Goal: Task Accomplishment & Management: Manage account settings

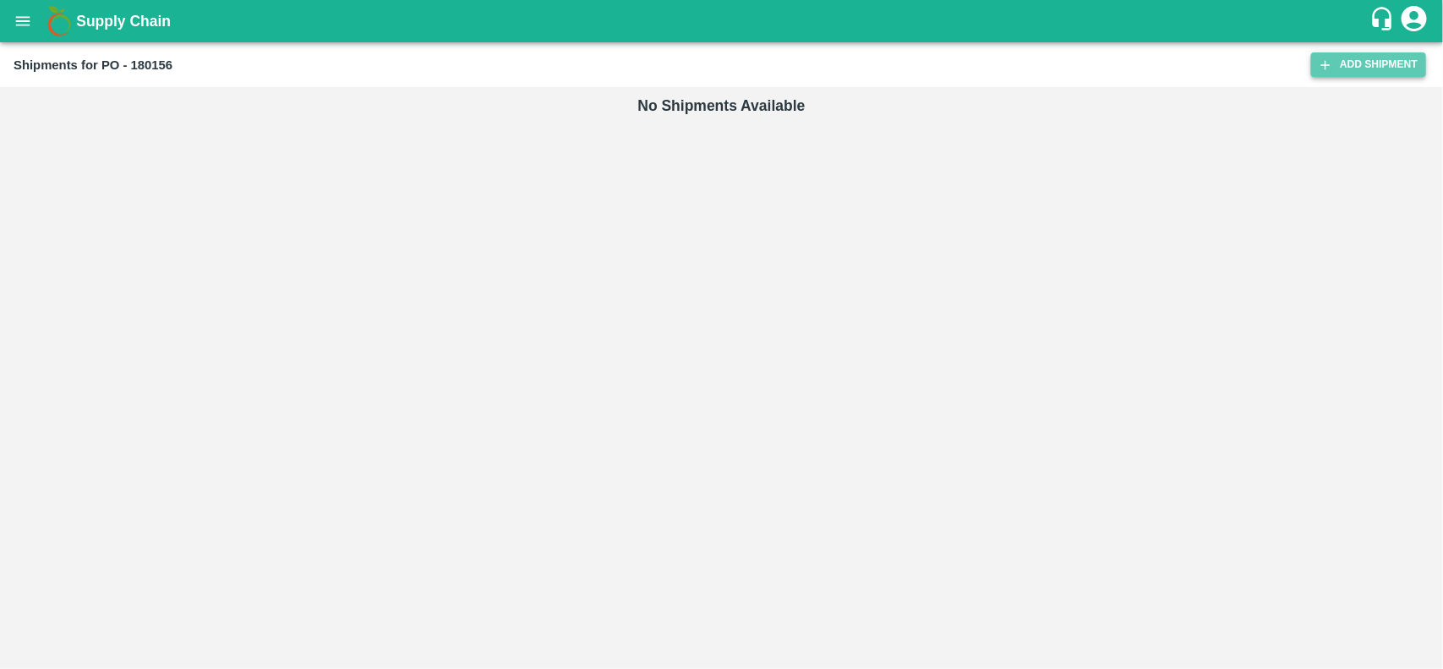
click at [1354, 68] on link "Add Shipment" at bounding box center [1368, 64] width 115 height 25
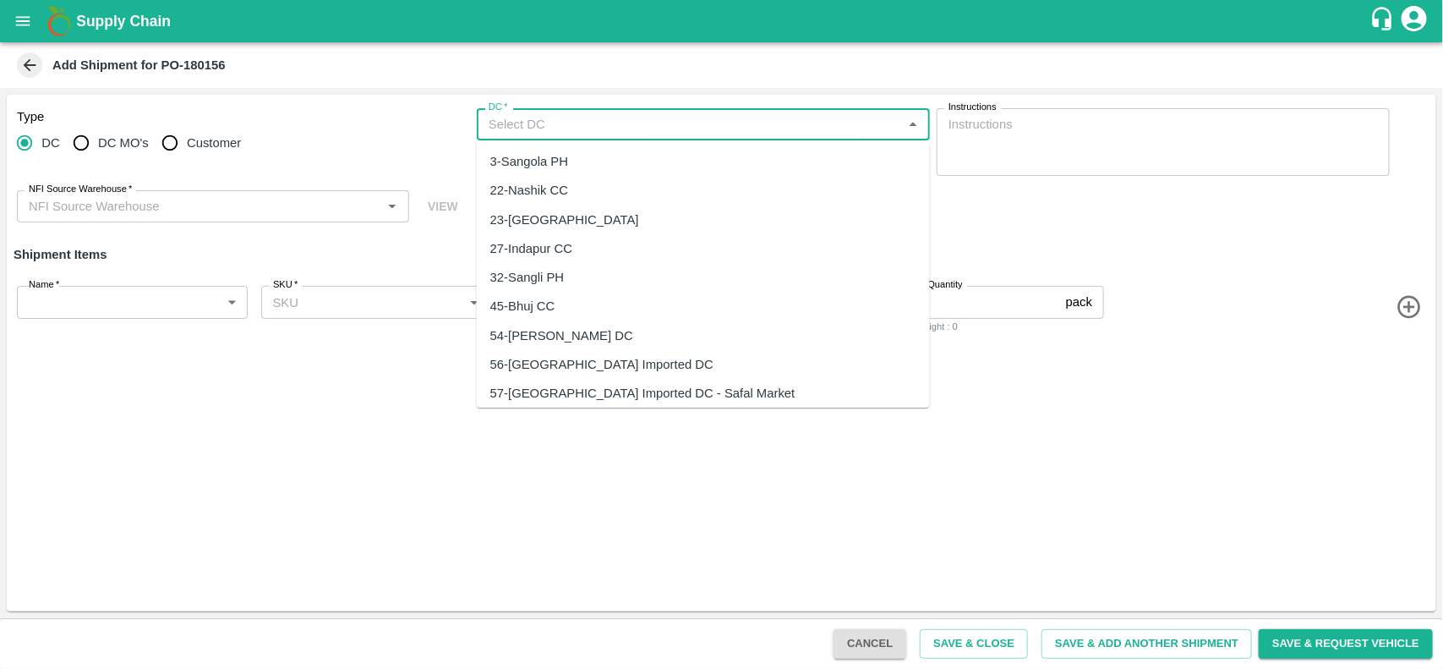
click at [569, 129] on input "DC   *" at bounding box center [689, 124] width 415 height 22
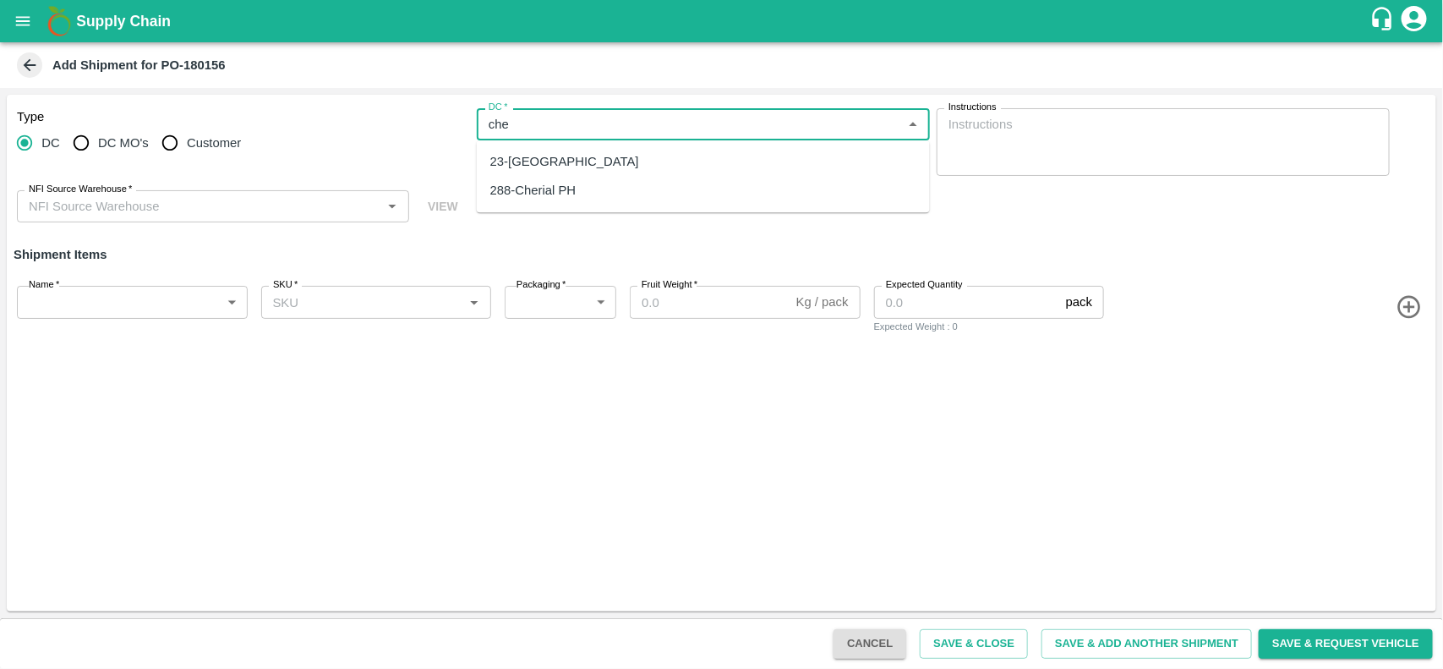
click at [554, 161] on div "23-Chennai DC" at bounding box center [564, 161] width 149 height 19
type input "23-Chennai DC"
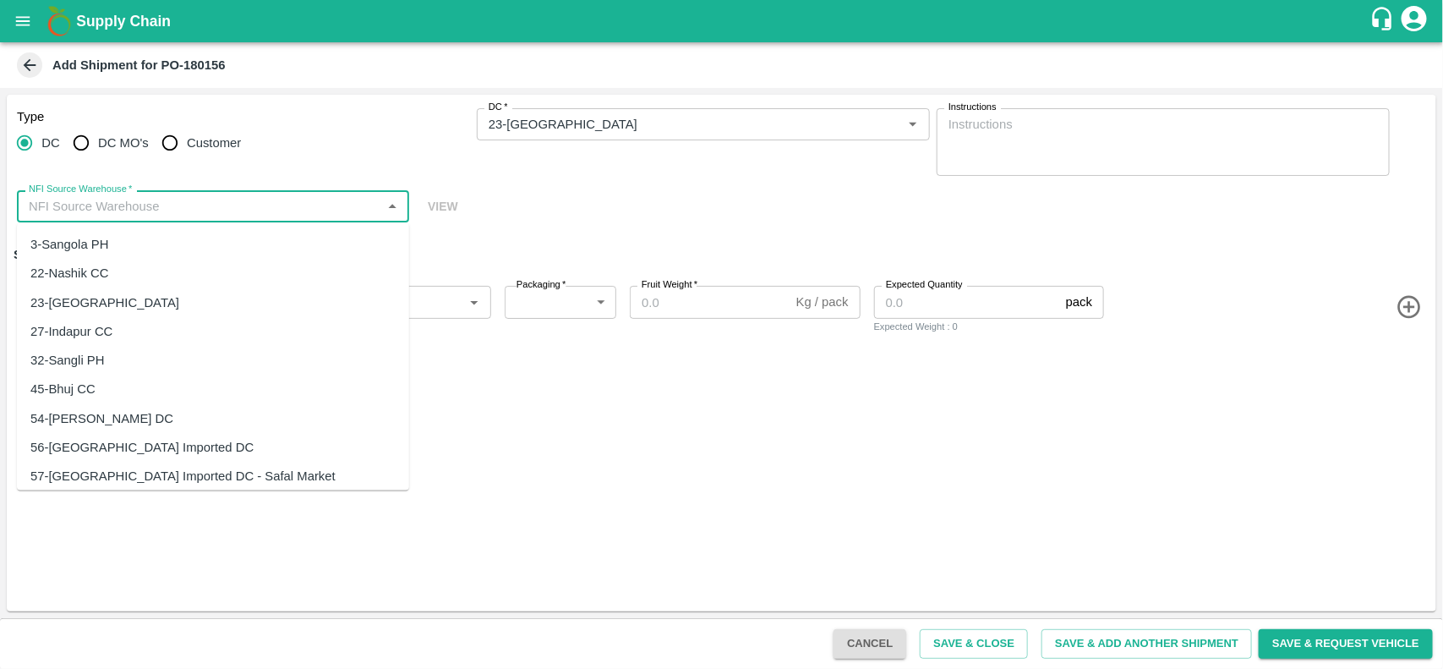
click at [245, 199] on input "NFI Source Warehouse   *" at bounding box center [199, 206] width 354 height 22
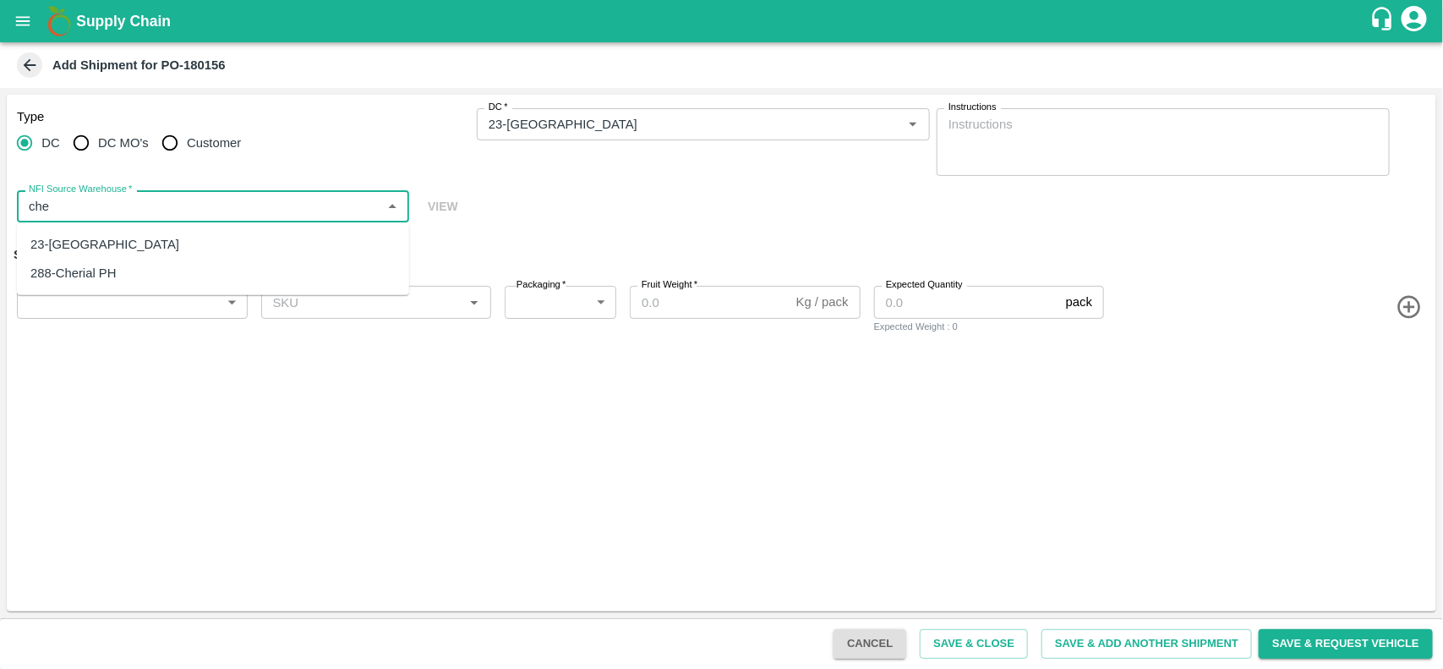
click at [152, 234] on div "23-Chennai DC" at bounding box center [213, 244] width 392 height 29
type input "23-Chennai DC"
click at [107, 296] on body "Supply Chain Add Shipment for PO-180156 Type DC DC MO's Customer DC   * DC   * …" at bounding box center [721, 334] width 1443 height 669
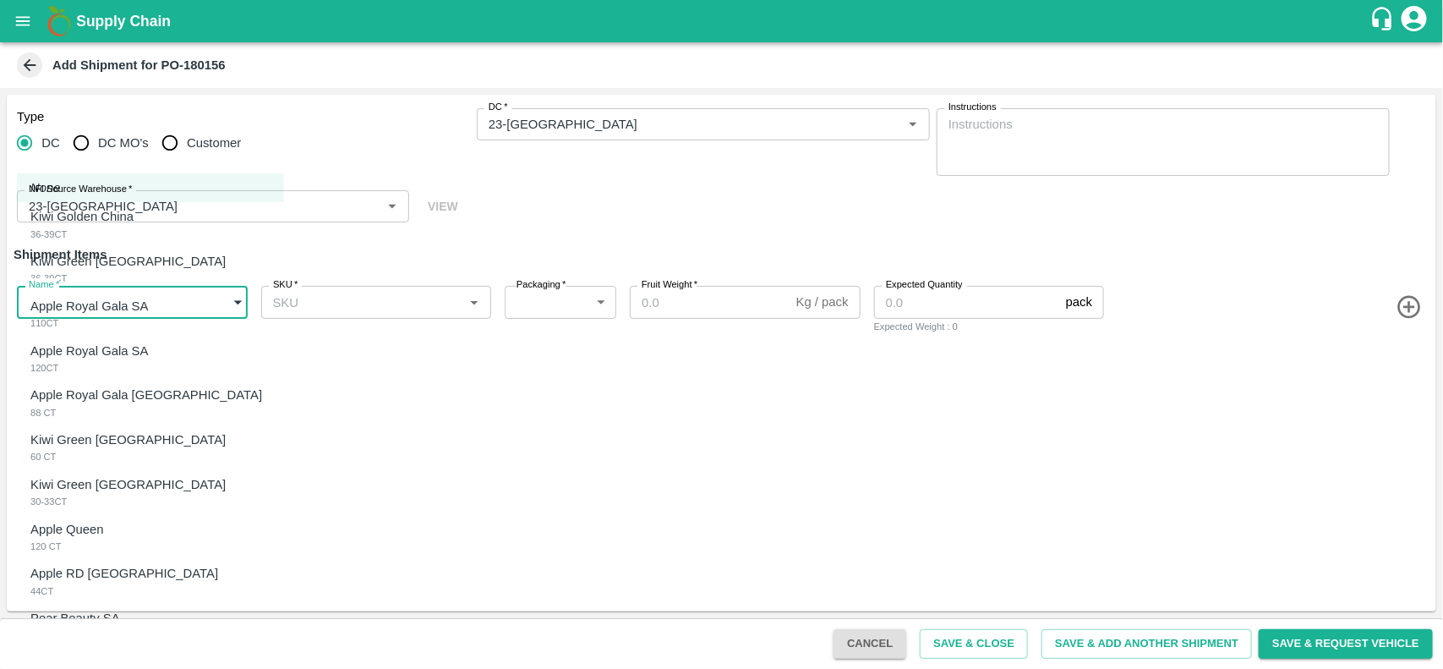
click at [98, 216] on p "Kiwi Golden China" at bounding box center [81, 216] width 103 height 19
type input "2106008"
type input "276"
type input "5"
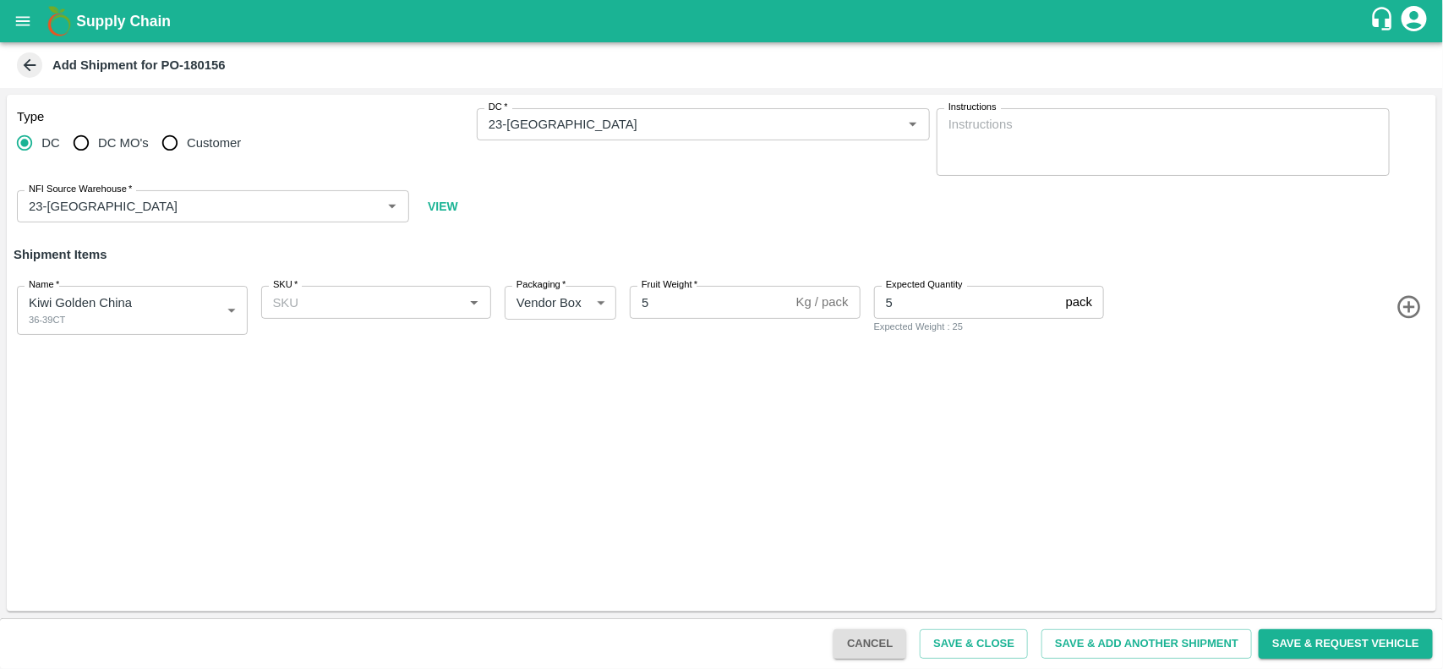
click at [1400, 308] on icon "button" at bounding box center [1409, 307] width 28 height 28
click at [1412, 380] on icon "button" at bounding box center [1409, 382] width 28 height 28
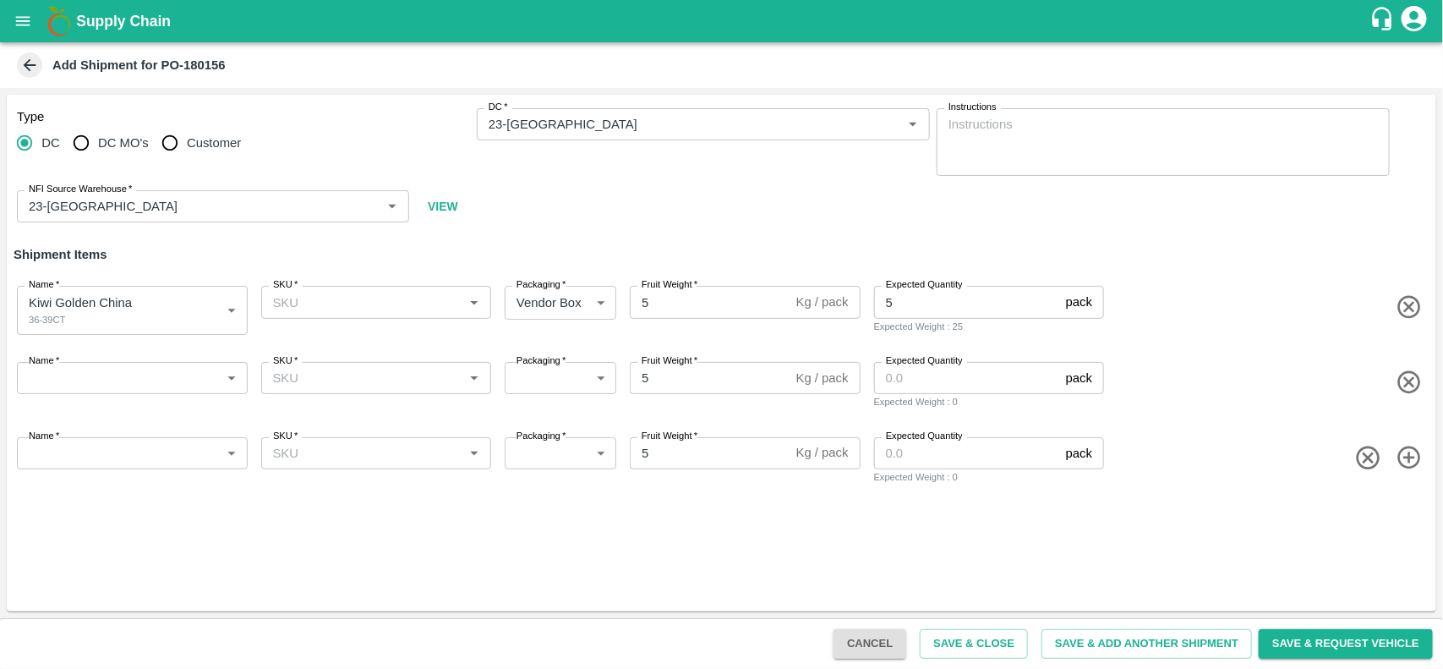
click at [1403, 461] on icon "button" at bounding box center [1409, 458] width 28 height 28
click at [1405, 522] on icon "button" at bounding box center [1408, 532] width 23 height 23
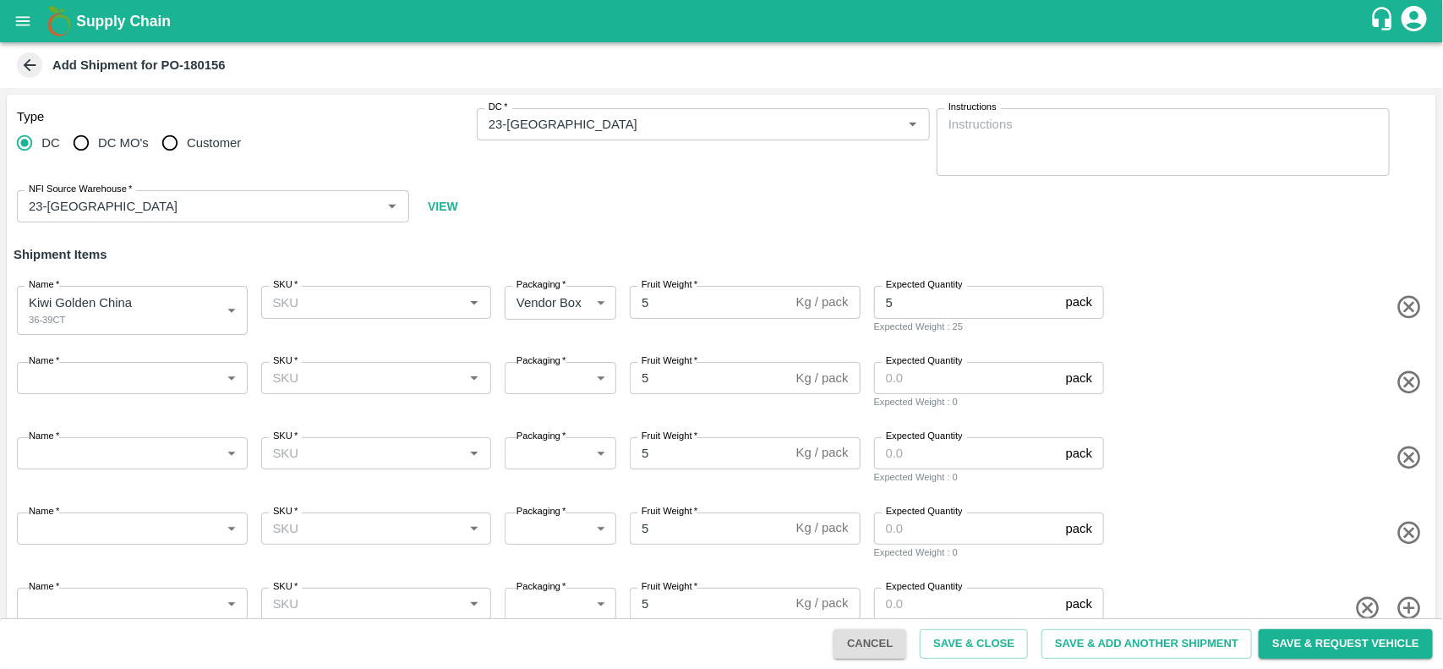
scroll to position [36, 0]
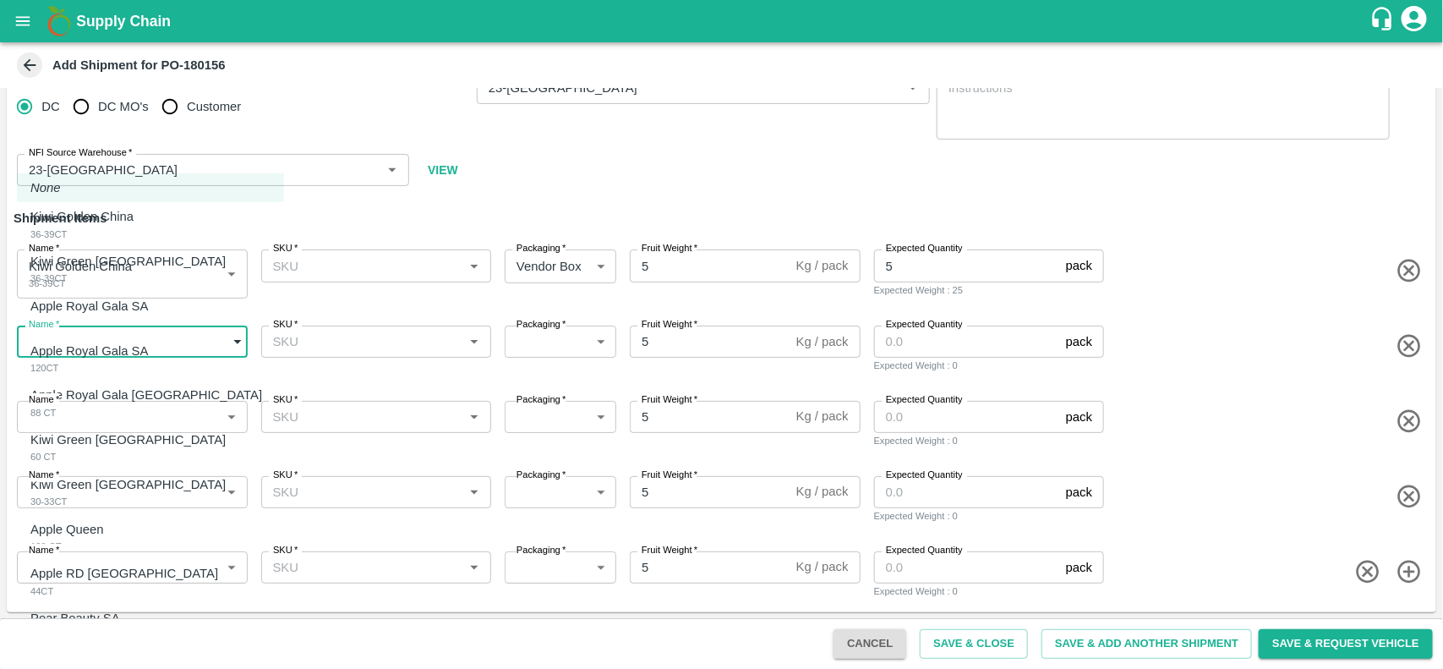
click at [145, 331] on body "Supply Chain Add Shipment for PO-180156 Type DC DC MO's Customer DC   * DC   * …" at bounding box center [721, 334] width 1443 height 669
click at [68, 256] on p "Kiwi Green NZ" at bounding box center [127, 261] width 195 height 19
type input "2106009"
type input "276"
type input "343"
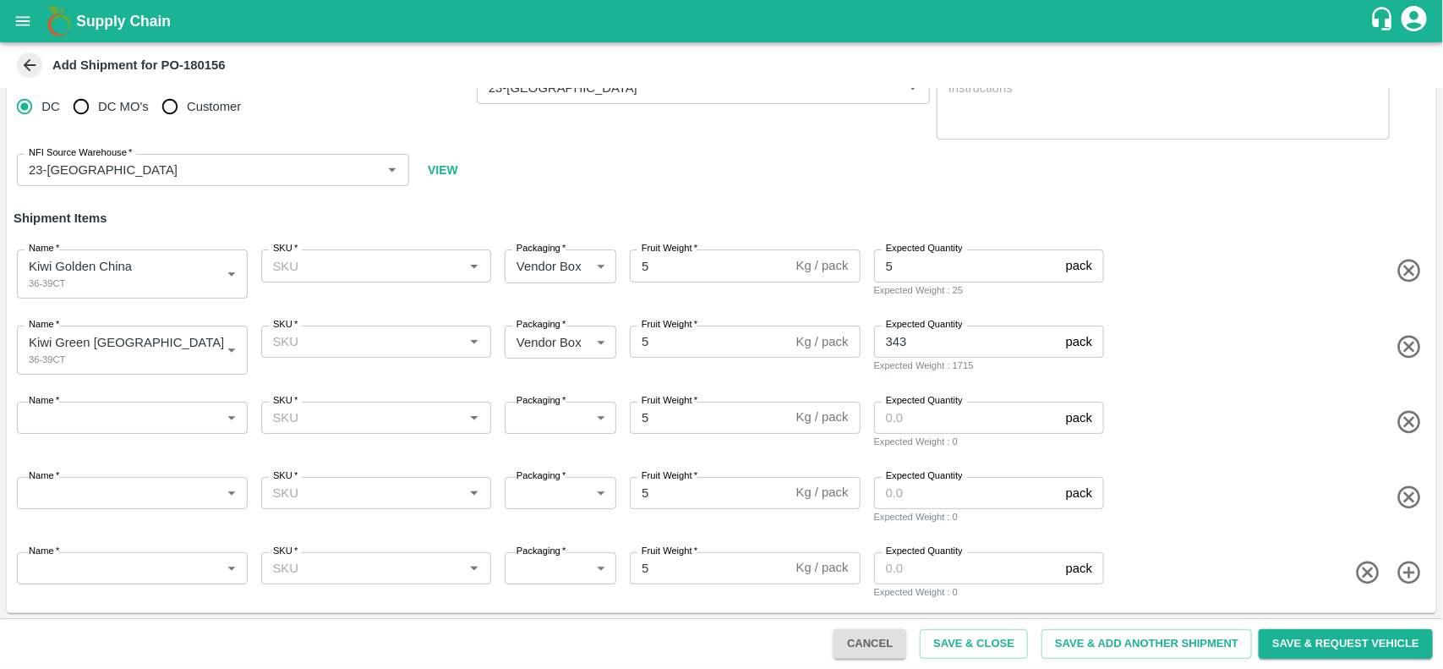
click at [99, 396] on div "Name   * ​ Name" at bounding box center [128, 422] width 237 height 55
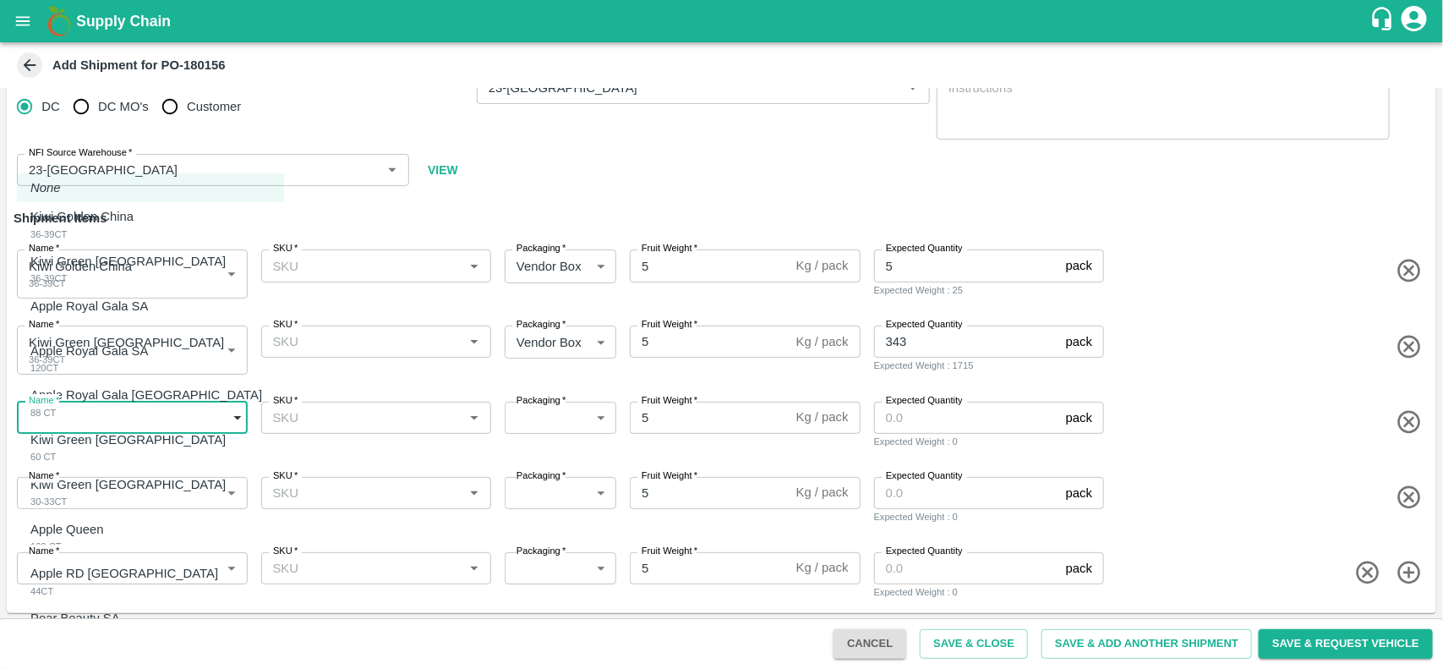
click at [96, 414] on body "Supply Chain Add Shipment for PO-180156 Type DC DC MO's Customer DC   * DC   * …" at bounding box center [721, 334] width 1443 height 669
click at [83, 324] on div "Apple Royal Gala SA 110CT" at bounding box center [93, 314] width 126 height 35
type input "2106010"
type input "276"
type input "18"
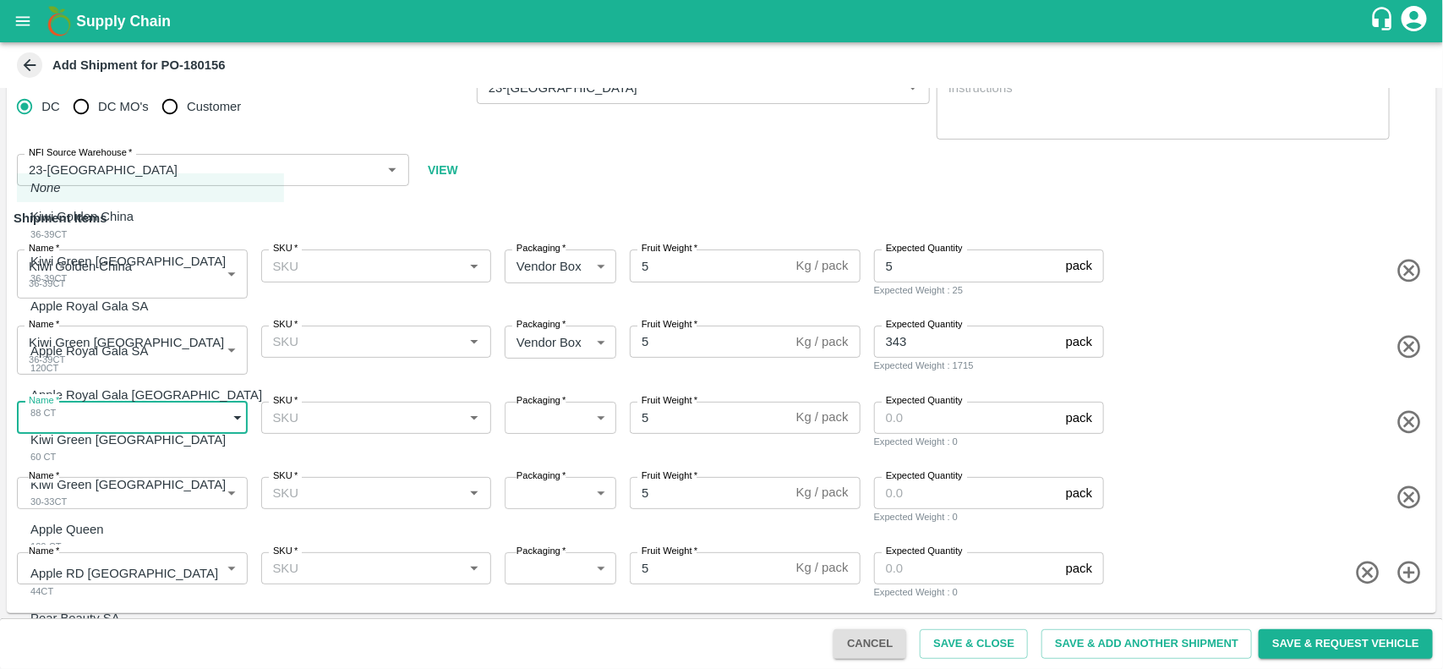
type input "94"
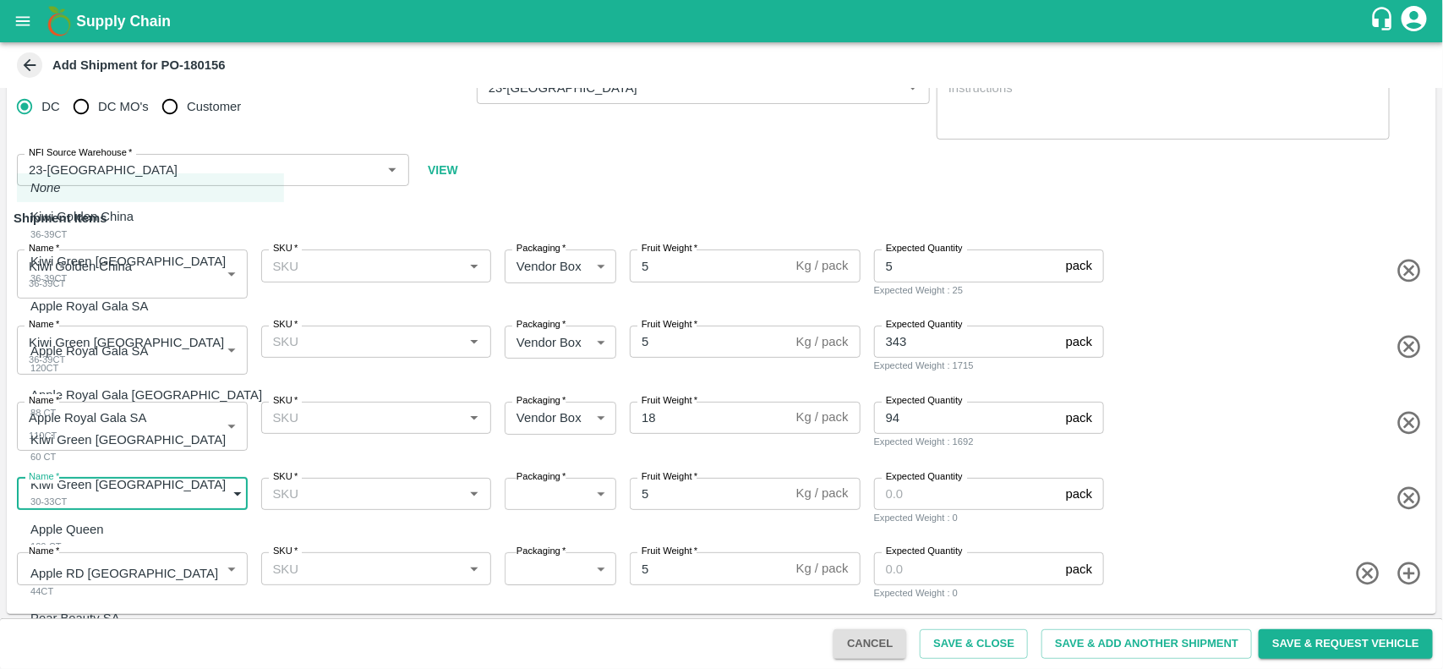
click at [112, 499] on body "Supply Chain Add Shipment for PO-180156 Type DC DC MO's Customer DC   * DC   * …" at bounding box center [721, 334] width 1443 height 669
click at [96, 355] on p "Apple Royal Gala SA" at bounding box center [88, 350] width 117 height 19
type input "2106011"
type input "276"
type input "18"
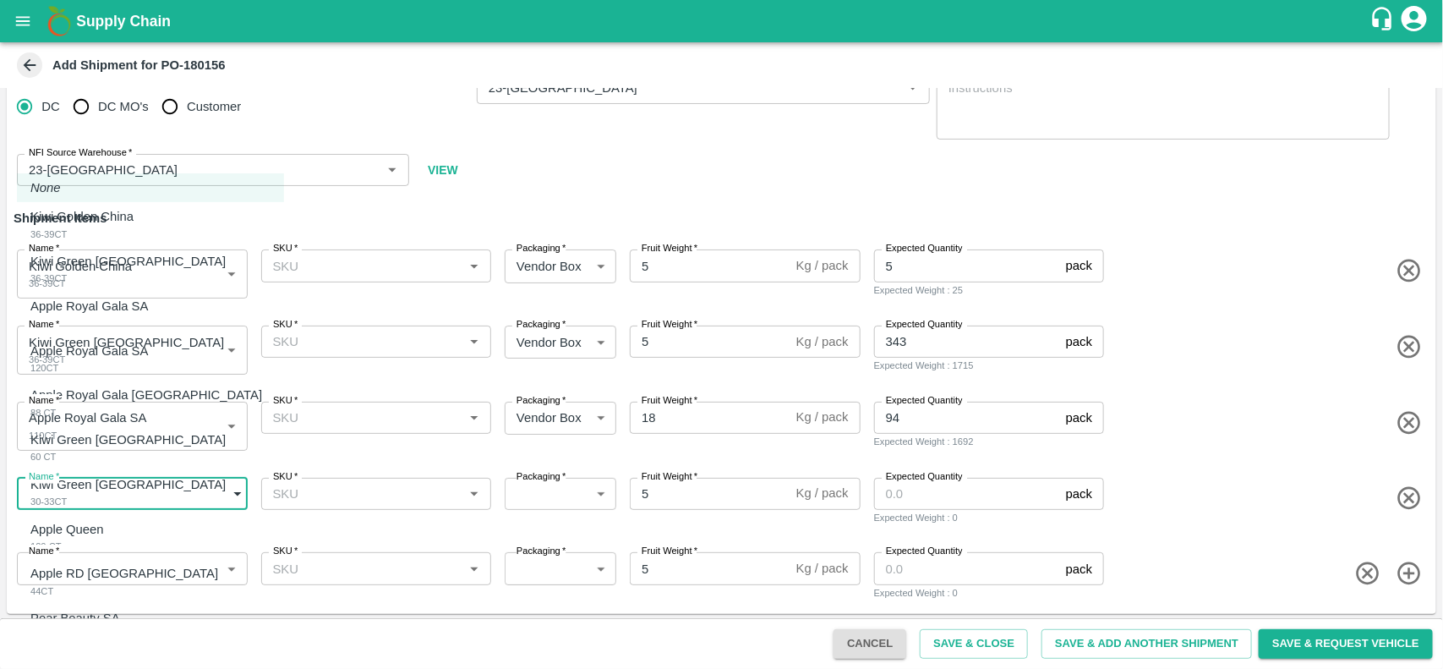
type input "166"
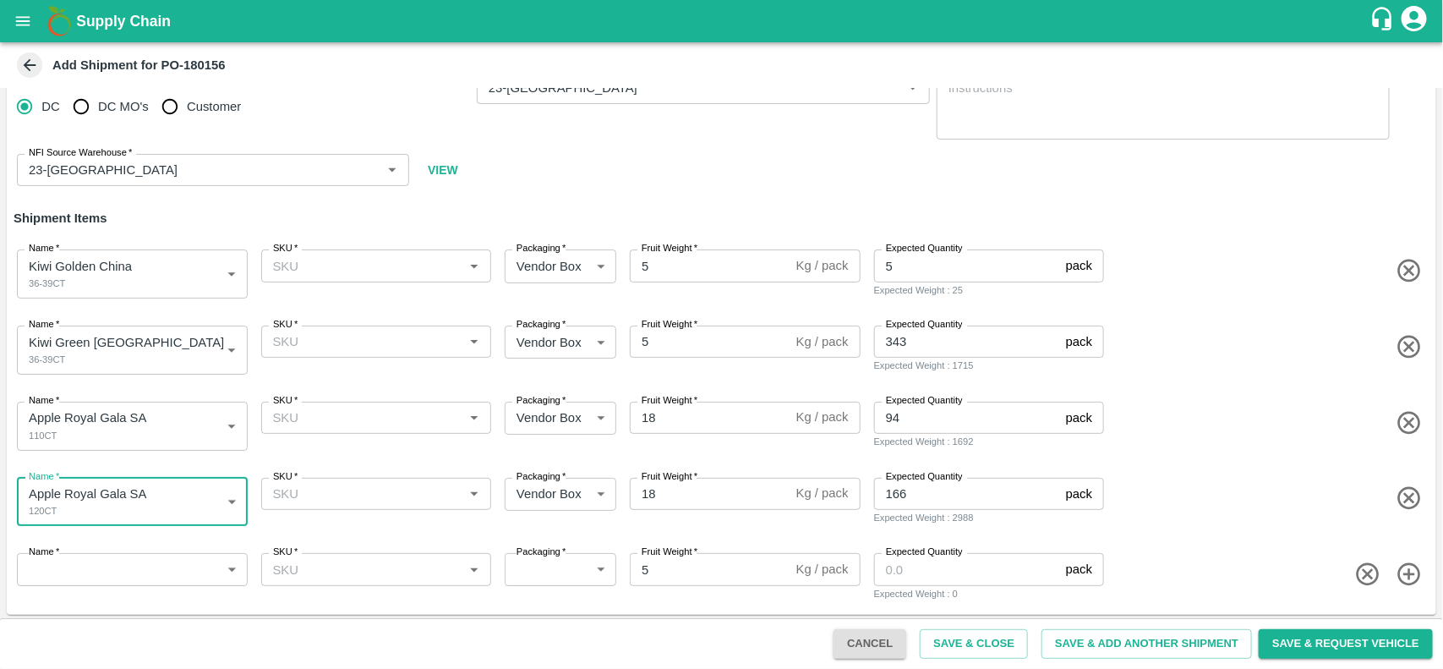
scroll to position [39, 0]
click at [1414, 565] on icon "button" at bounding box center [1408, 571] width 23 height 23
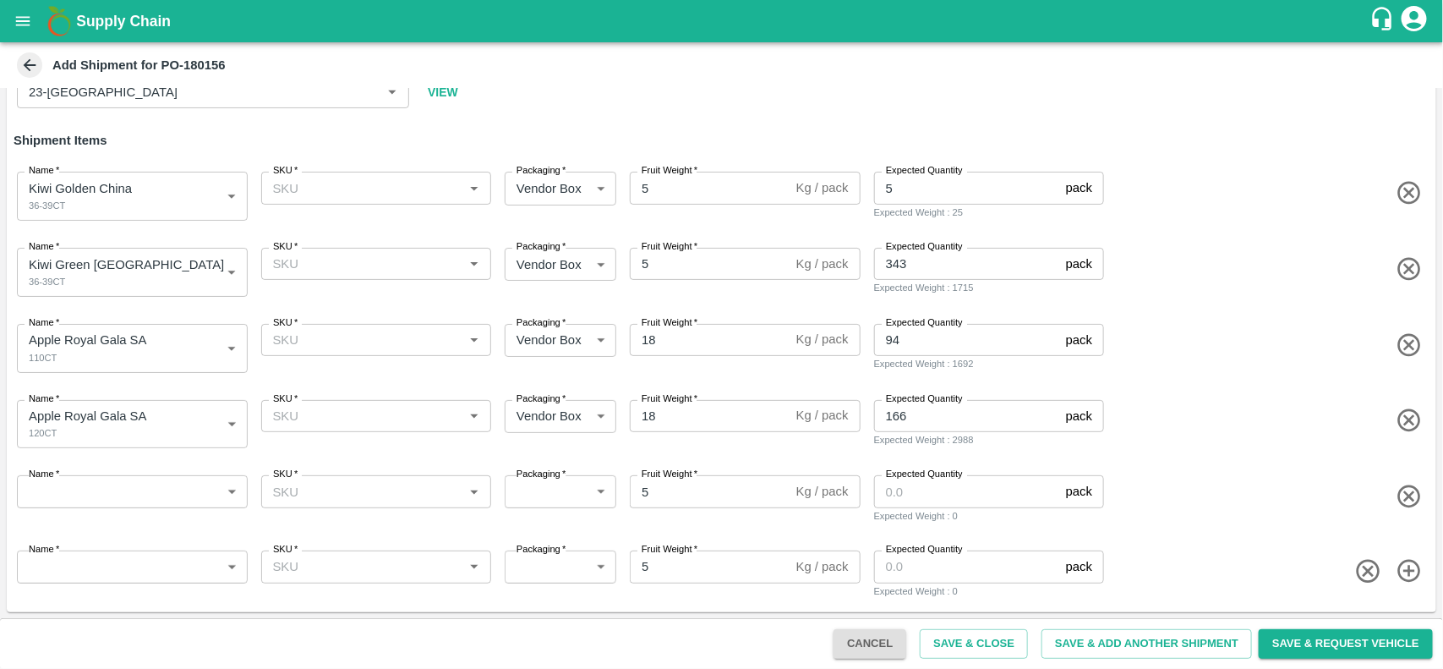
click at [1414, 565] on icon "button" at bounding box center [1408, 571] width 23 height 23
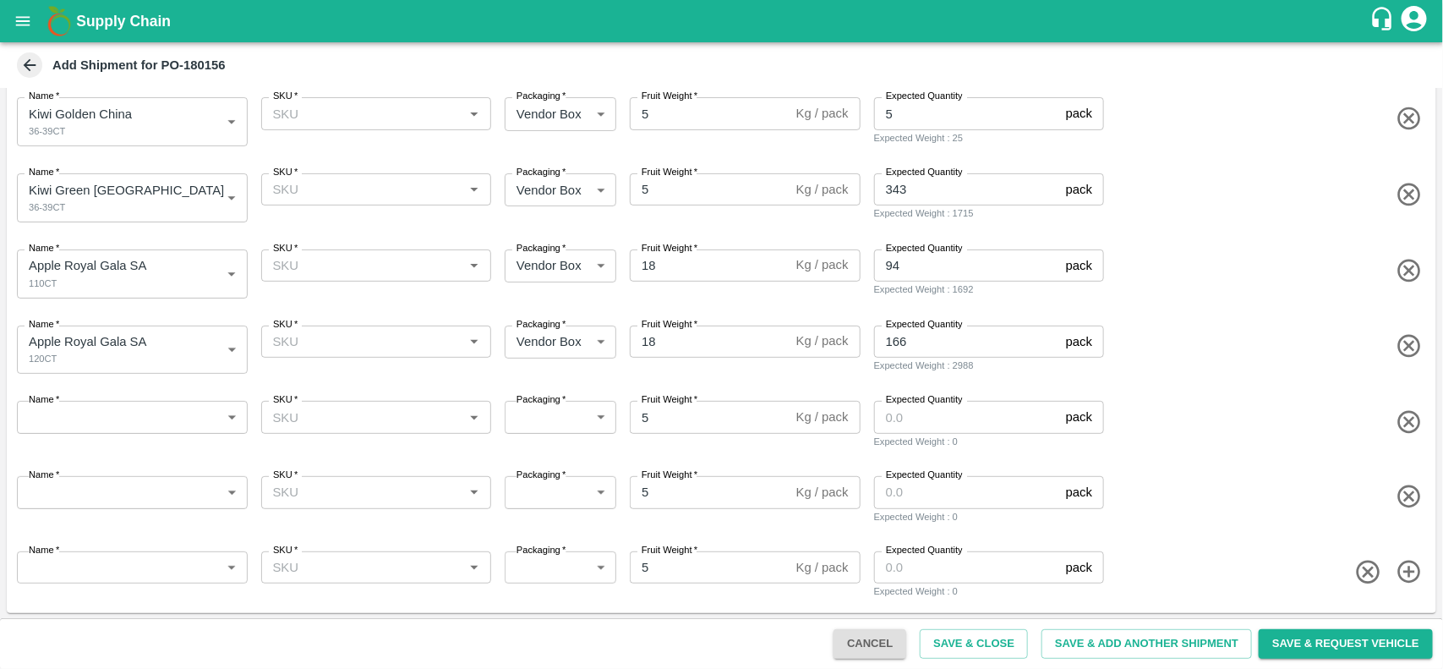
click at [1414, 565] on icon "button" at bounding box center [1408, 571] width 23 height 23
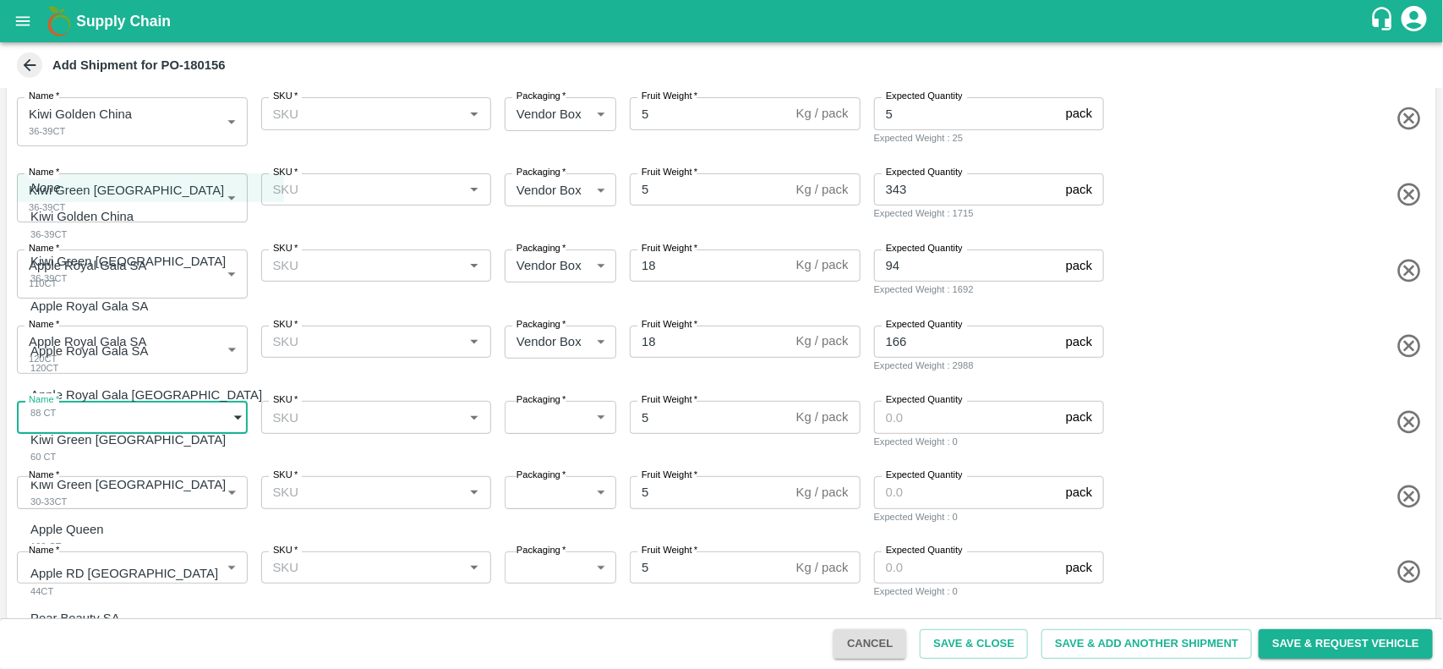
click at [94, 423] on body "Supply Chain Add Shipment for PO-180156 Type DC DC MO's Customer DC   * DC   * …" at bounding box center [721, 334] width 1443 height 669
click at [112, 391] on p "Apple Royal Gala USA" at bounding box center [146, 394] width 232 height 19
type input "2106012"
type input "276"
type input "18"
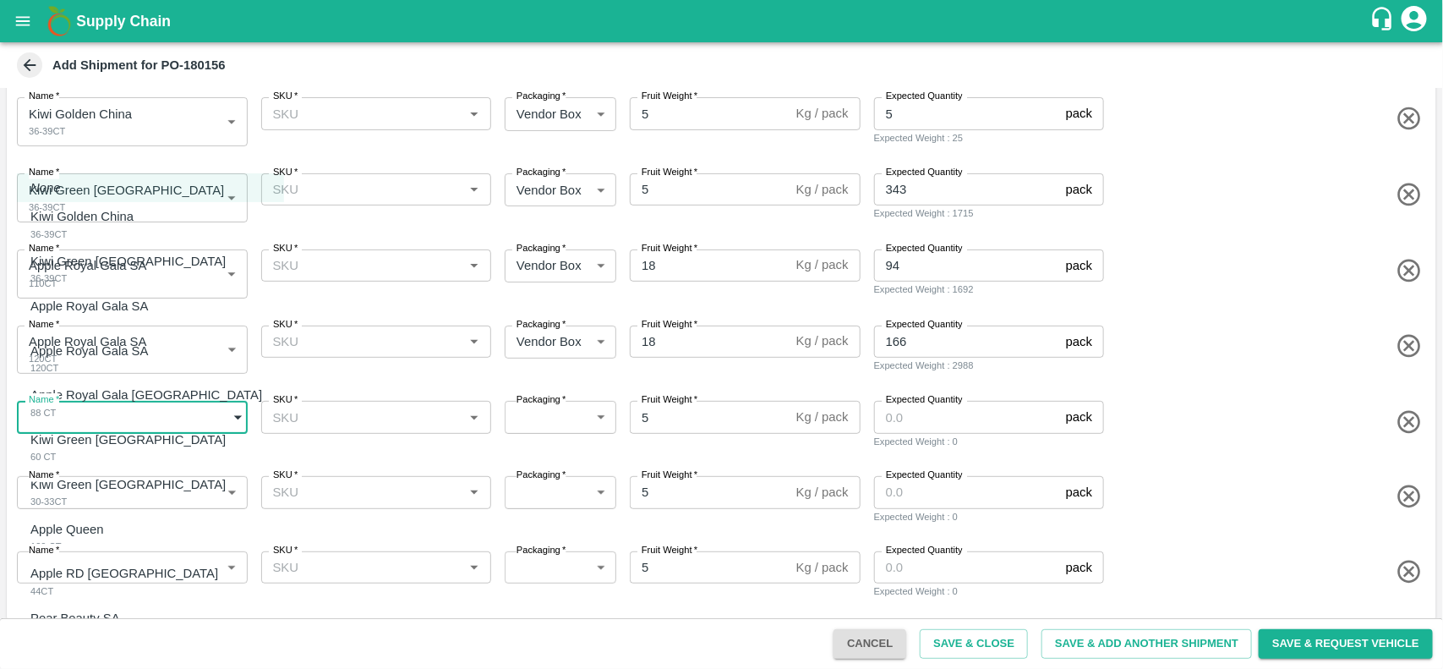
type input "5"
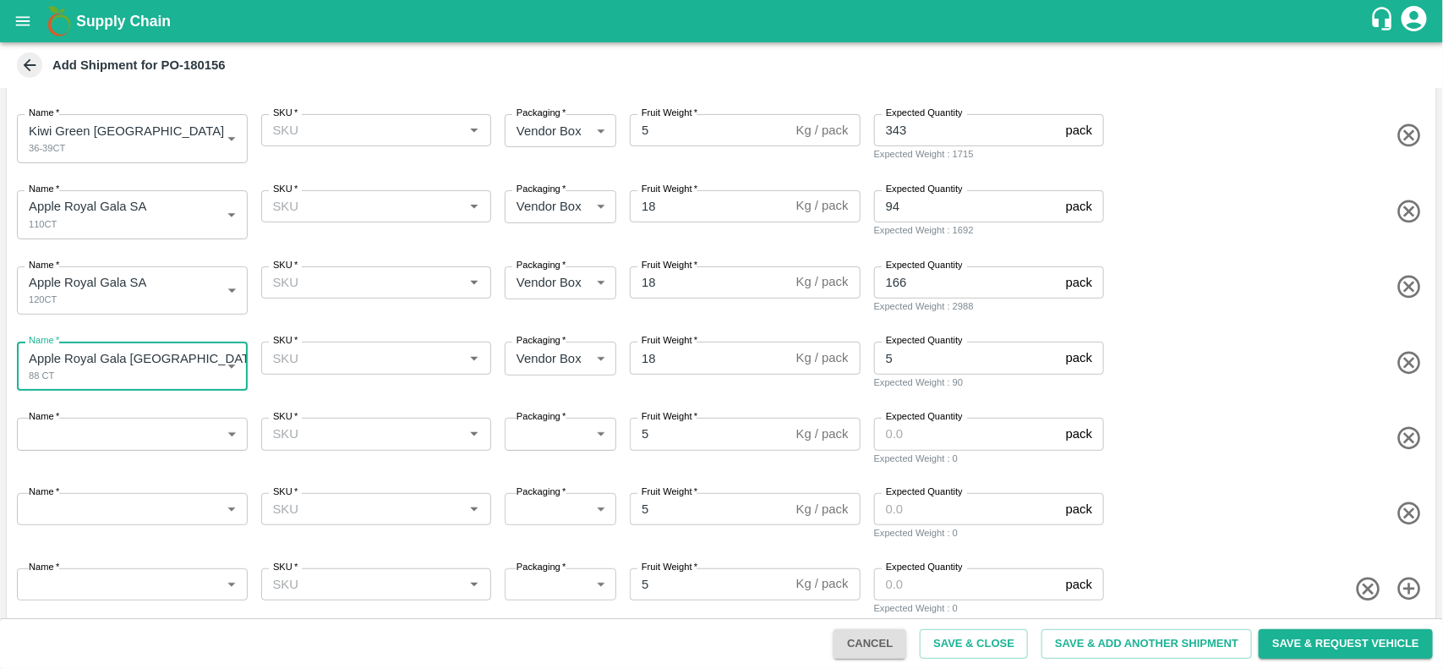
scroll to position [265, 0]
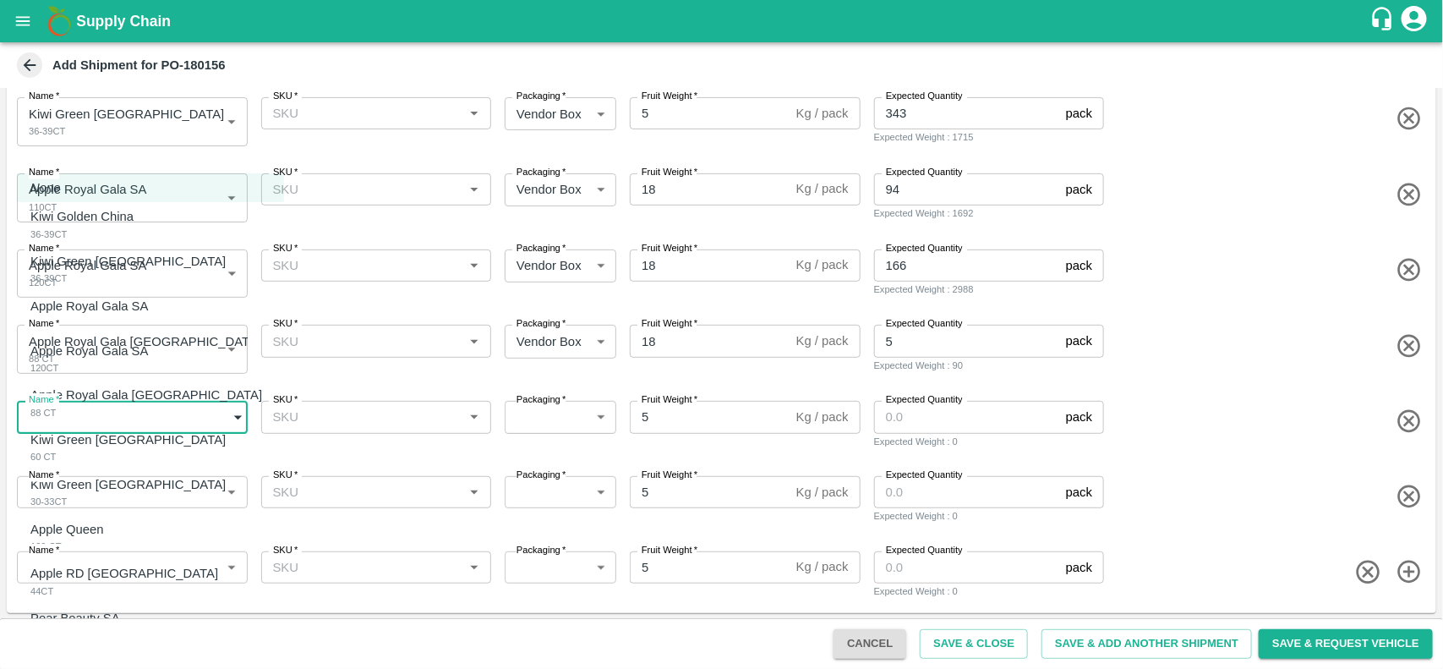
click at [100, 429] on body "Supply Chain Add Shipment for PO-180156 Type DC DC MO's Customer DC   * DC   * …" at bounding box center [721, 334] width 1443 height 669
click at [86, 450] on div "Kiwi Green NZ 60 CT" at bounding box center [132, 447] width 204 height 35
type input "2106013"
type input "276"
type input "231"
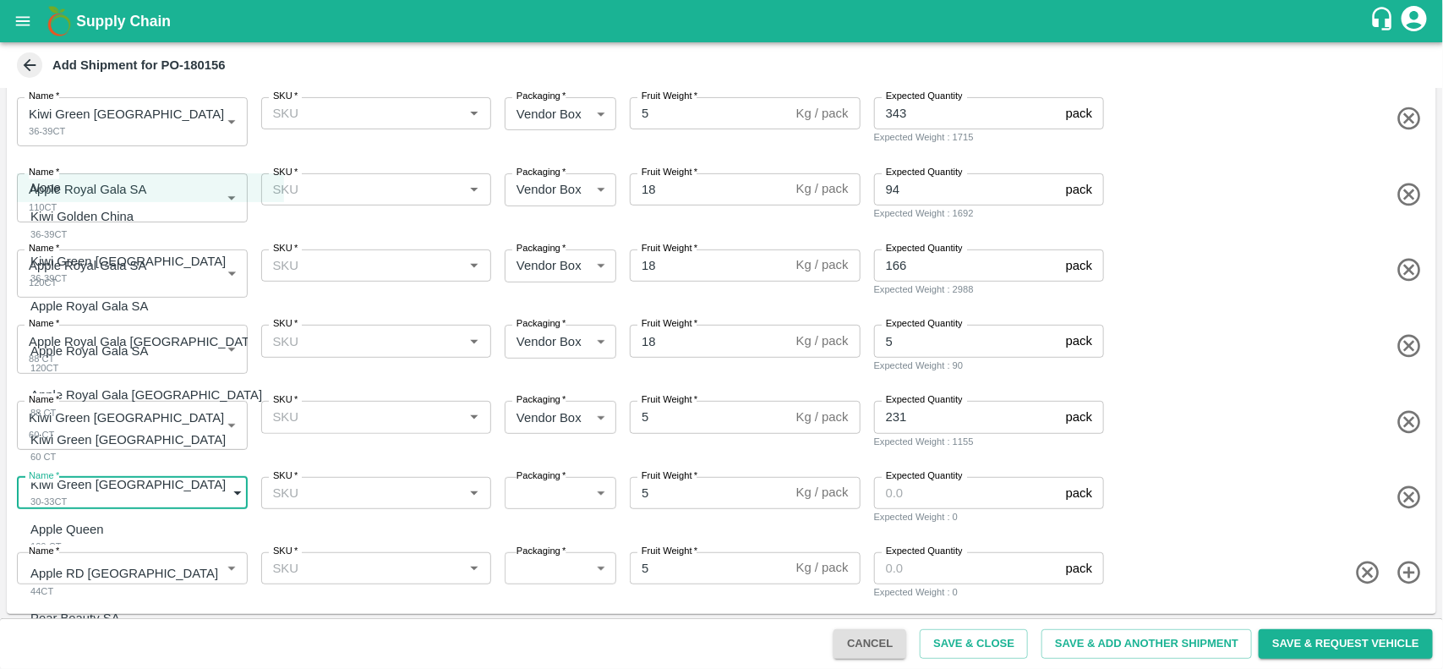
click at [90, 476] on body "Supply Chain Add Shipment for PO-180156 Type DC DC MO's Customer DC   * DC   * …" at bounding box center [721, 334] width 1443 height 669
click at [94, 495] on div "Kiwi Green NZ 30-33CT" at bounding box center [132, 492] width 204 height 35
type input "2106014"
type input "276"
type input "30"
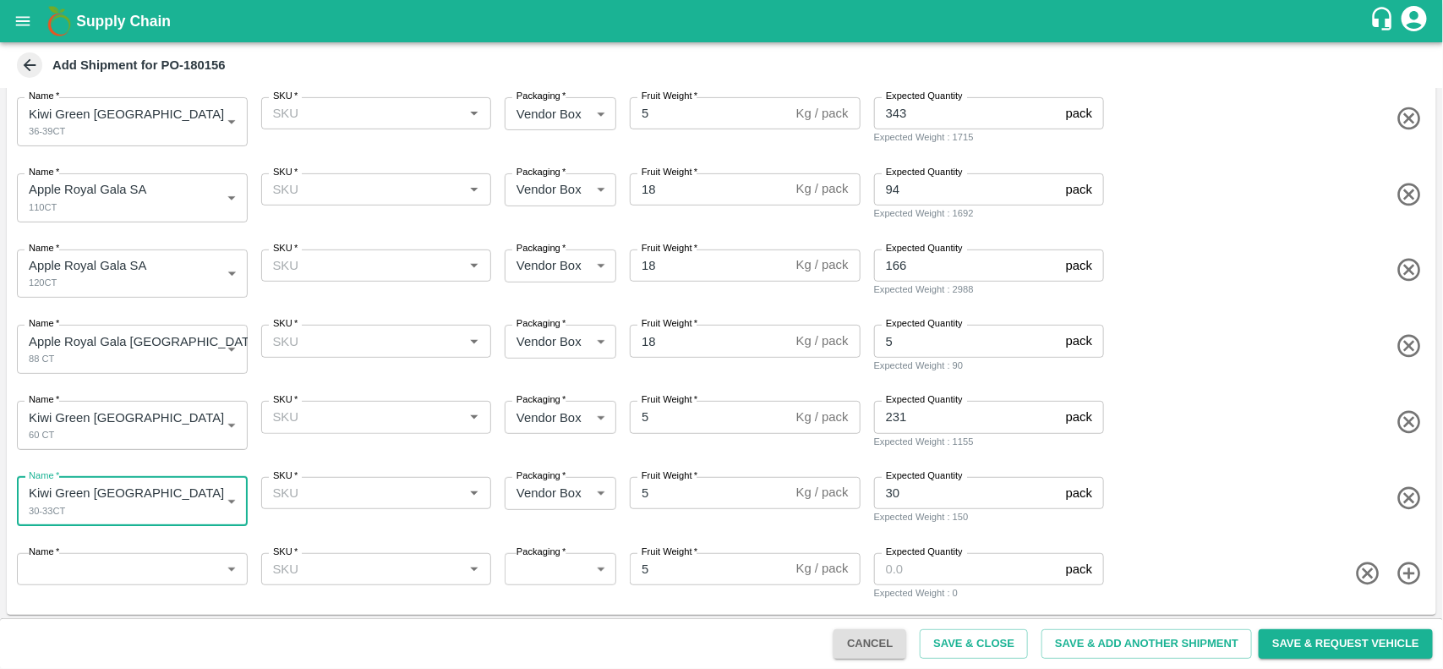
scroll to position [267, 0]
click at [82, 569] on body "Supply Chain Add Shipment for PO-180156 Type DC DC MO's Customer DC   * DC   * …" at bounding box center [721, 334] width 1443 height 669
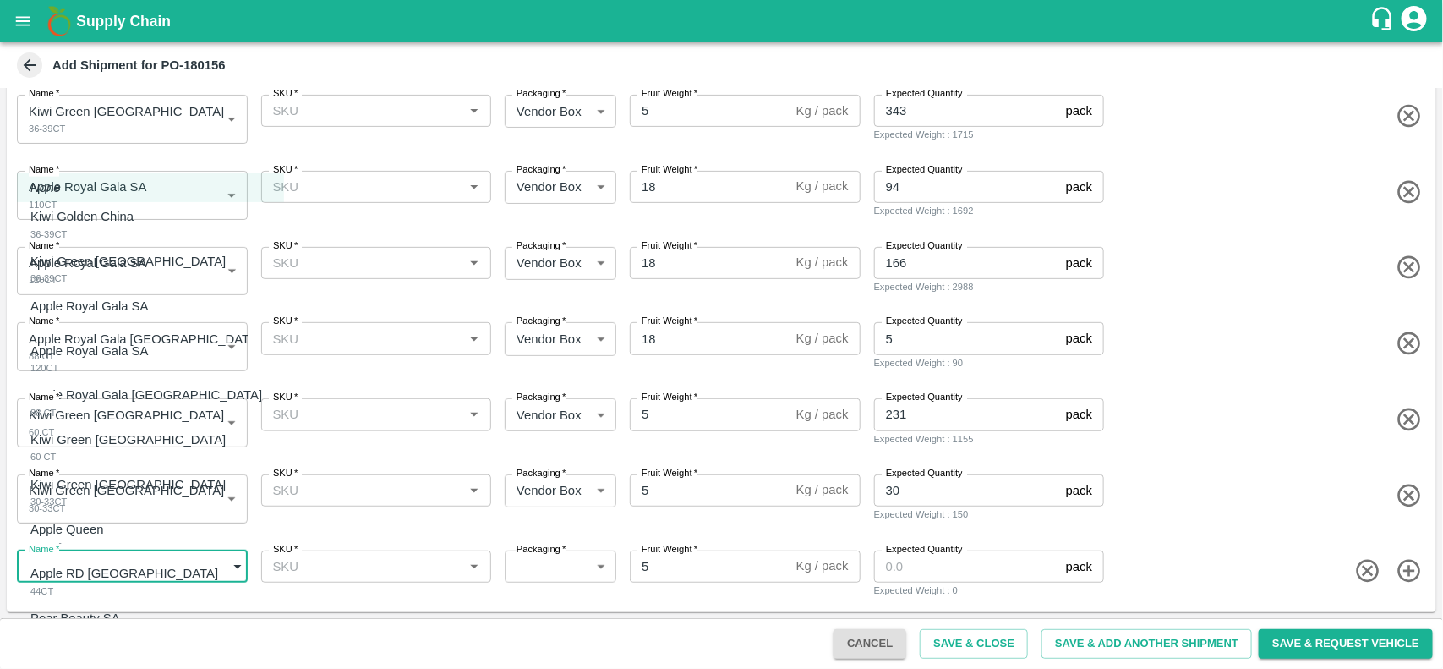
click at [86, 521] on p "Apple Queen" at bounding box center [67, 529] width 74 height 19
type input "2106015"
type input "276"
type input "18"
type input "50"
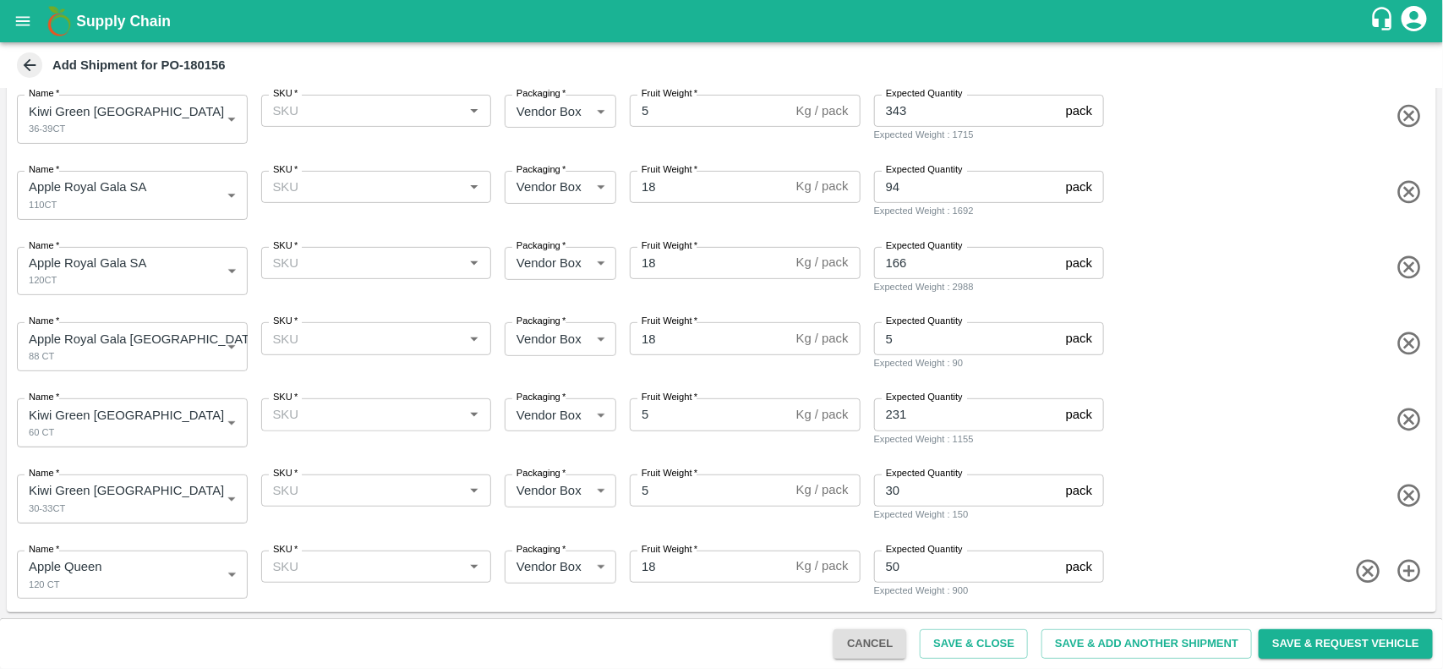
click at [1411, 576] on icon "button" at bounding box center [1409, 571] width 28 height 28
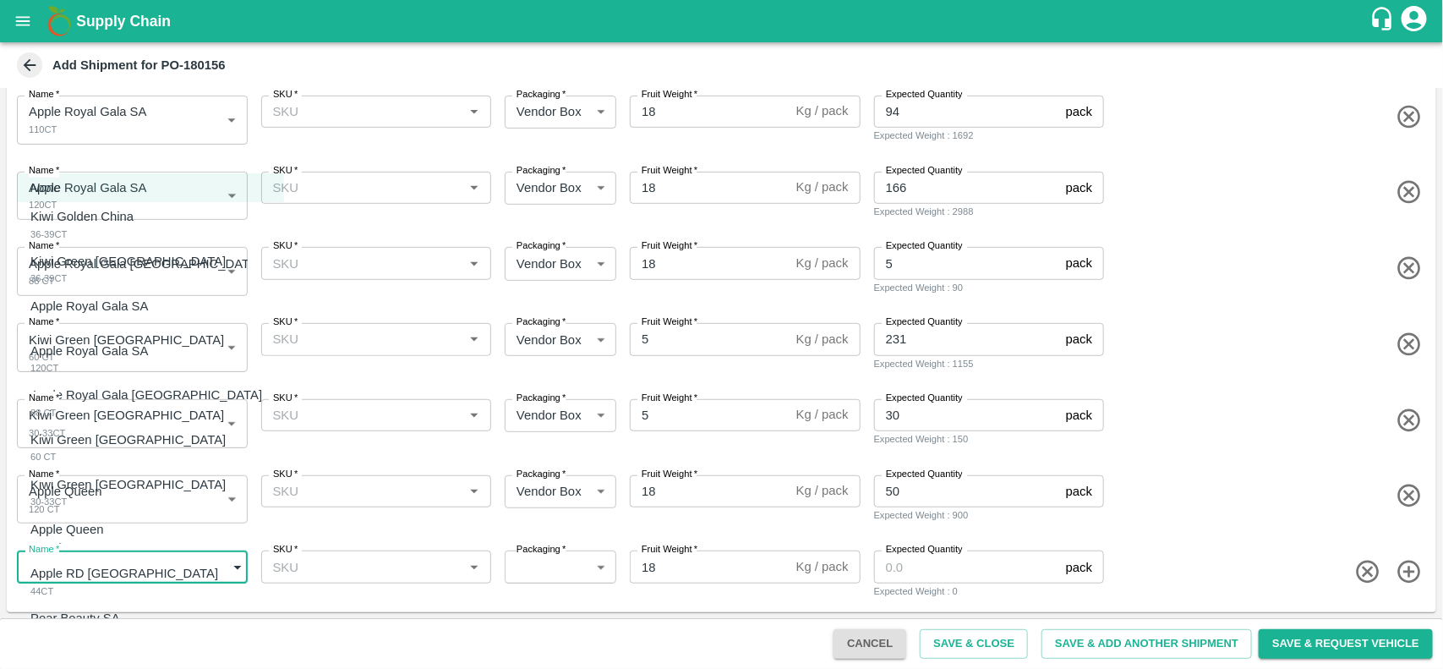
click at [125, 570] on body "Supply Chain Add Shipment for PO-180156 Type DC DC MO's Customer DC   * DC   * …" at bounding box center [721, 334] width 1443 height 669
click at [115, 581] on div "Apple RD USA" at bounding box center [128, 573] width 196 height 19
type input "2106016"
type input "276"
type input "10"
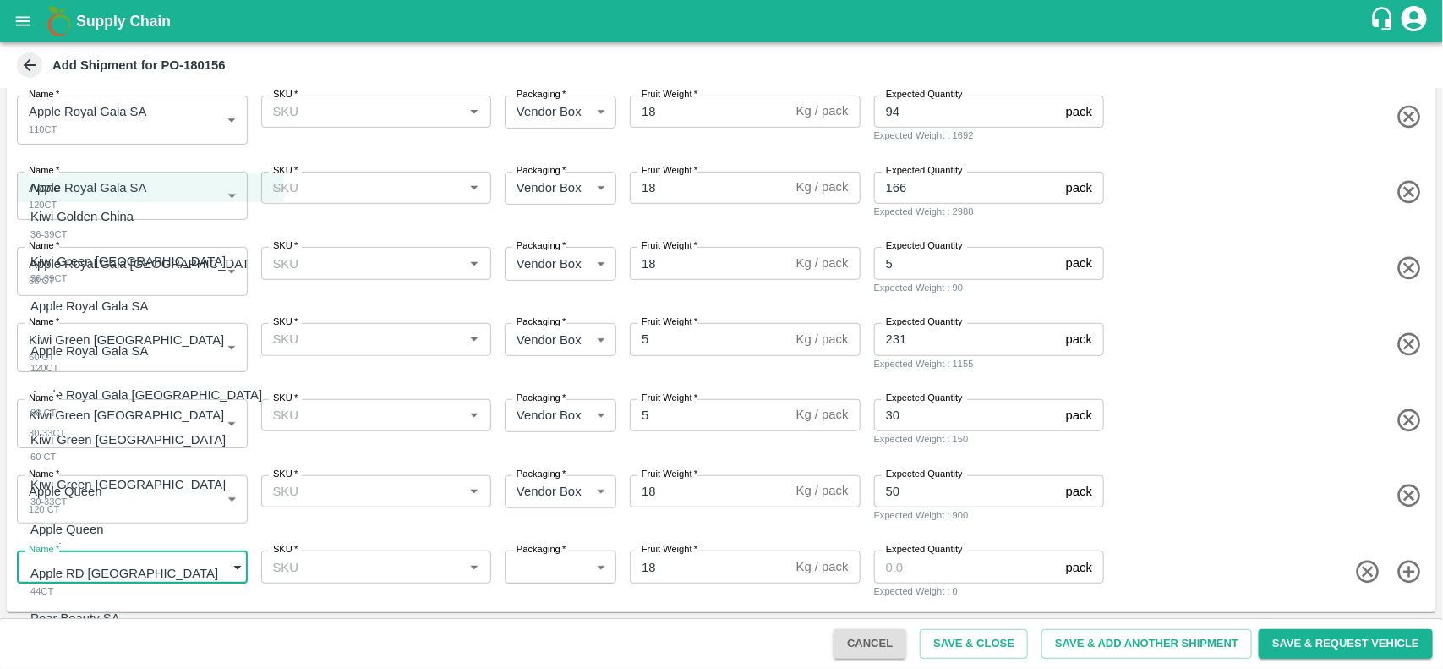
type input "40"
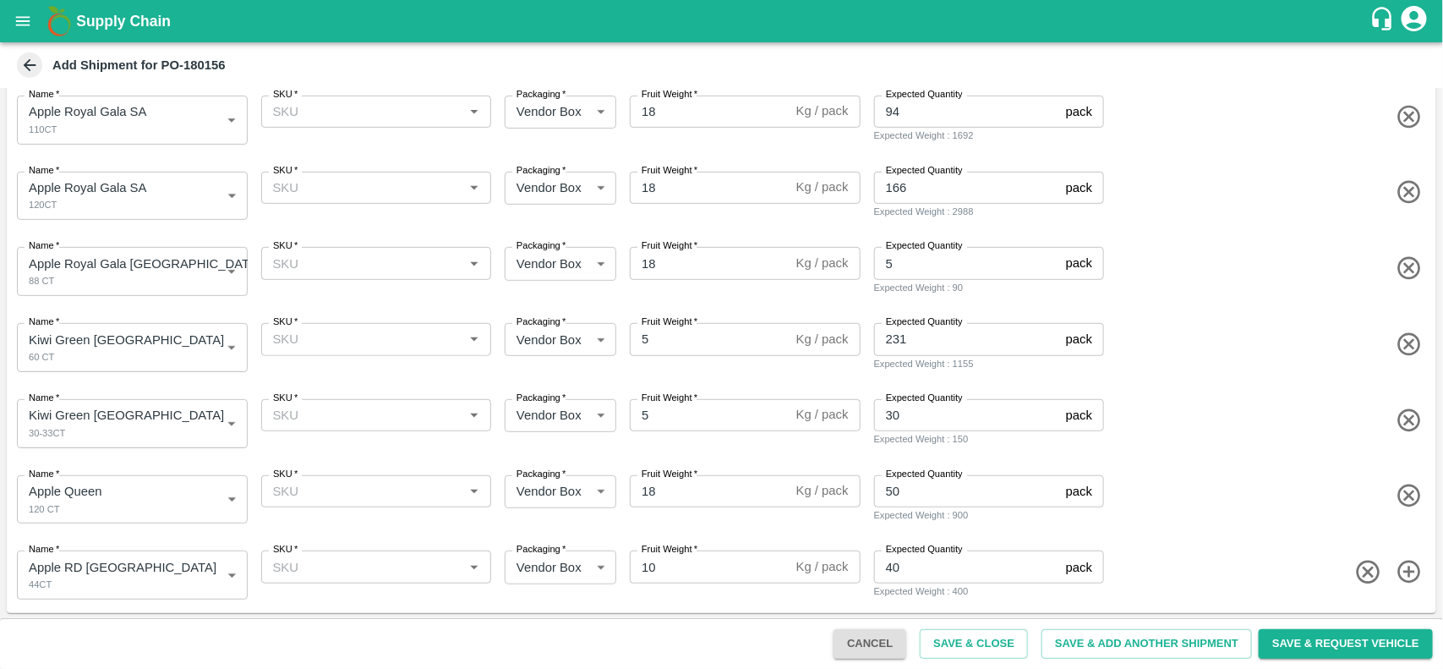
click at [1399, 576] on icon "button" at bounding box center [1409, 572] width 28 height 28
click at [123, 559] on body "Supply Chain Add Shipment for PO-180156 Type DC DC MO's Customer DC   * DC   * …" at bounding box center [721, 334] width 1443 height 669
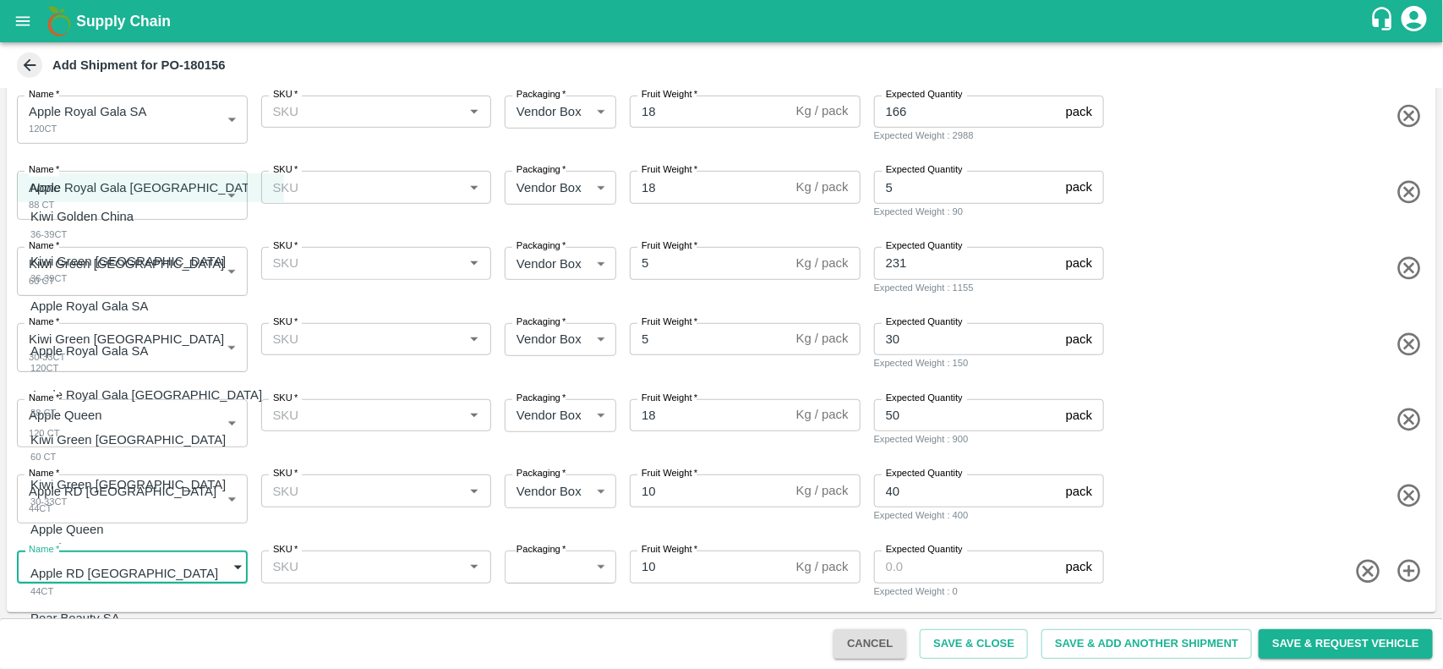
click at [94, 622] on p "Pear Beauty SA" at bounding box center [75, 618] width 90 height 19
type input "2106017"
type input "276"
type input "12"
type input "55"
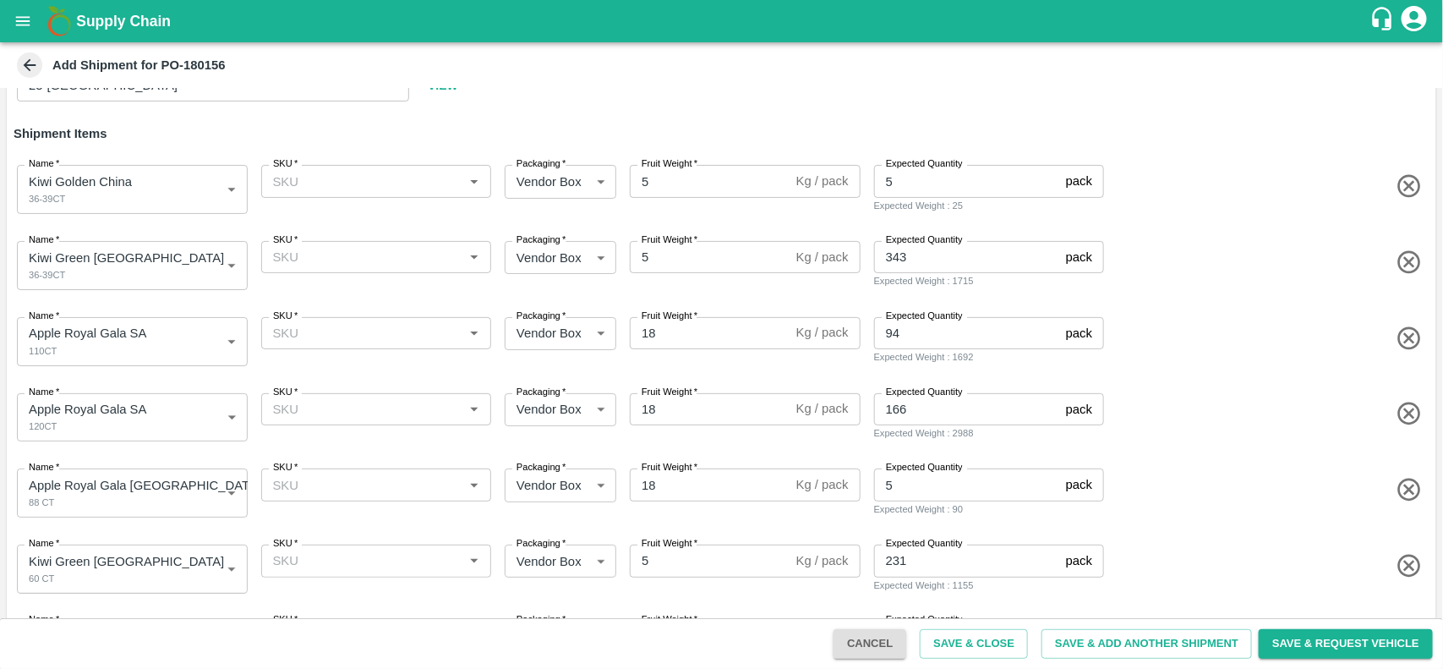
scroll to position [120, 0]
click at [342, 190] on input "SKU   *" at bounding box center [362, 182] width 193 height 22
click at [309, 254] on div "36-39CT" at bounding box center [298, 247] width 49 height 19
type input "36-39CT"
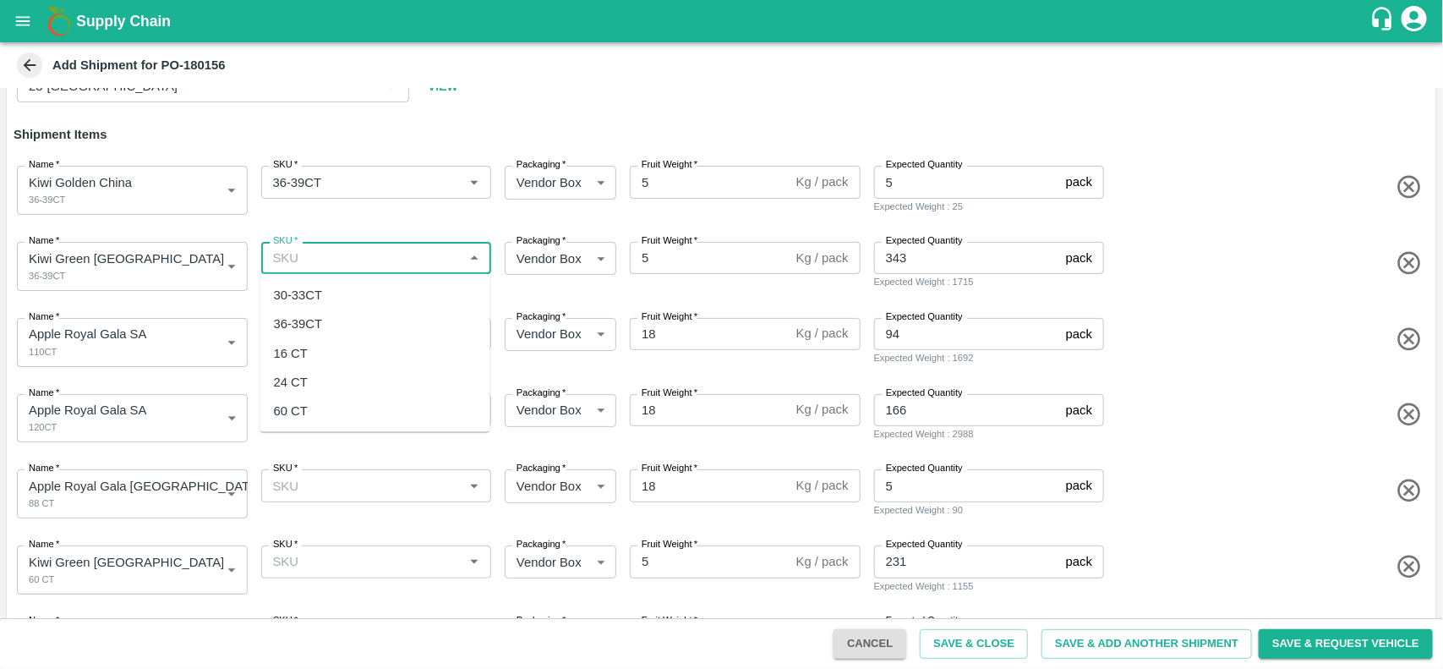
click at [310, 260] on input "SKU   *" at bounding box center [362, 258] width 193 height 22
click at [309, 327] on div "36-39CT" at bounding box center [298, 323] width 49 height 19
type input "36-39CT"
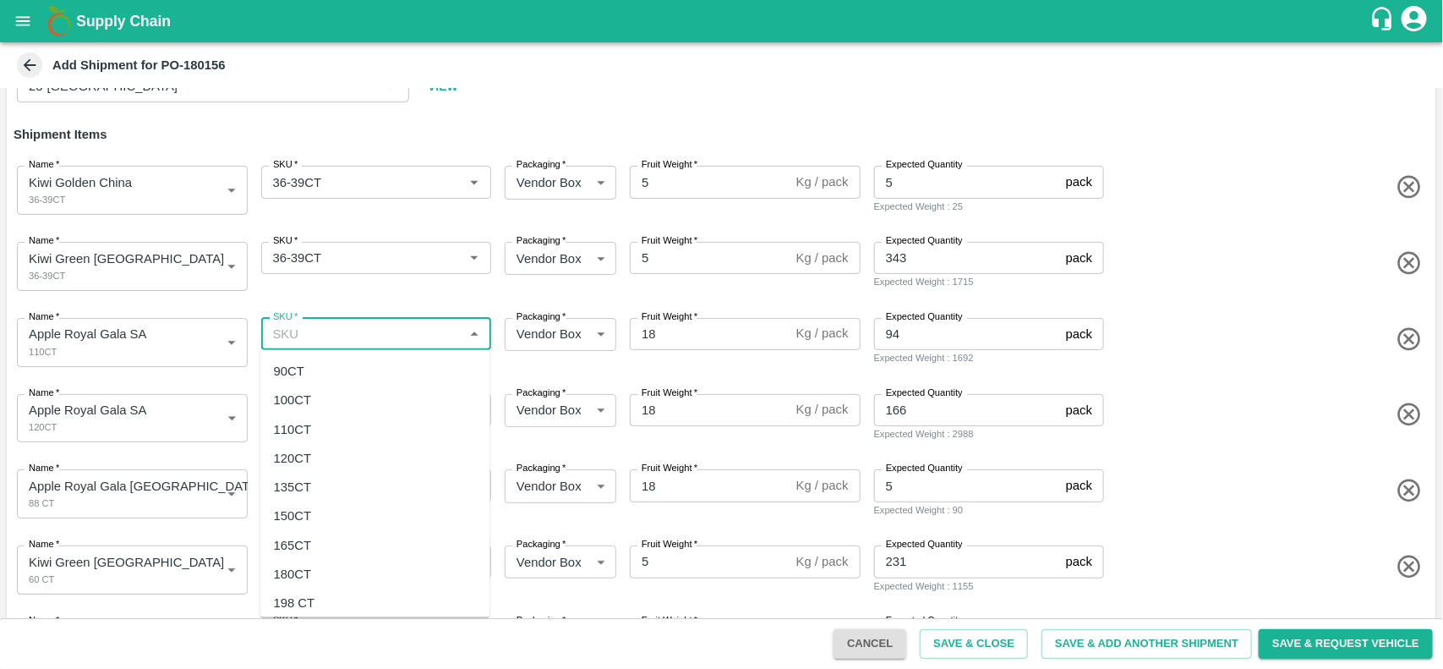
click at [307, 343] on input "SKU   *" at bounding box center [362, 334] width 193 height 22
click at [288, 429] on div "110CT" at bounding box center [293, 428] width 38 height 19
type input "110CT"
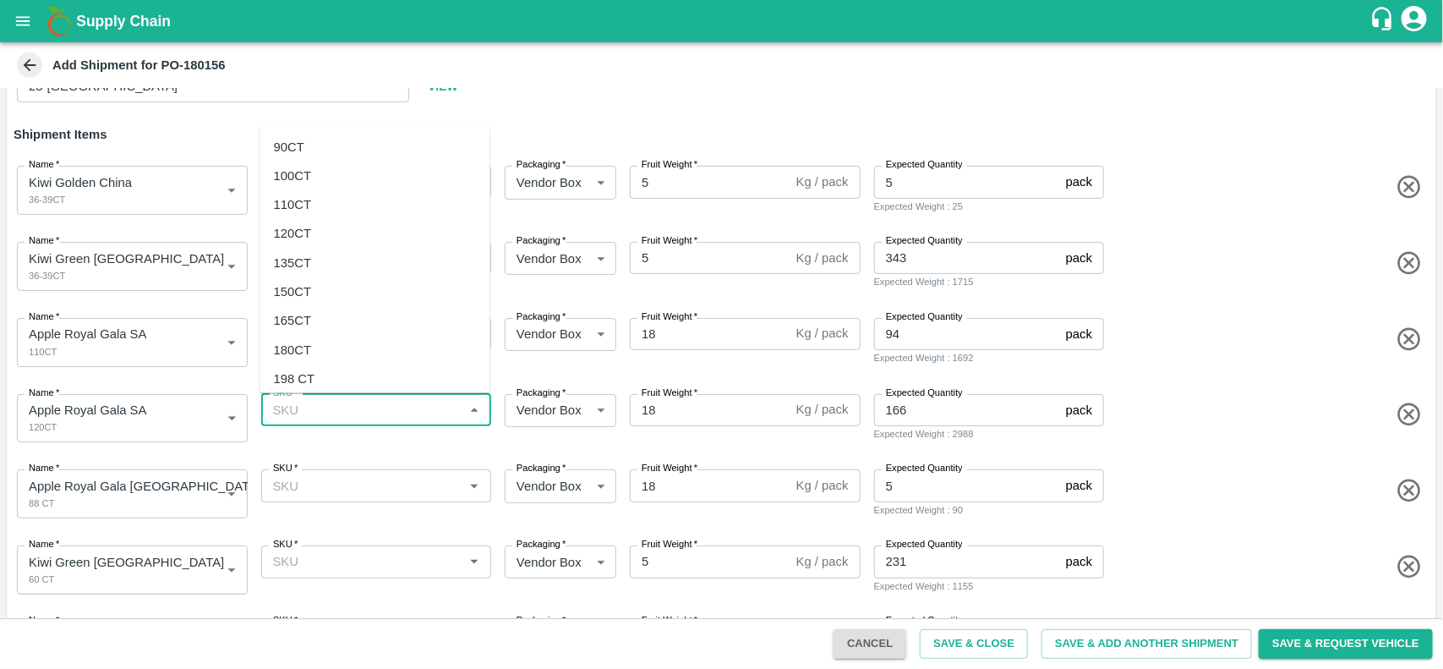
click at [292, 412] on input "SKU   *" at bounding box center [362, 410] width 193 height 22
click at [322, 234] on div "120CT" at bounding box center [375, 233] width 230 height 29
type input "120CT"
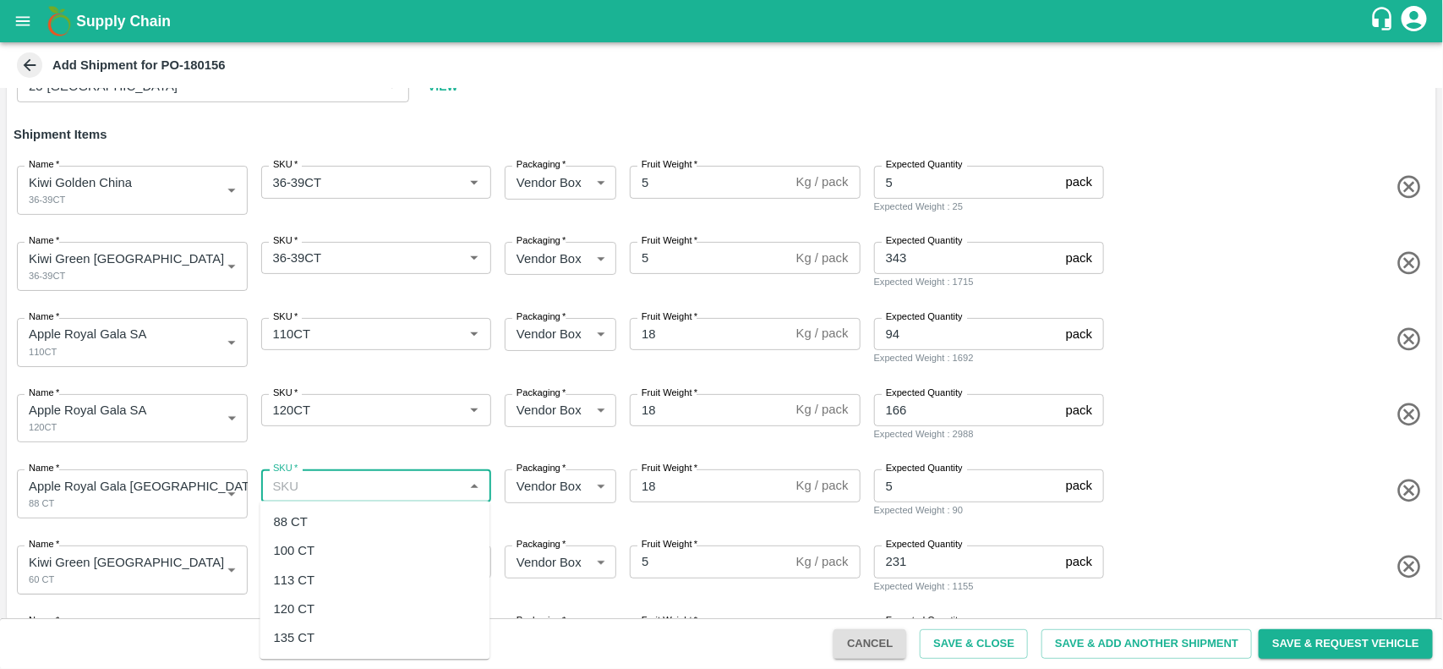
click at [294, 480] on input "SKU   *" at bounding box center [362, 485] width 193 height 22
click at [301, 530] on div "88 CT" at bounding box center [291, 522] width 34 height 19
type input "88 CT"
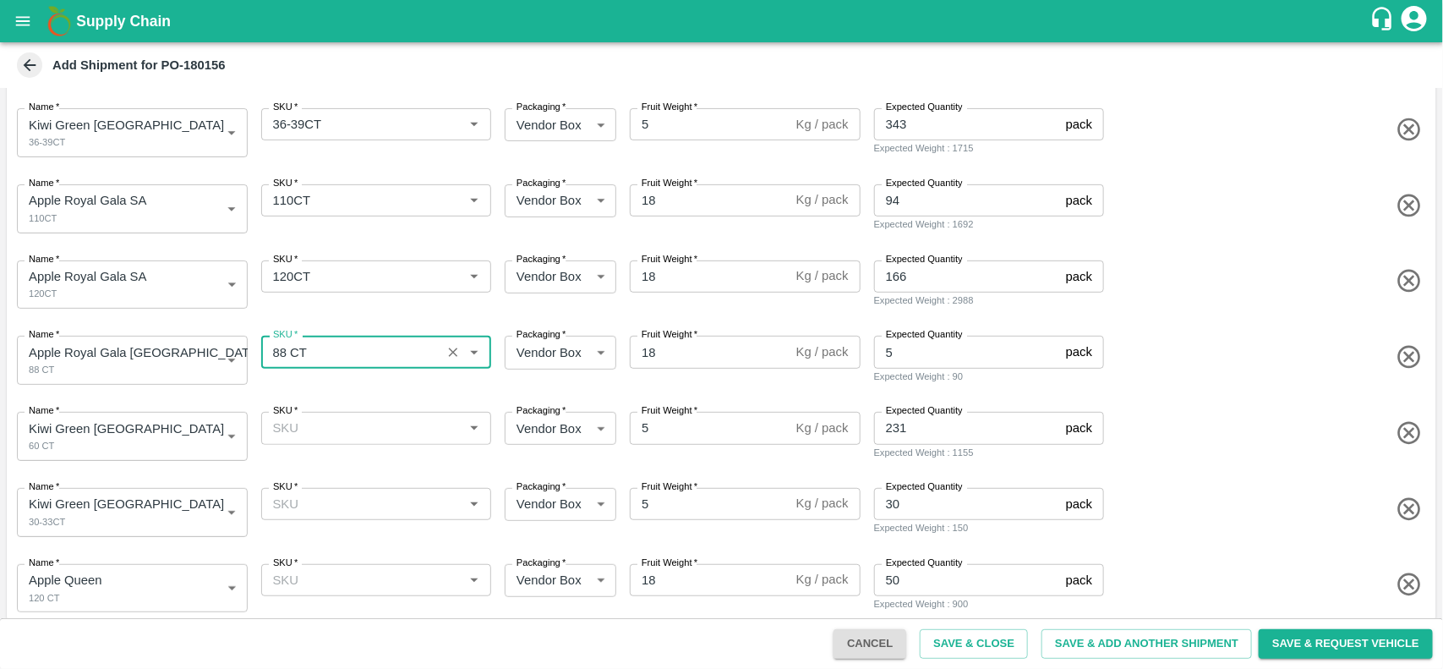
scroll to position [275, 0]
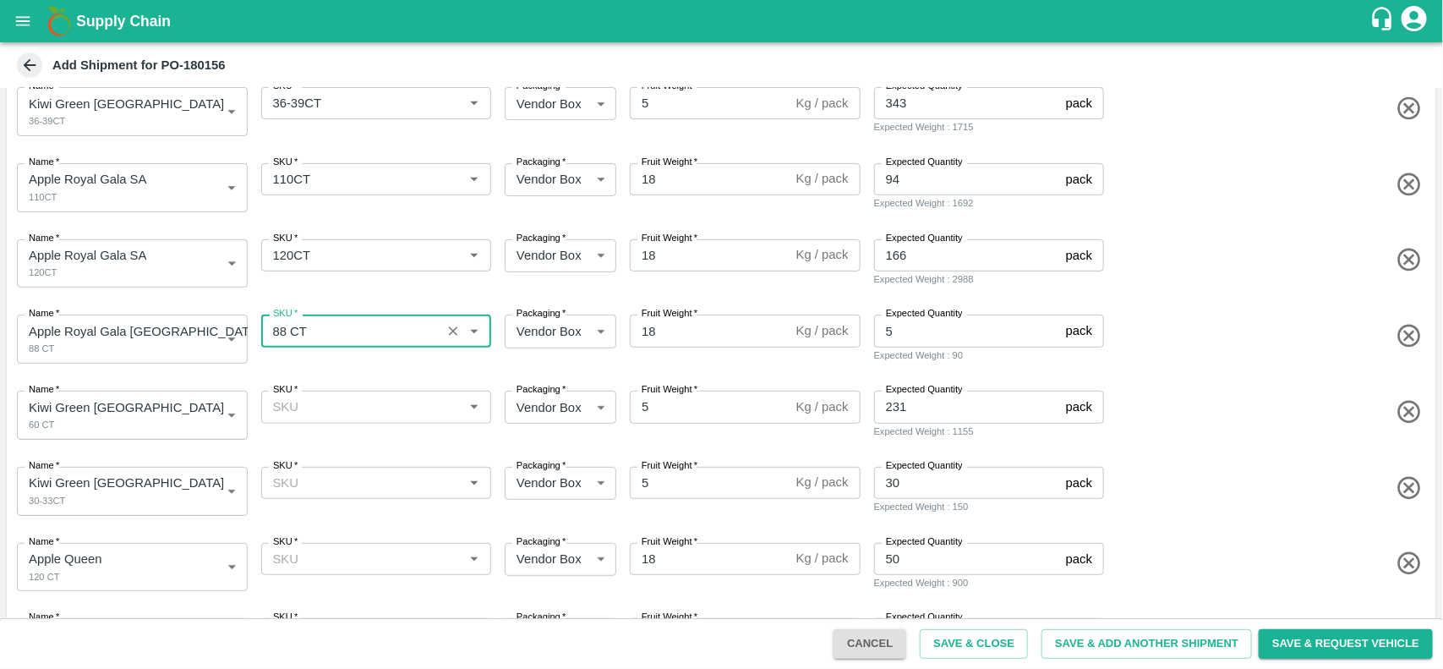
click at [360, 391] on div "SKU   *" at bounding box center [376, 406] width 231 height 32
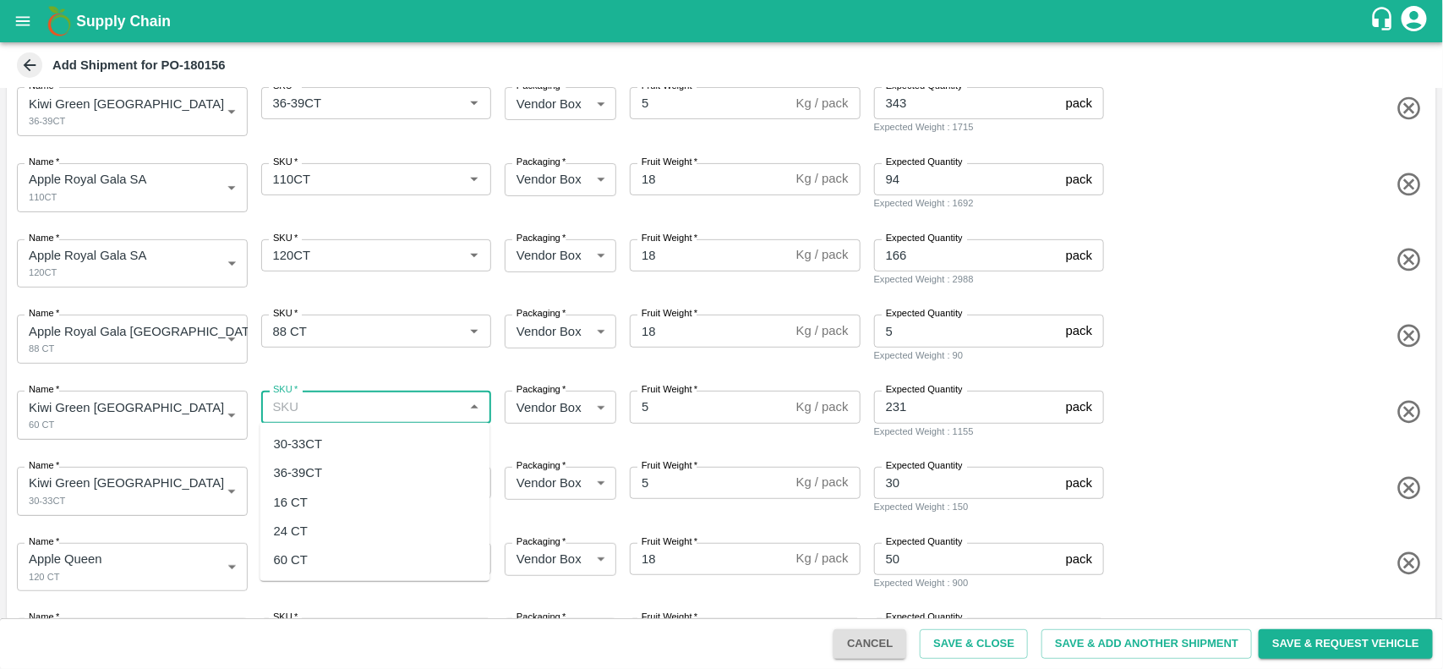
click at [288, 550] on div "60 CT" at bounding box center [291, 559] width 34 height 19
type input "60 CT"
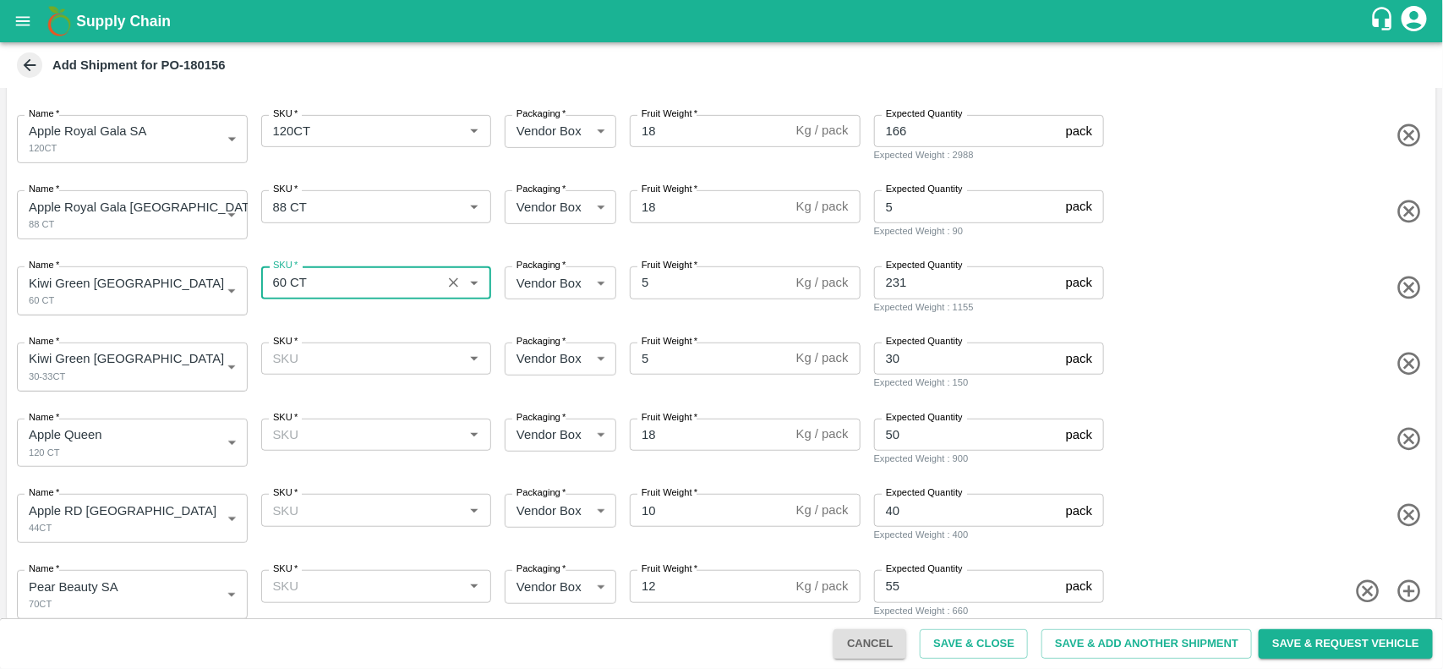
scroll to position [403, 0]
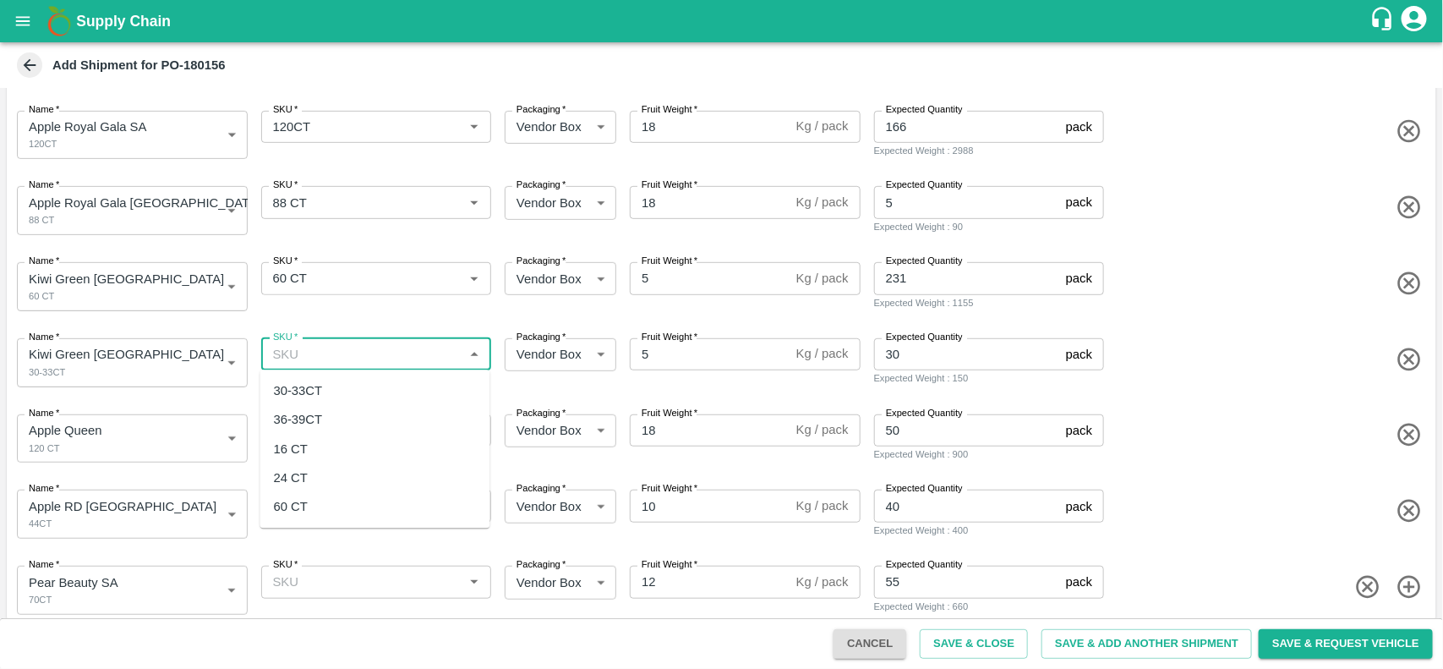
click at [345, 356] on input "SKU   *" at bounding box center [362, 354] width 193 height 22
click at [324, 397] on div "30-33CT" at bounding box center [375, 391] width 230 height 29
type input "30-33CT"
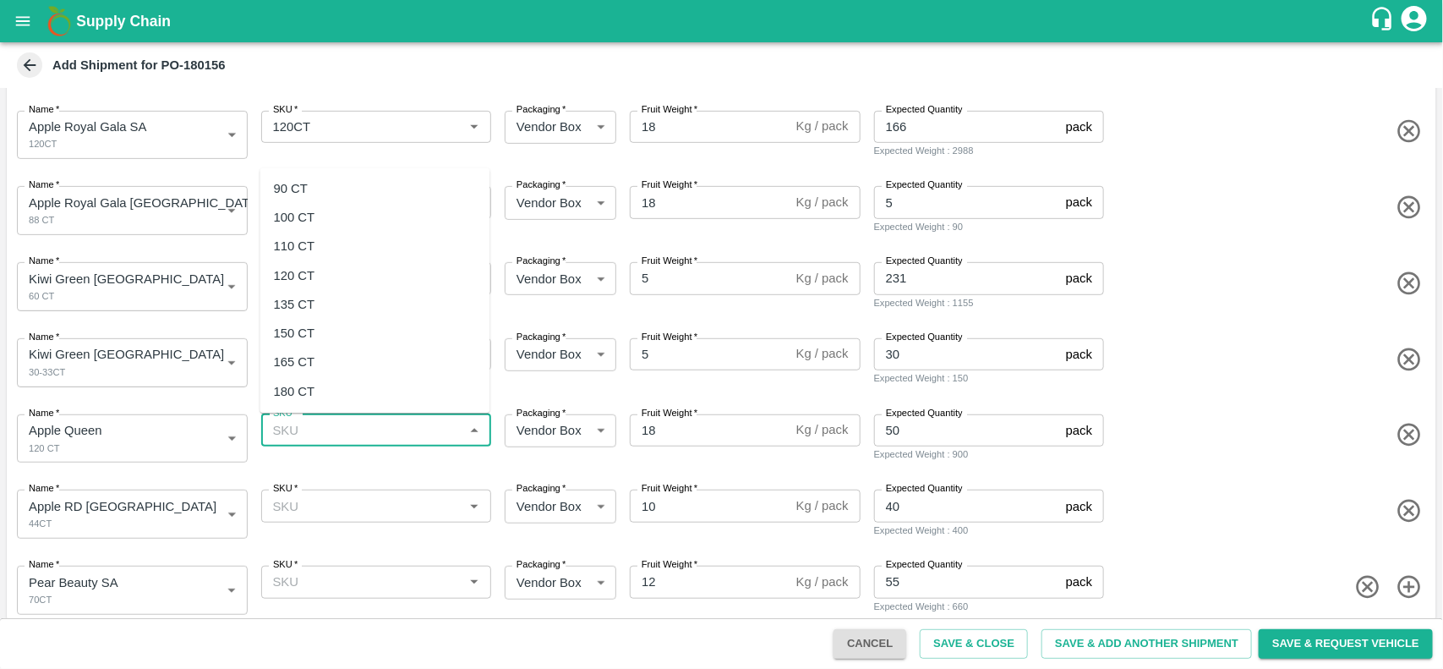
click at [300, 434] on input "SKU   *" at bounding box center [362, 430] width 193 height 22
click at [324, 268] on div "120 CT" at bounding box center [375, 275] width 230 height 29
type input "120 CT"
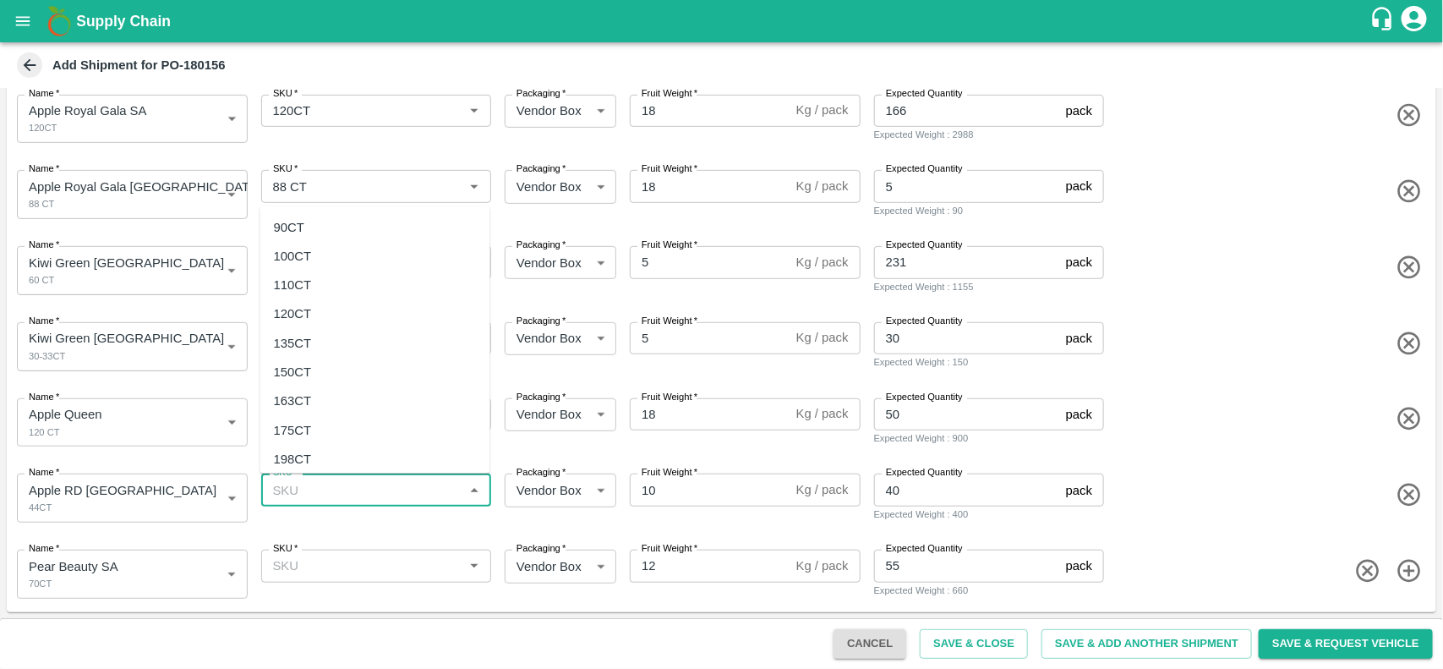
click at [307, 495] on input "SKU   *" at bounding box center [362, 489] width 193 height 22
click at [306, 340] on div "44CT" at bounding box center [375, 336] width 230 height 29
type input "44CT"
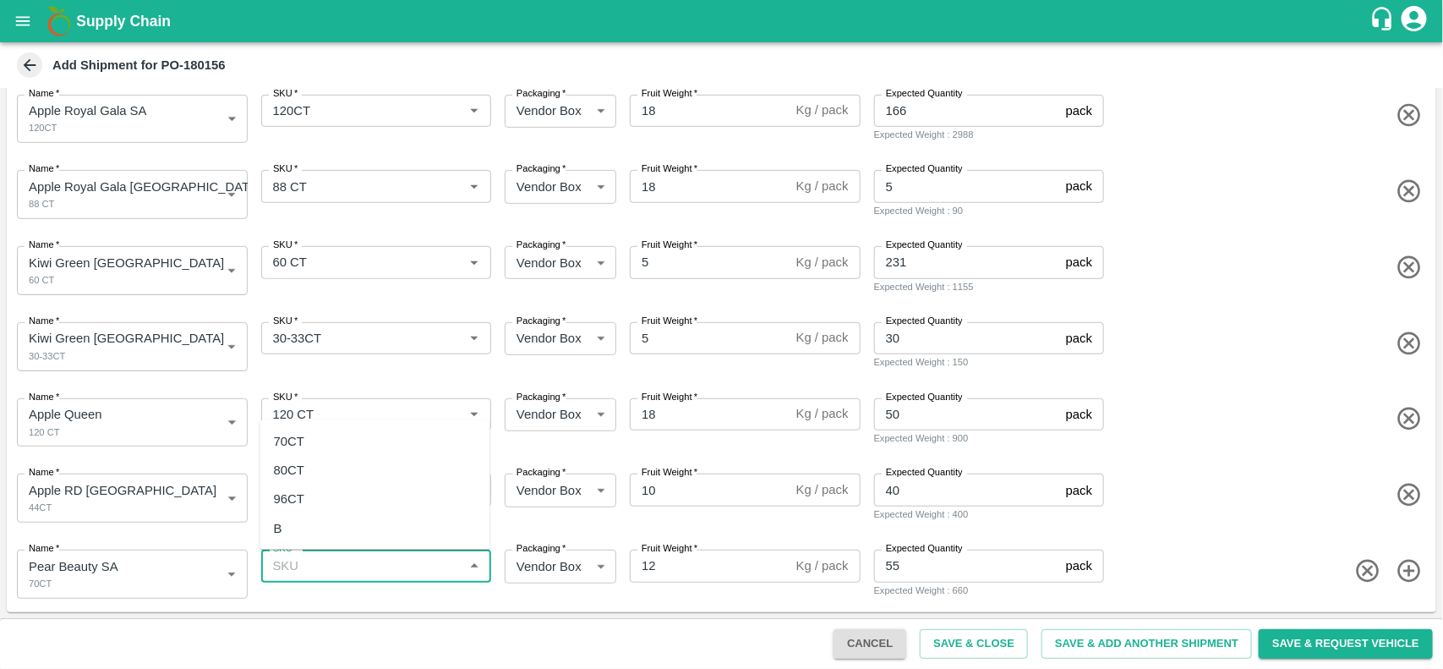
click at [311, 570] on input "SKU   *" at bounding box center [362, 565] width 193 height 22
click at [298, 433] on div "70CT" at bounding box center [289, 441] width 30 height 19
type input "70CT"
click at [985, 635] on button "Save & Close" at bounding box center [974, 644] width 108 height 30
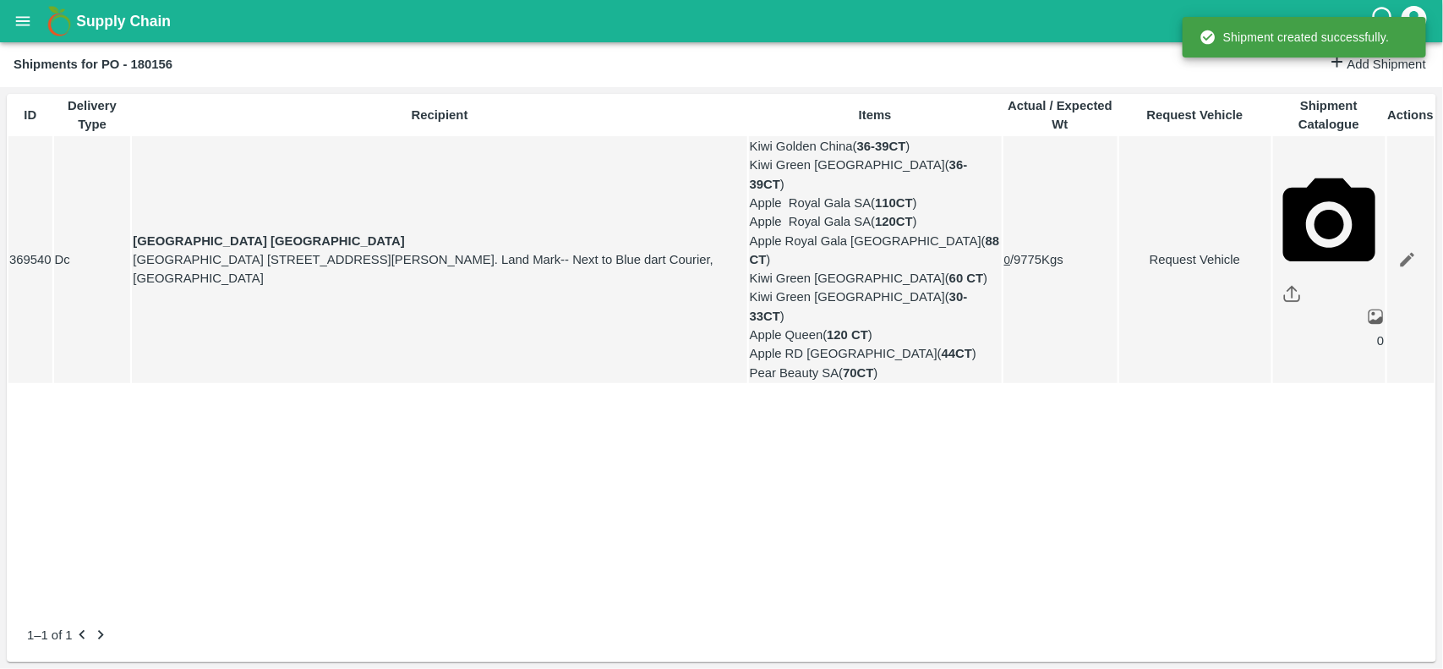
click at [22, 28] on icon "open drawer" at bounding box center [23, 21] width 19 height 19
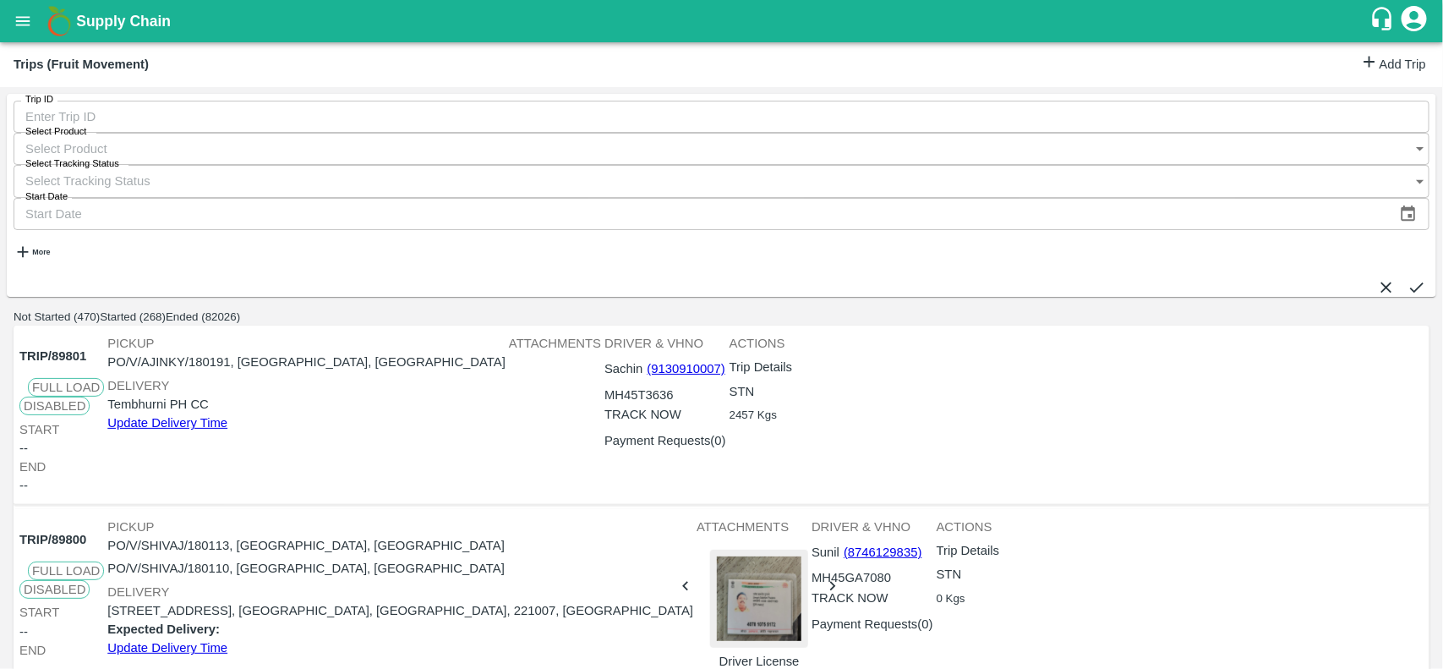
click at [1395, 60] on link "Add Trip" at bounding box center [1393, 64] width 66 height 25
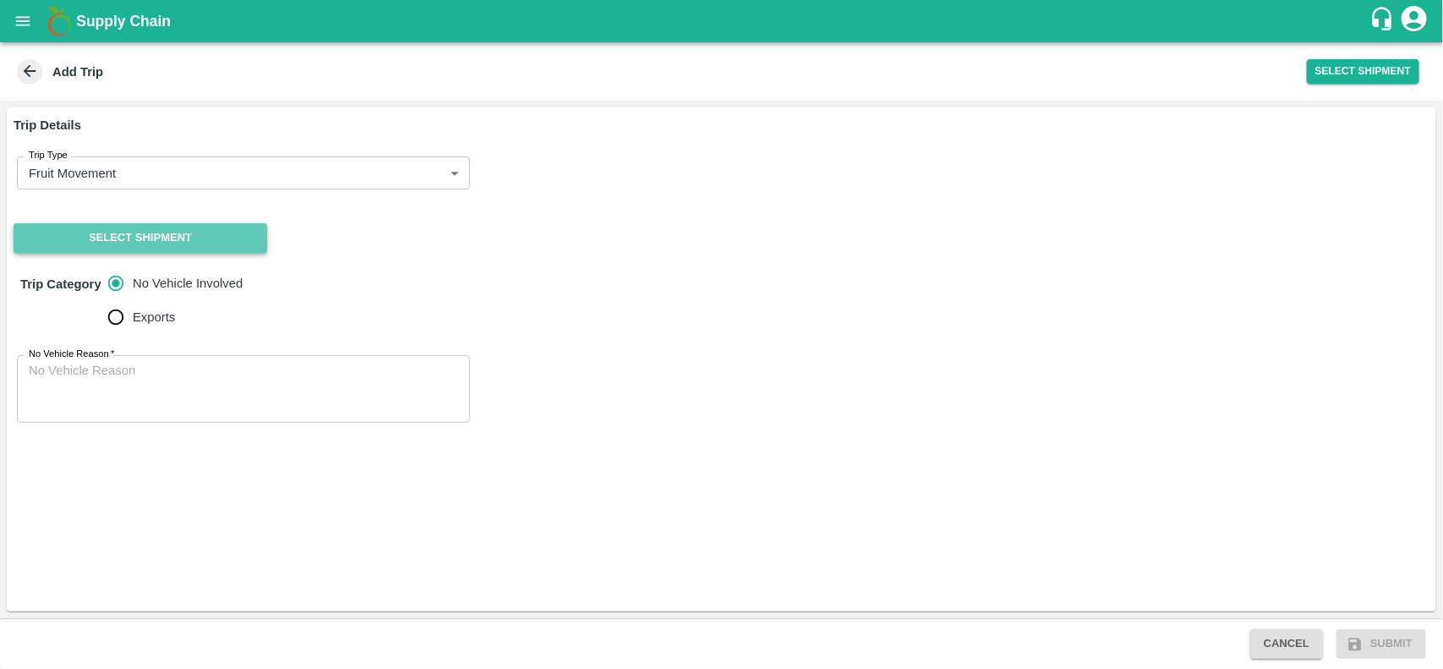
click at [220, 230] on button "Select Shipment" at bounding box center [141, 238] width 254 height 30
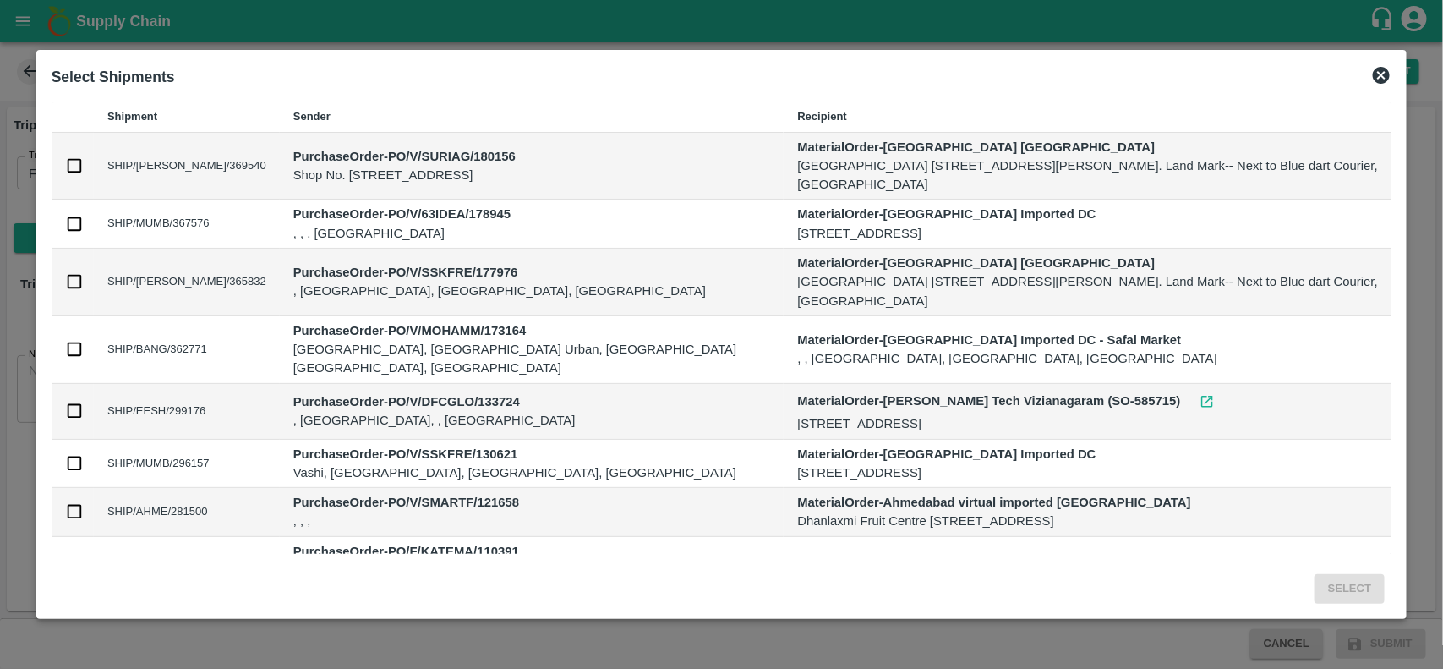
click at [63, 167] on td at bounding box center [73, 167] width 42 height 68
click at [74, 174] on input "checkbox" at bounding box center [74, 165] width 19 height 19
checkbox input "true"
click at [1341, 590] on button "Select" at bounding box center [1349, 589] width 70 height 30
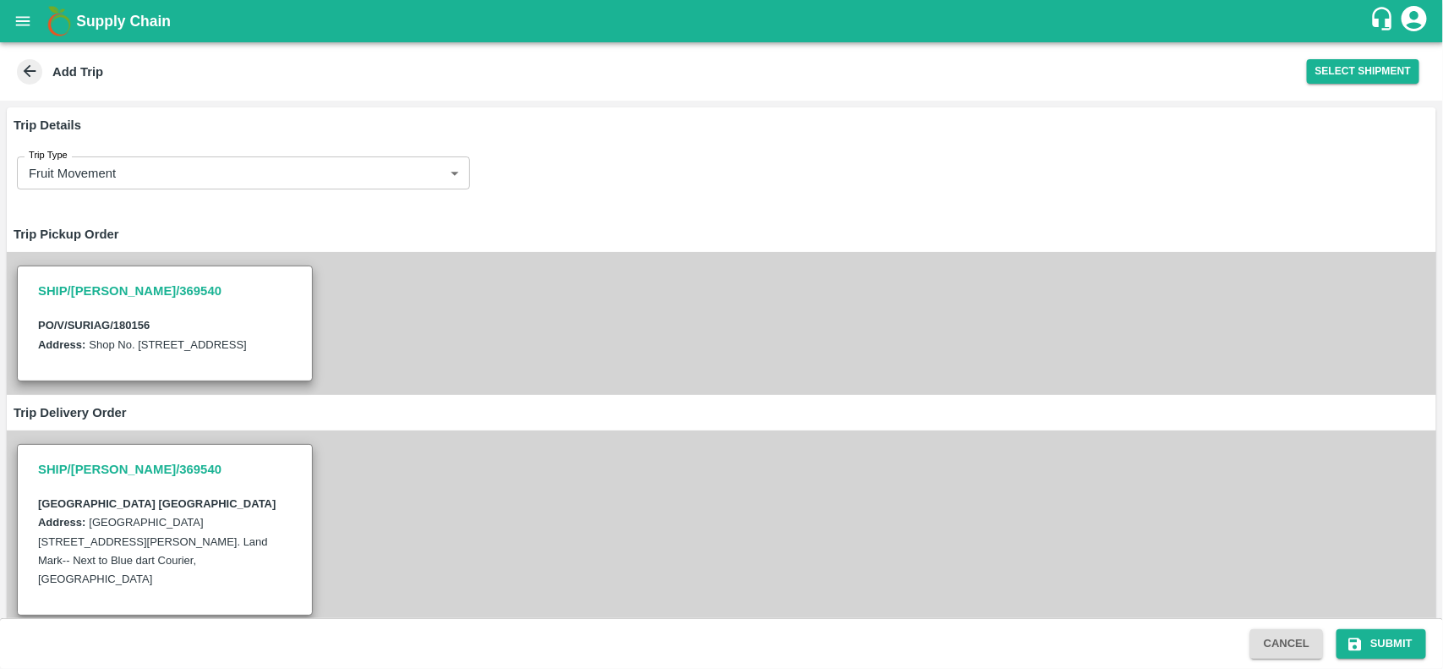
scroll to position [247, 0]
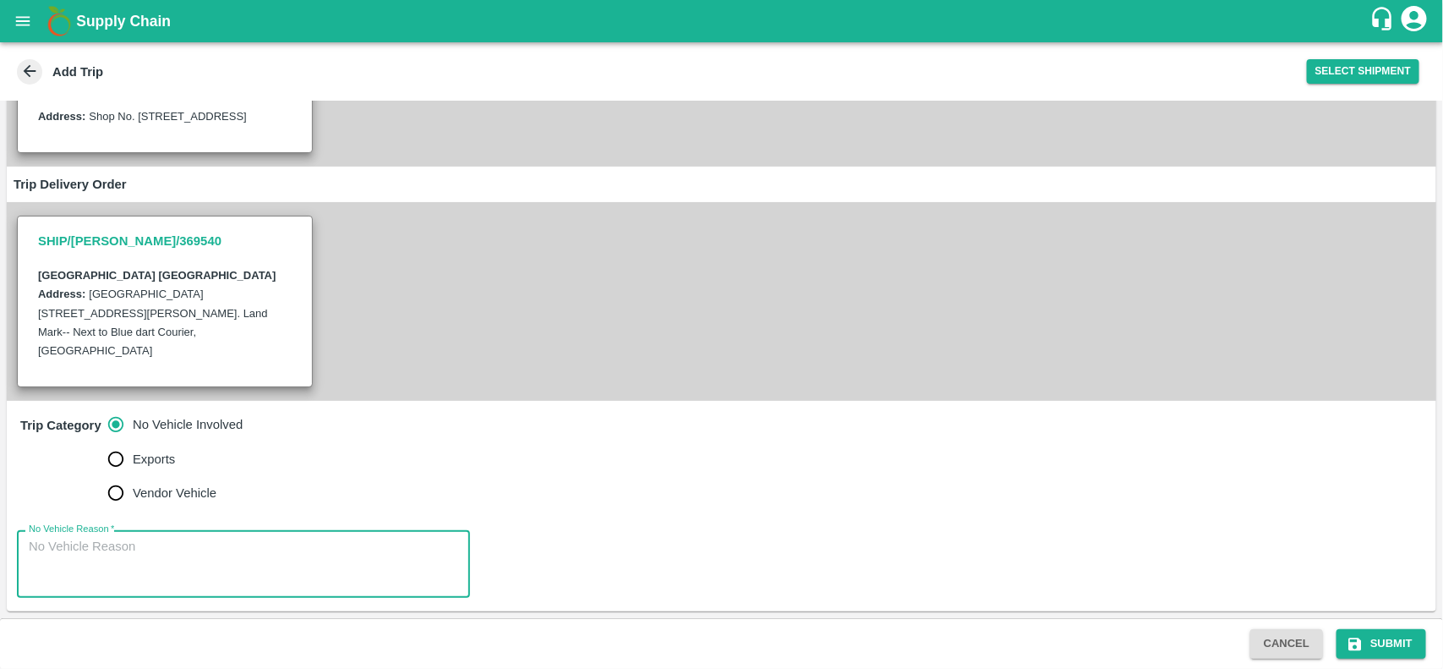
click at [131, 568] on textarea "No Vehicle Reason   *" at bounding box center [243, 564] width 429 height 53
type textarea "na"
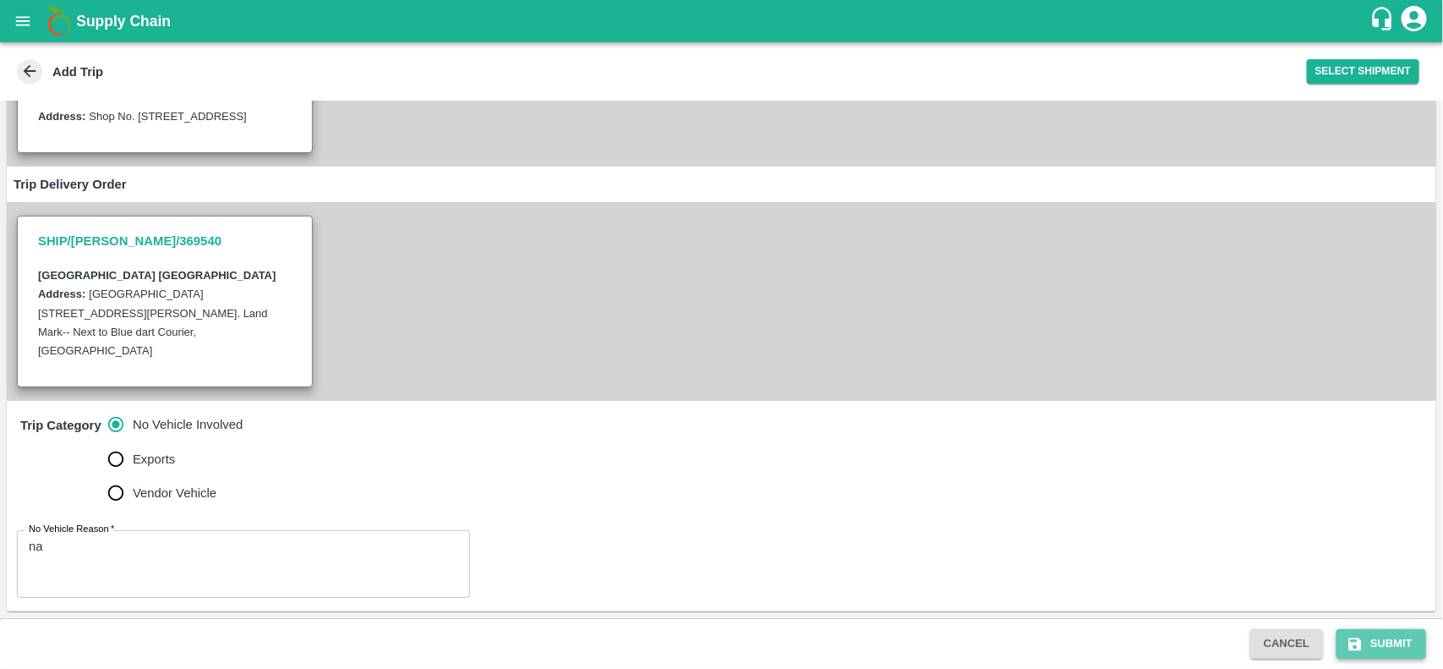
click at [1367, 635] on button "Submit" at bounding box center [1381, 644] width 90 height 30
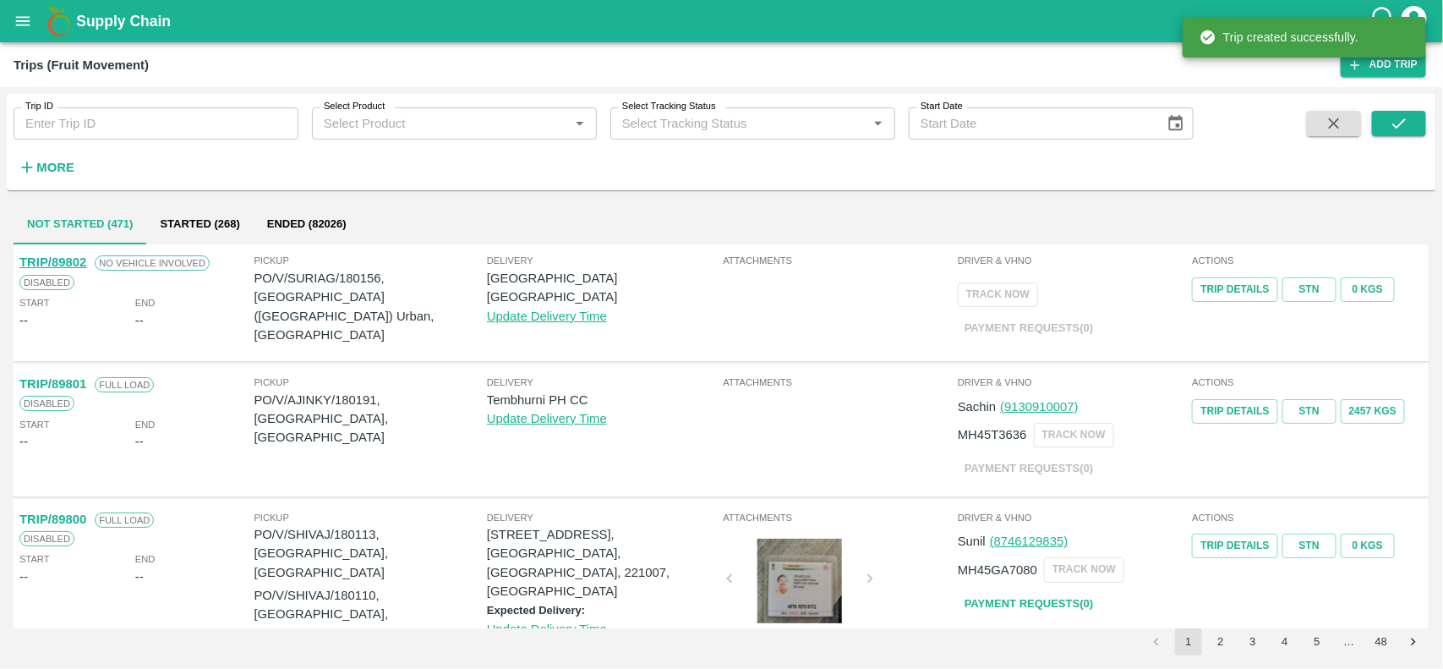
click at [357, 281] on p "PO/V/SURIAG/180156, Bengaluru (Bangalore) Urban, Karnataka" at bounding box center [370, 306] width 232 height 75
copy p "180156"
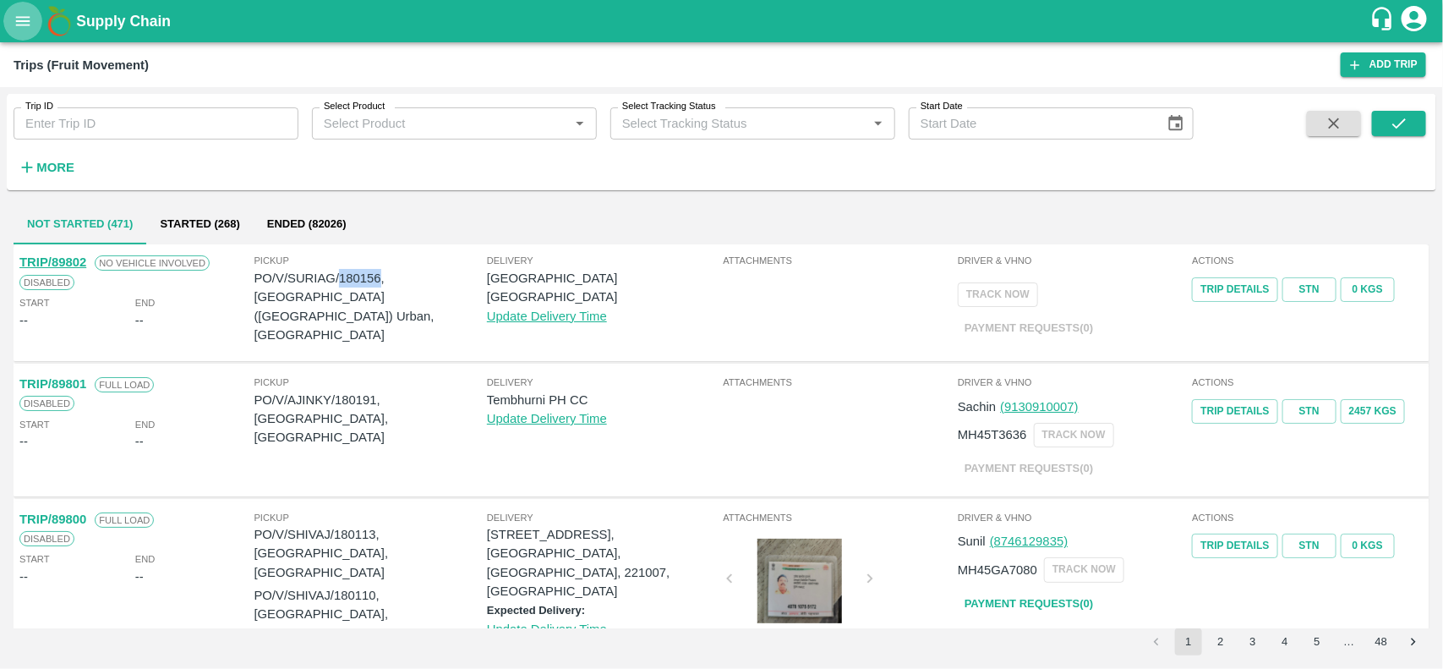
click at [35, 26] on button "open drawer" at bounding box center [22, 21] width 39 height 39
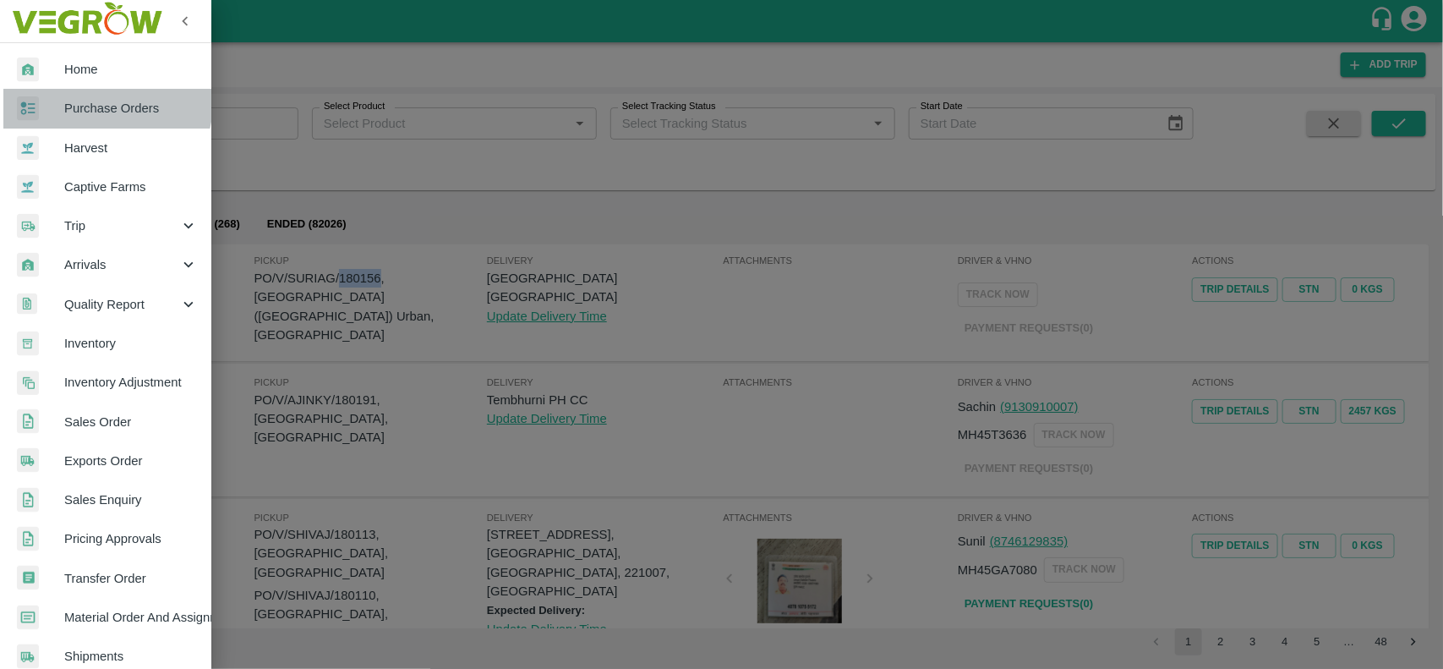
click at [68, 95] on link "Purchase Orders" at bounding box center [105, 108] width 211 height 39
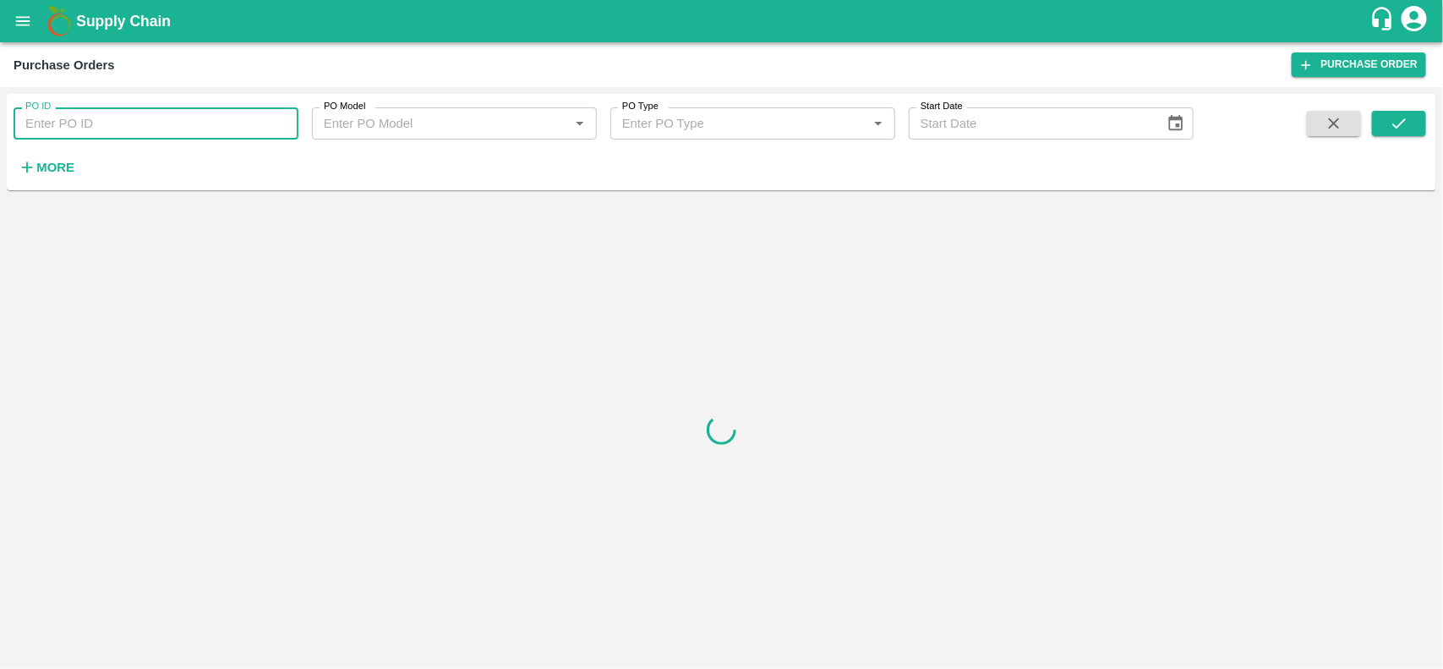
click at [19, 132] on input "PO ID" at bounding box center [156, 123] width 285 height 32
paste input "180156"
type input "180156"
click at [1413, 114] on button "submit" at bounding box center [1399, 123] width 54 height 25
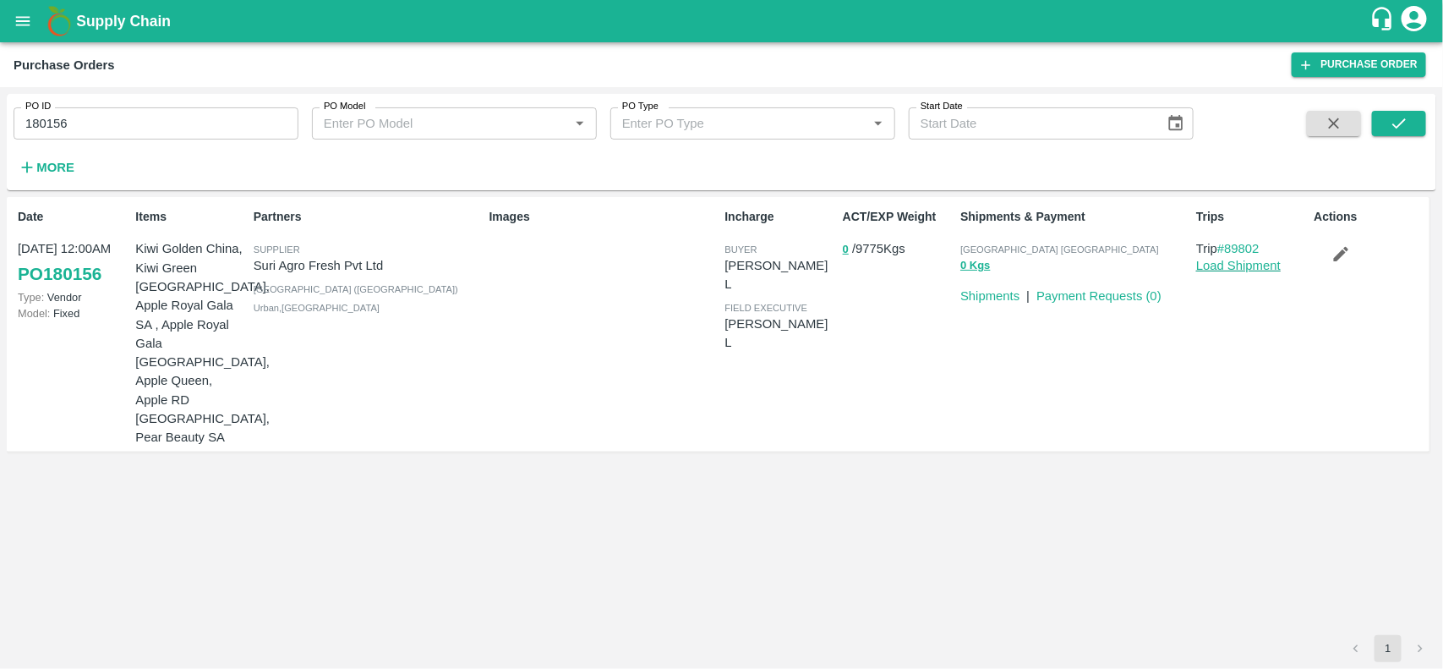
click at [1219, 264] on link "Load Shipment" at bounding box center [1238, 266] width 85 height 14
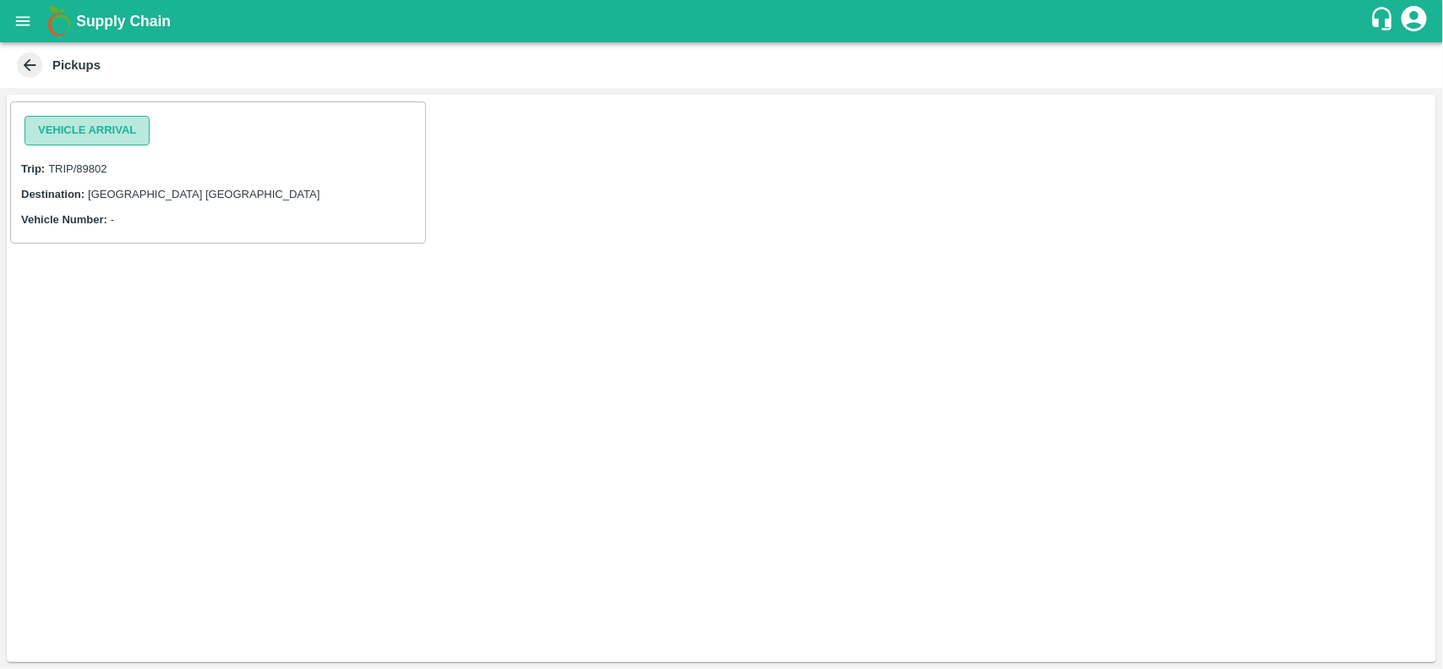
click at [83, 124] on button "Vehicle Arrival" at bounding box center [87, 131] width 125 height 30
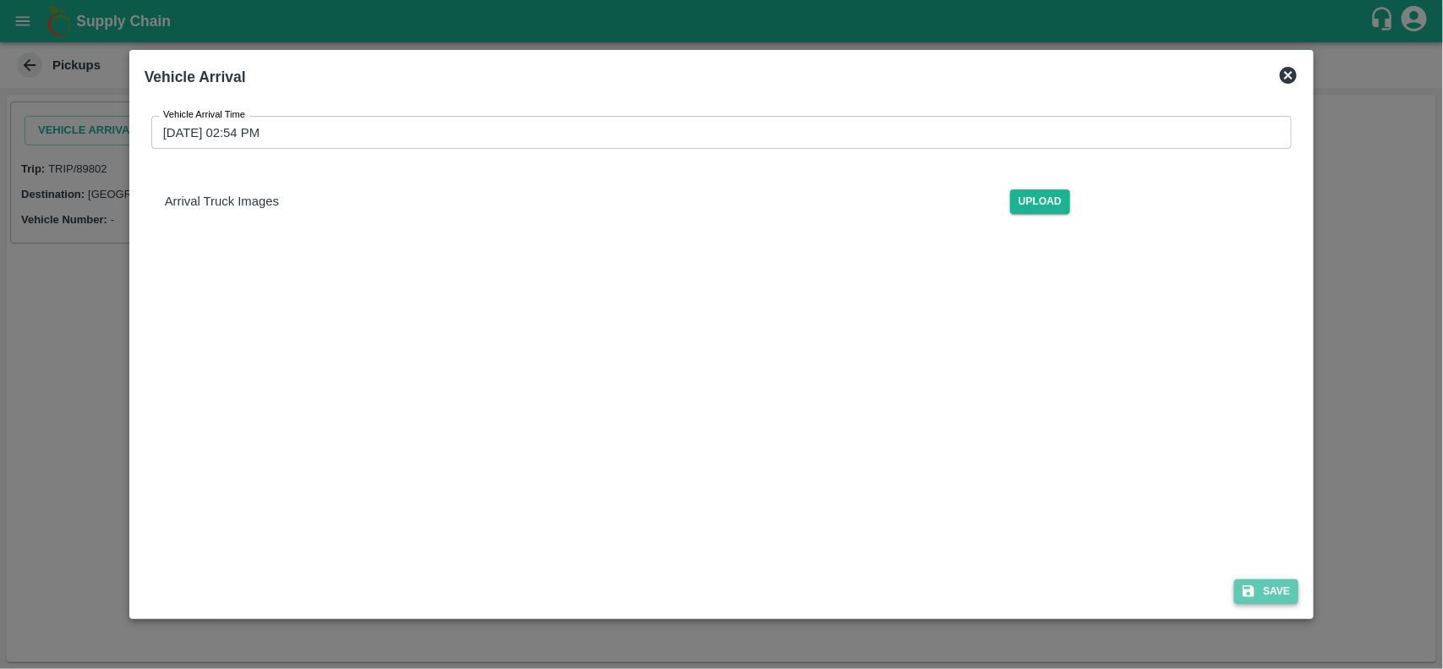
click at [1264, 592] on button "Save" at bounding box center [1266, 591] width 64 height 25
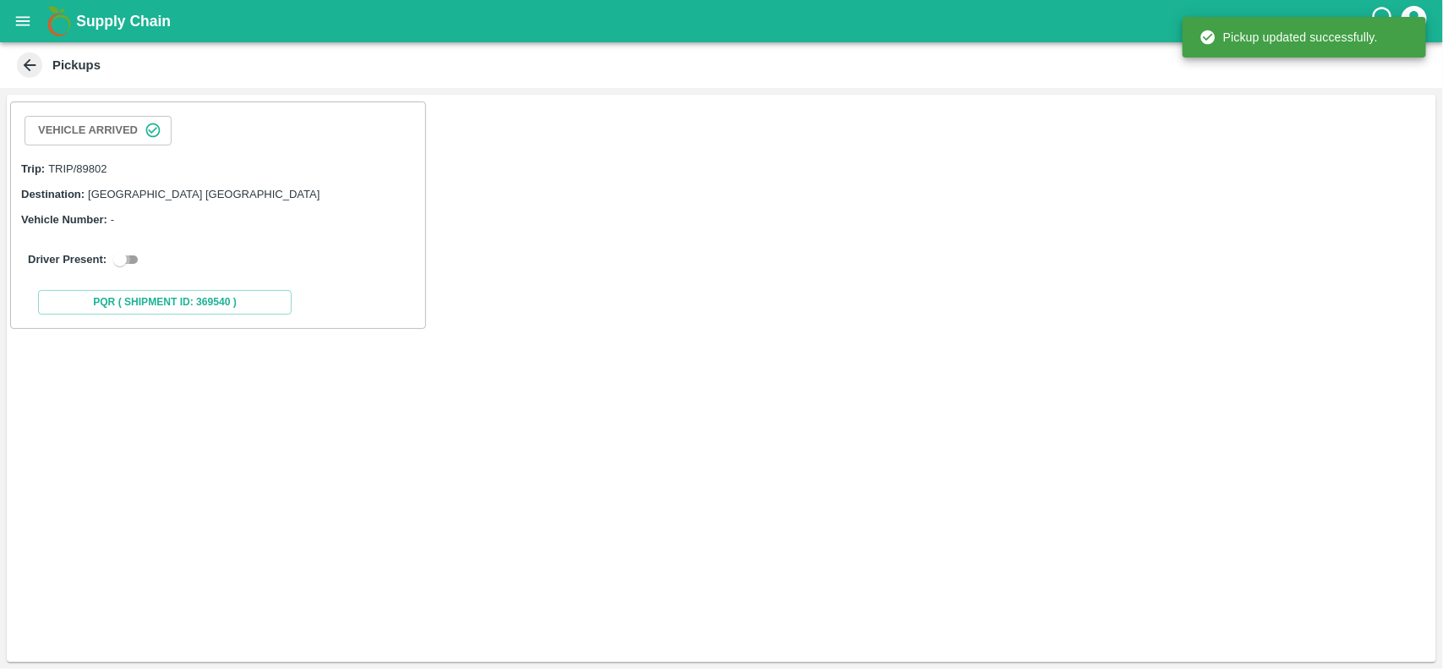
click at [114, 249] on input "checkbox" at bounding box center [120, 259] width 61 height 20
checkbox input "true"
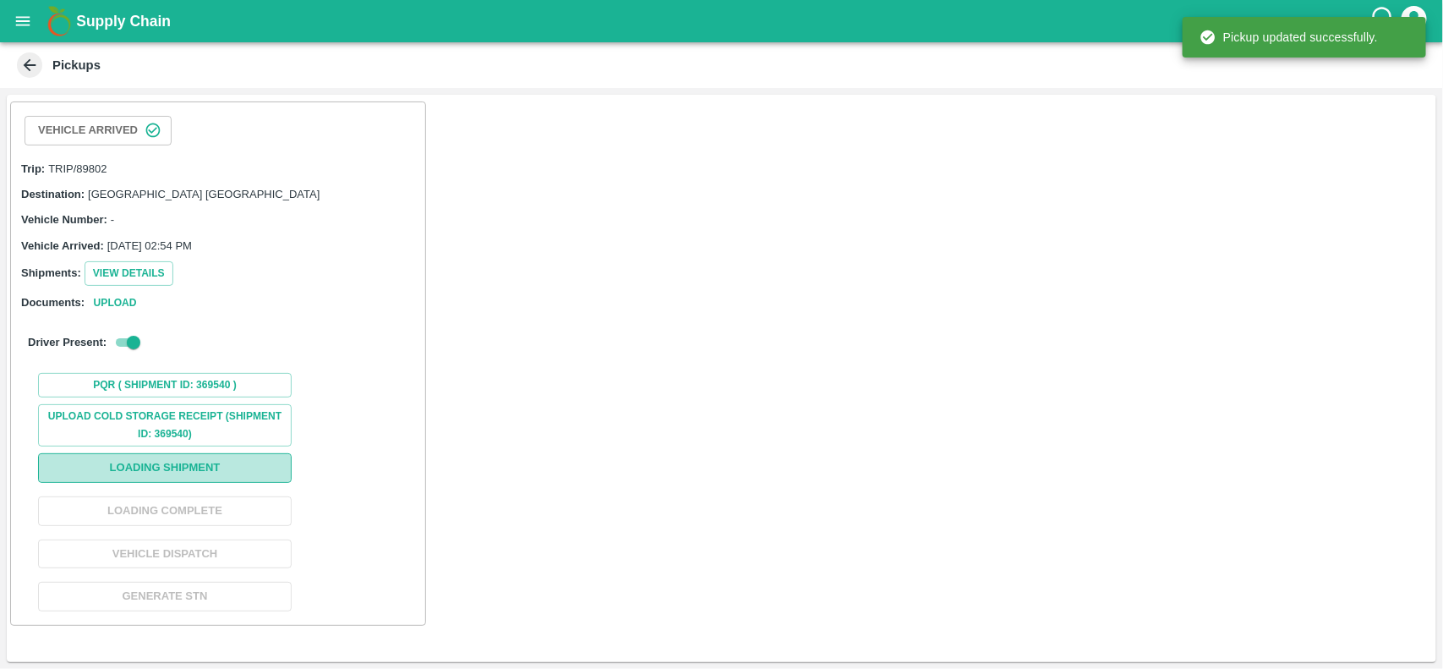
click at [183, 482] on button "Loading Shipment" at bounding box center [165, 468] width 254 height 30
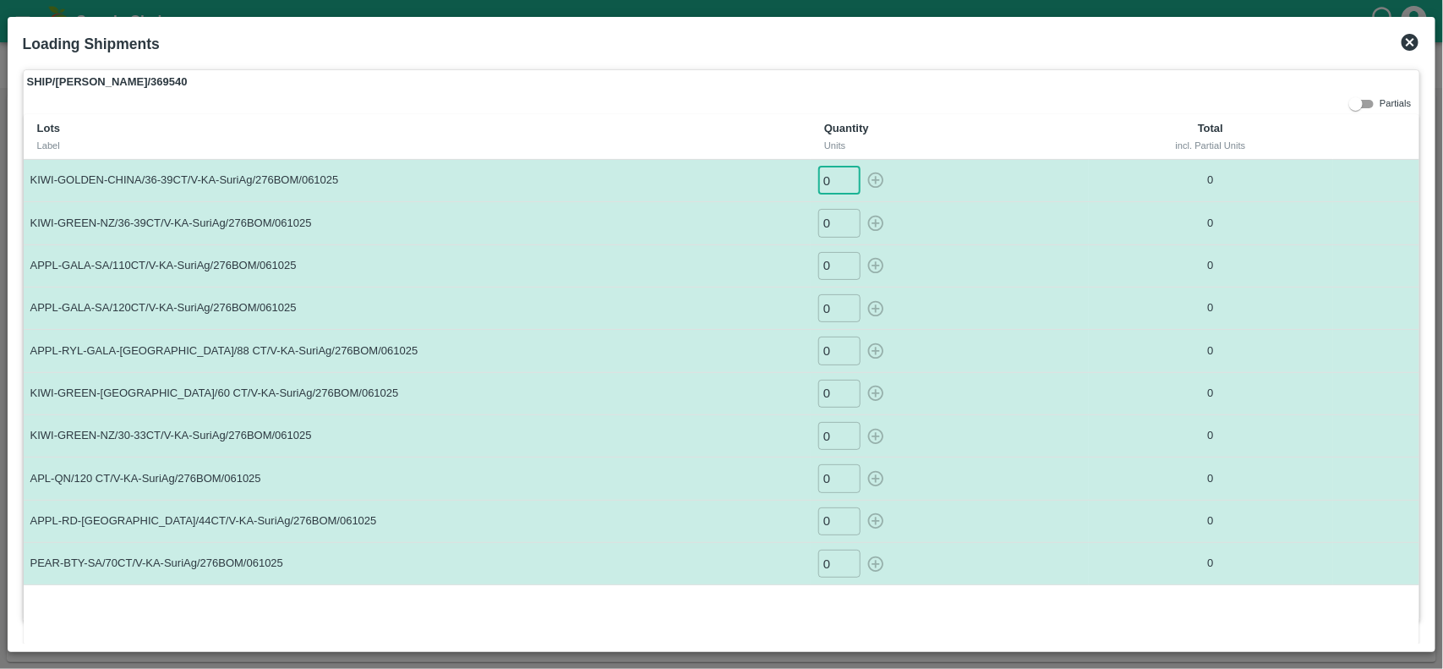
click at [832, 175] on input "0" at bounding box center [839, 180] width 42 height 28
type input "05"
type input "-1"
click at [841, 227] on input "-1" at bounding box center [839, 223] width 42 height 28
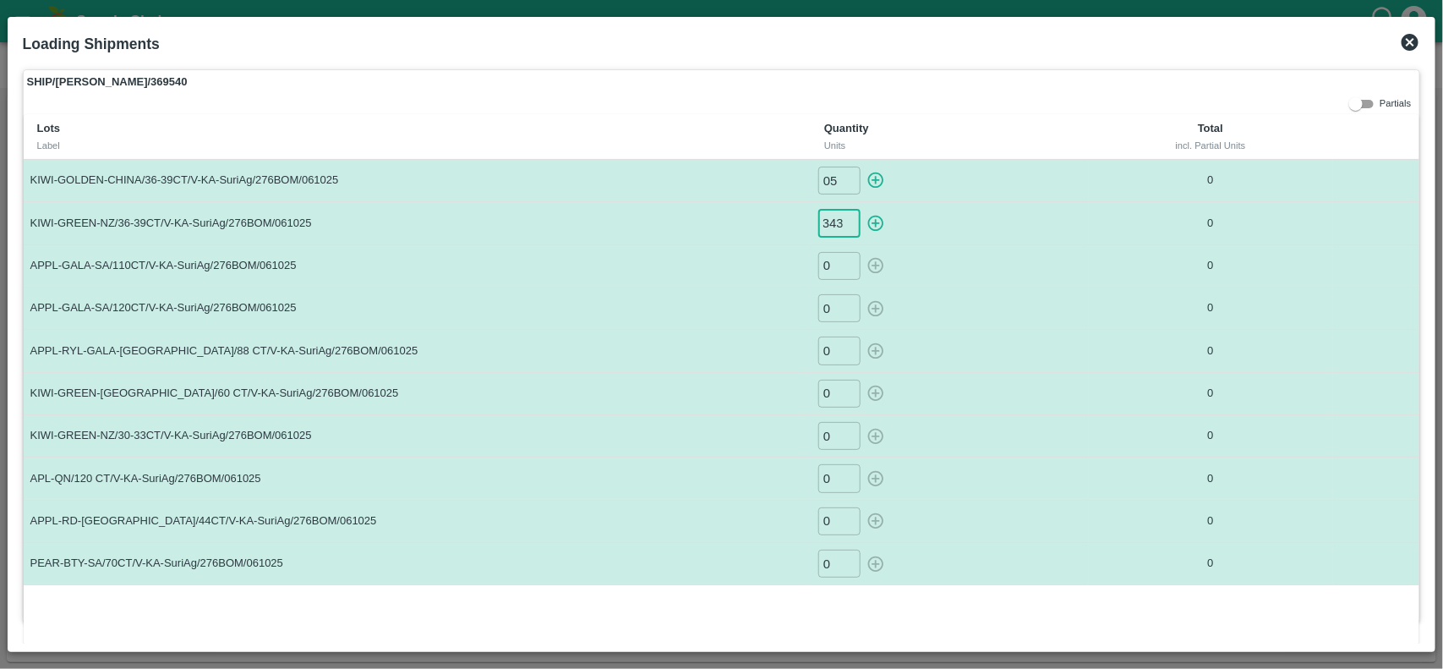
type input "343"
click at [829, 267] on input "0" at bounding box center [839, 266] width 42 height 28
type input "94"
click at [829, 304] on input "0" at bounding box center [839, 308] width 42 height 28
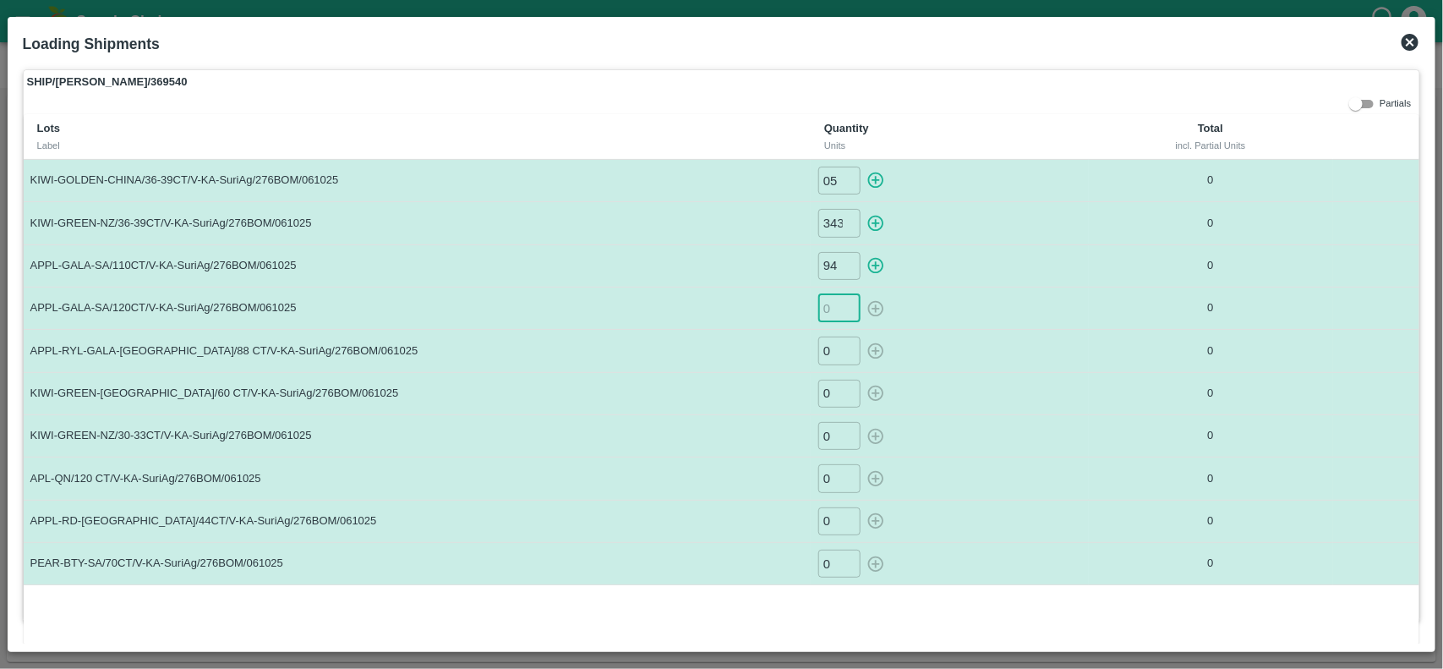
click at [829, 304] on input "number" at bounding box center [839, 308] width 42 height 28
type input "166"
click at [833, 342] on input "0" at bounding box center [839, 350] width 42 height 28
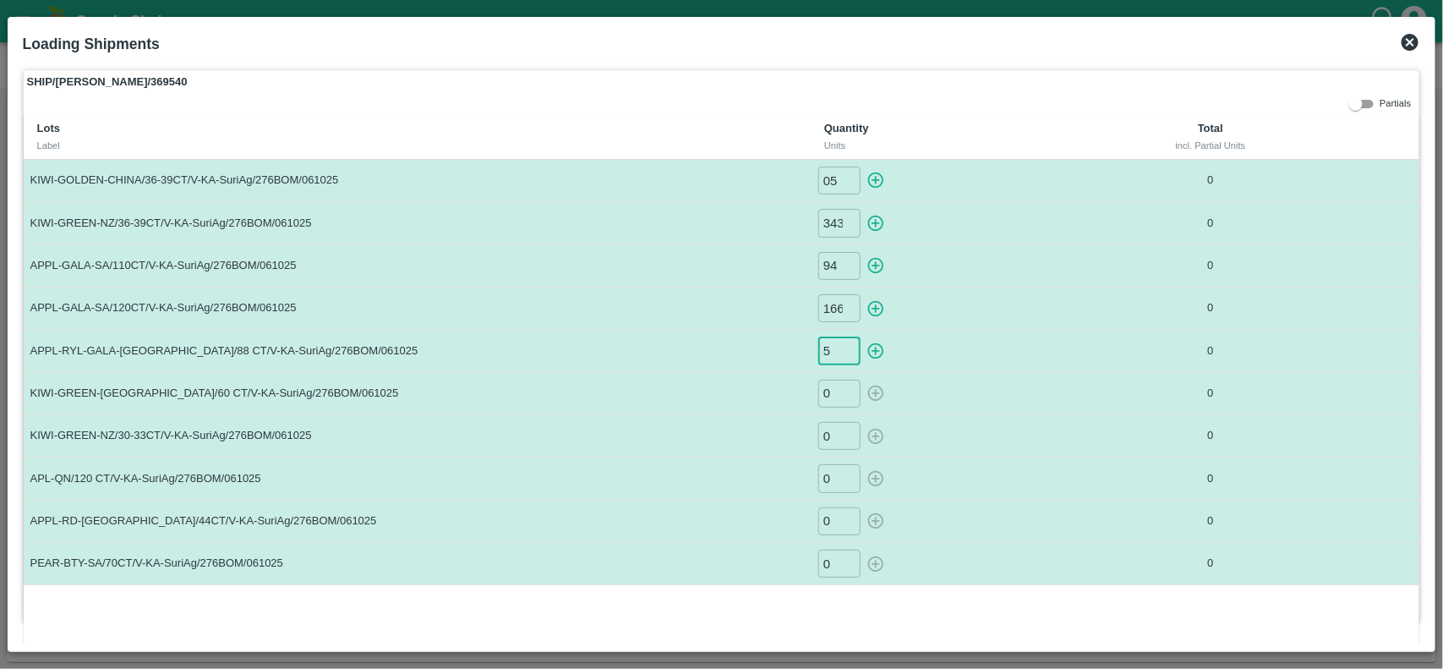
type input "5"
click at [833, 399] on input "0" at bounding box center [839, 393] width 42 height 28
type input "231"
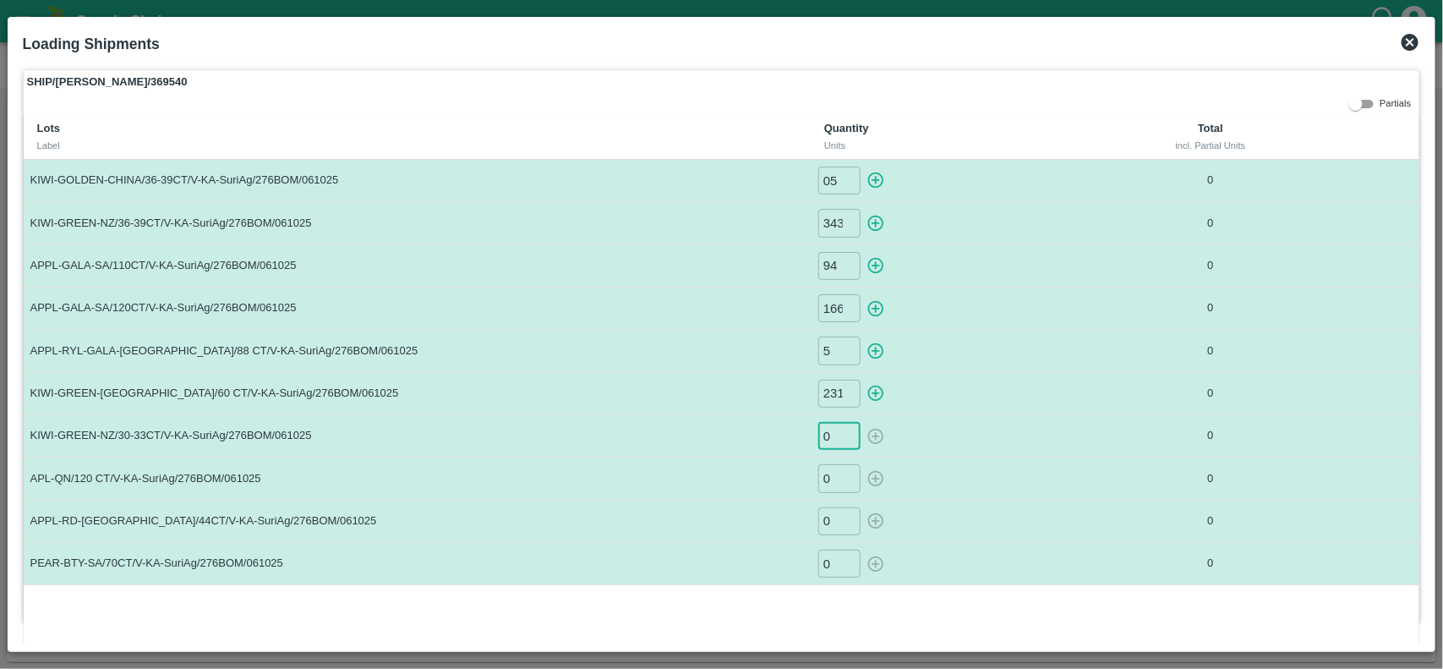
click at [828, 440] on input "0" at bounding box center [839, 436] width 42 height 28
type input "30"
click at [829, 466] on input "0" at bounding box center [839, 478] width 42 height 28
type input "50"
click at [830, 525] on input "0" at bounding box center [839, 521] width 42 height 28
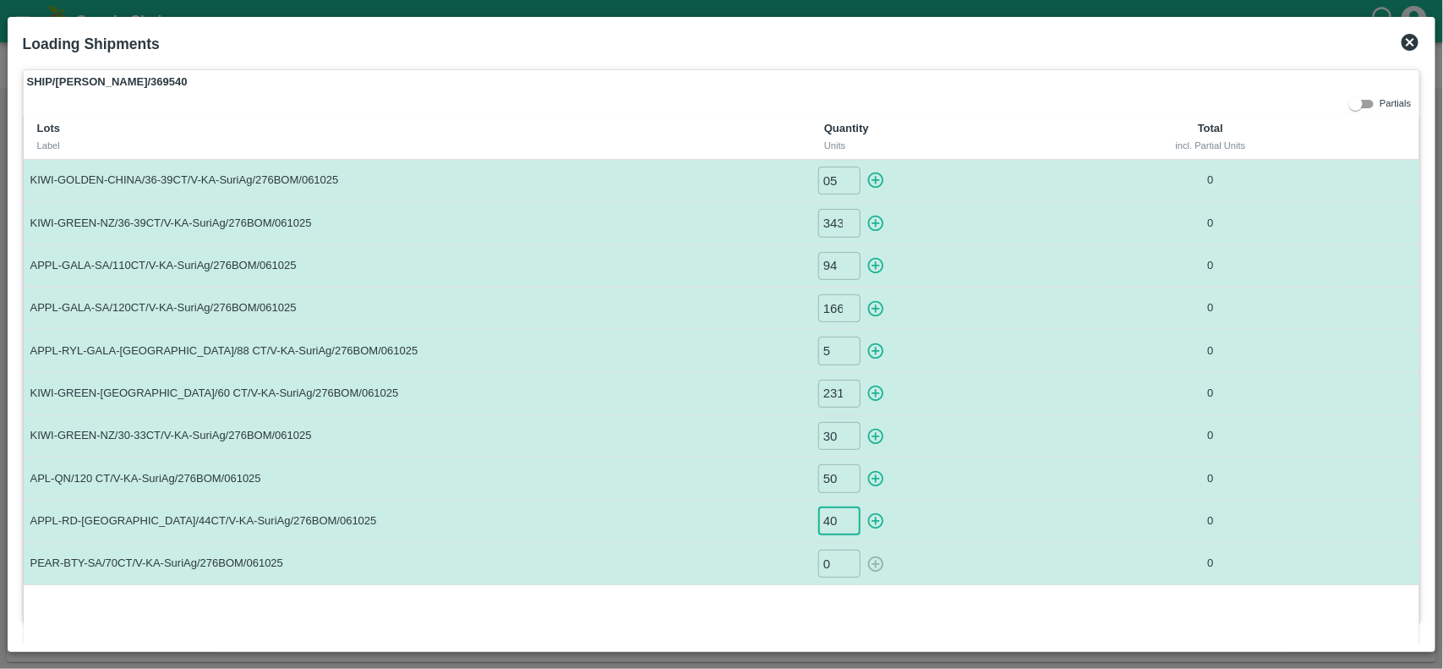
type input "40"
click at [830, 569] on input "0" at bounding box center [839, 563] width 42 height 28
type input "55"
click at [875, 171] on icon "button" at bounding box center [875, 180] width 19 height 19
type input "0"
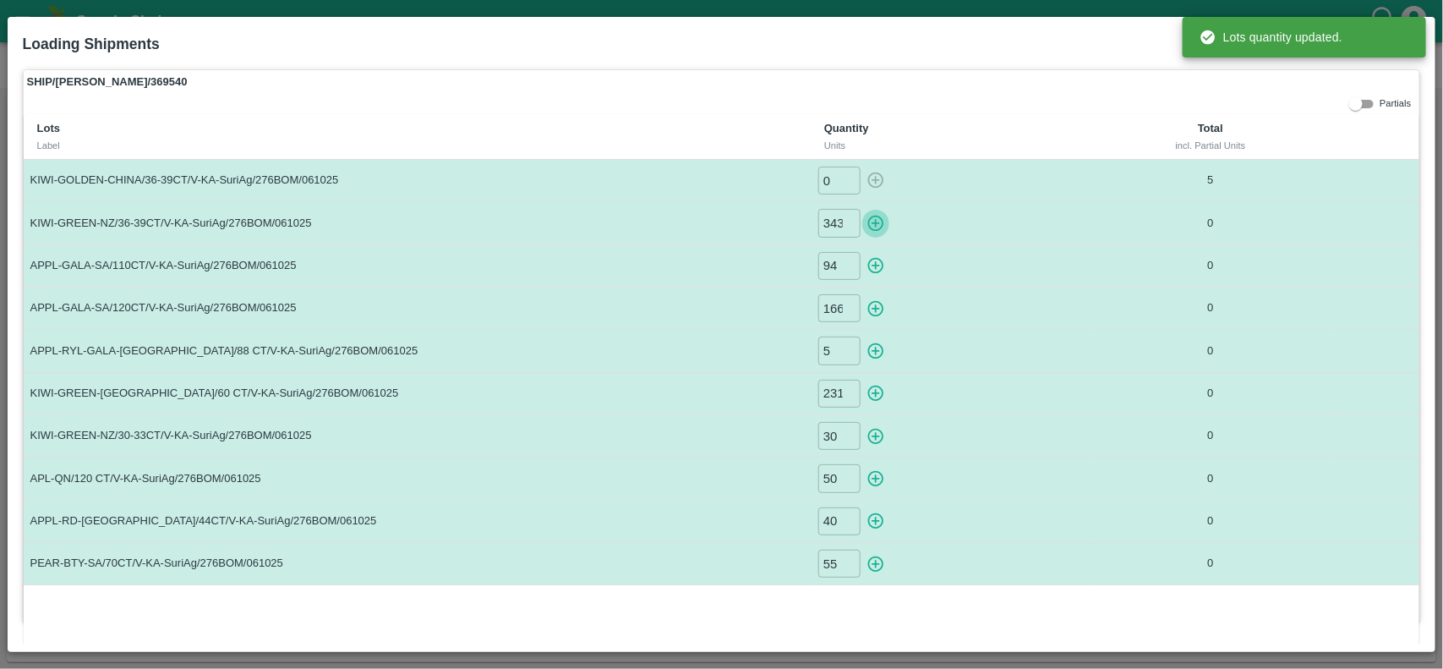
click at [876, 227] on icon "button" at bounding box center [875, 223] width 19 height 19
type input "0"
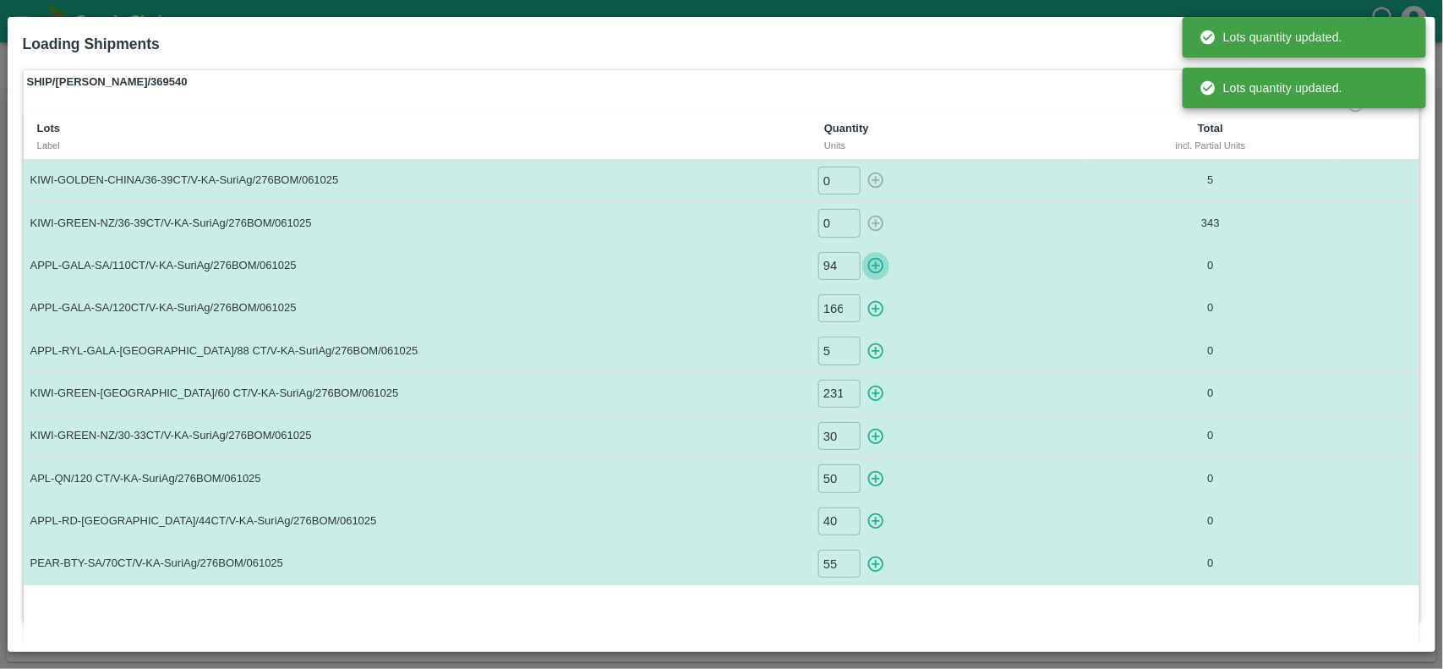
click at [877, 262] on icon "button" at bounding box center [875, 265] width 19 height 19
type input "0"
click at [875, 309] on icon "button" at bounding box center [876, 308] width 16 height 16
type input "0"
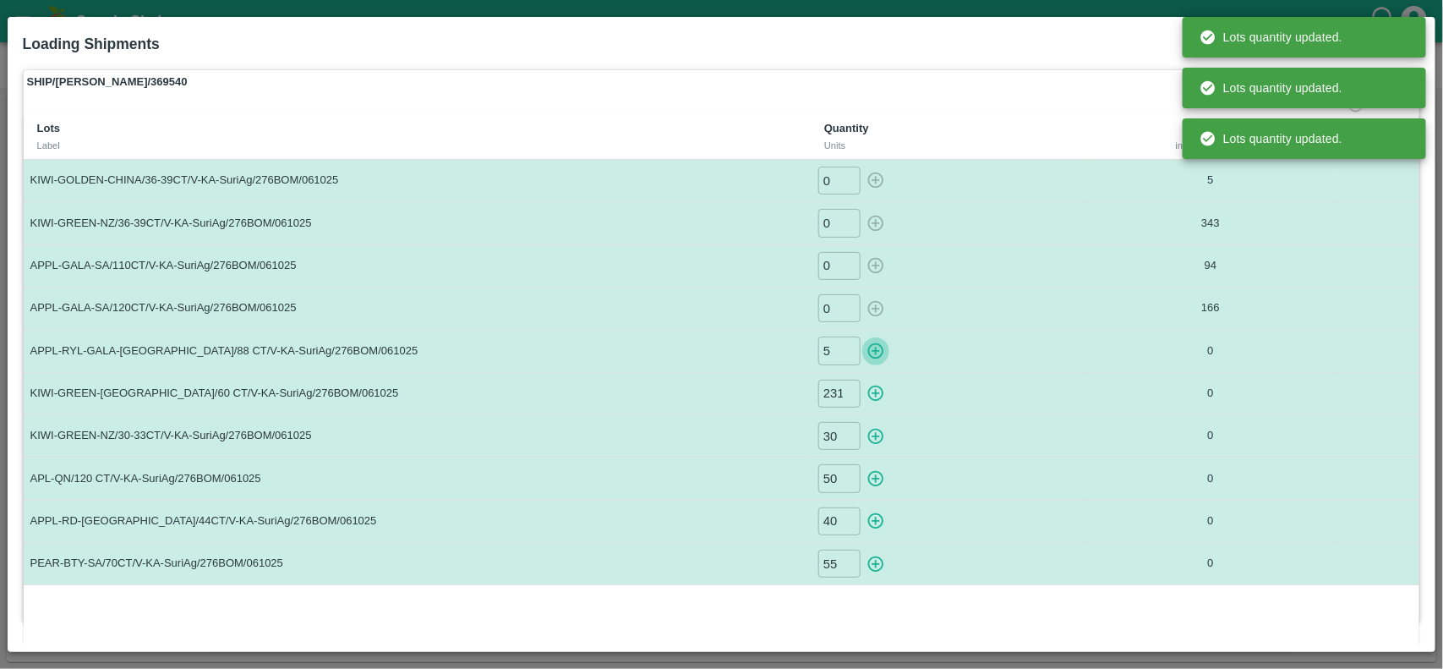
click at [871, 357] on icon "button" at bounding box center [876, 351] width 16 height 16
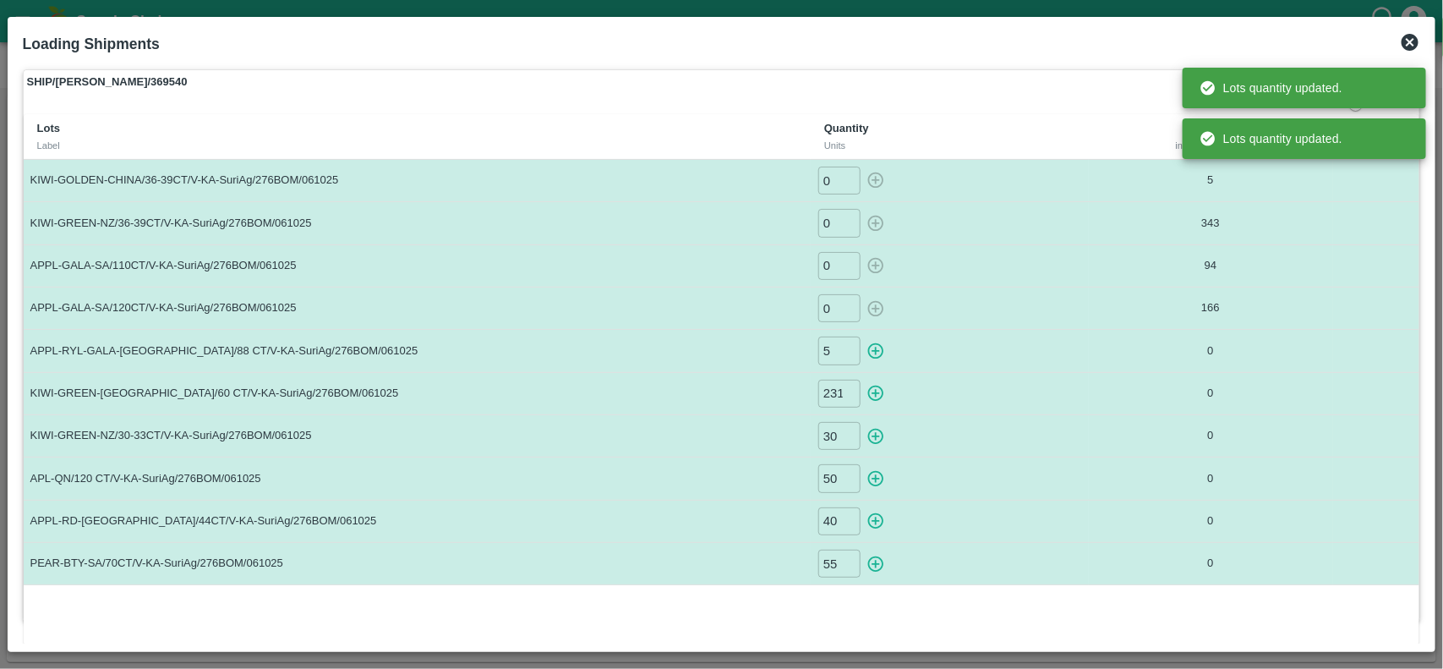
type input "0"
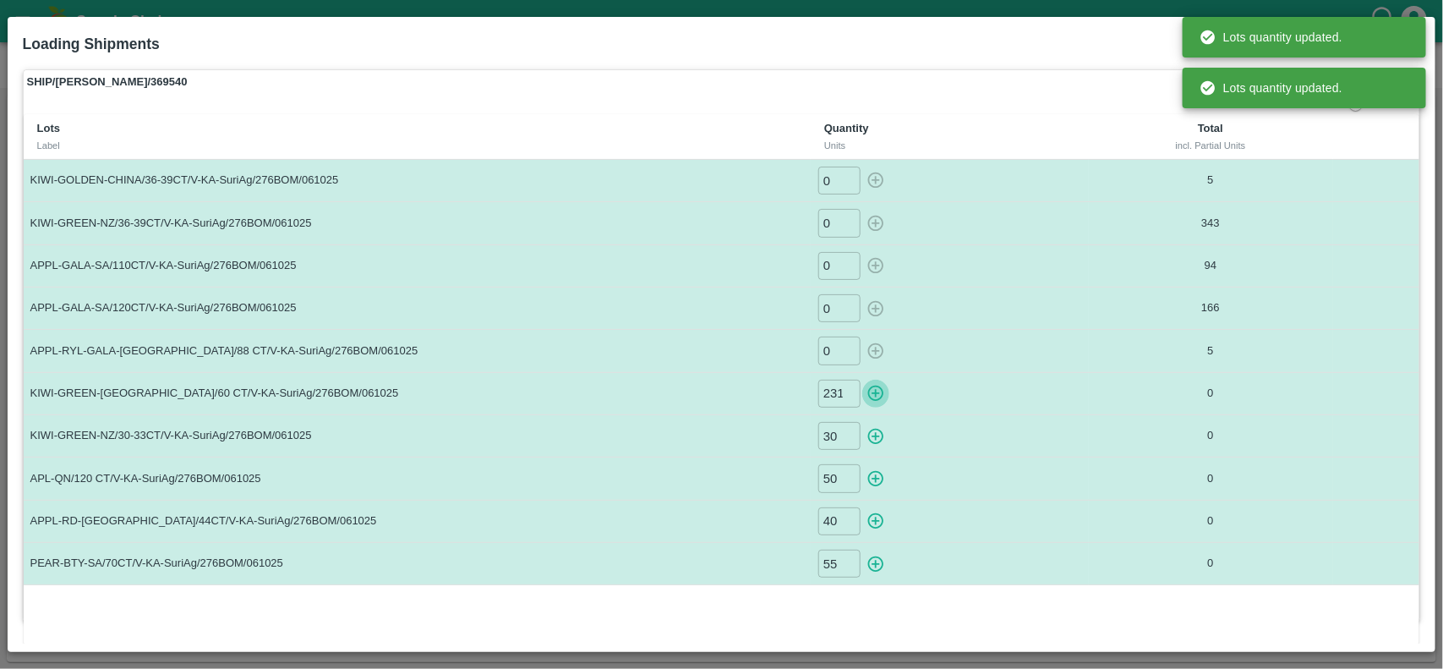
click at [877, 383] on button "button" at bounding box center [875, 393] width 27 height 28
type input "0"
click at [872, 433] on icon "button" at bounding box center [875, 436] width 19 height 19
type input "0"
click at [876, 478] on icon "button" at bounding box center [875, 478] width 19 height 19
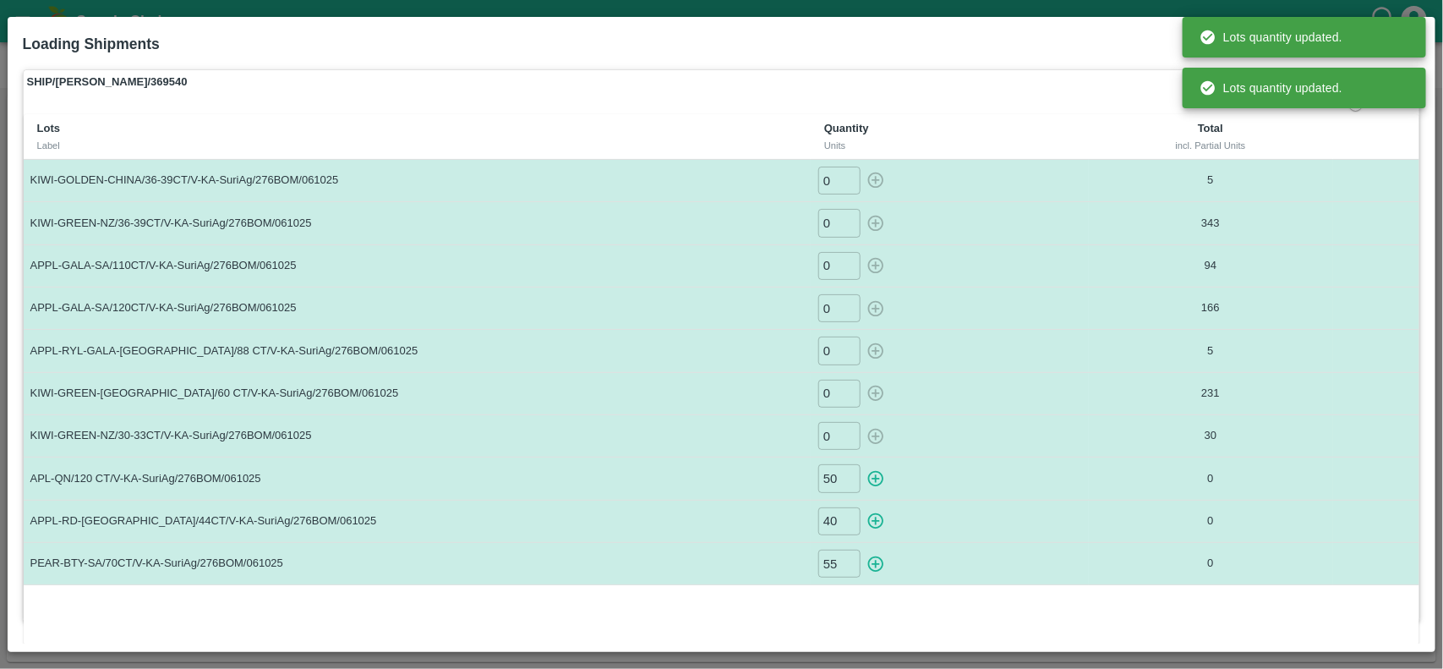
type input "0"
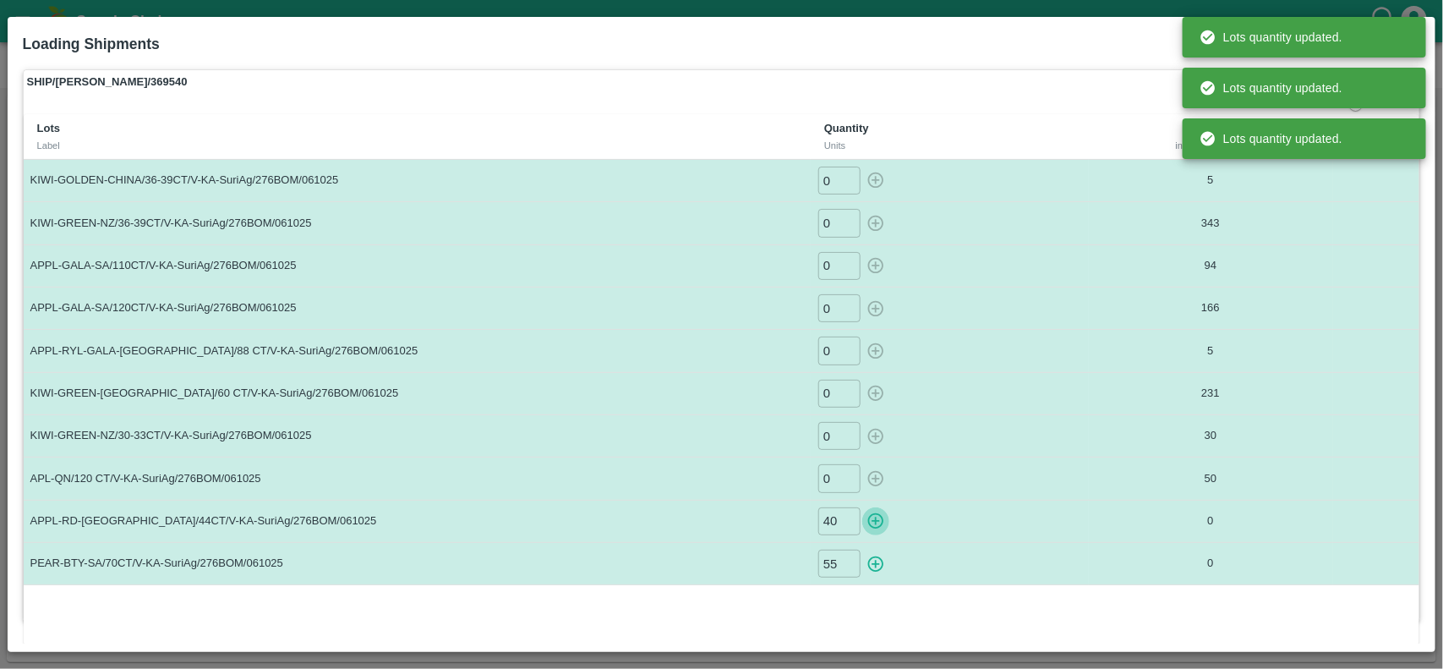
click at [872, 525] on icon "button" at bounding box center [875, 520] width 19 height 19
type input "0"
click at [876, 567] on icon "button" at bounding box center [875, 563] width 19 height 19
type input "0"
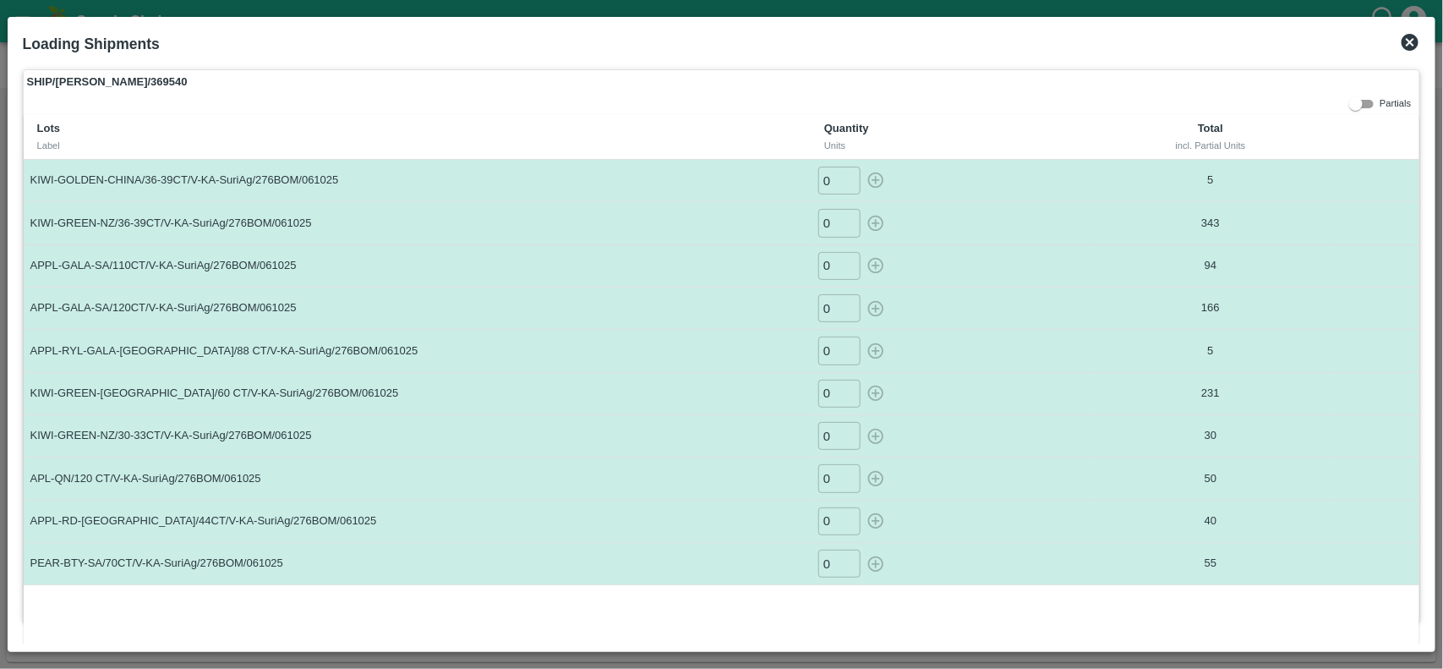
click at [1406, 43] on icon at bounding box center [1409, 42] width 17 height 17
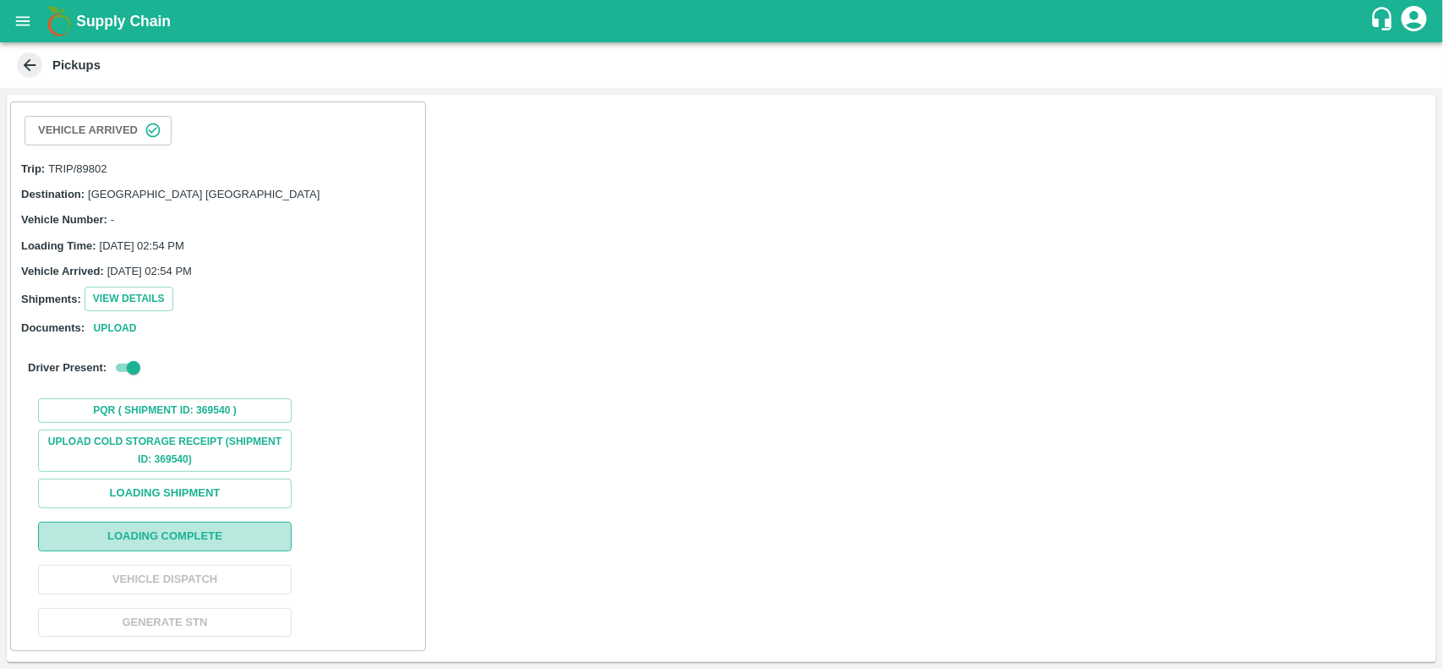
click at [177, 551] on button "Loading Complete" at bounding box center [165, 536] width 254 height 30
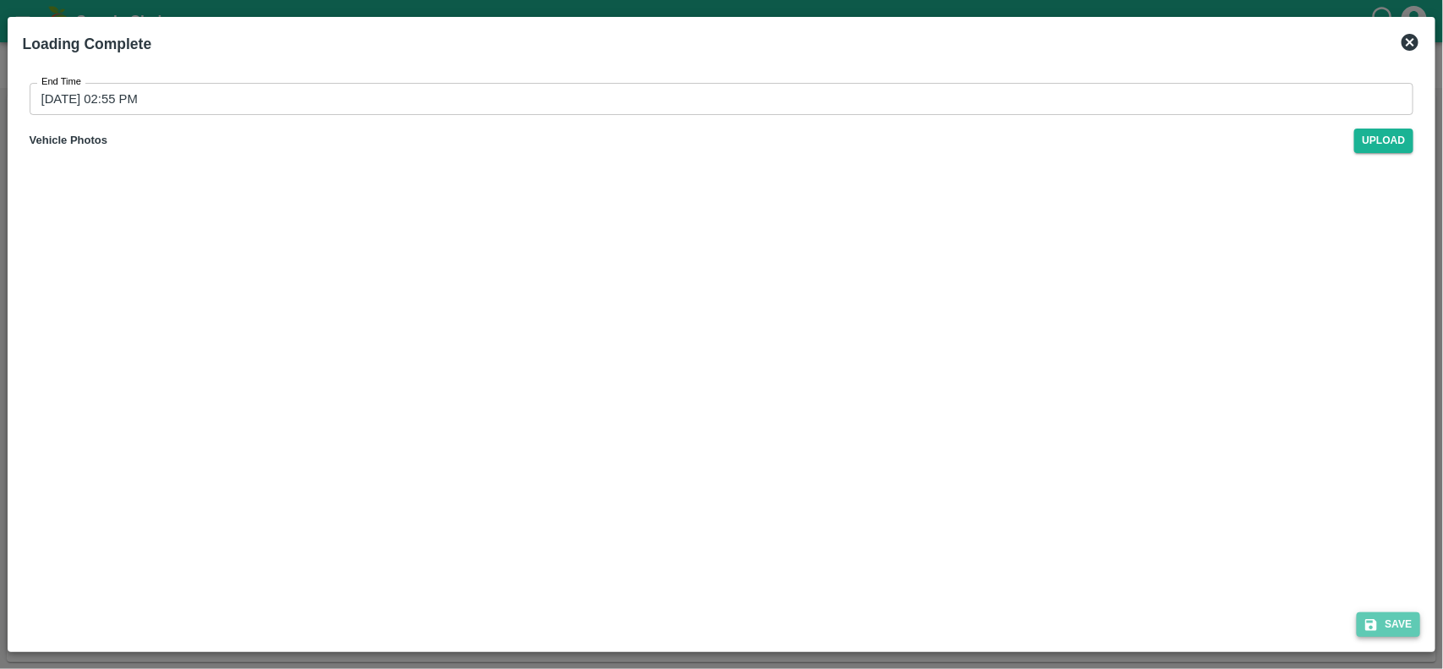
click at [1370, 628] on icon "submit" at bounding box center [1370, 624] width 15 height 15
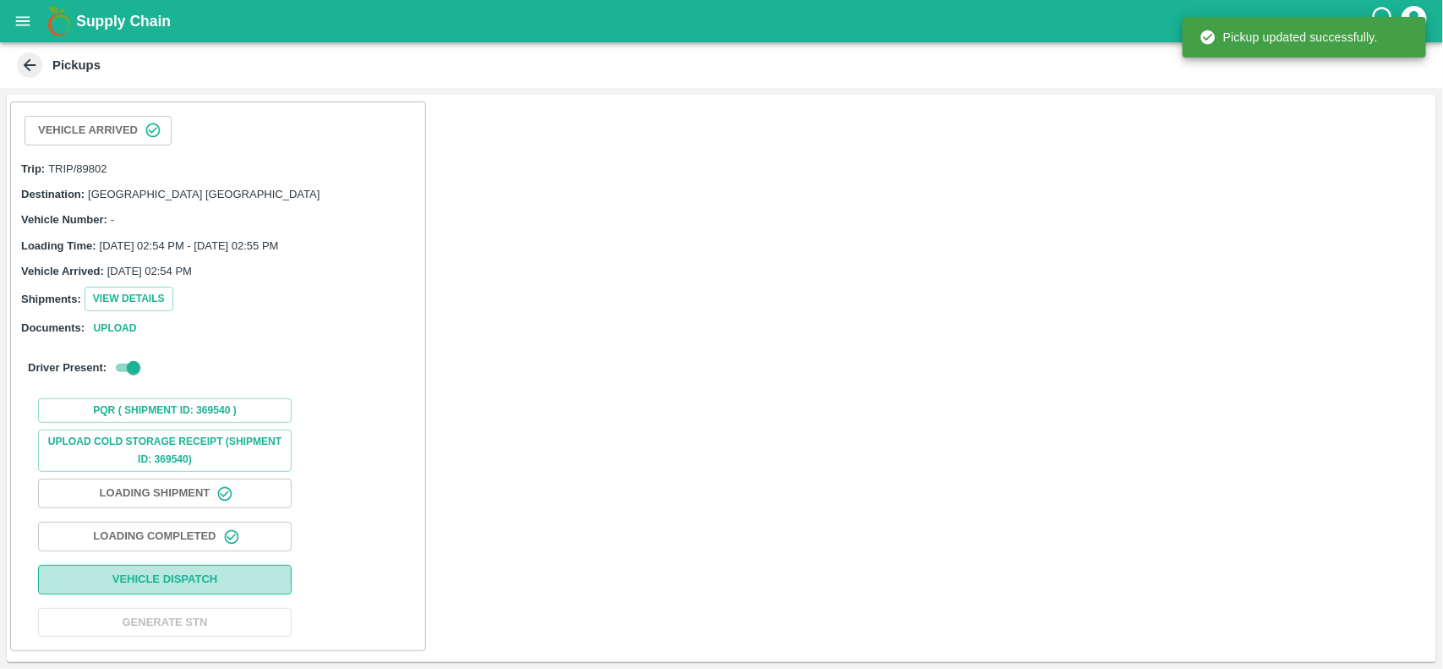
click at [251, 583] on button "Vehicle Dispatch" at bounding box center [165, 580] width 254 height 30
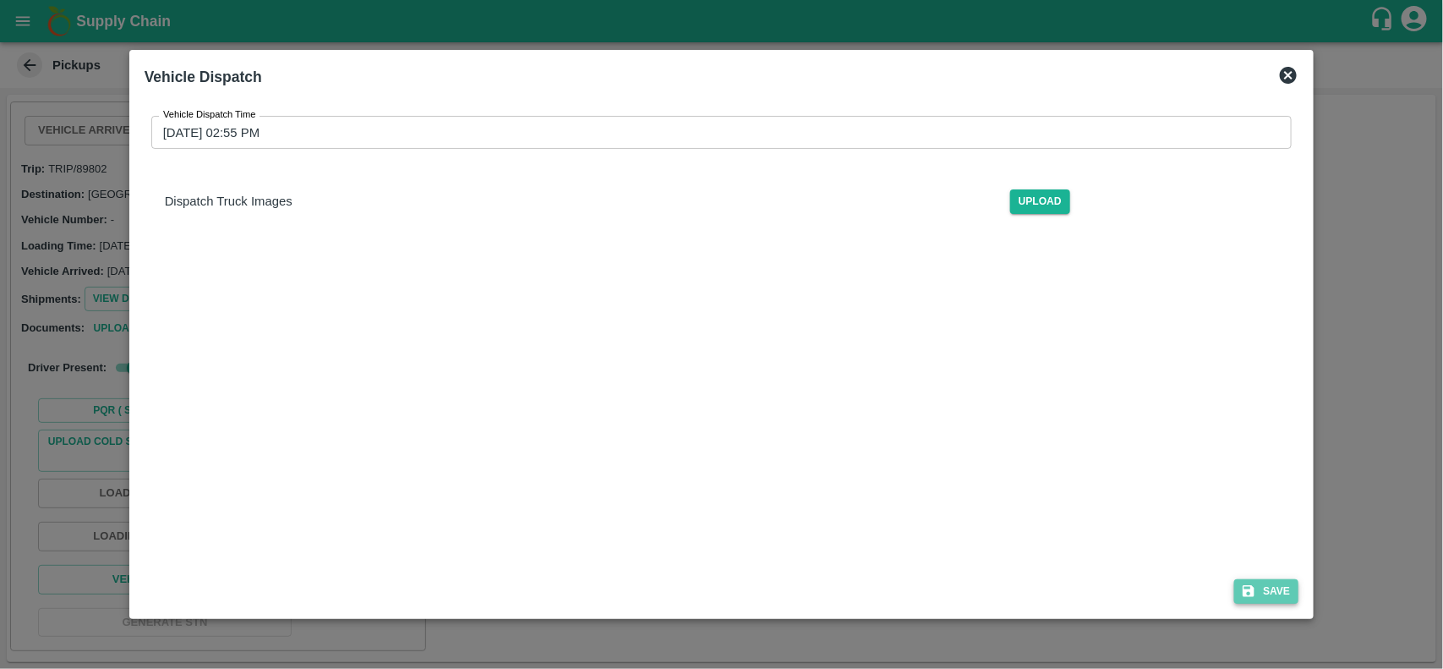
click at [1270, 579] on button "Save" at bounding box center [1266, 591] width 64 height 25
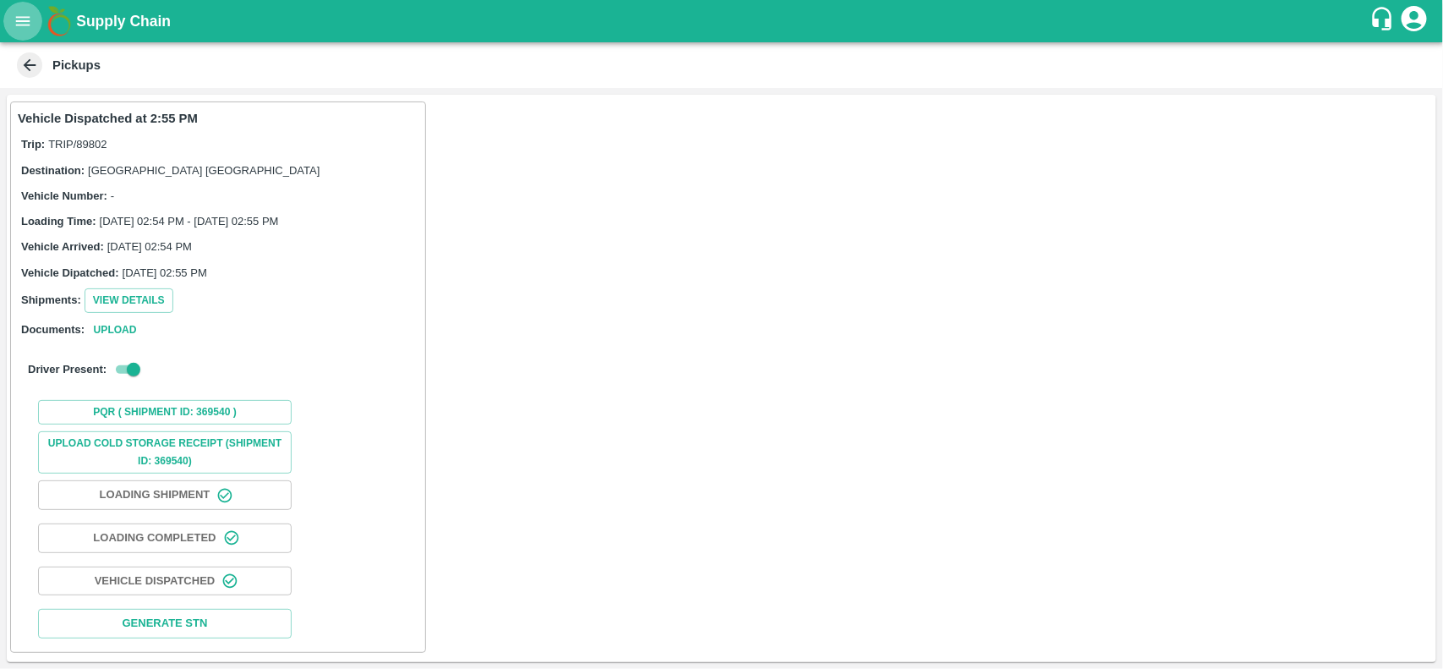
click at [11, 15] on button "open drawer" at bounding box center [22, 21] width 39 height 39
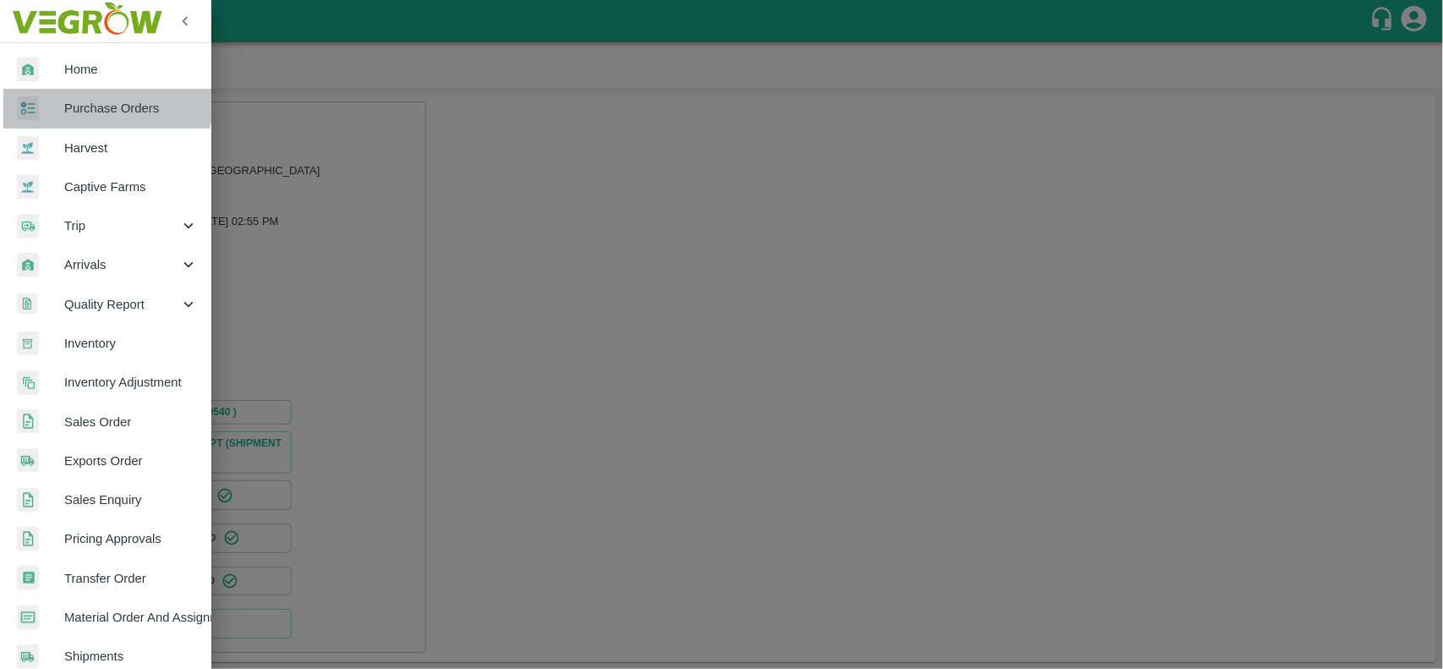
click at [86, 93] on link "Purchase Orders" at bounding box center [105, 108] width 211 height 39
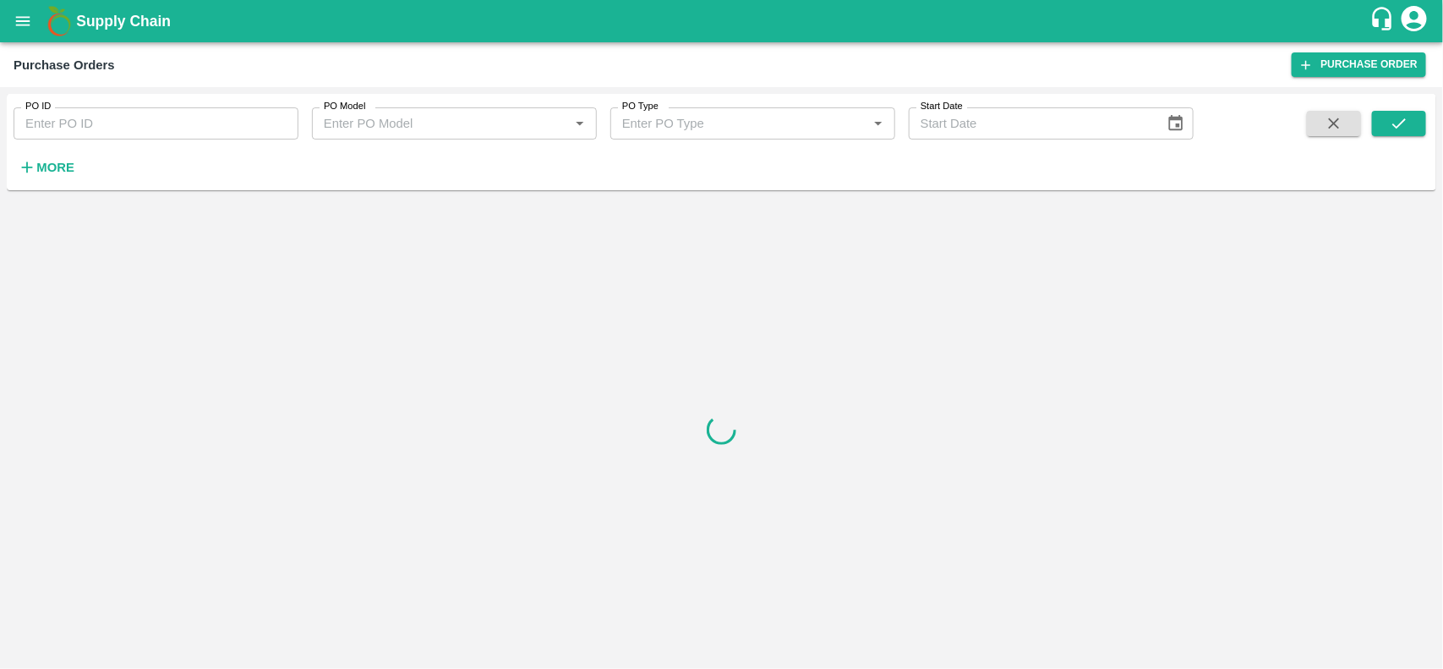
click at [111, 124] on input "PO ID" at bounding box center [156, 123] width 285 height 32
paste input "180156"
type input "180156"
click at [1375, 125] on button "submit" at bounding box center [1399, 123] width 54 height 25
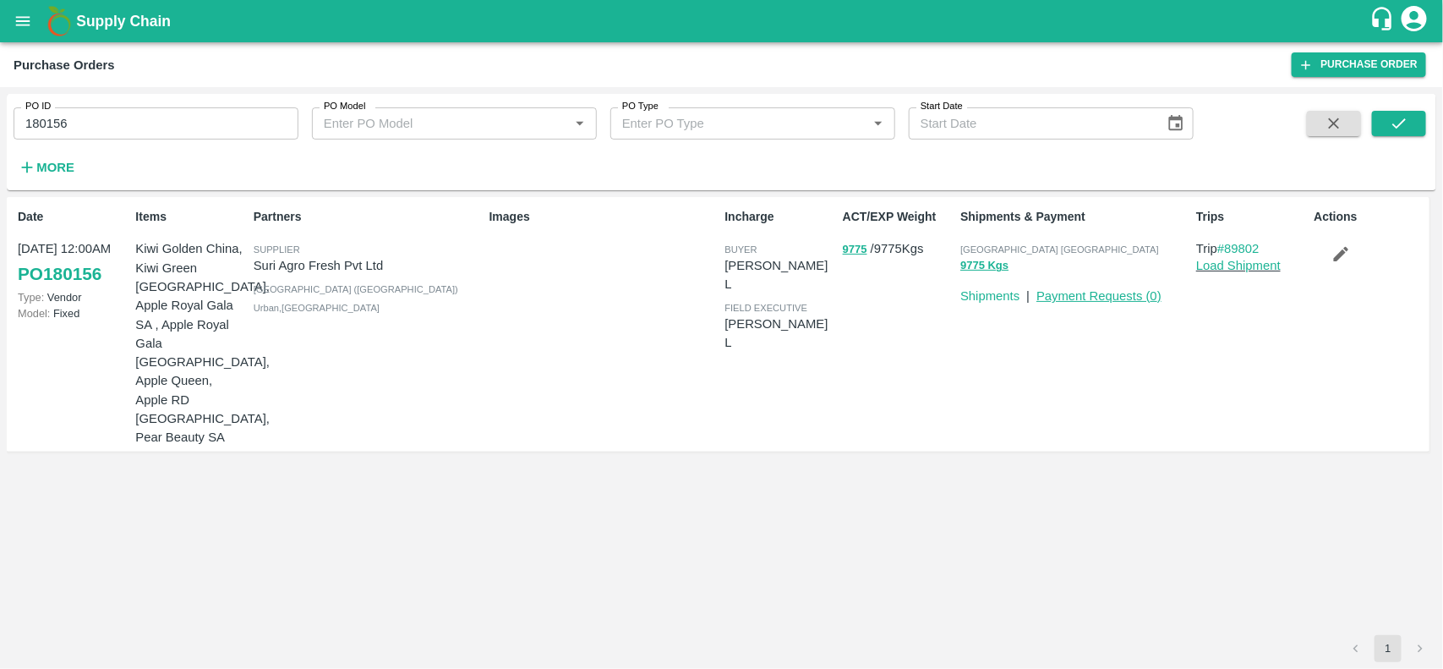
click at [1117, 298] on link "Payment Requests ( 0 )" at bounding box center [1098, 296] width 125 height 14
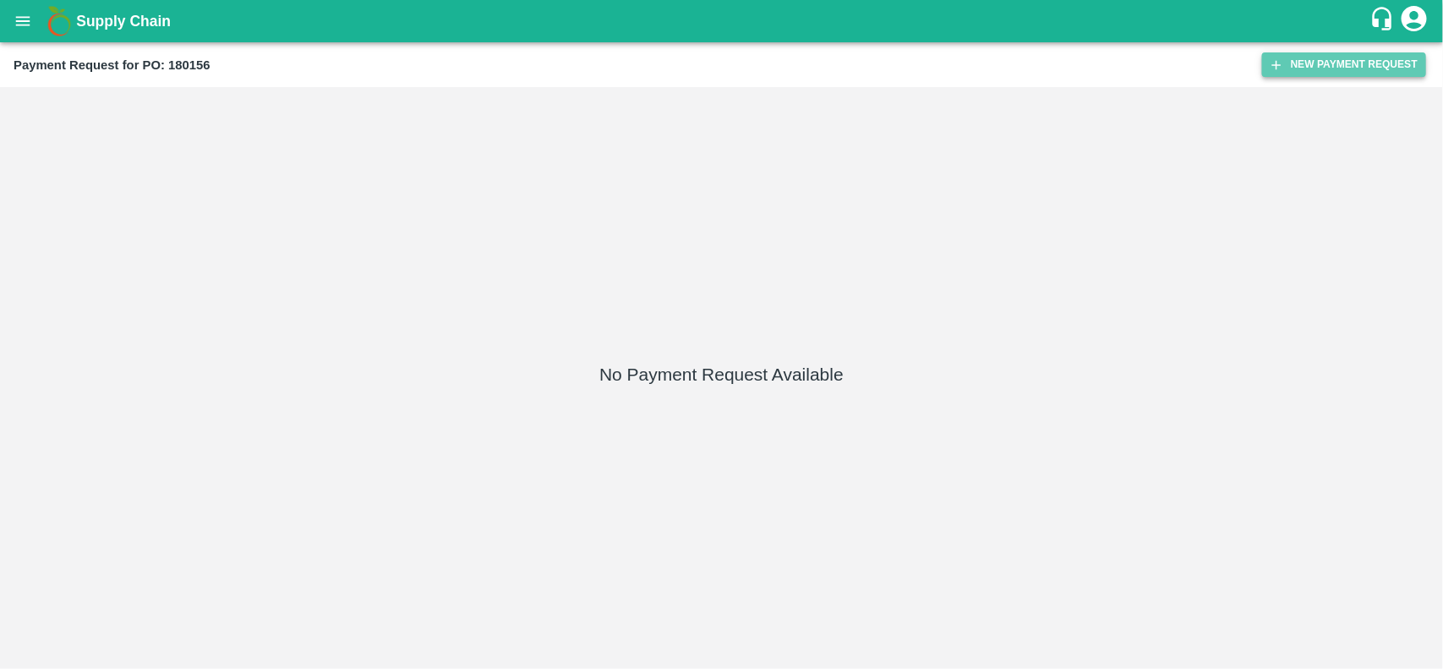
click at [1327, 68] on button "New Payment Request" at bounding box center [1344, 64] width 164 height 25
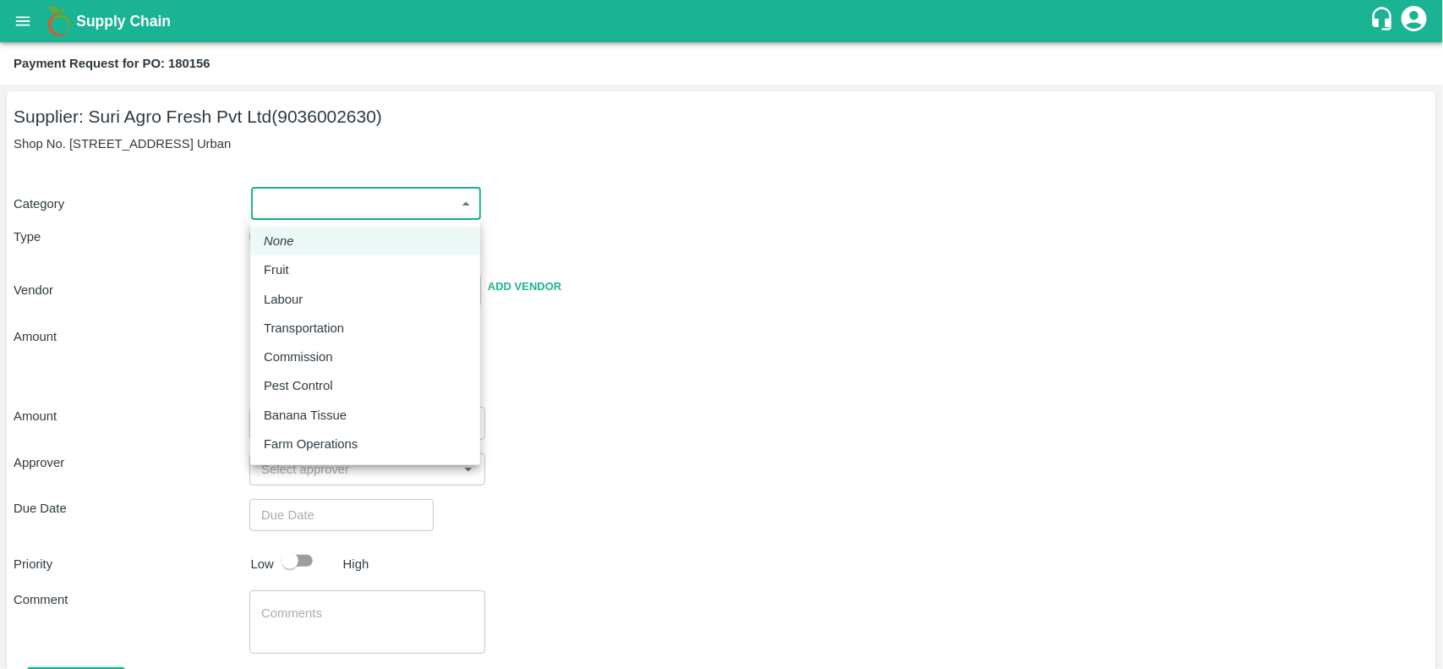
click at [300, 205] on body "Supply Chain Payment Request for PO: 180156 Supplier: Suri Agro Fresh Pvt Ltd (…" at bounding box center [721, 334] width 1443 height 669
click at [290, 265] on div "Fruit" at bounding box center [281, 269] width 34 height 19
type input "1"
type input "Suri Agro Fresh Pvt Ltd - 9036002630(Supplier)"
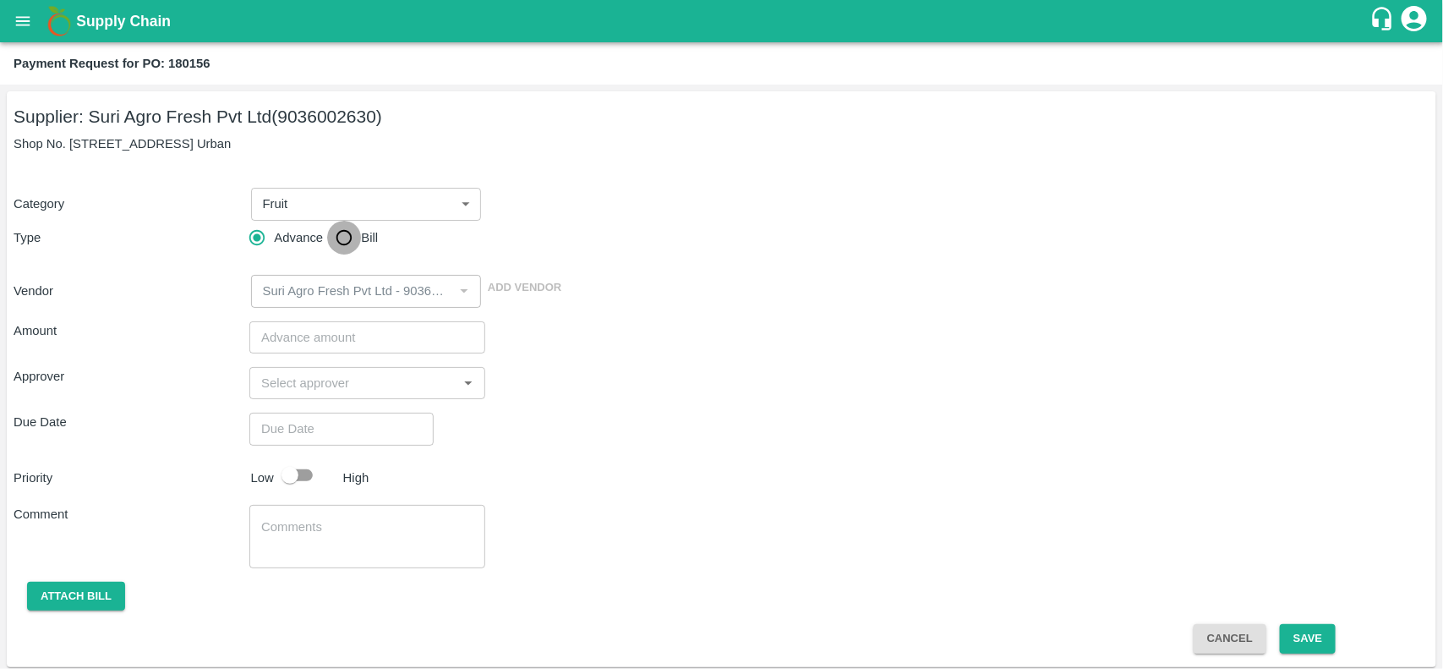
click at [341, 232] on input "Bill" at bounding box center [344, 238] width 34 height 34
radio input "true"
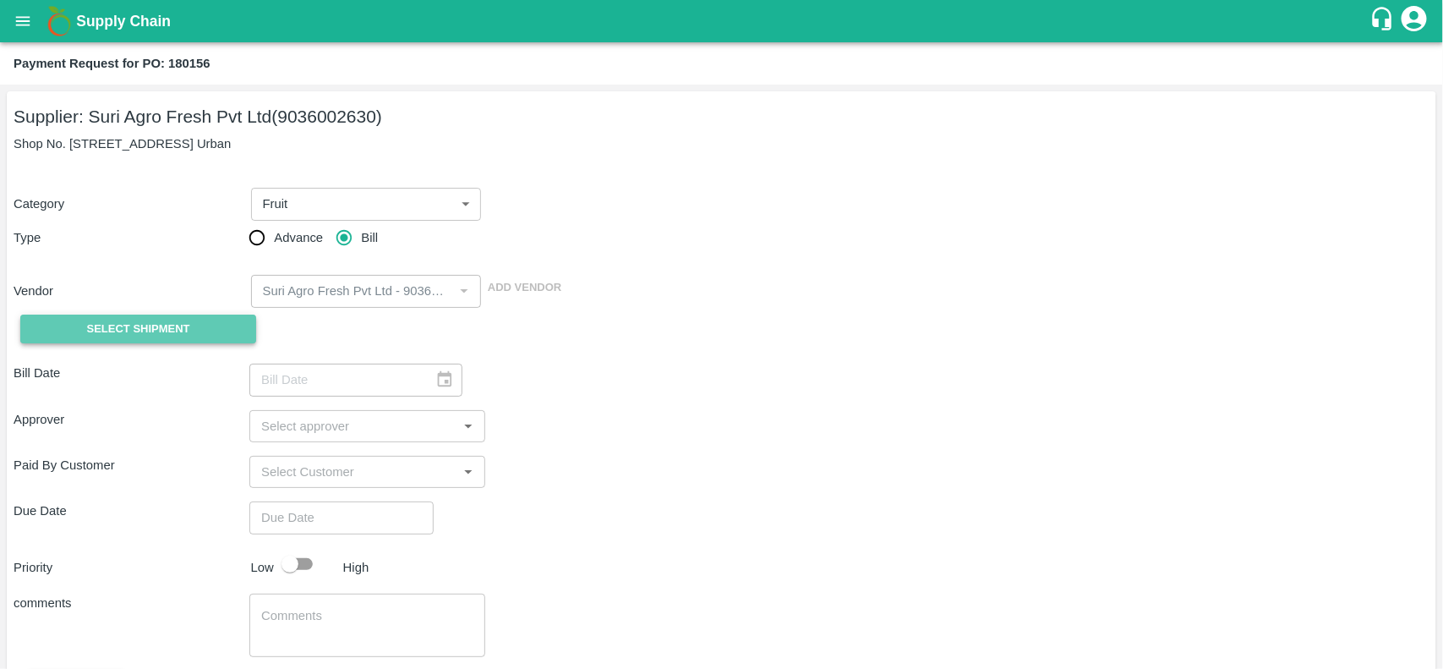
click at [103, 319] on span "Select Shipment" at bounding box center [138, 328] width 103 height 19
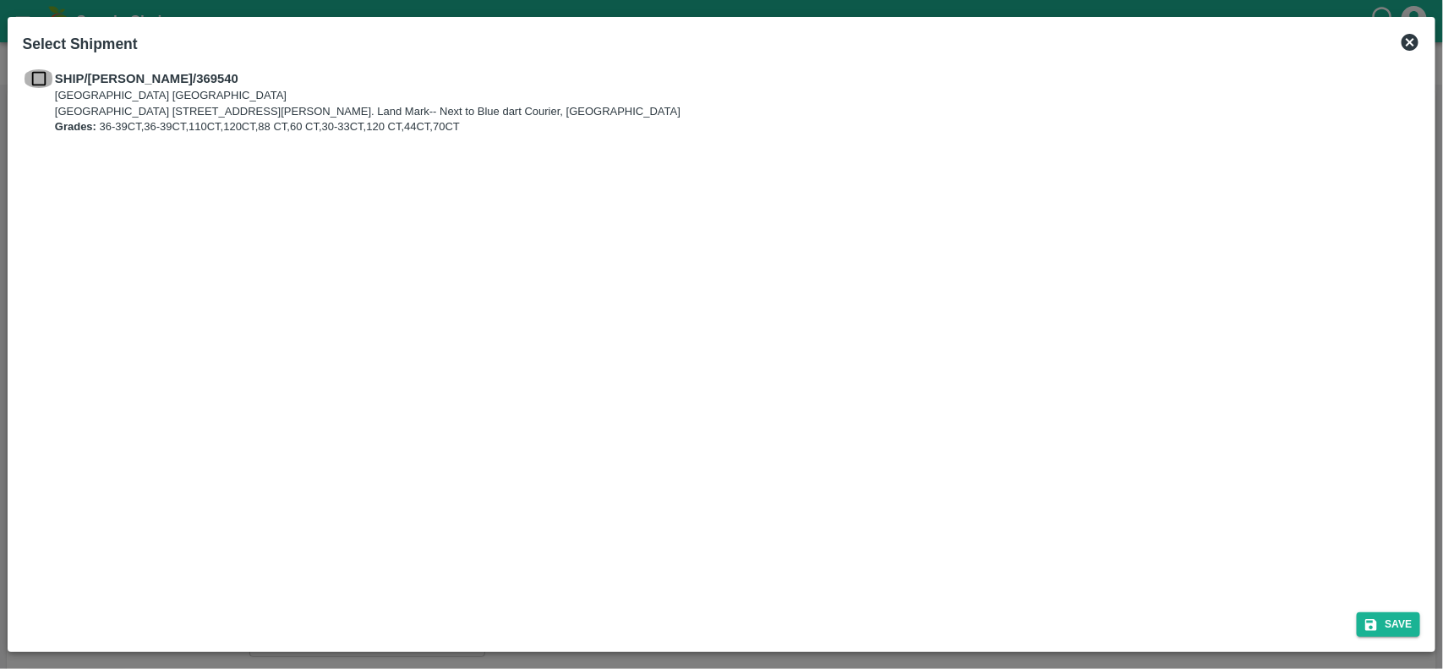
click at [32, 79] on input "checkbox" at bounding box center [39, 78] width 32 height 19
checkbox input "true"
click at [1386, 613] on button "Save" at bounding box center [1389, 624] width 64 height 25
type input "[DATE]"
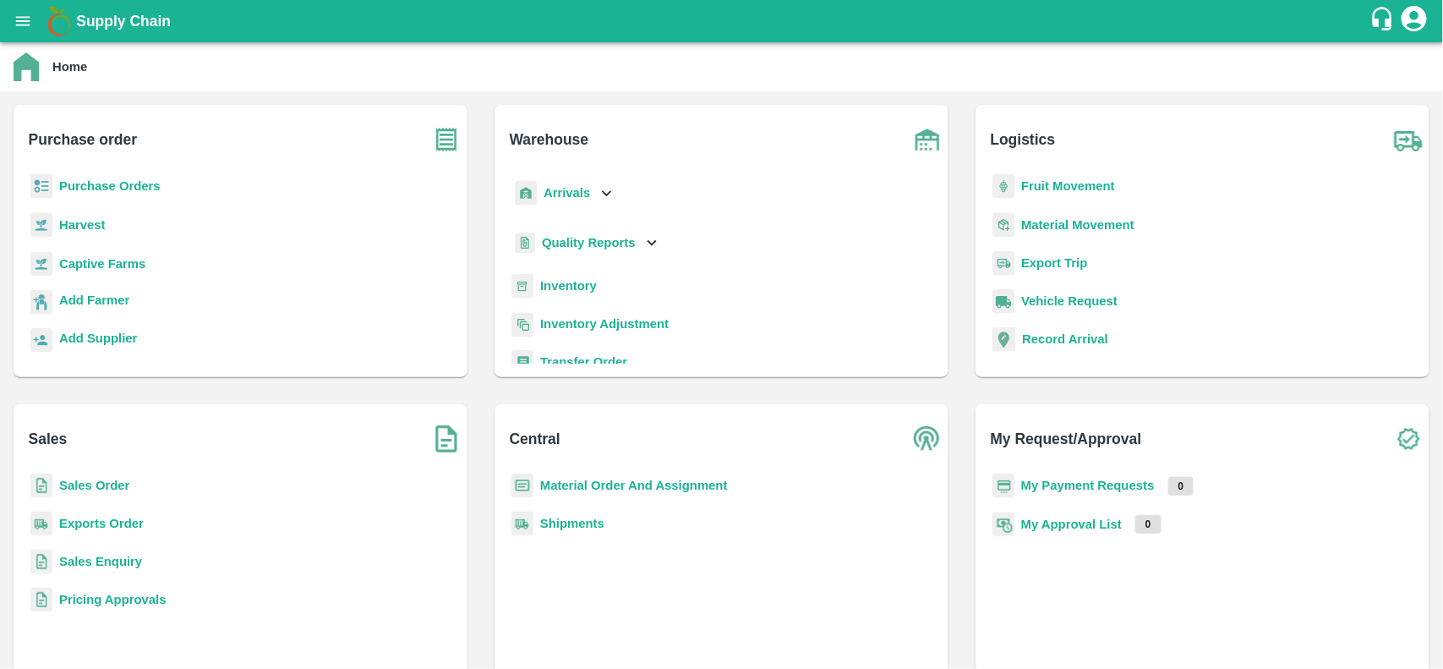
click at [85, 174] on div "Purchase Orders" at bounding box center [240, 193] width 427 height 38
click at [85, 183] on b "Purchase Orders" at bounding box center [109, 186] width 101 height 14
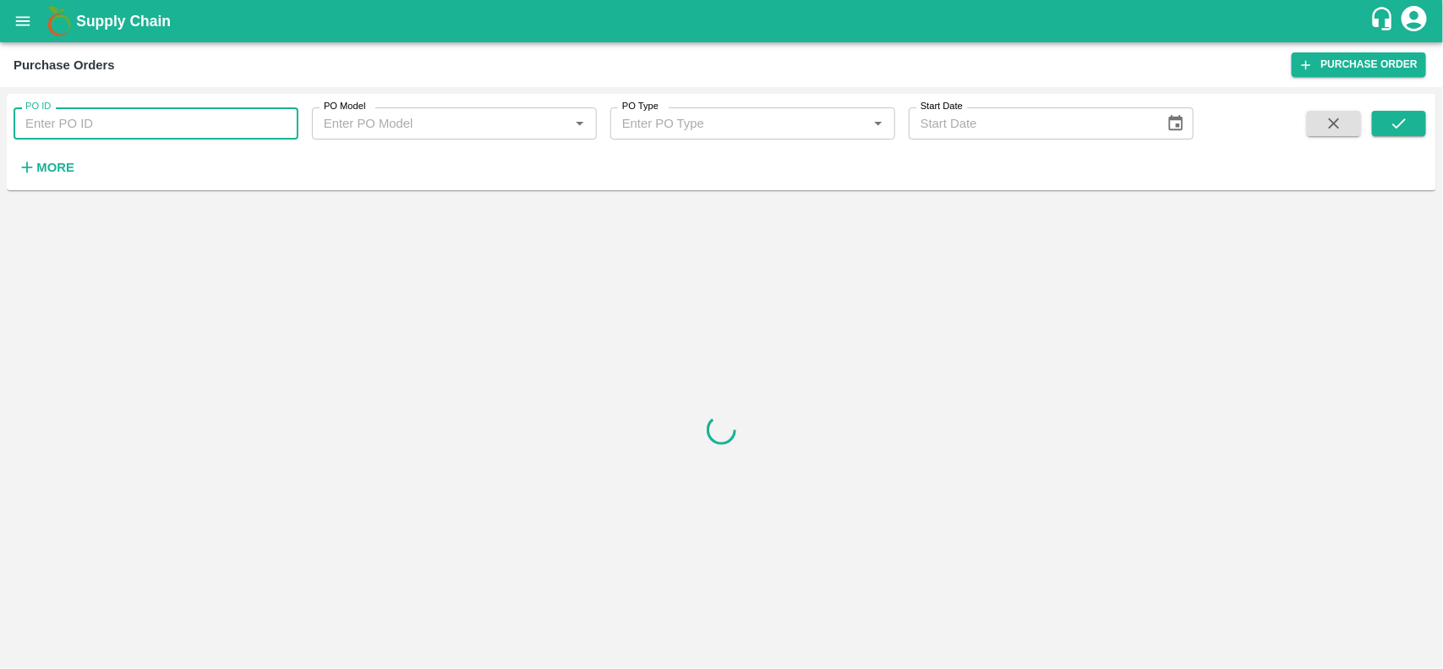
click at [87, 123] on input "PO ID" at bounding box center [156, 123] width 285 height 32
paste input "180156"
type input "180156"
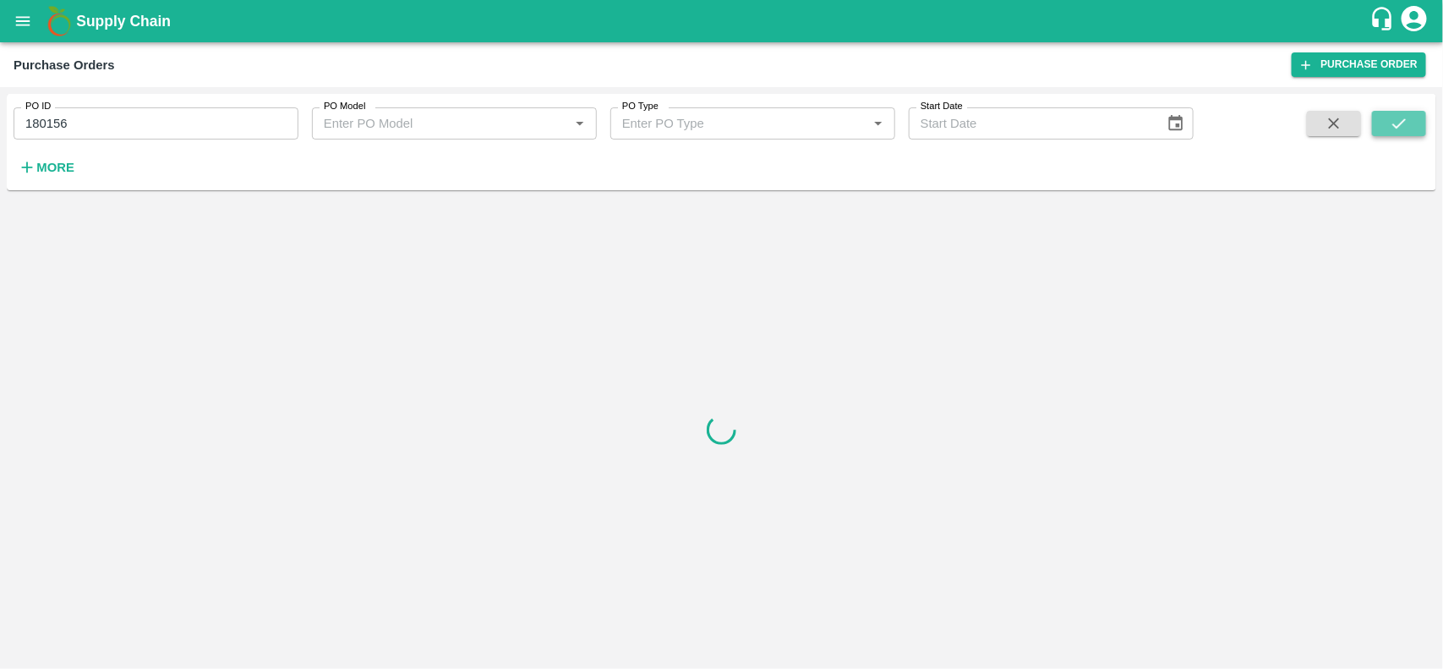
click at [1391, 116] on icon "submit" at bounding box center [1398, 123] width 19 height 19
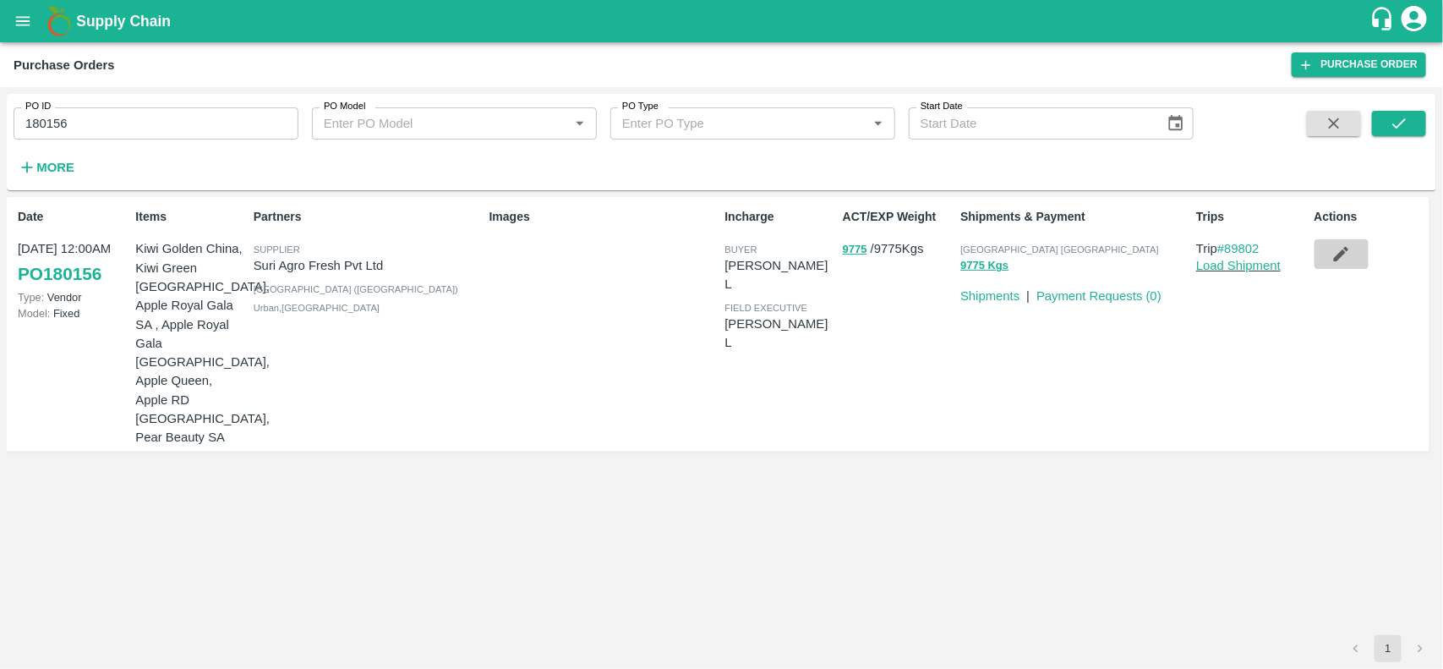
click at [1332, 260] on icon "button" at bounding box center [1340, 253] width 19 height 19
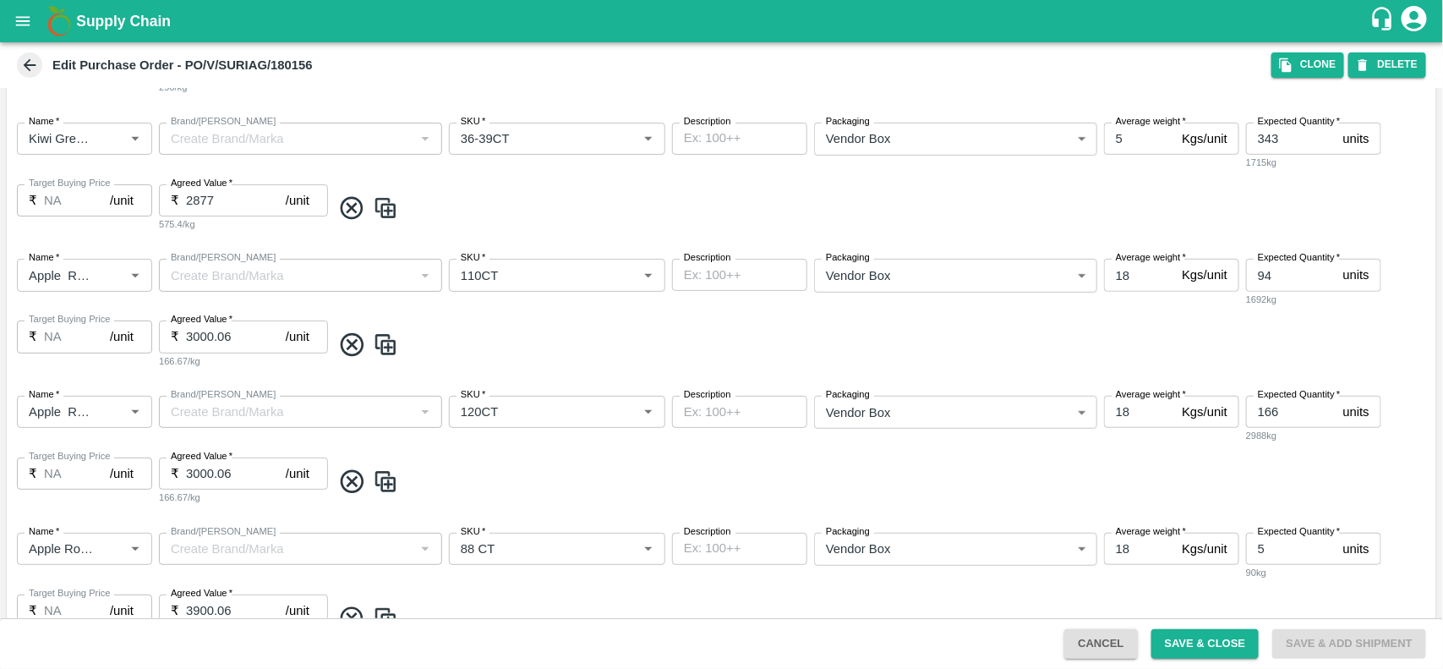
scroll to position [570, 0]
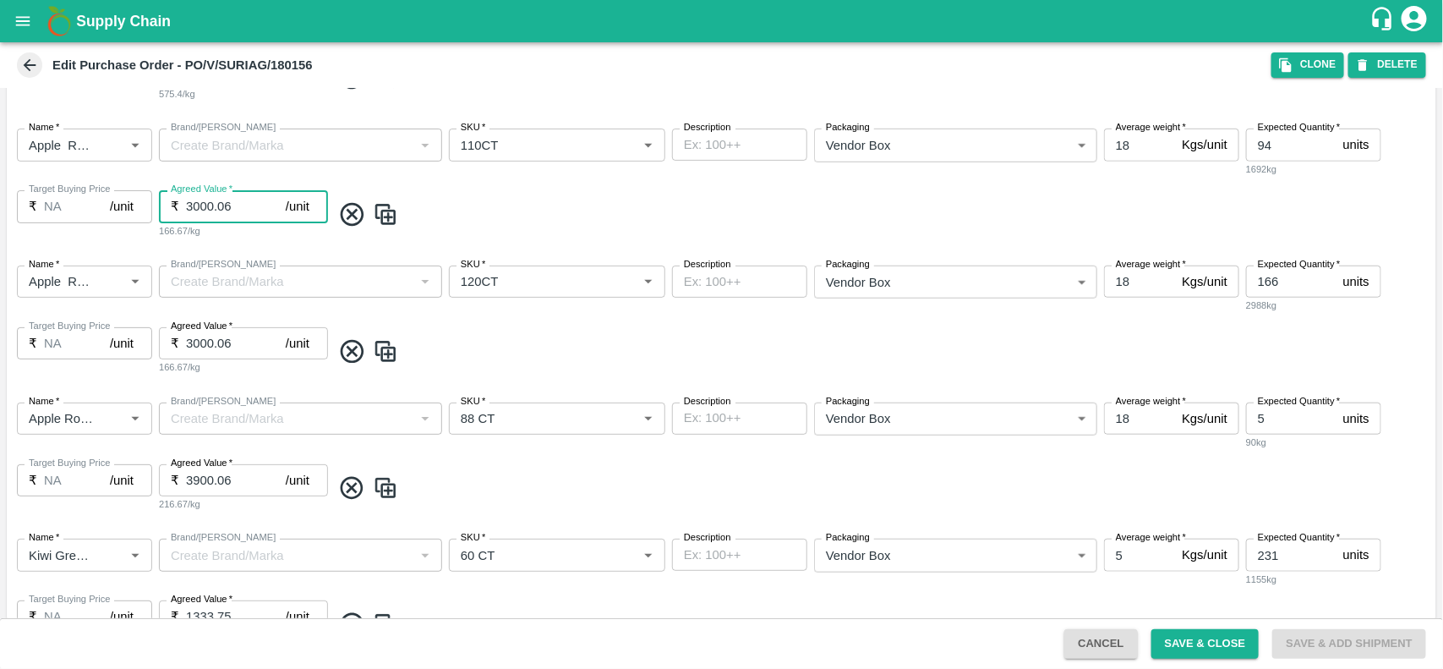
click at [243, 208] on input "3000.06" at bounding box center [236, 206] width 100 height 32
type input "3000"
click at [243, 345] on input "3000.06" at bounding box center [236, 343] width 100 height 32
type input "3000"
click at [493, 368] on div "Name   * Name   * Brand/Marka Brand/Marka SKU   * SKU   * Description x Descrip…" at bounding box center [721, 320] width 1429 height 137
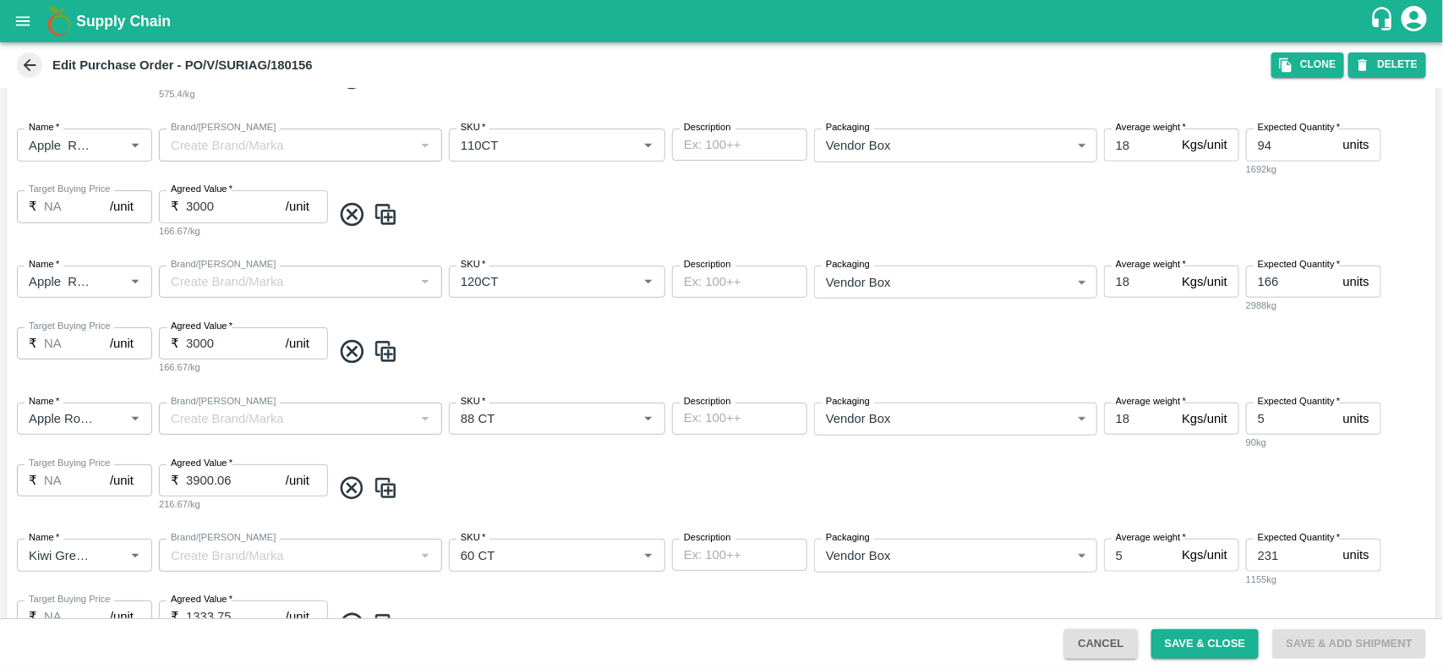
click at [249, 478] on input "3900.06" at bounding box center [236, 480] width 100 height 32
type input "3900"
click at [277, 533] on div "Name   * Name   * Brand/Marka Brand/Marka SKU   * SKU   * Description x Descrip…" at bounding box center [721, 593] width 1429 height 137
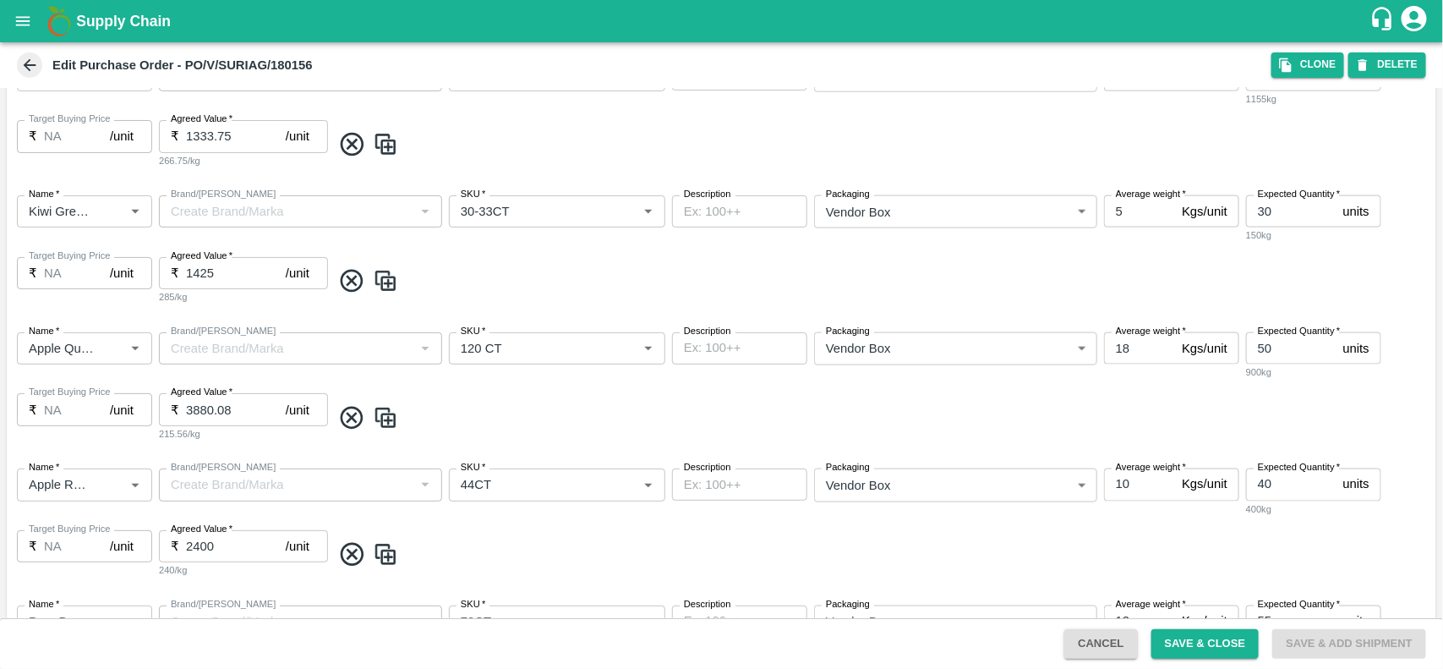
scroll to position [1052, 0]
click at [259, 400] on input "3880.08" at bounding box center [236, 407] width 100 height 32
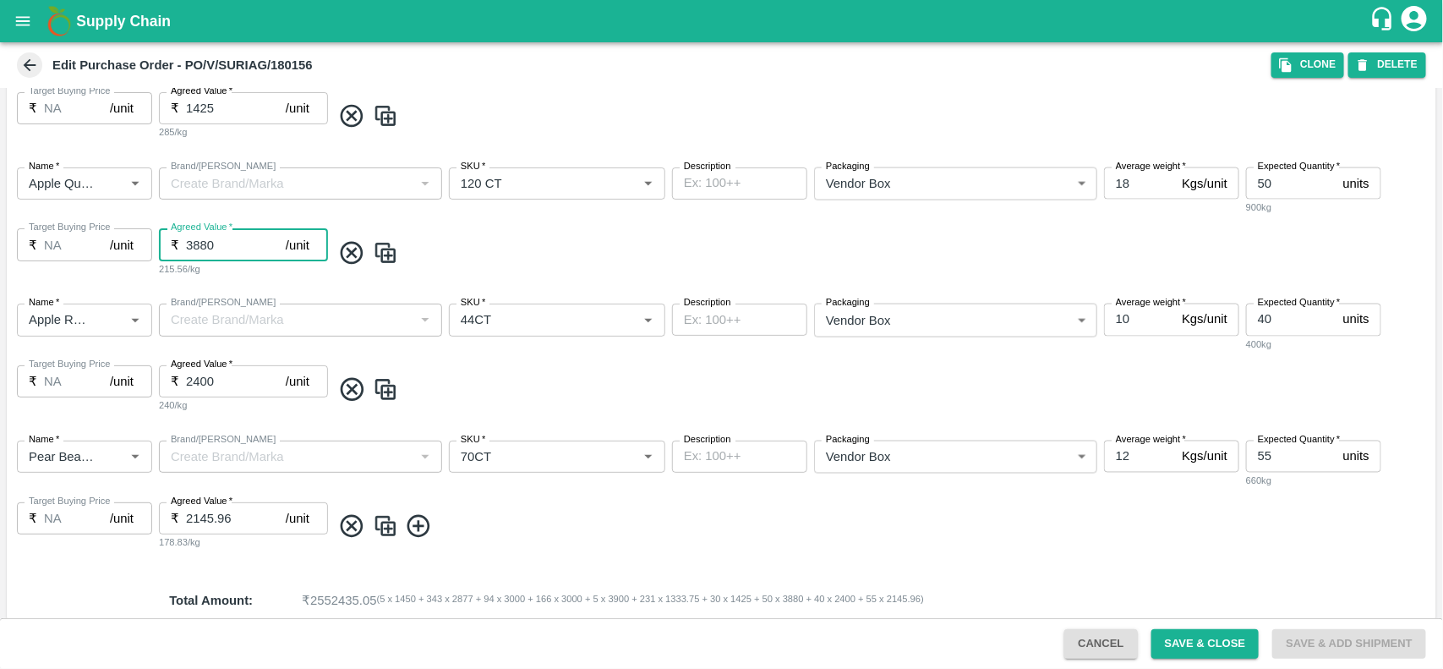
scroll to position [1227, 0]
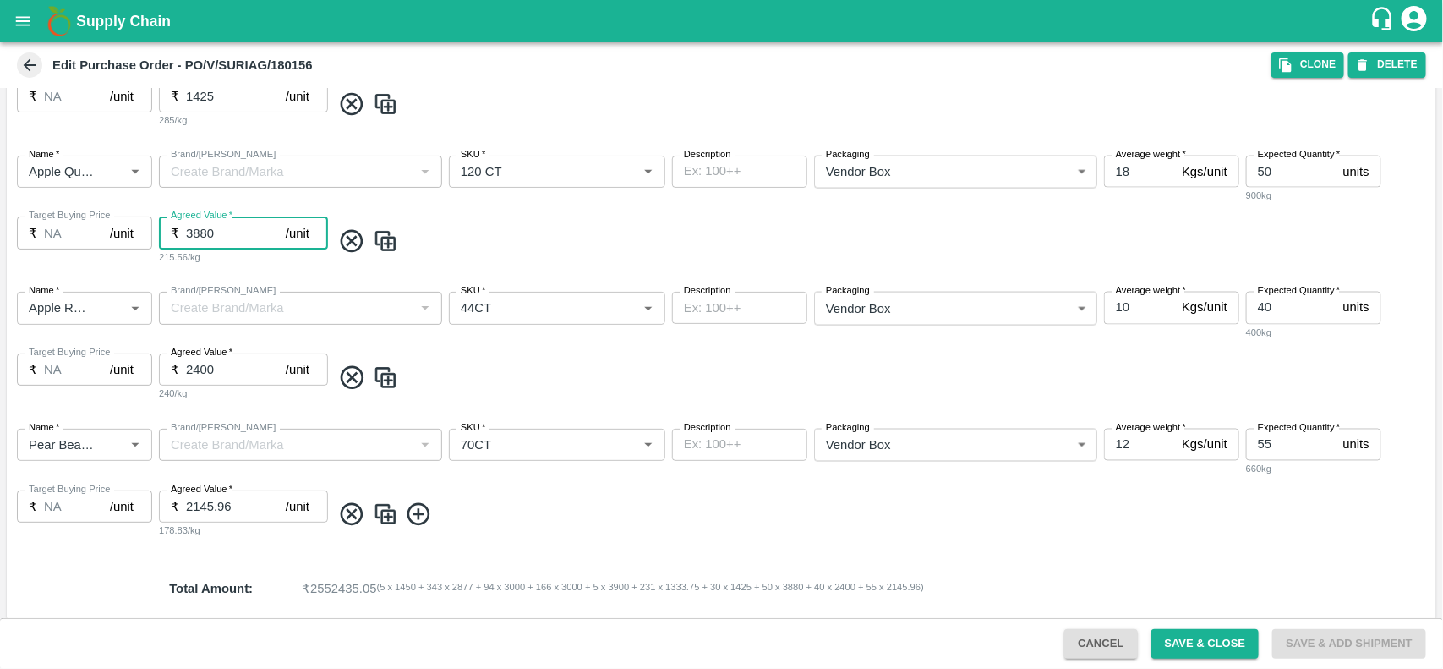
type input "3880"
click at [232, 500] on input "2145.96" at bounding box center [236, 506] width 100 height 32
type input "2136"
click at [1193, 636] on button "Save & Close" at bounding box center [1205, 644] width 108 height 30
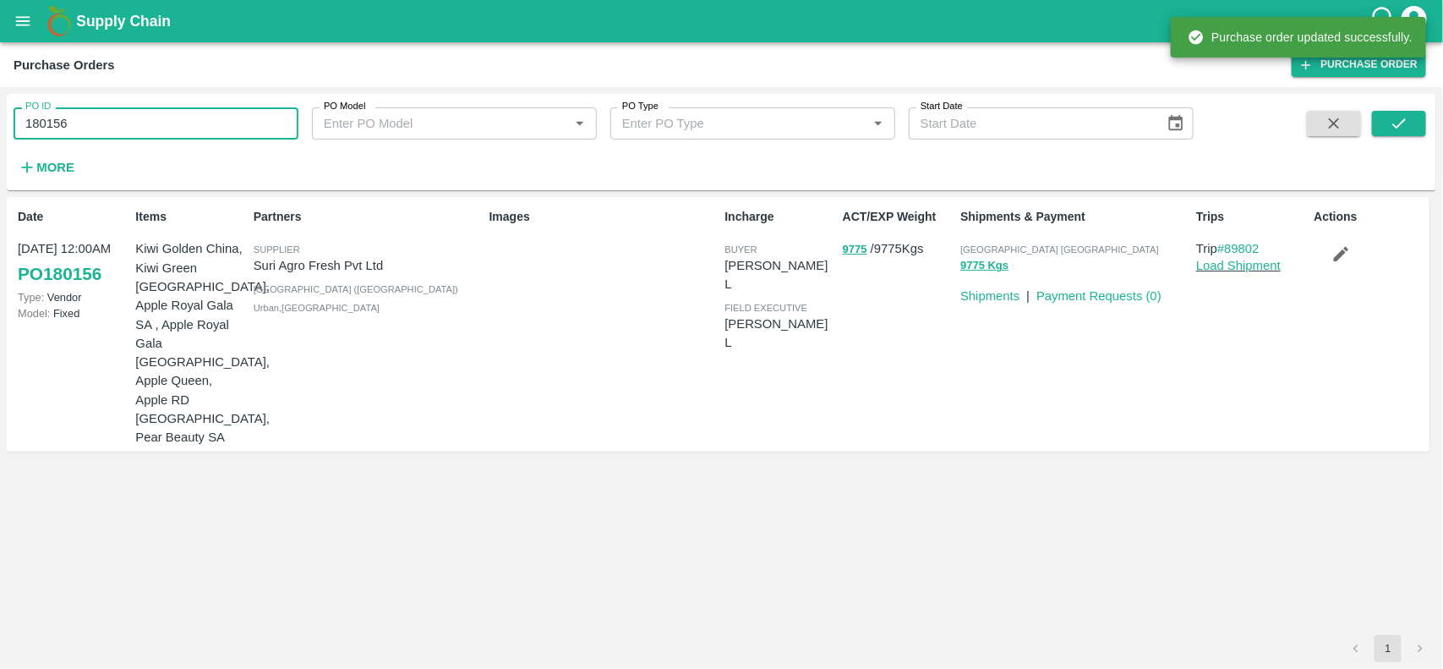
click at [63, 125] on input "180156" at bounding box center [156, 123] width 285 height 32
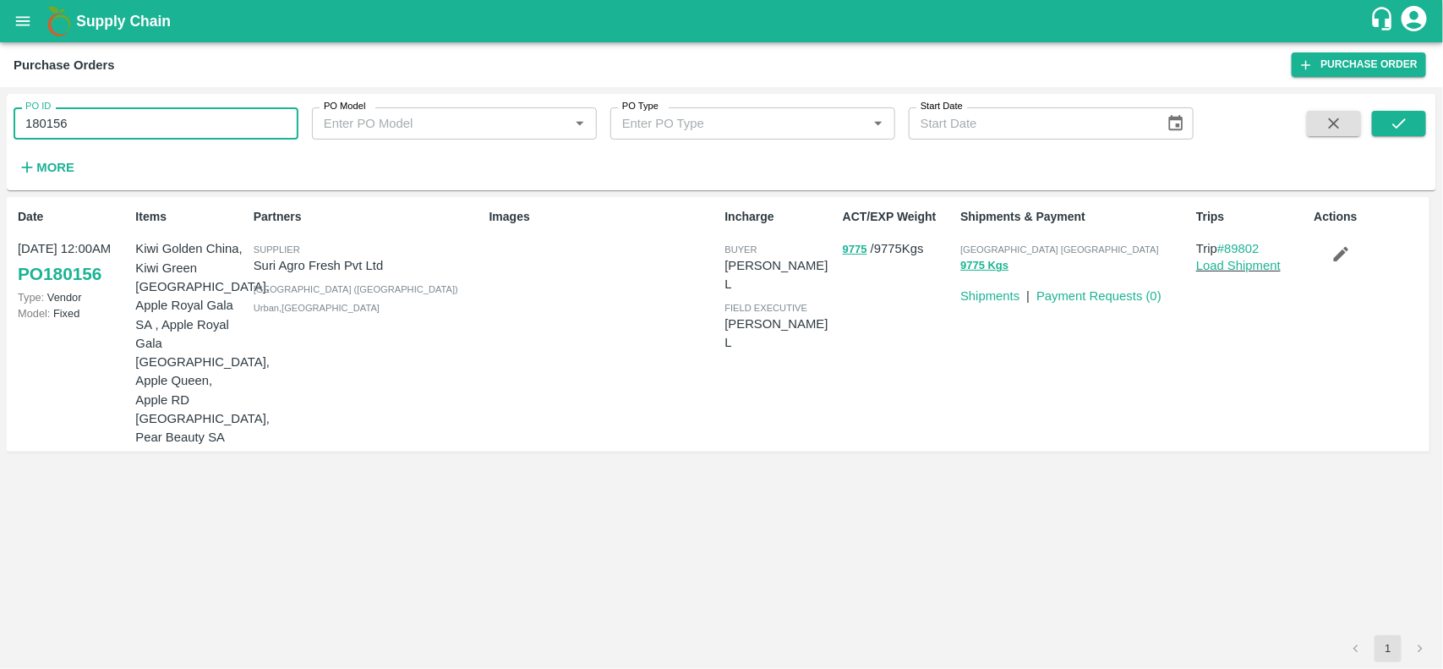
paste input "text"
type input "180155"
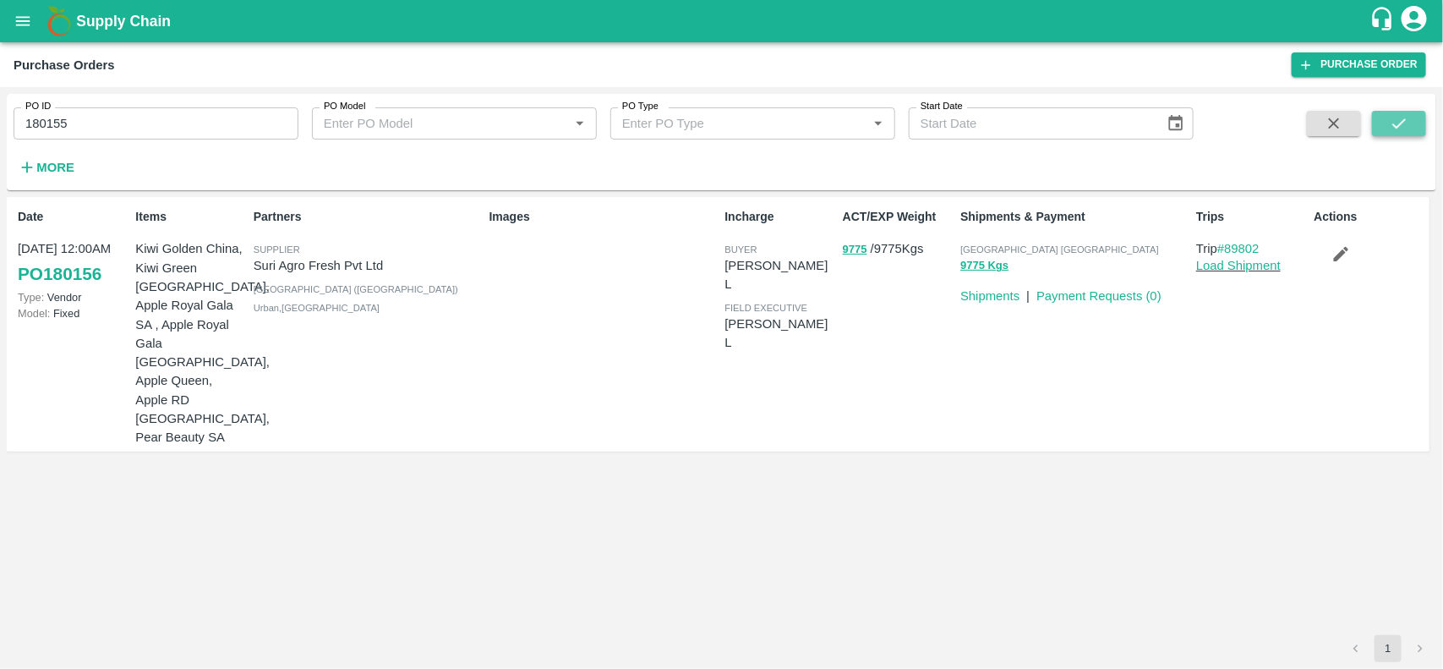
click at [1417, 118] on button "submit" at bounding box center [1399, 123] width 54 height 25
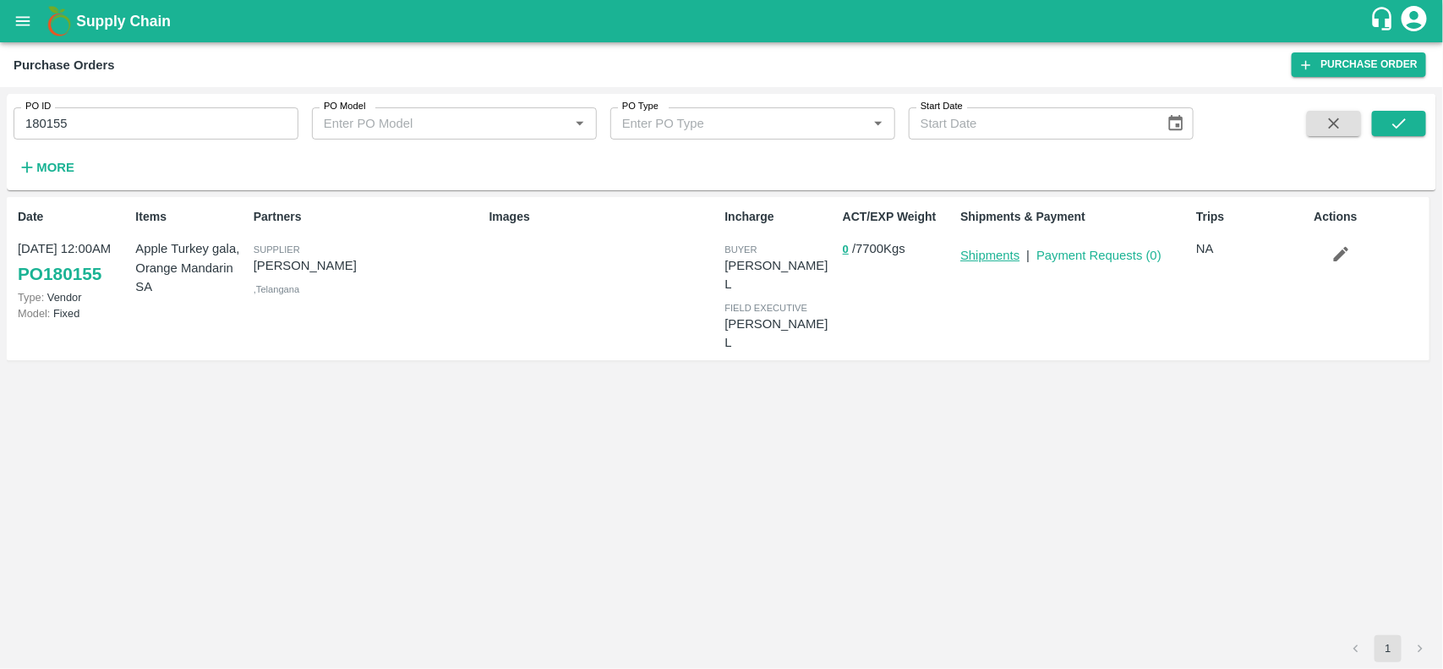
click at [1007, 249] on link "Shipments" at bounding box center [989, 255] width 59 height 14
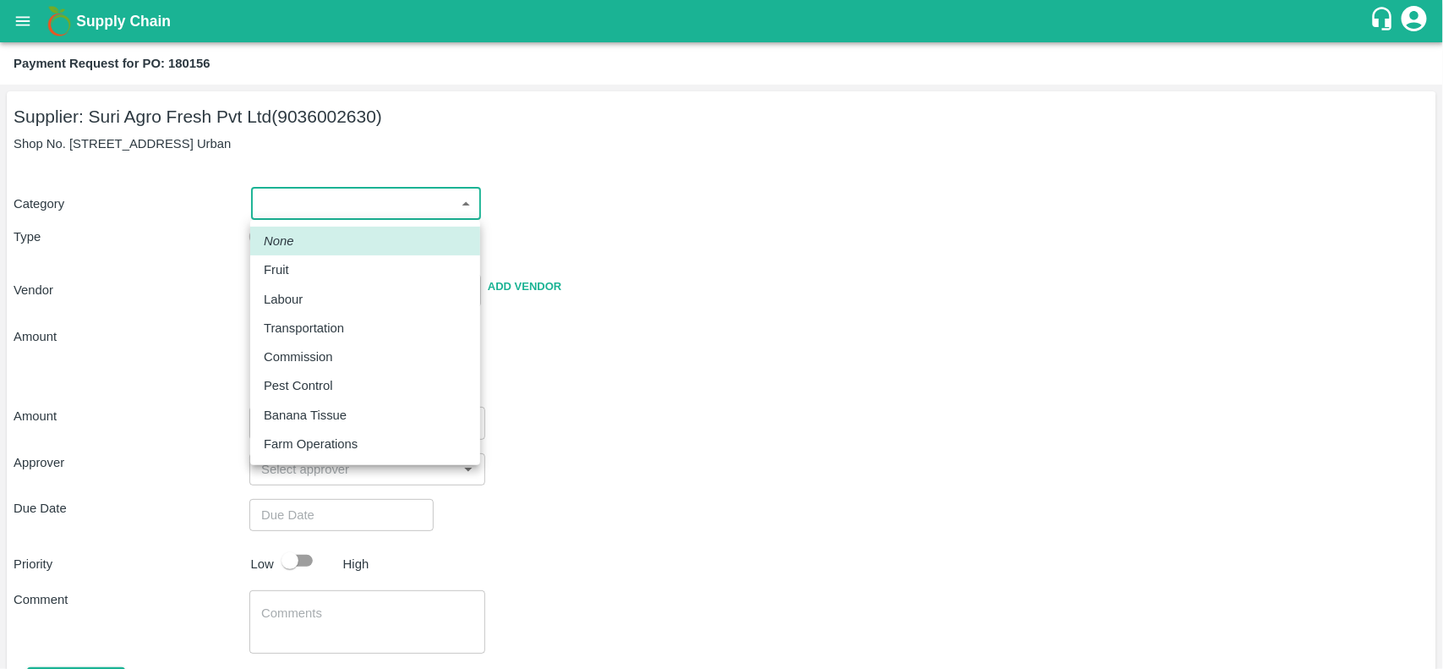
click at [292, 204] on body "Supply Chain Payment Request for PO: 180156 Supplier: Suri Agro Fresh Pvt Ltd (…" at bounding box center [721, 334] width 1443 height 669
click at [294, 269] on div "Fruit" at bounding box center [281, 269] width 34 height 19
type input "1"
type input "Suri Agro Fresh Pvt Ltd - 9036002630(Supplier)"
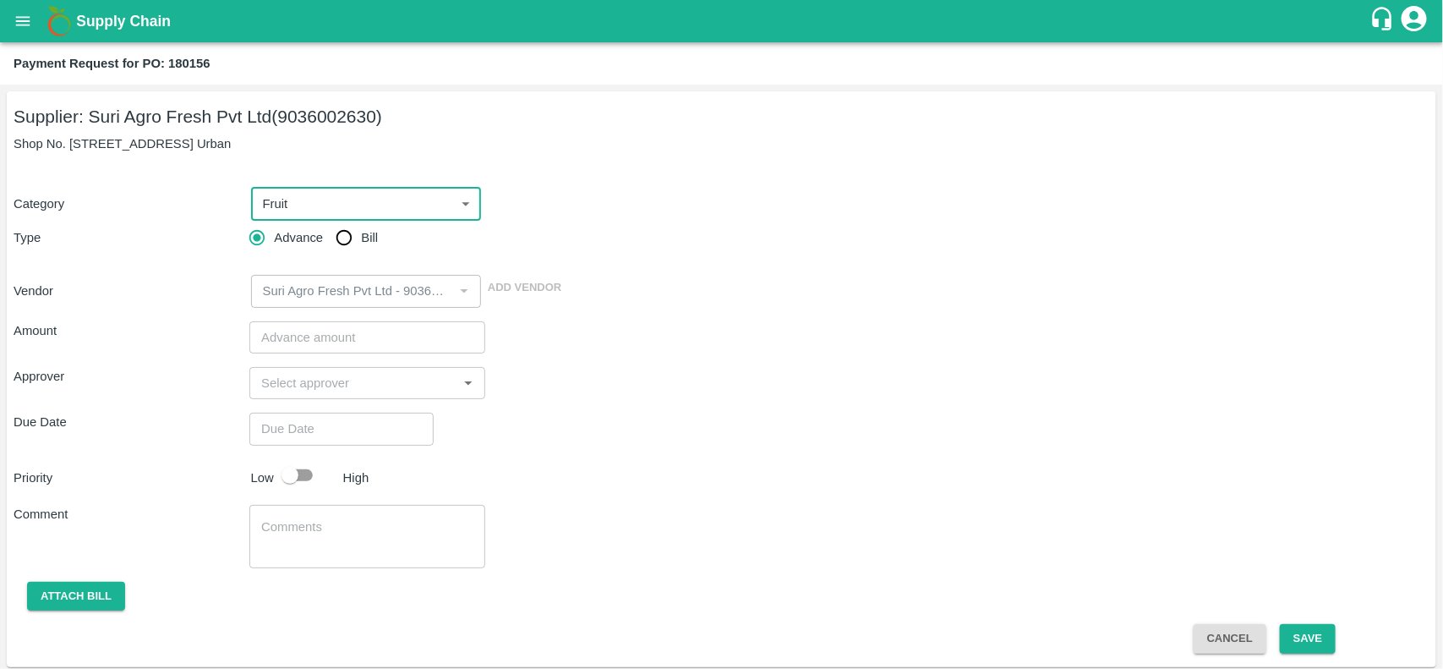
click at [351, 239] on input "Bill" at bounding box center [344, 238] width 34 height 34
radio input "true"
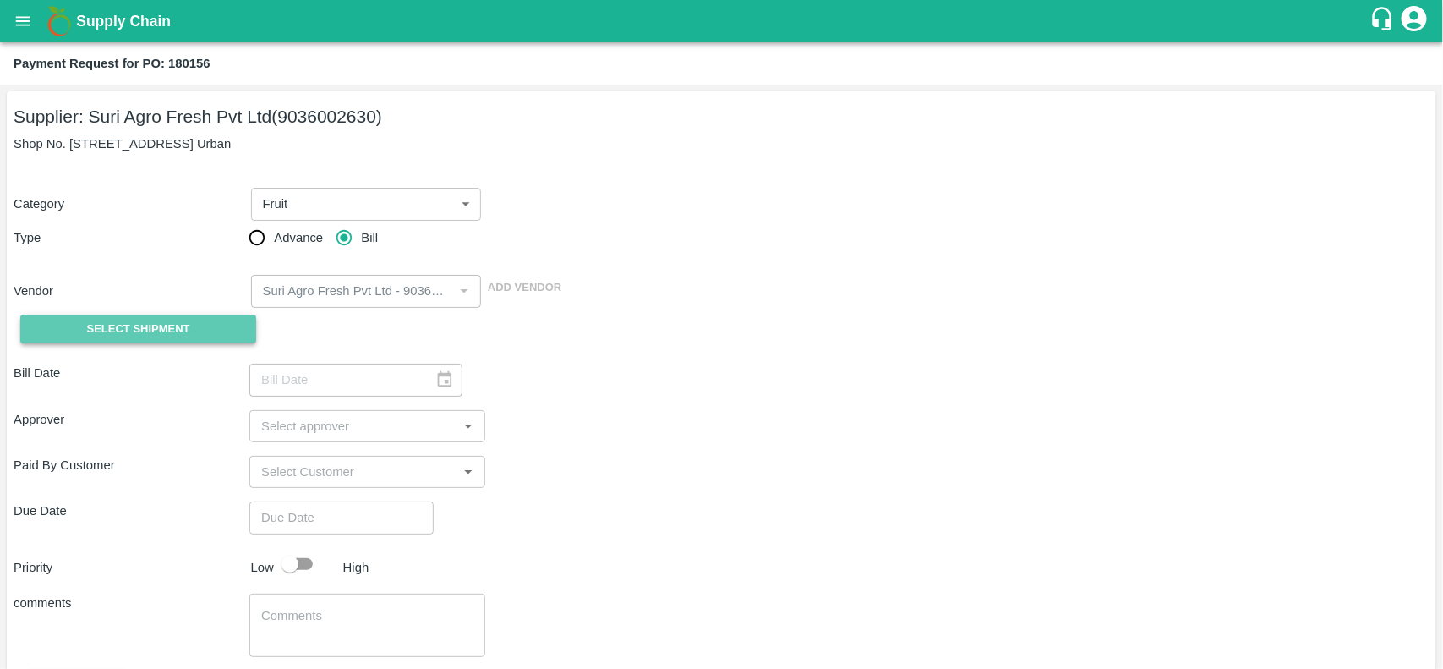
click at [144, 319] on span "Select Shipment" at bounding box center [138, 328] width 103 height 19
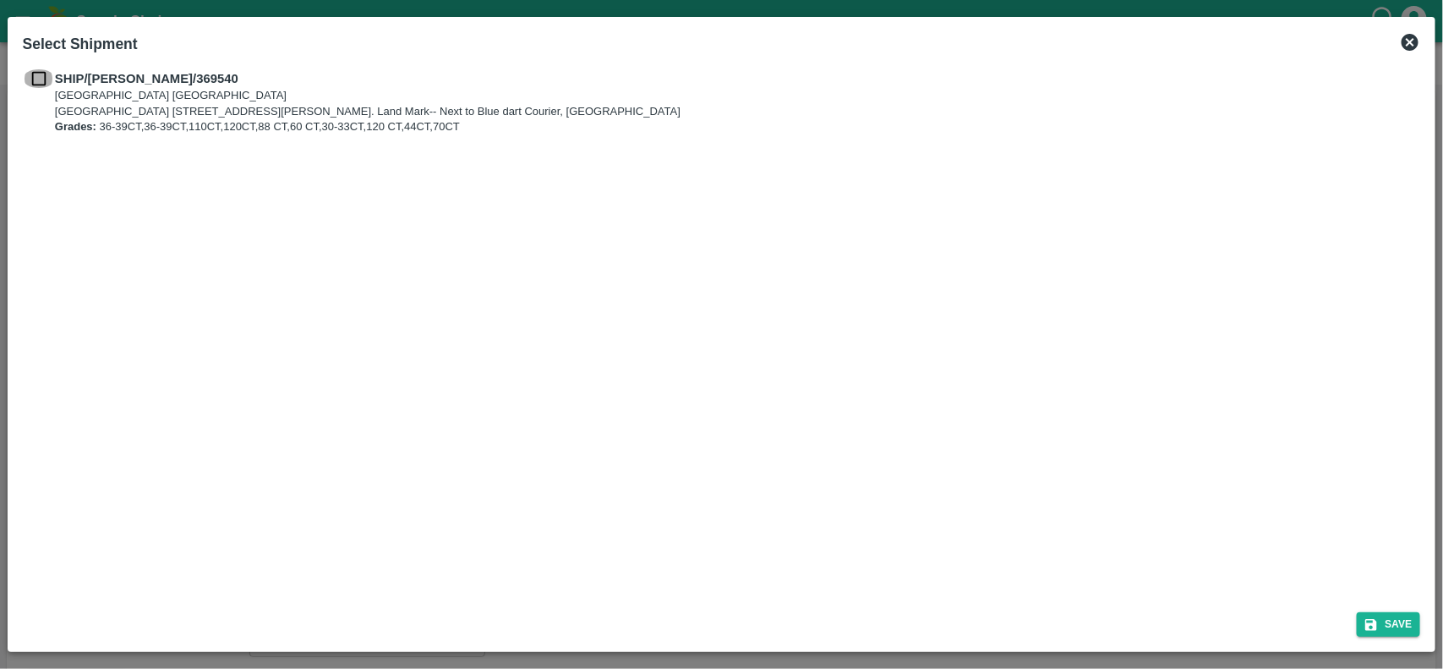
click at [43, 85] on input "checkbox" at bounding box center [39, 78] width 32 height 19
checkbox input "true"
click at [1384, 635] on button "Save" at bounding box center [1389, 624] width 64 height 25
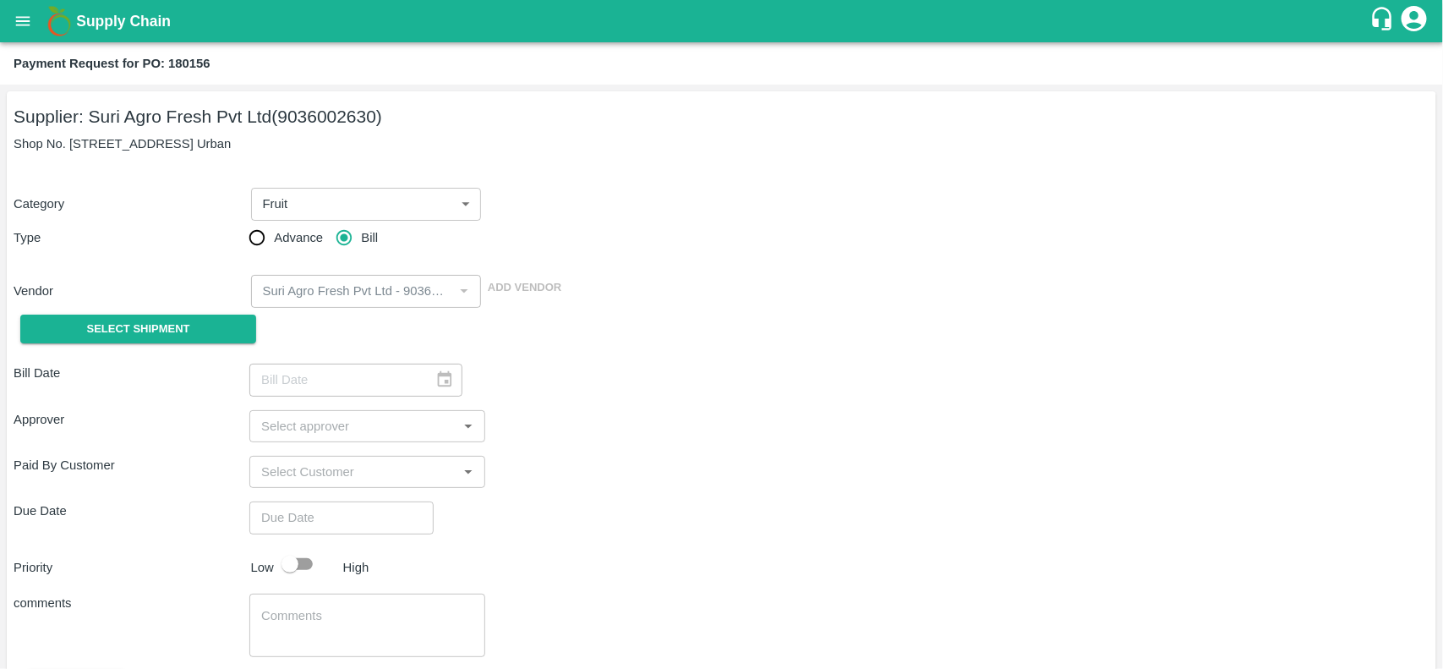
type input "10/10/2025"
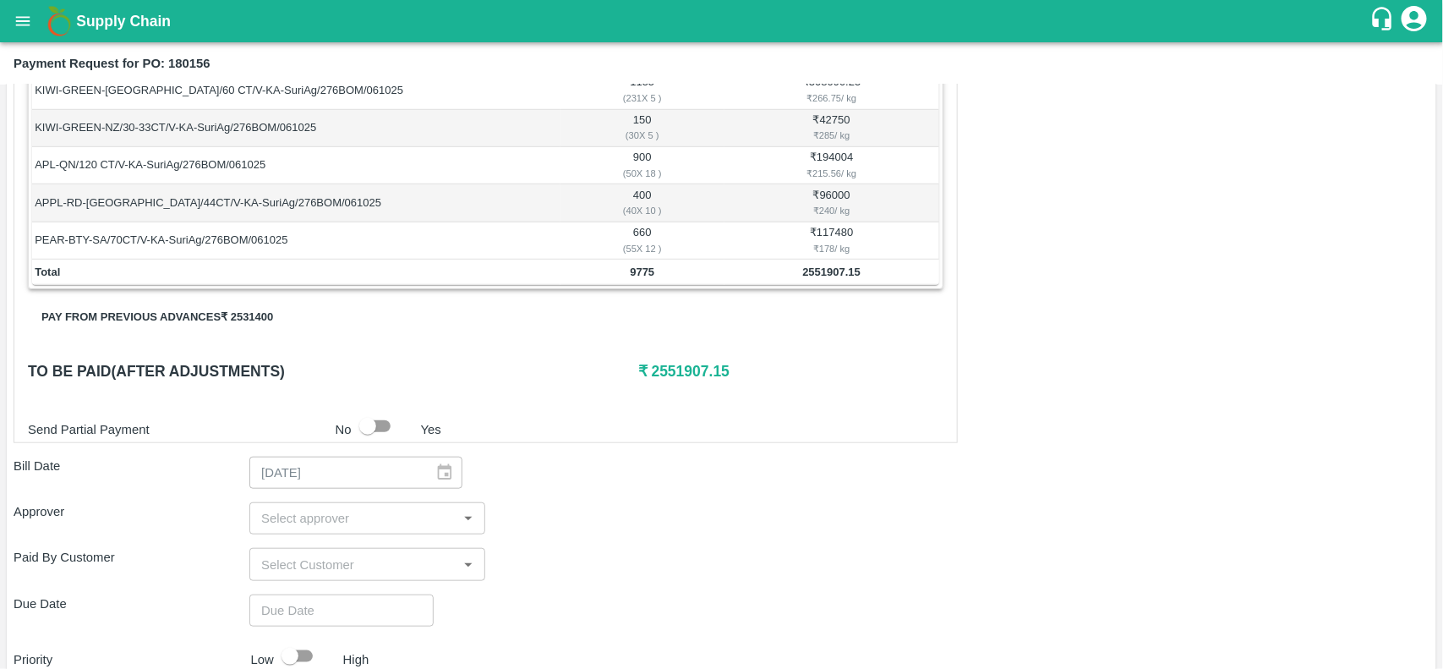
scroll to position [520, 0]
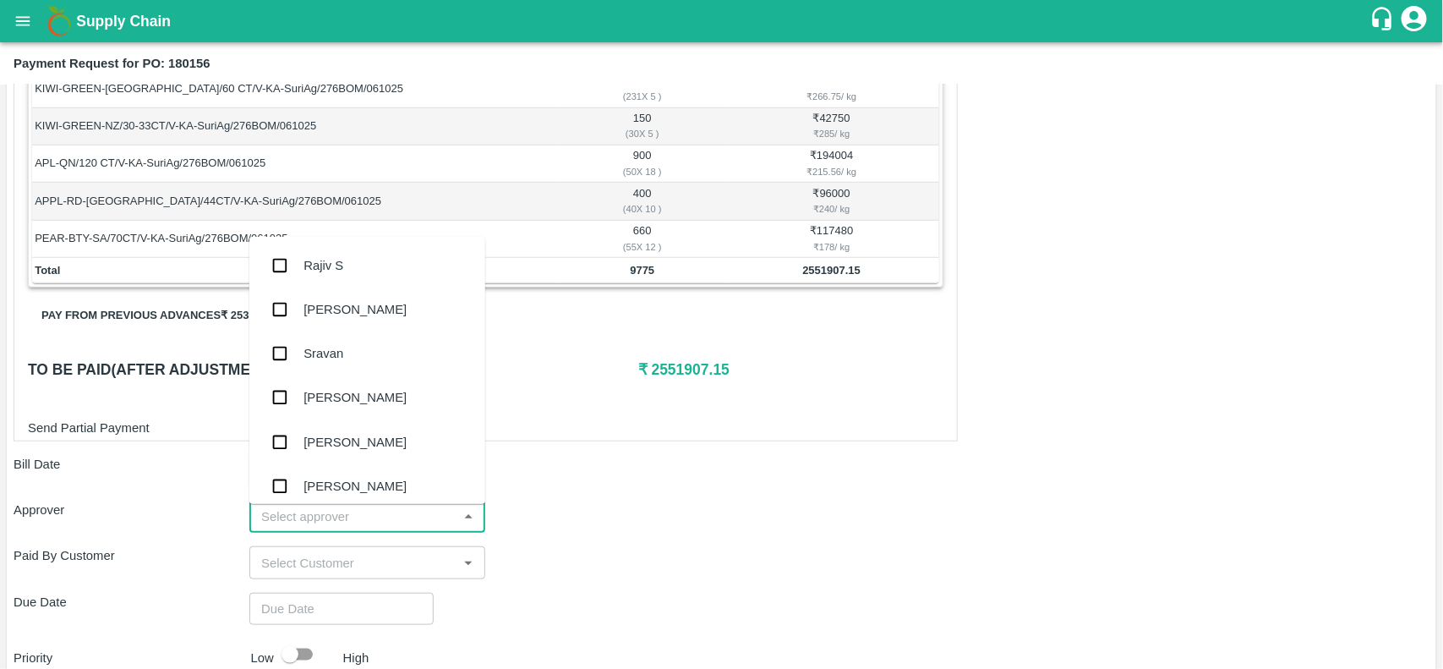
click at [306, 526] on input "input" at bounding box center [353, 516] width 198 height 22
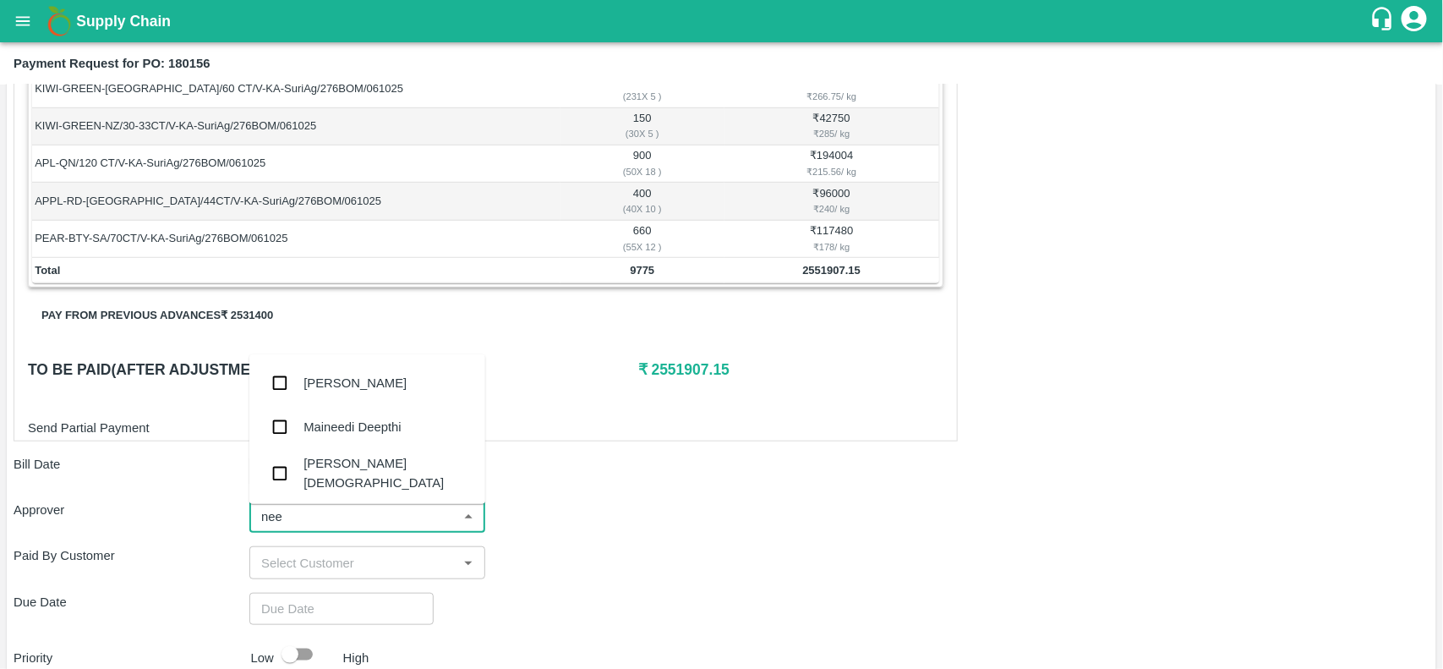
type input "neet"
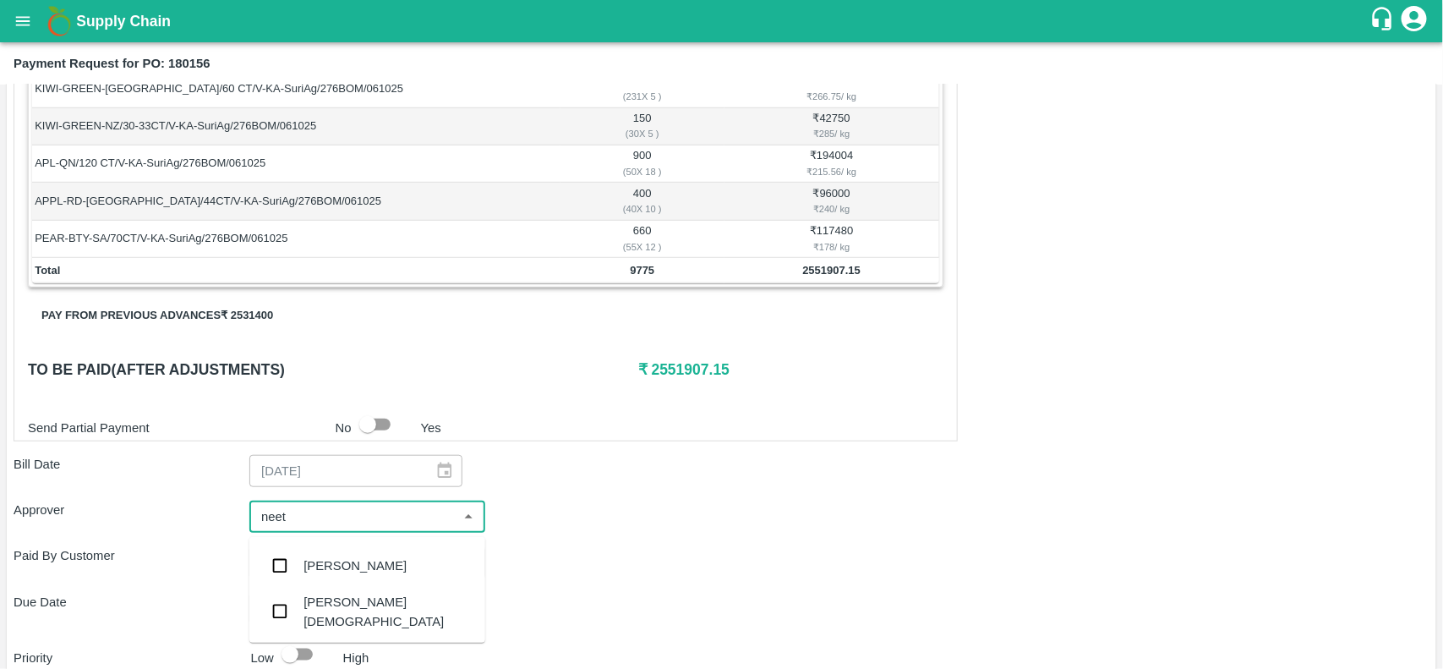
click at [304, 617] on div "Neeti Jain" at bounding box center [387, 611] width 168 height 38
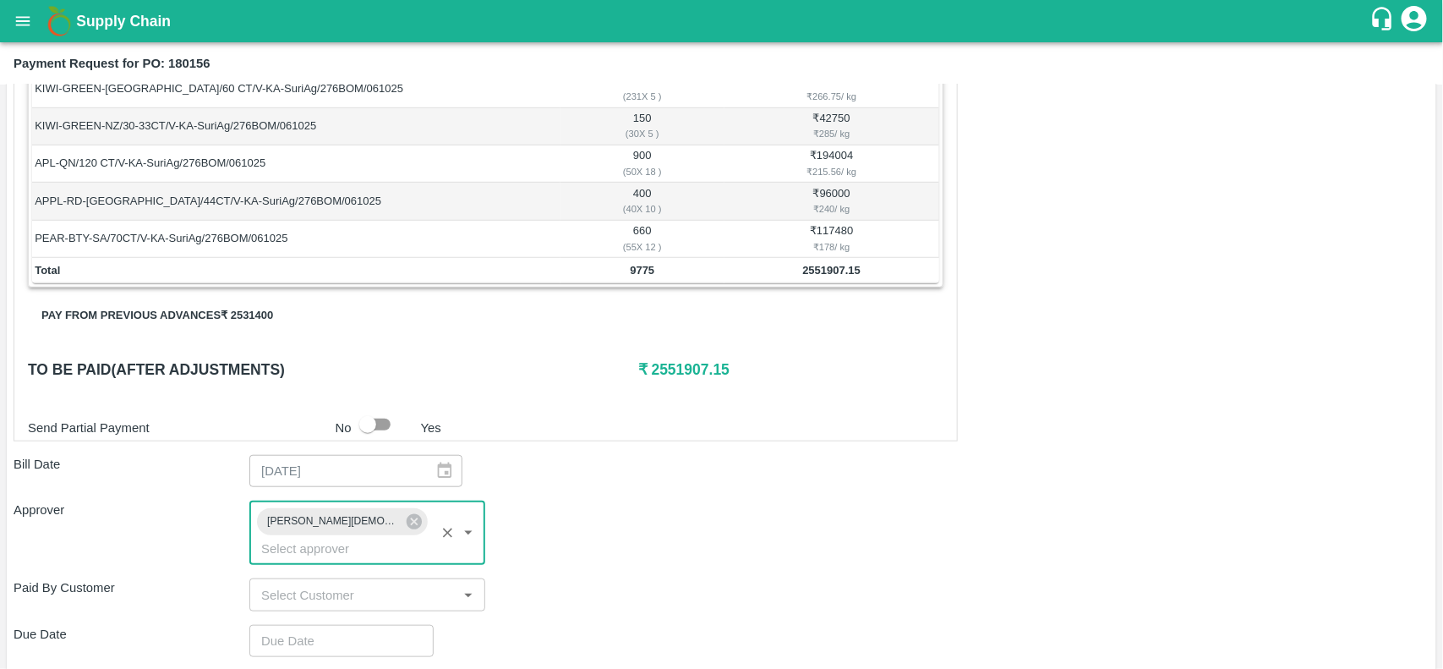
scroll to position [717, 0]
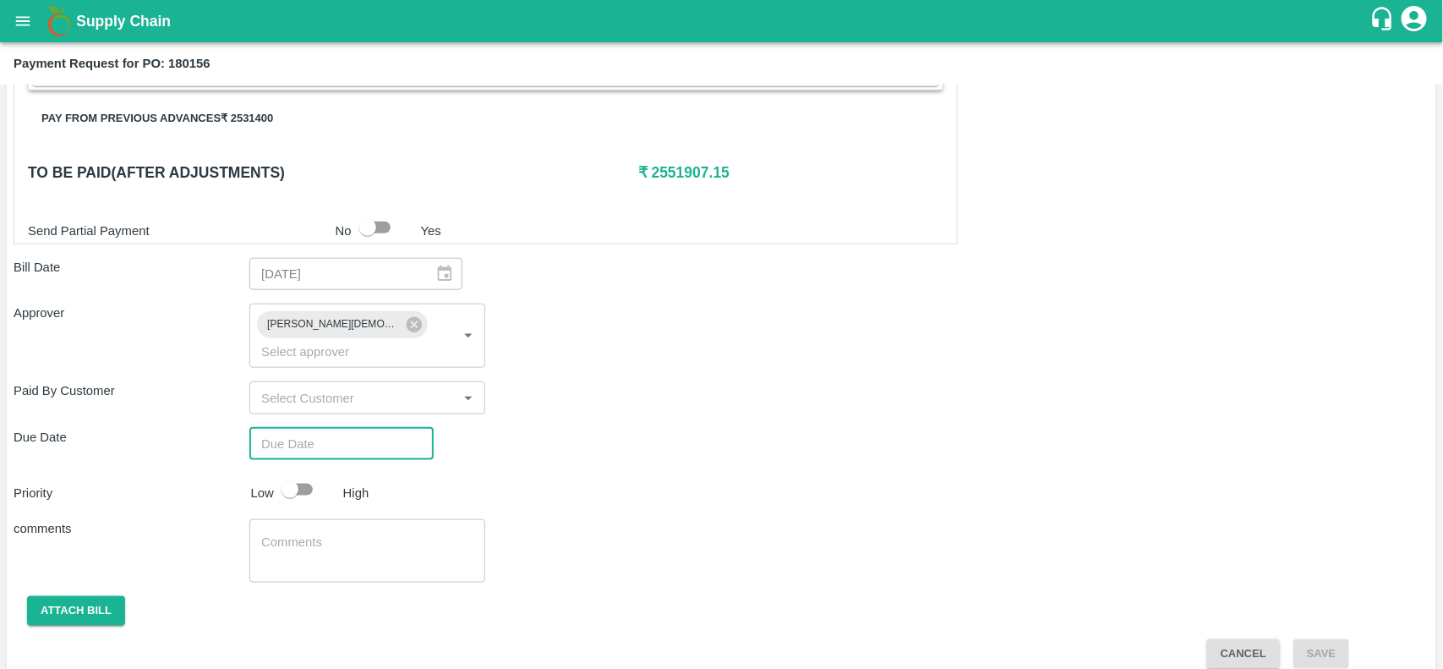
type input "DD/MM/YYYY hh:mm aa"
click at [294, 428] on input "DD/MM/YYYY hh:mm aa" at bounding box center [335, 444] width 172 height 32
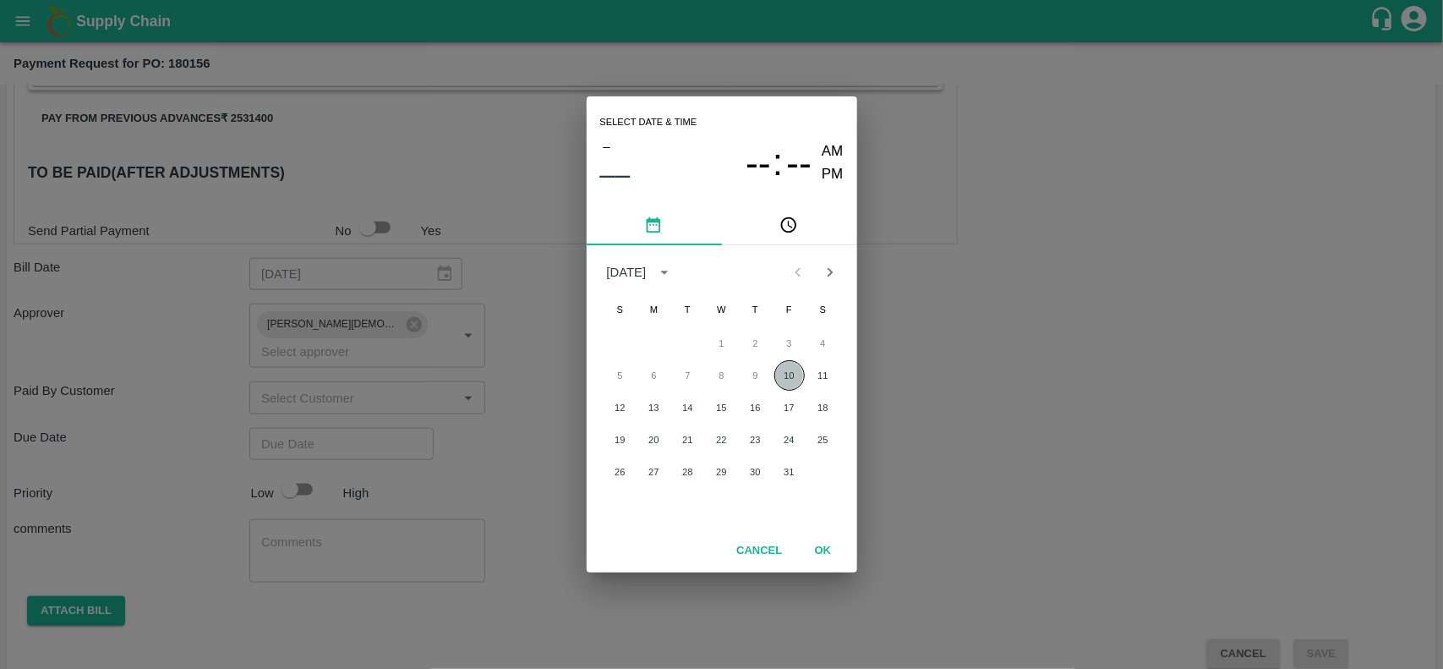
click at [789, 376] on button "10" at bounding box center [789, 375] width 30 height 30
type input "10/10/2025 12:00 AM"
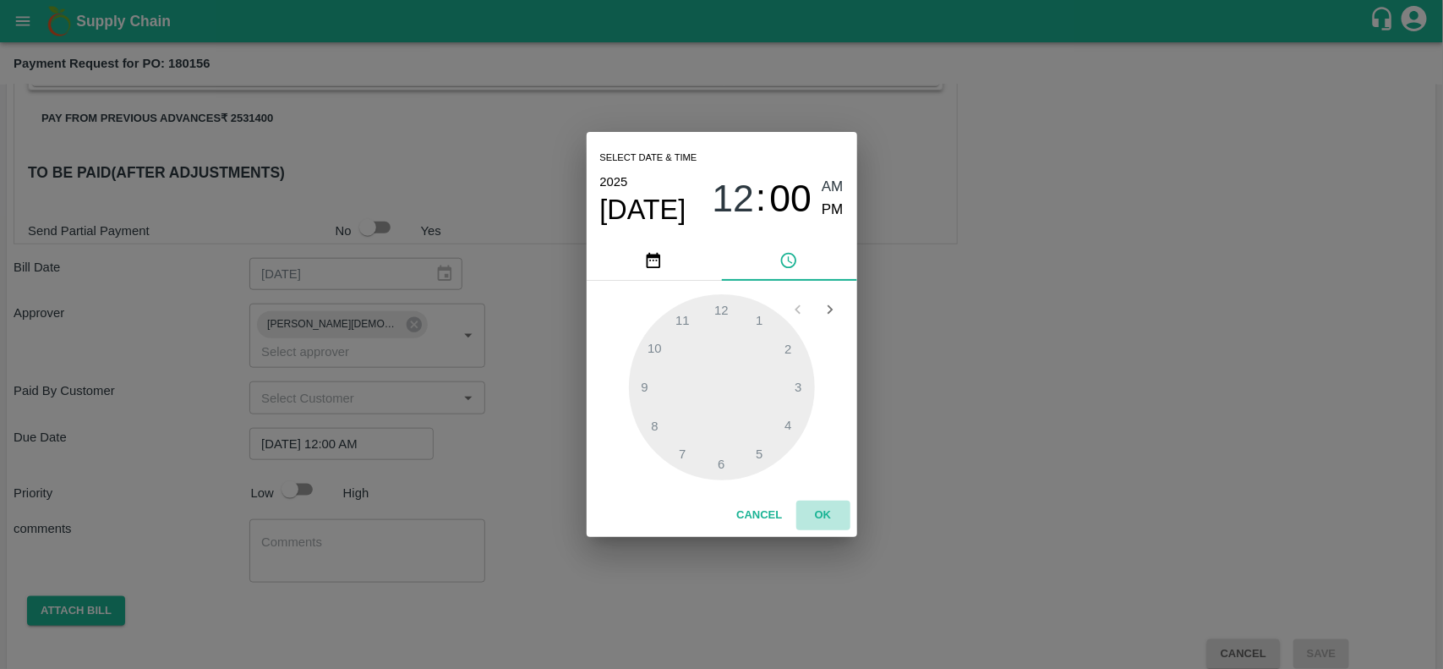
click at [831, 516] on button "OK" at bounding box center [823, 515] width 54 height 30
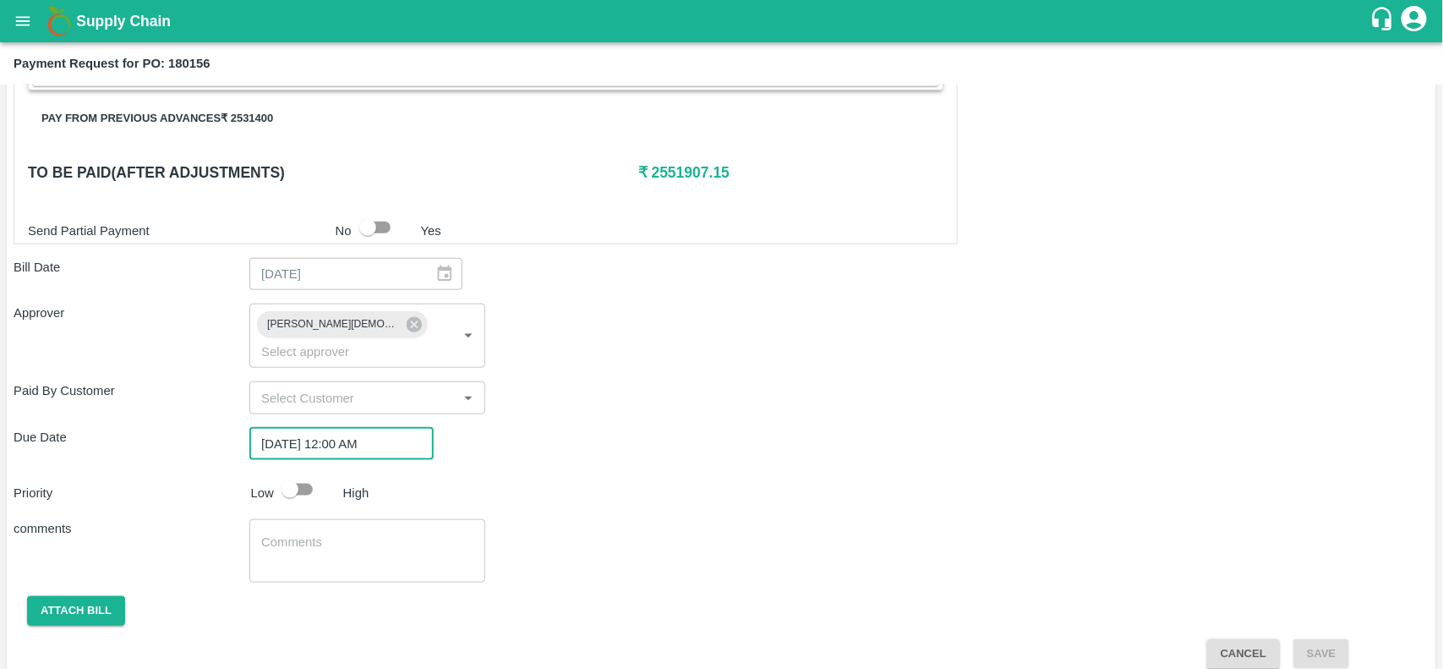
click at [298, 473] on input "checkbox" at bounding box center [290, 489] width 96 height 32
checkbox input "true"
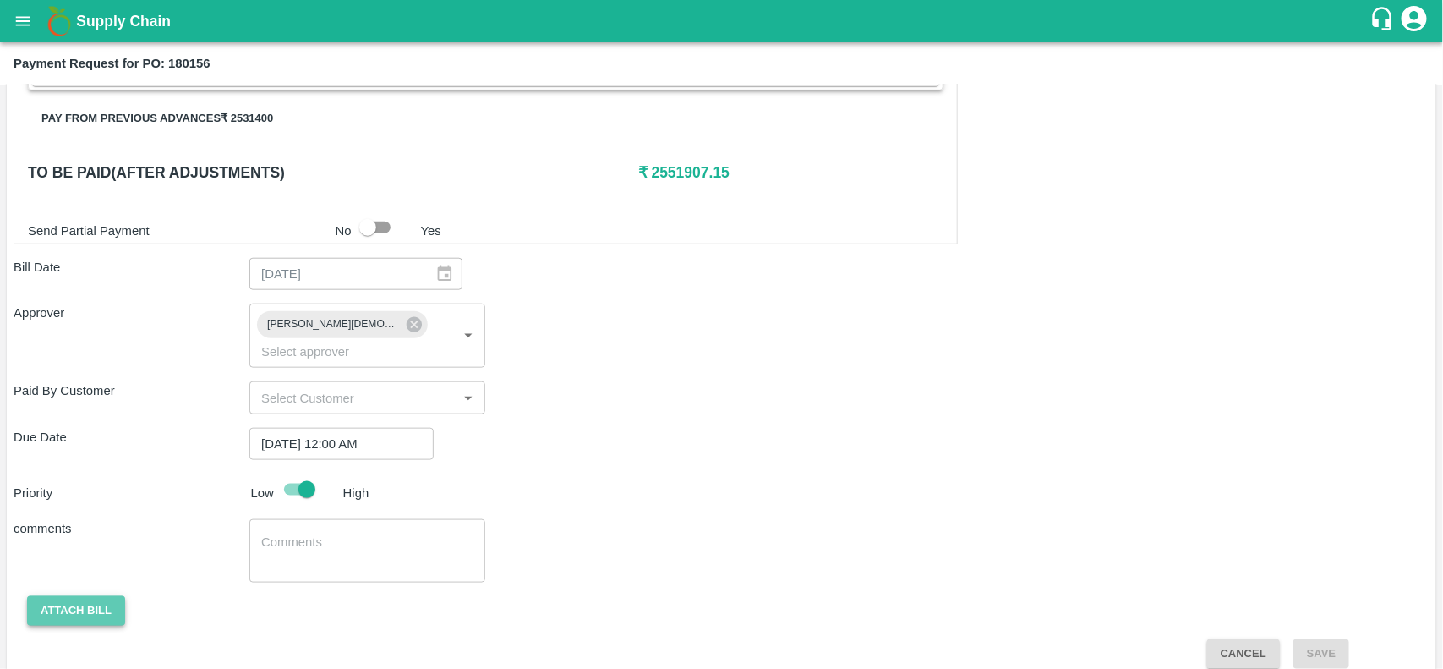
click at [86, 596] on button "Attach bill" at bounding box center [76, 611] width 98 height 30
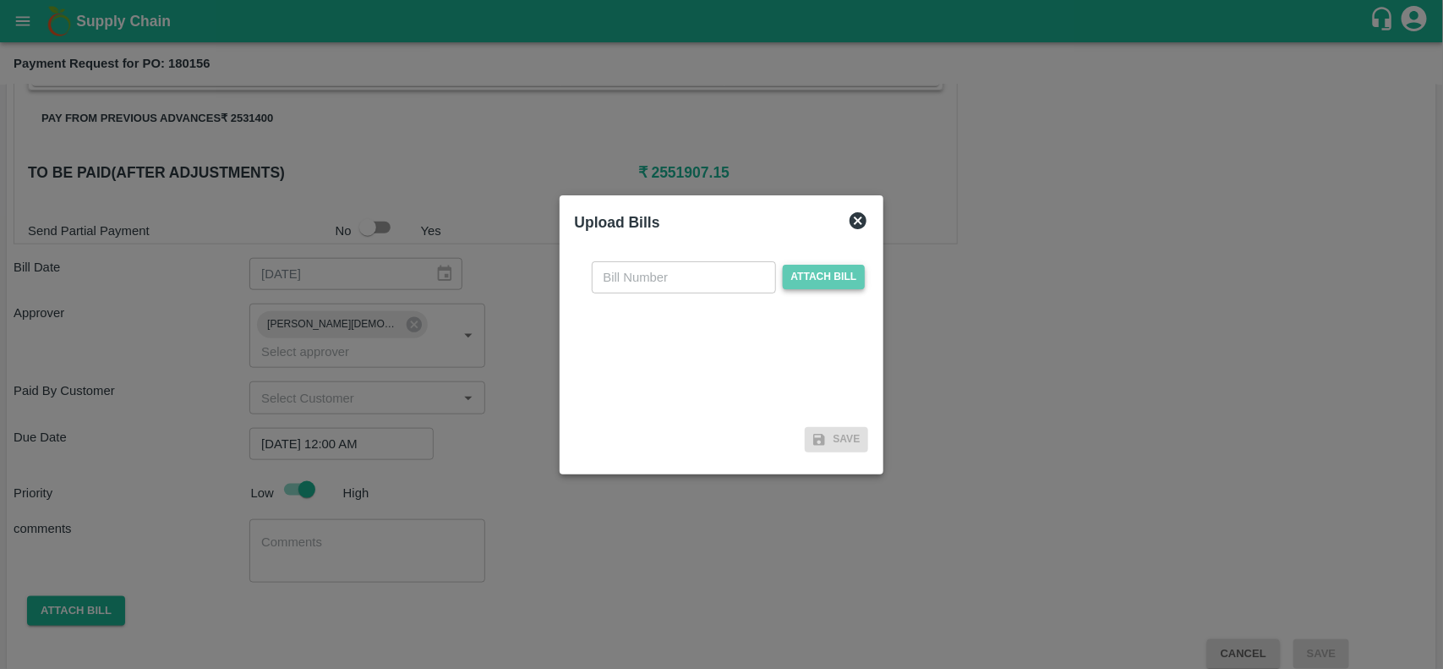
click at [805, 285] on span "Attach bill" at bounding box center [824, 277] width 83 height 25
click at [0, 0] on input "Attach bill" at bounding box center [0, 0] width 0 height 0
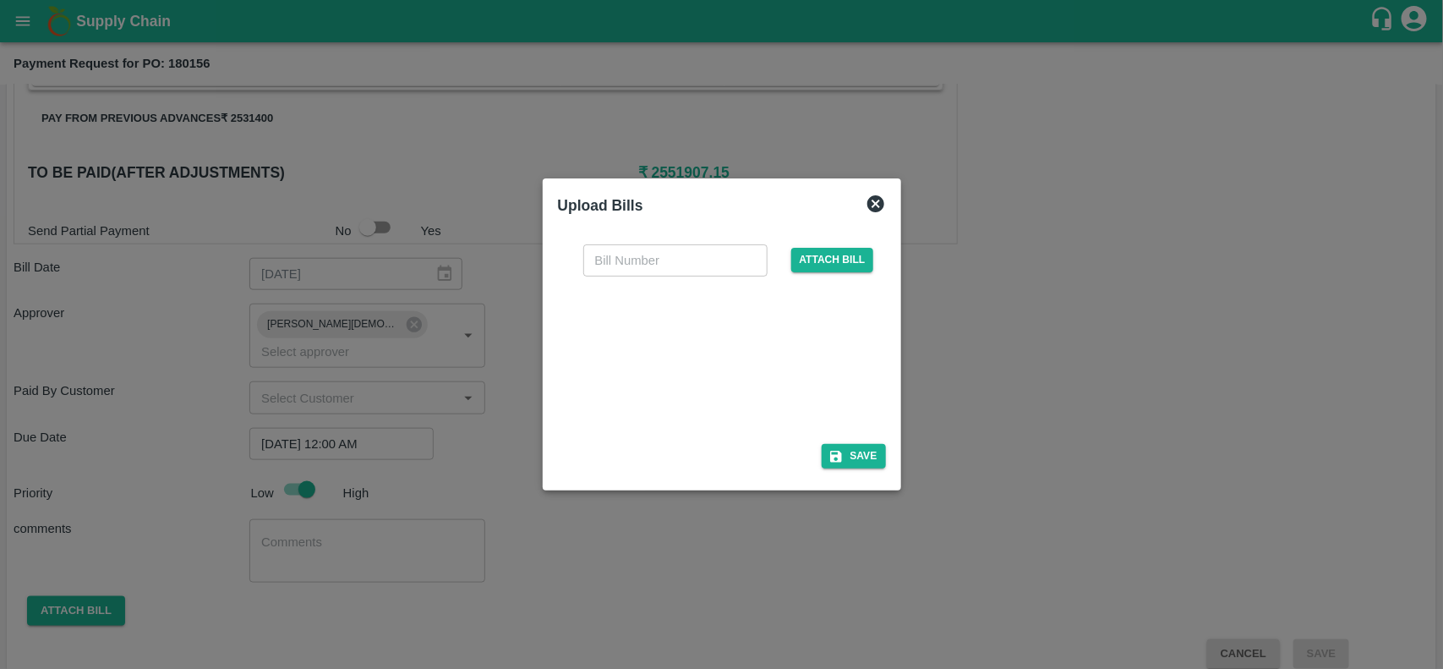
click at [687, 358] on div at bounding box center [719, 355] width 254 height 90
click at [643, 250] on input "text" at bounding box center [675, 260] width 184 height 32
paste input ":S/H/25-26/803165"
type input ":S/H/25-26/803165"
click at [865, 446] on button "Save" at bounding box center [854, 456] width 64 height 25
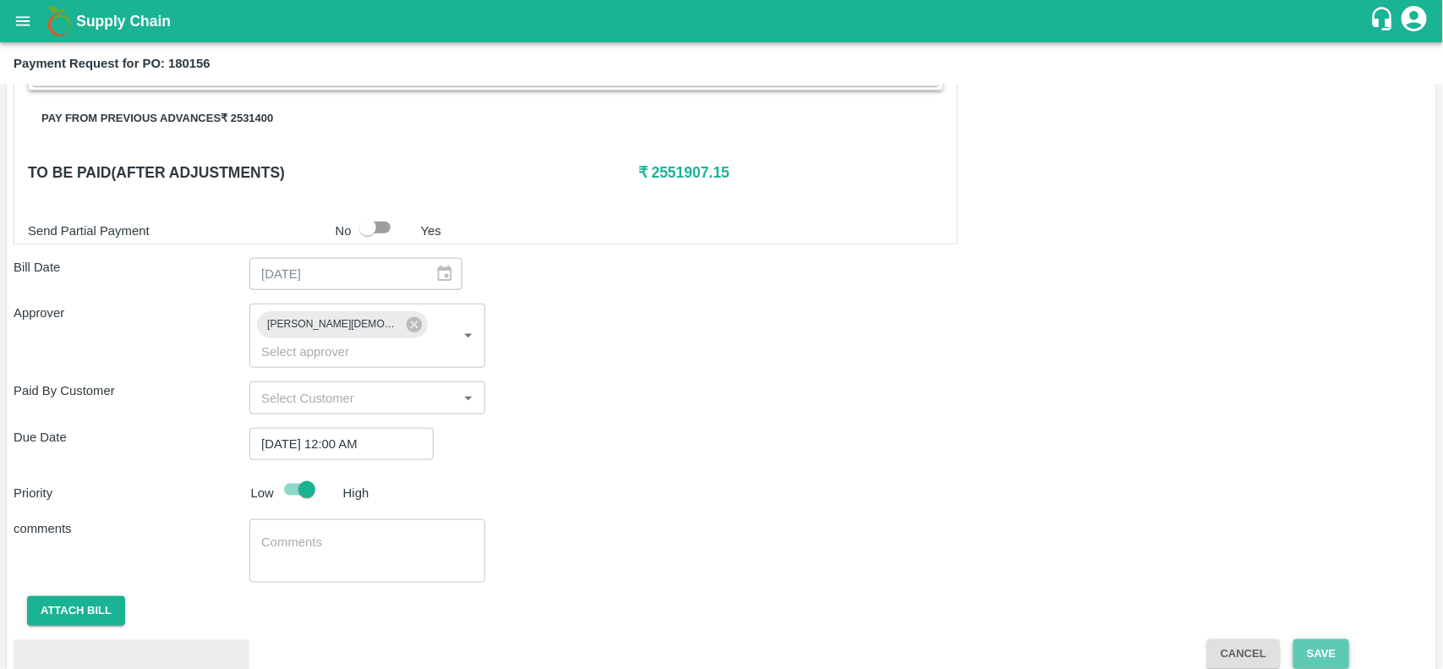
click at [1337, 639] on button "Save" at bounding box center [1321, 654] width 56 height 30
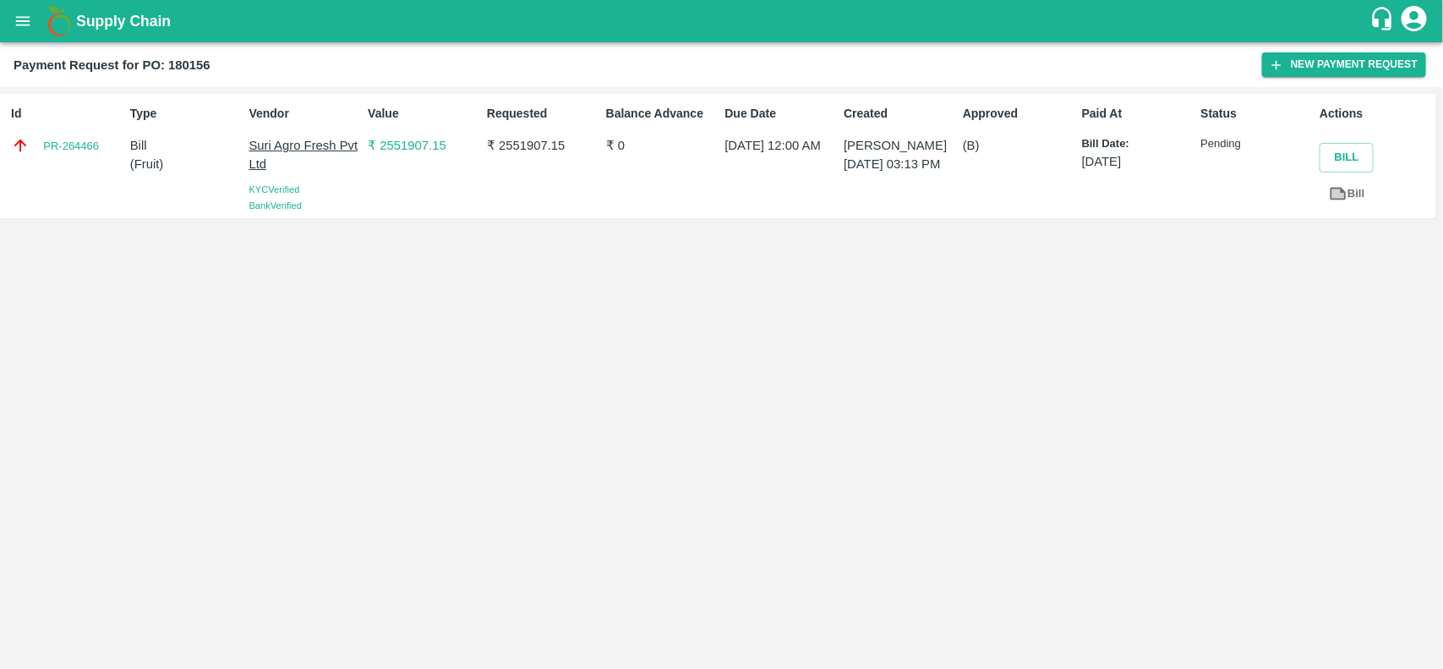
click at [666, 445] on div "Id PR-264466 Type Bill ( Fruit ) Vendor Suri Agro Fresh Pvt Ltd KYC Verified Ba…" at bounding box center [721, 377] width 1443 height 581
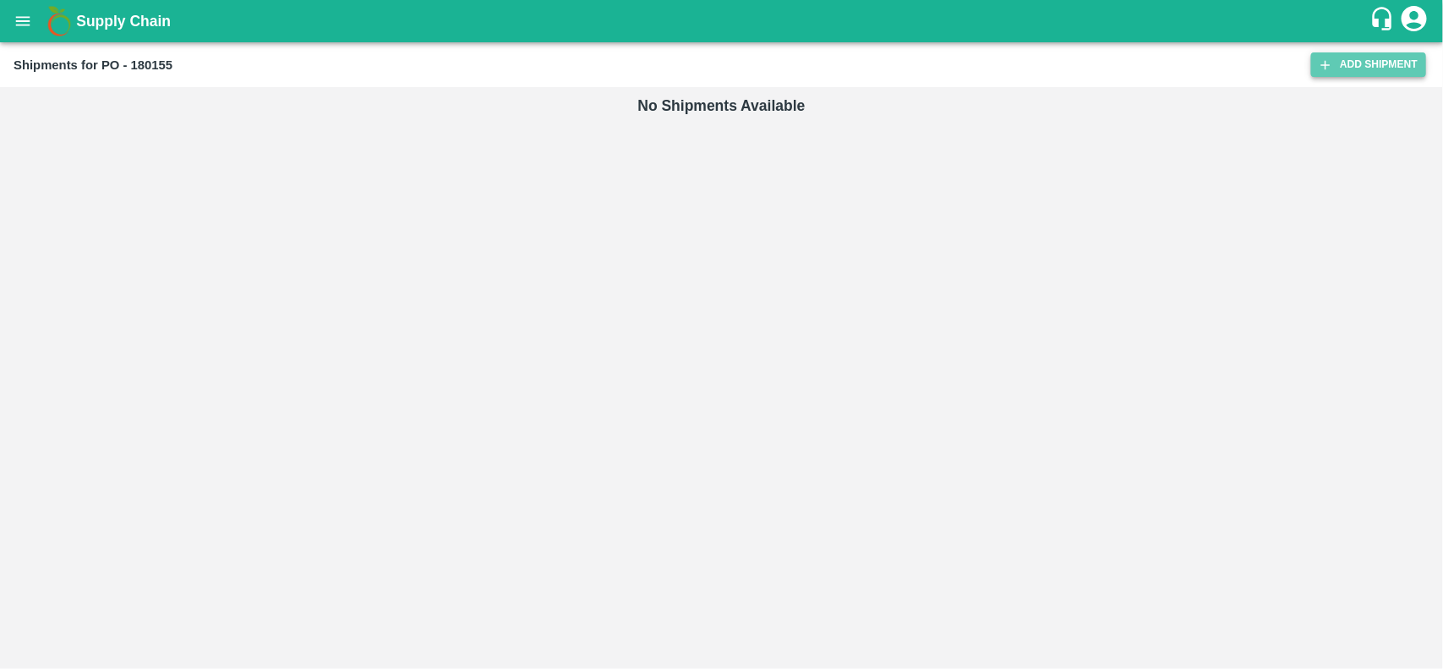
click at [1372, 74] on link "Add Shipment" at bounding box center [1368, 64] width 115 height 25
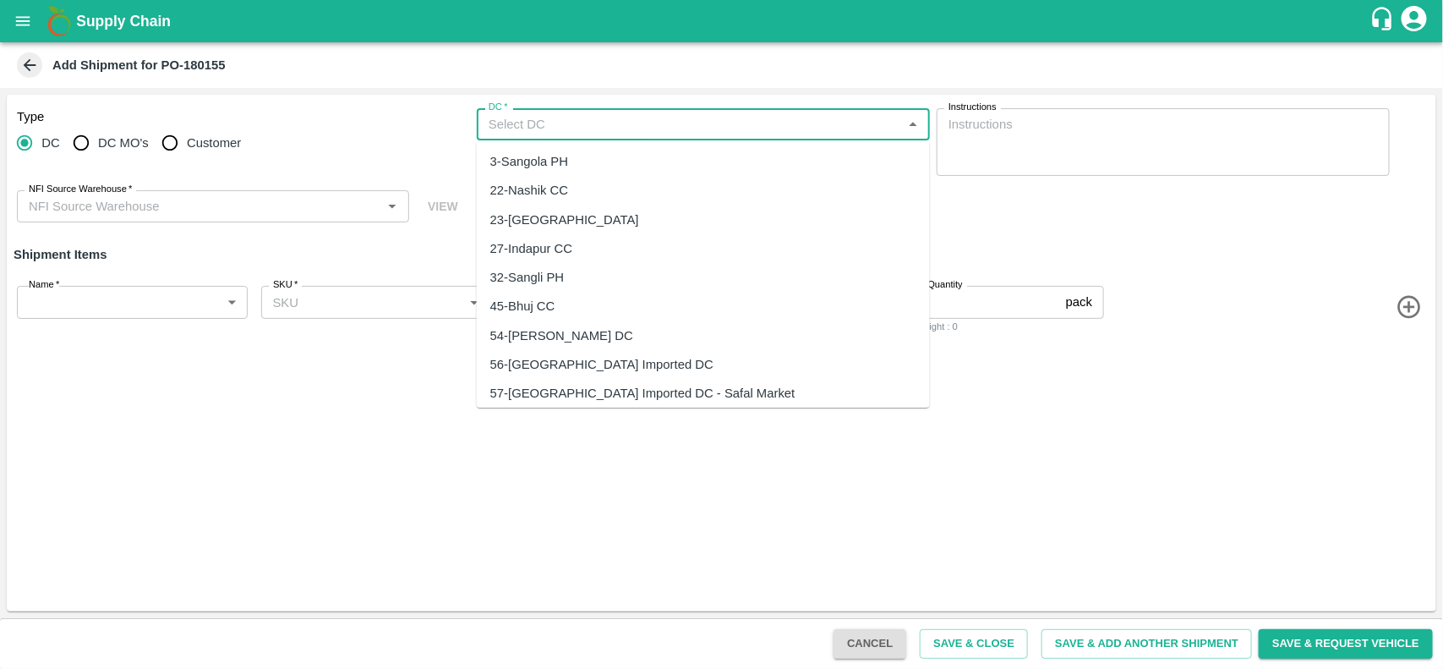
click at [538, 123] on input "DC   *" at bounding box center [689, 124] width 415 height 22
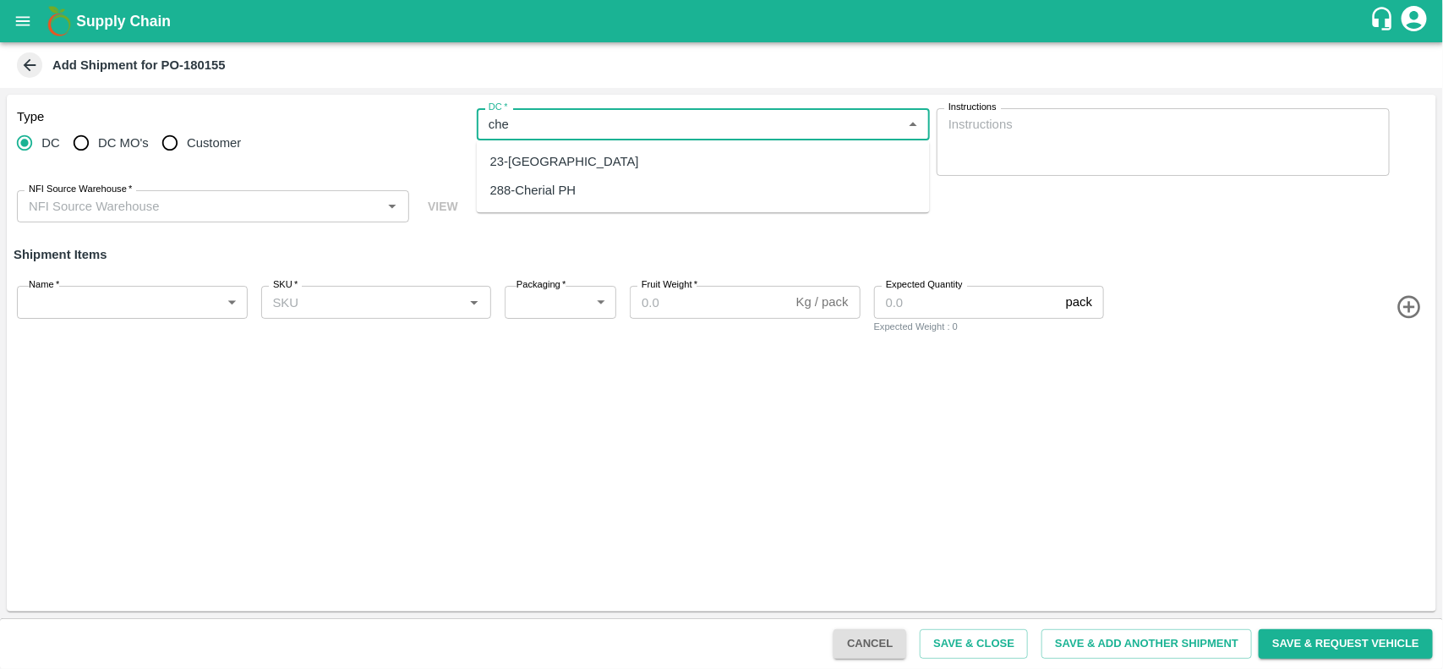
click at [521, 165] on div "23-[GEOGRAPHIC_DATA]" at bounding box center [564, 161] width 149 height 19
type input "23-[GEOGRAPHIC_DATA]"
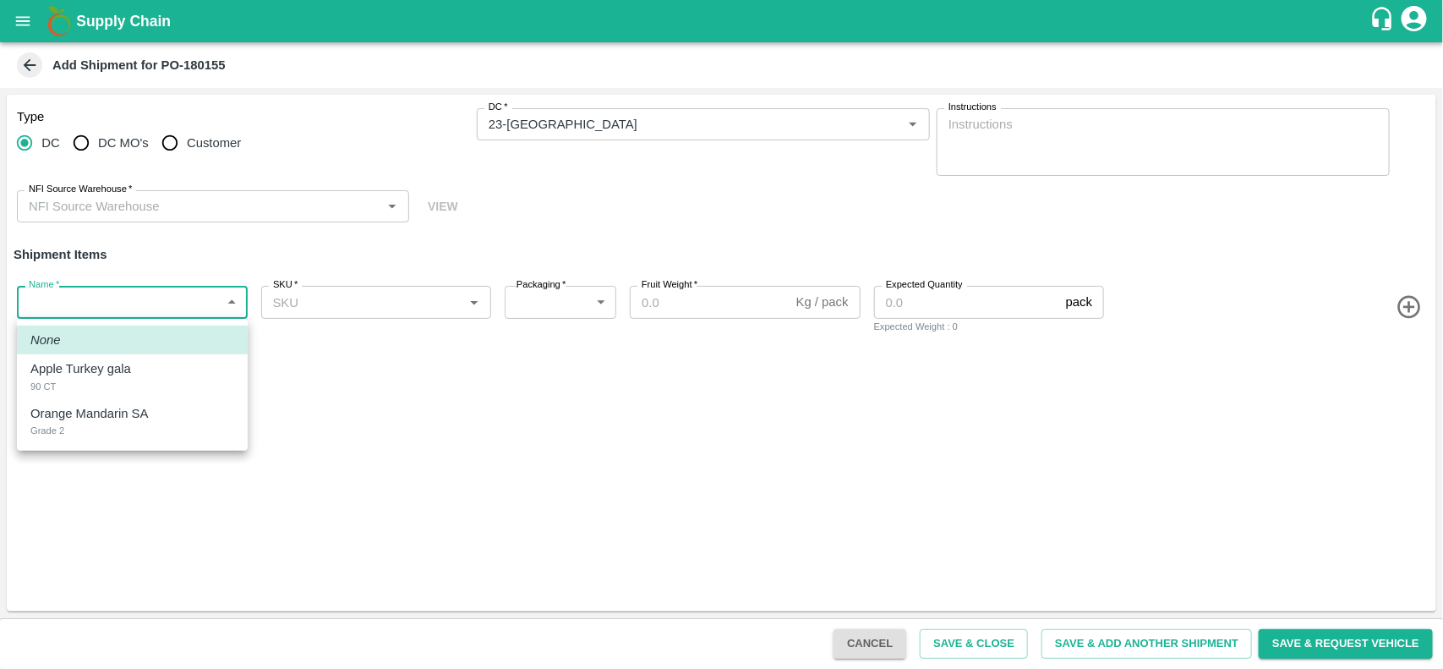
click at [65, 290] on body "Supply Chain Add Shipment for PO-180155 Type [GEOGRAPHIC_DATA] DC MO's Customer…" at bounding box center [721, 334] width 1443 height 669
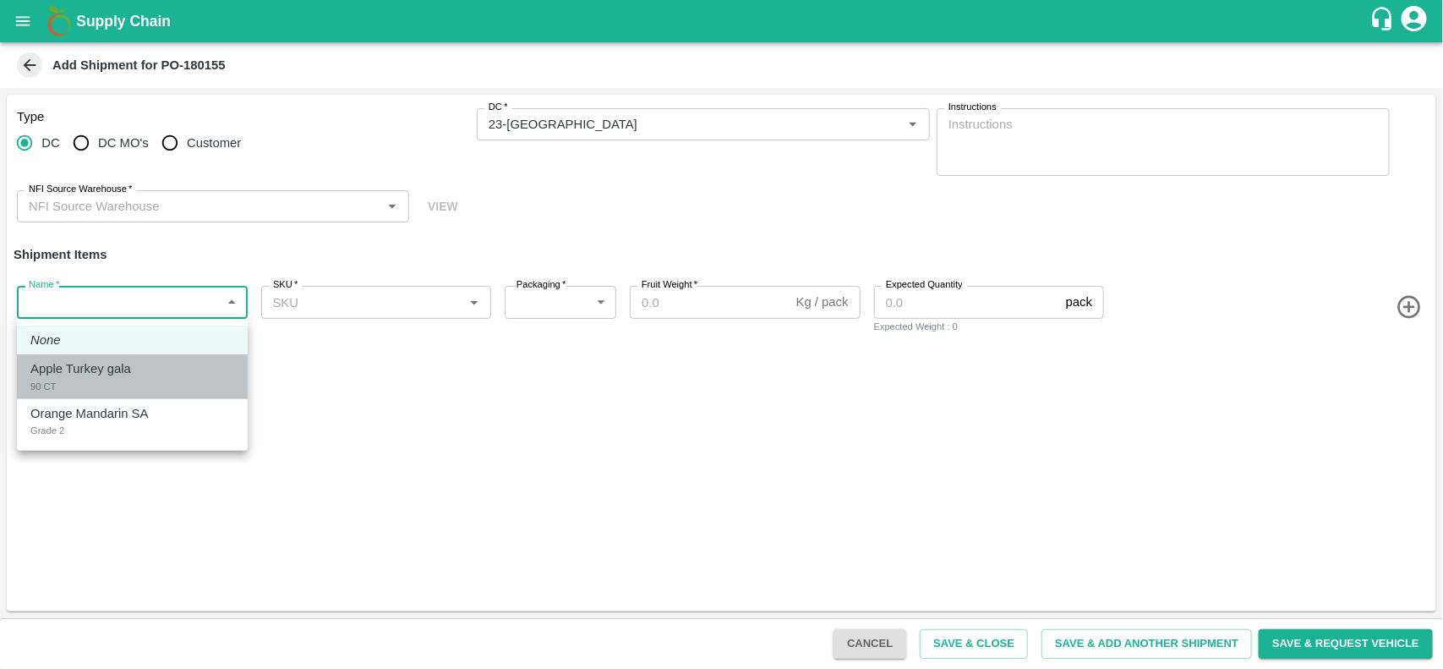
click at [85, 358] on li "Apple Turkey gala 90 CT" at bounding box center [132, 376] width 231 height 45
type input "2106006"
type input "276"
type input "18"
type input "150"
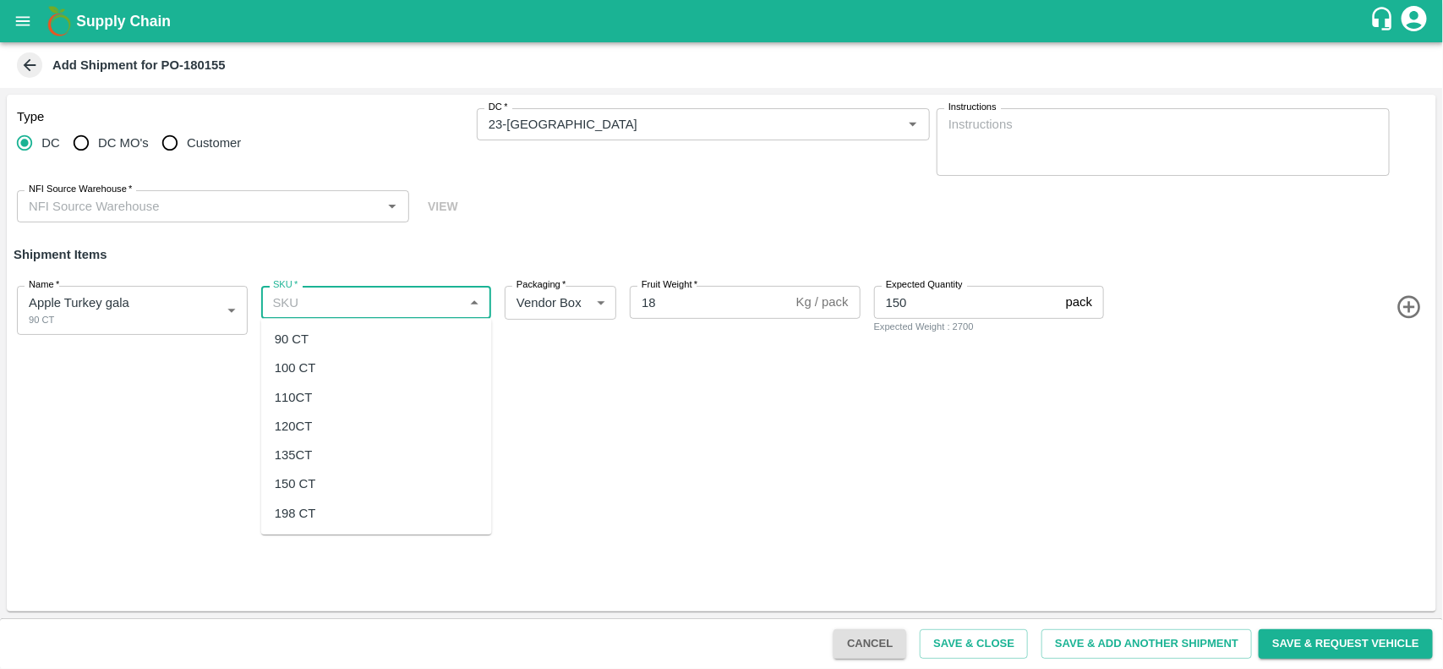
click at [399, 300] on input "SKU   *" at bounding box center [362, 302] width 193 height 22
click at [308, 343] on div "90 CT" at bounding box center [292, 339] width 34 height 19
type input "90 CT"
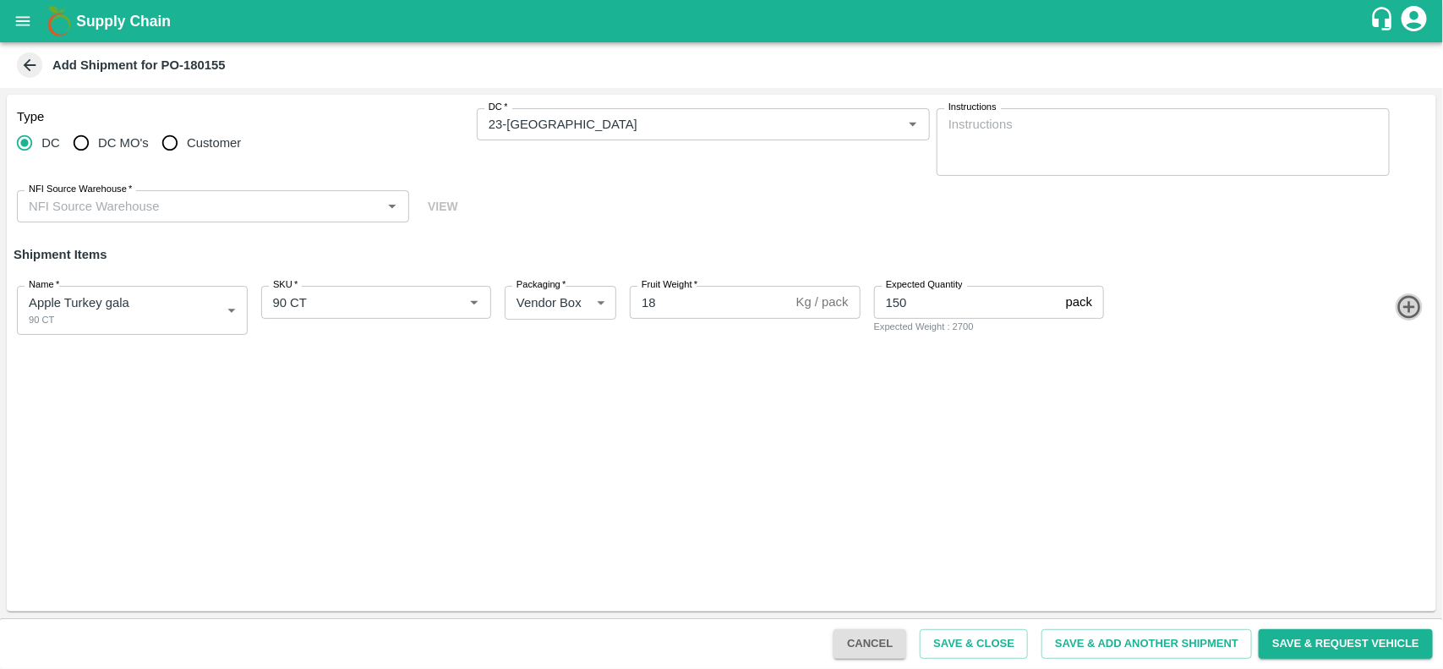
click at [1412, 314] on icon "button" at bounding box center [1409, 307] width 28 height 28
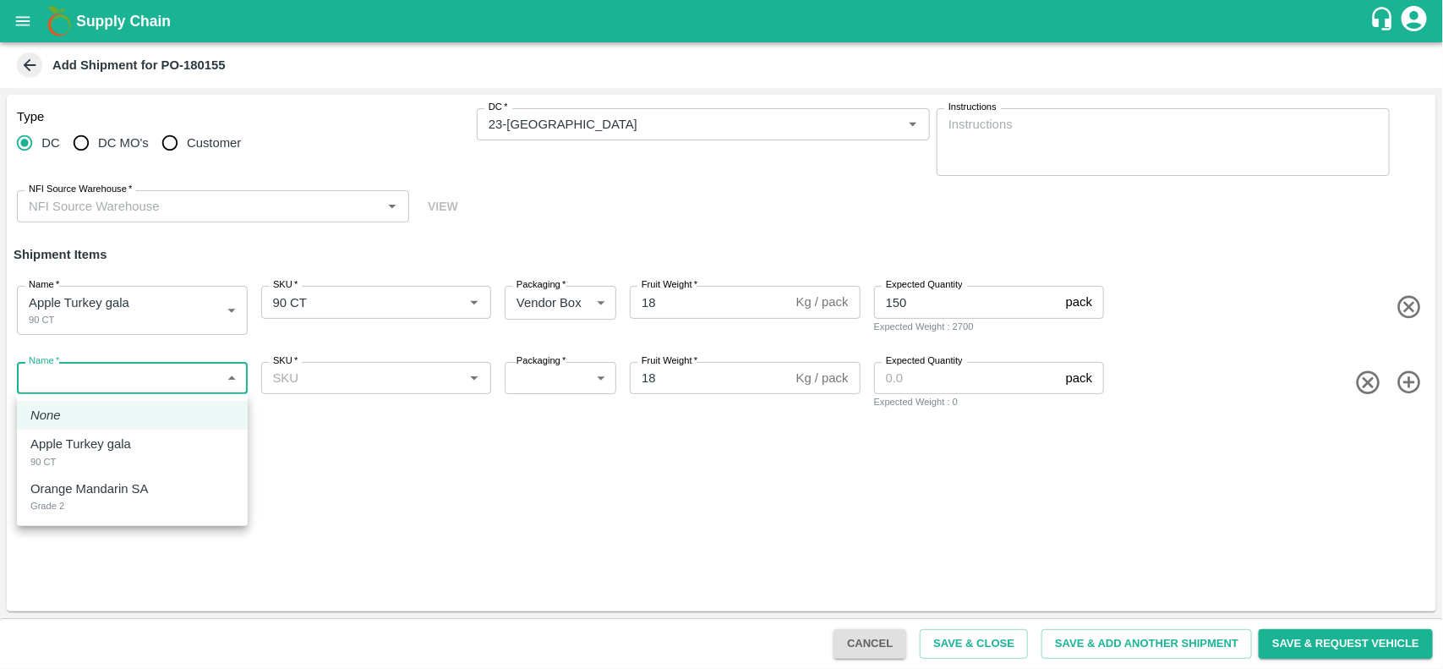
click at [129, 376] on body "Supply Chain Add Shipment for PO-180155 Type DC DC MO's Customer DC   * DC   * …" at bounding box center [721, 334] width 1443 height 669
click at [106, 483] on p "Orange Mandarin SA" at bounding box center [88, 488] width 117 height 19
type input "2106007"
type input "276"
type input "10"
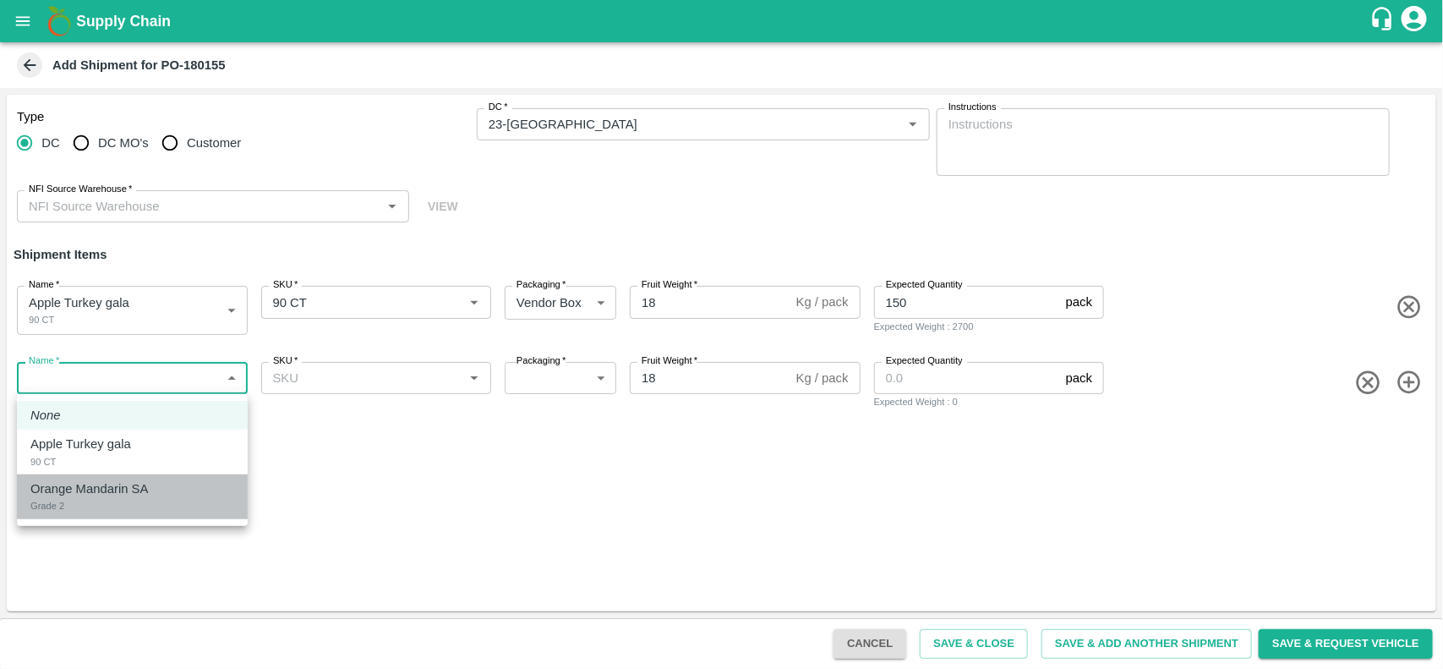
type input "500"
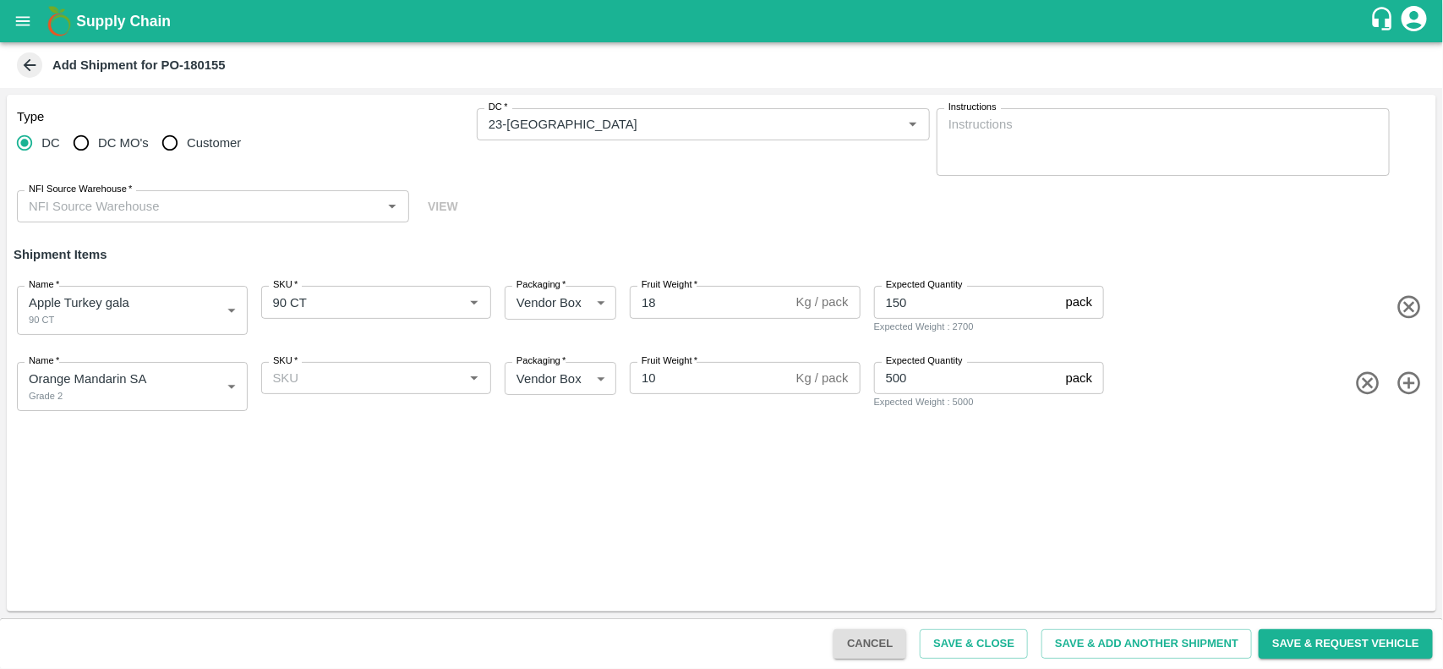
click at [334, 360] on div "SKU   * SKU   *" at bounding box center [372, 383] width 237 height 56
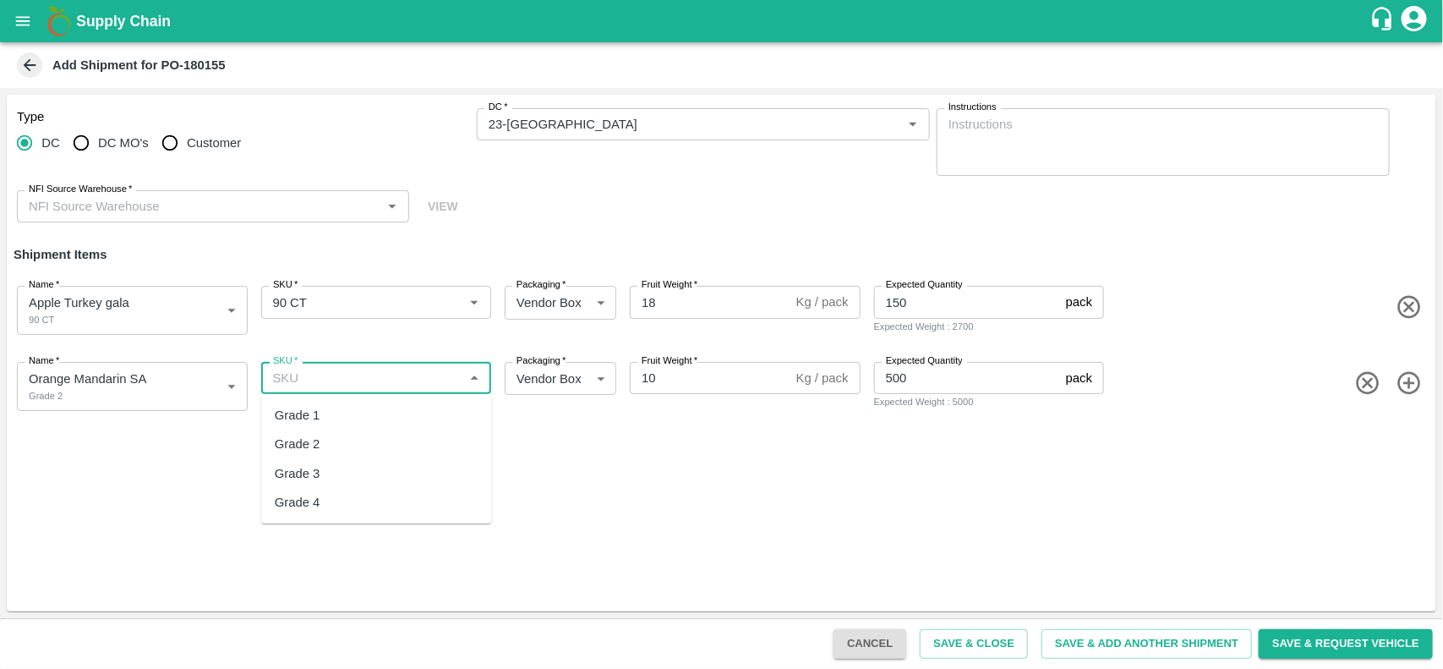
click at [332, 368] on input "SKU   *" at bounding box center [362, 378] width 193 height 22
click at [314, 432] on div "Grade 2" at bounding box center [376, 444] width 231 height 29
type input "Grade 2"
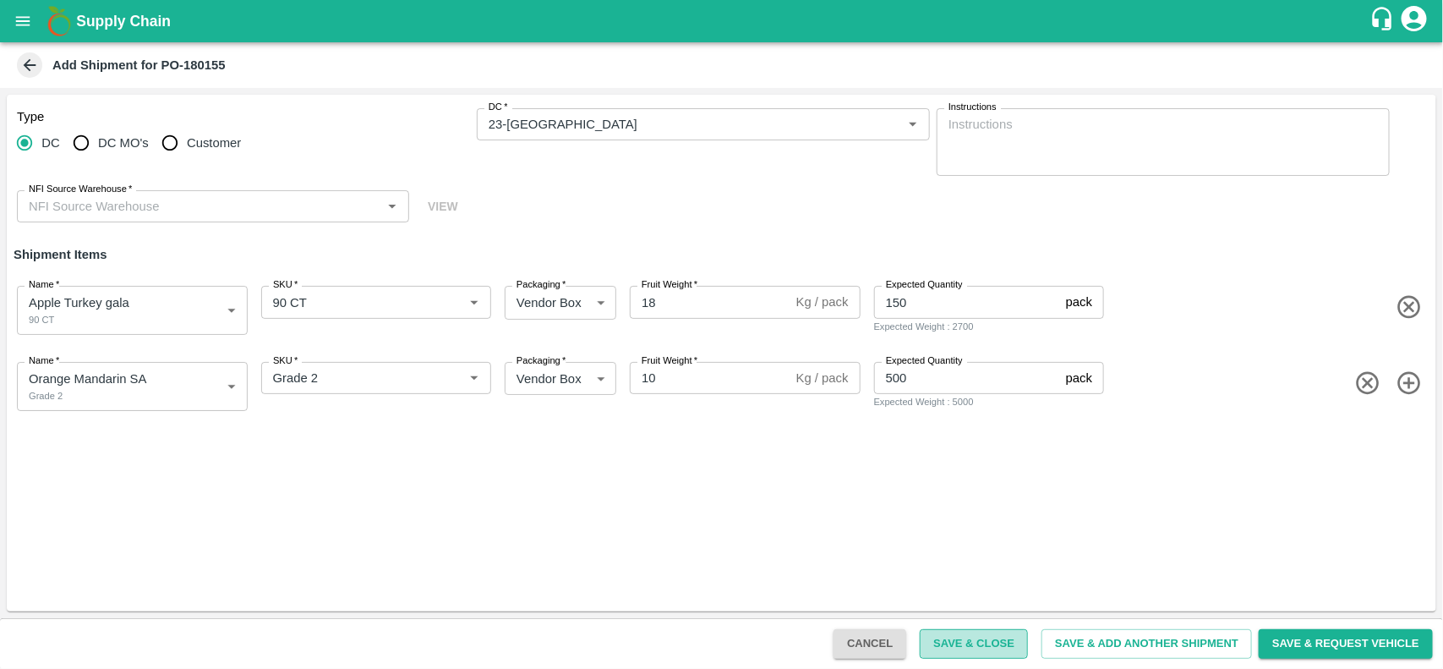
click at [953, 656] on button "Save & Close" at bounding box center [974, 644] width 108 height 30
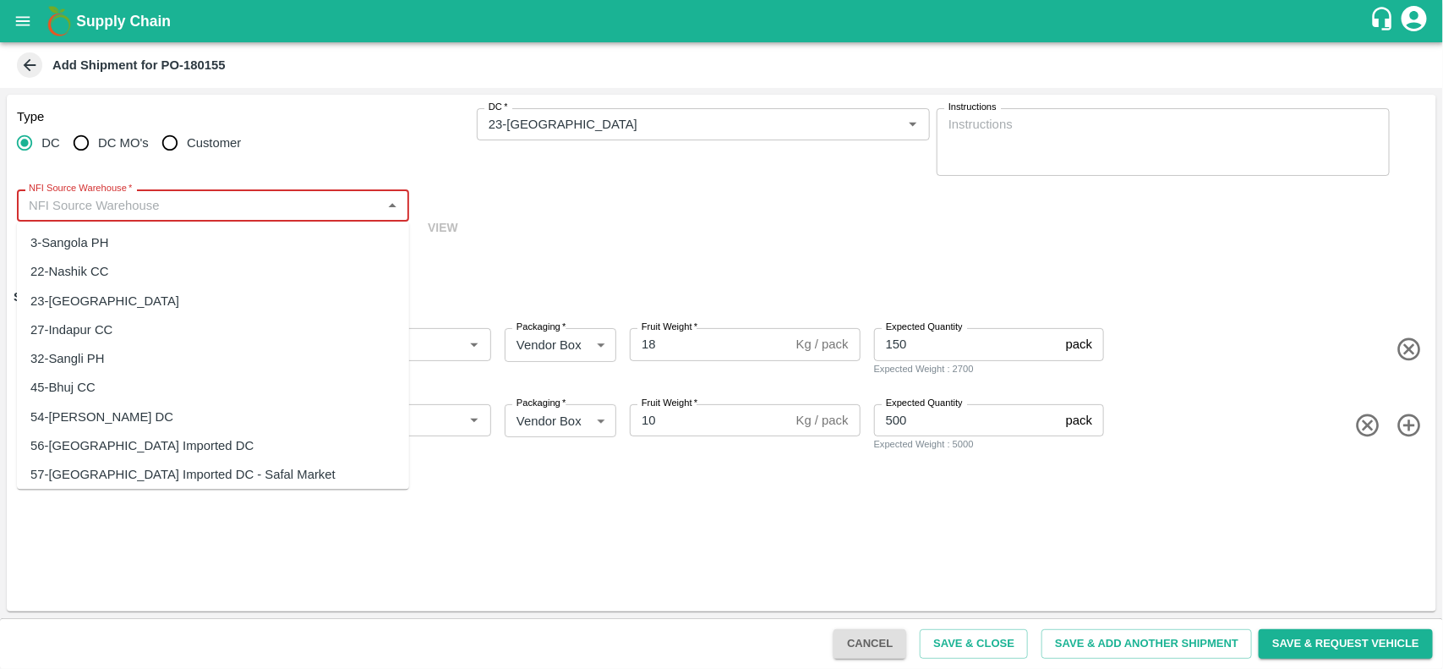
click at [146, 216] on input "NFI Source Warehouse   *" at bounding box center [199, 205] width 354 height 22
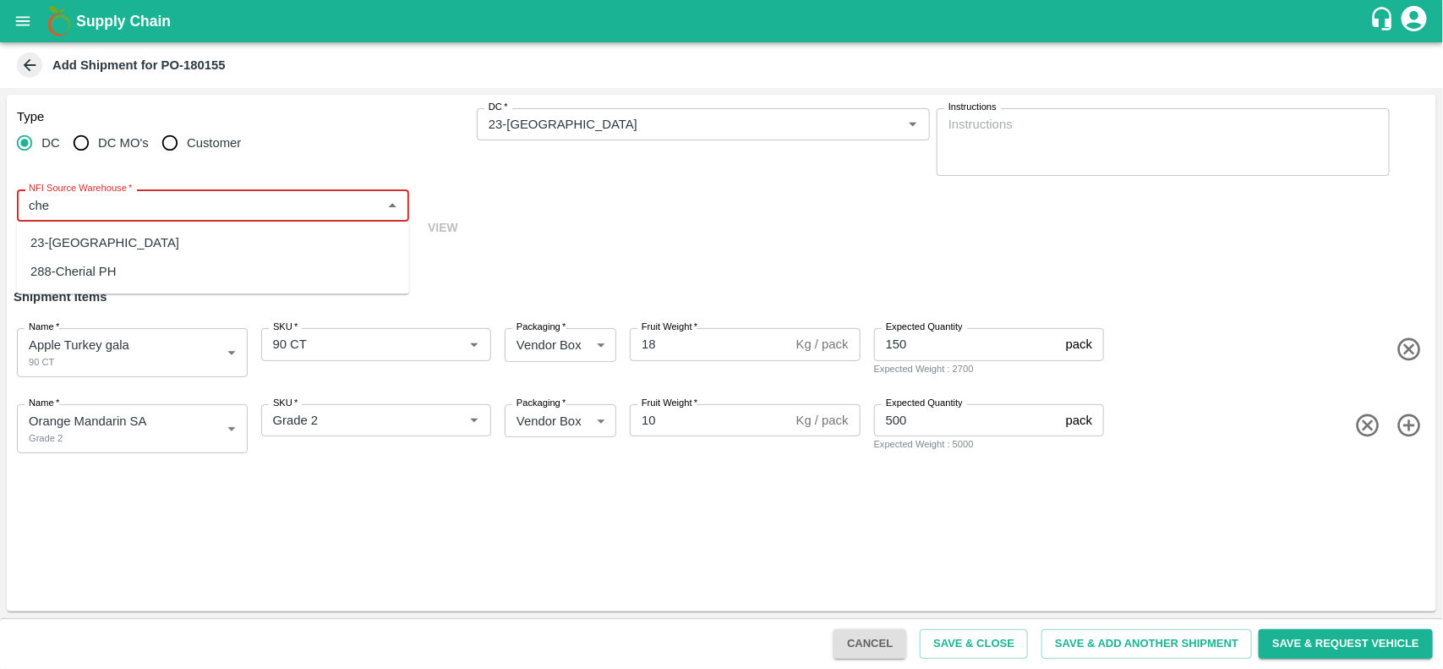
click at [95, 237] on div "23-Chennai DC" at bounding box center [104, 243] width 149 height 19
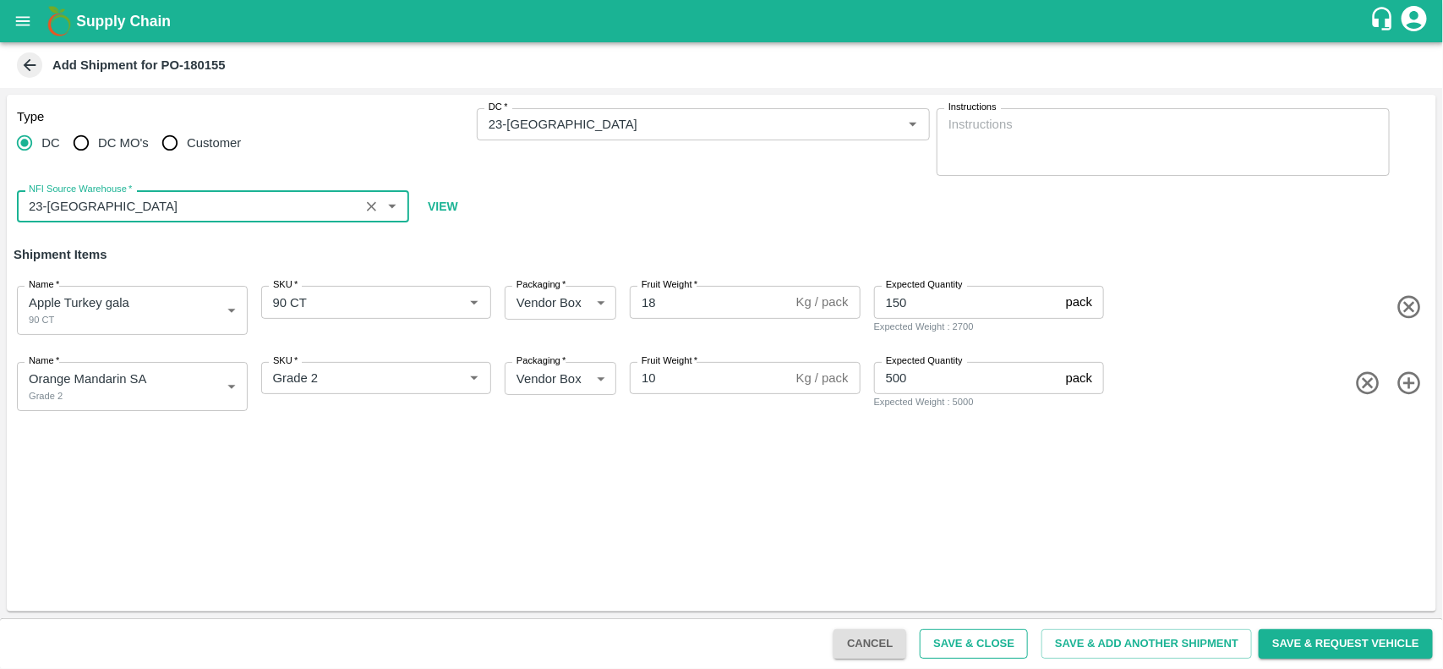
type input "23-Chennai DC"
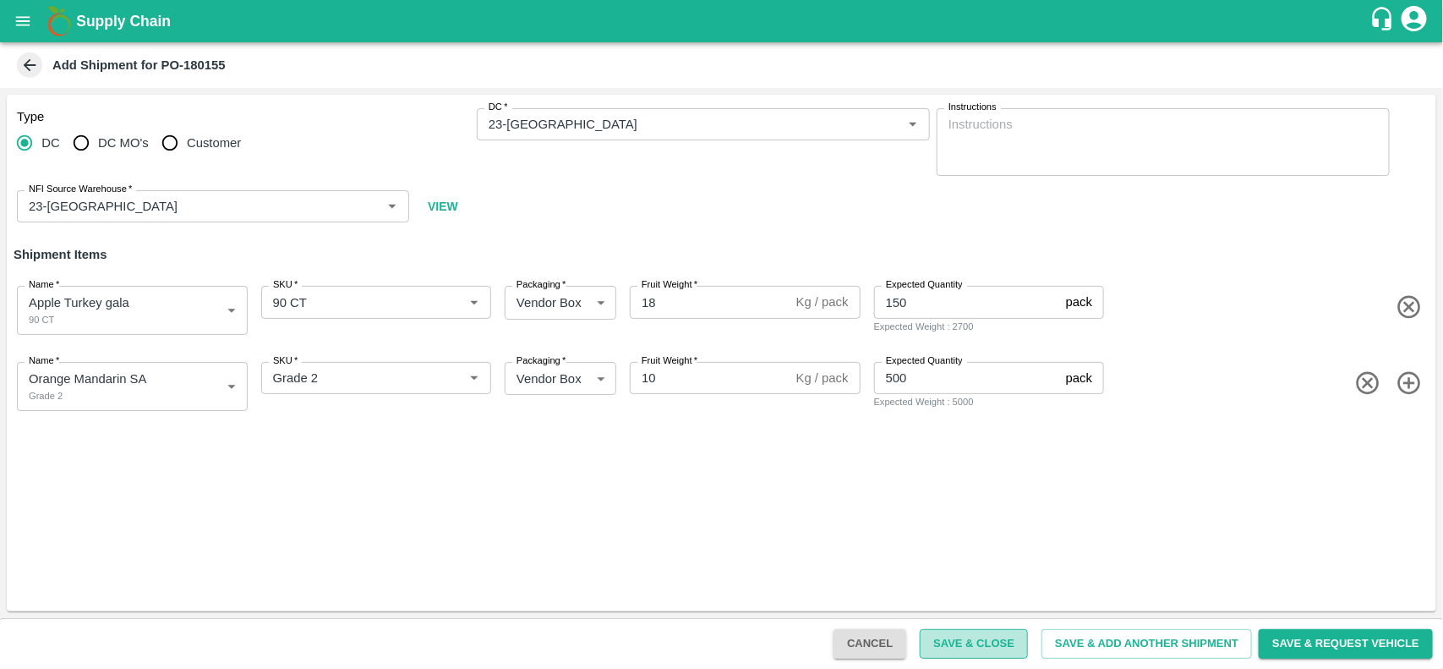
click at [969, 648] on button "Save & Close" at bounding box center [974, 644] width 108 height 30
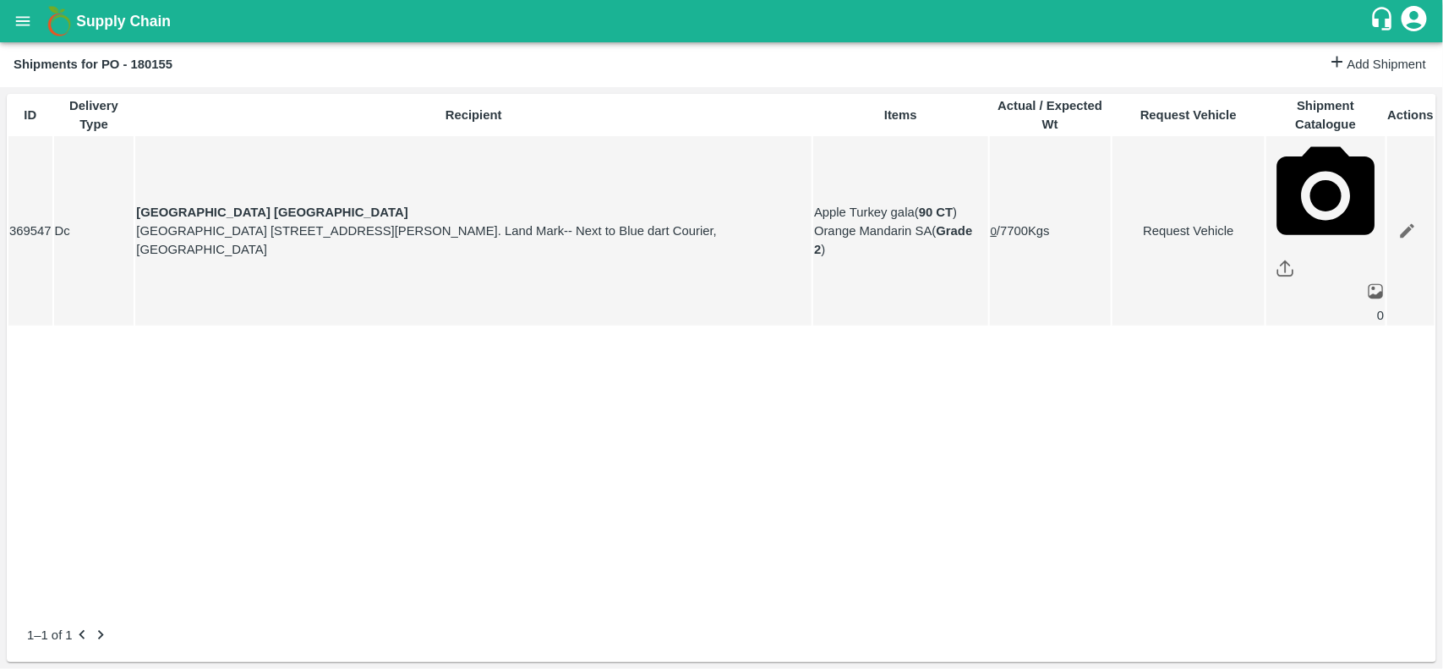
click at [11, 13] on button "open drawer" at bounding box center [22, 21] width 39 height 39
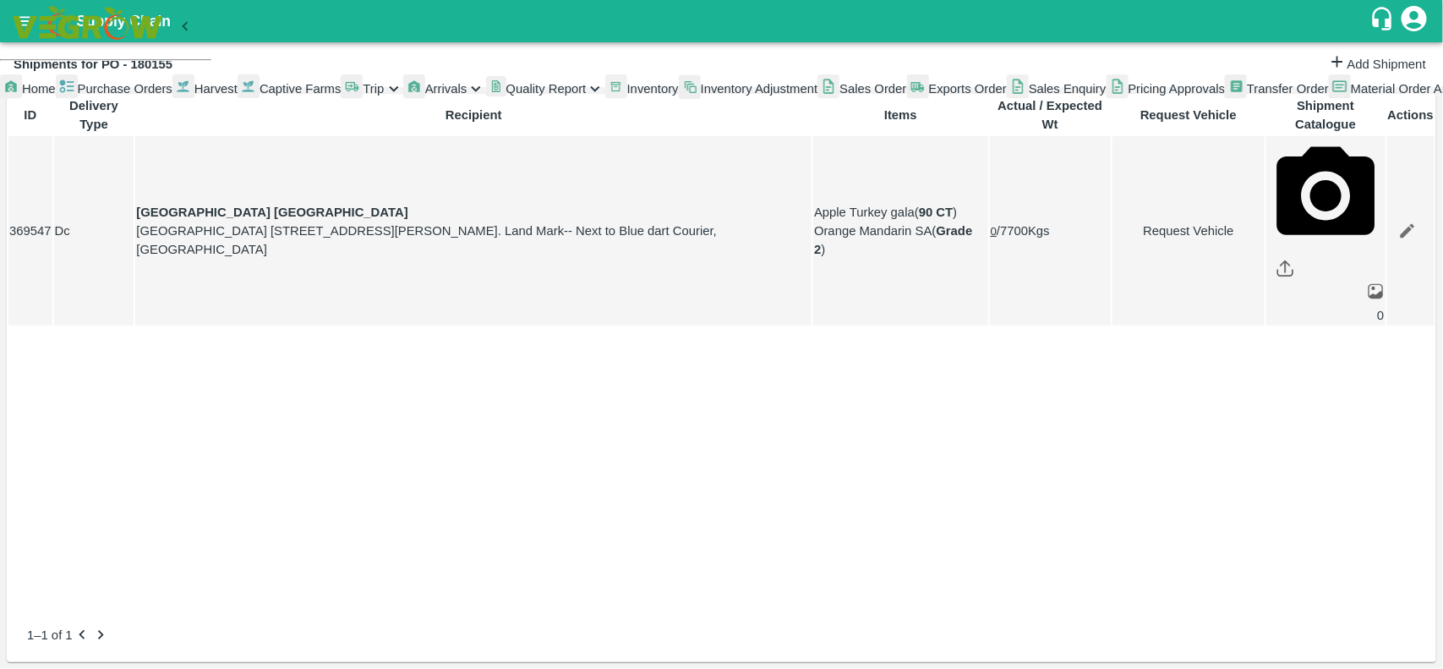
click at [365, 0] on div at bounding box center [721, 0] width 1443 height 0
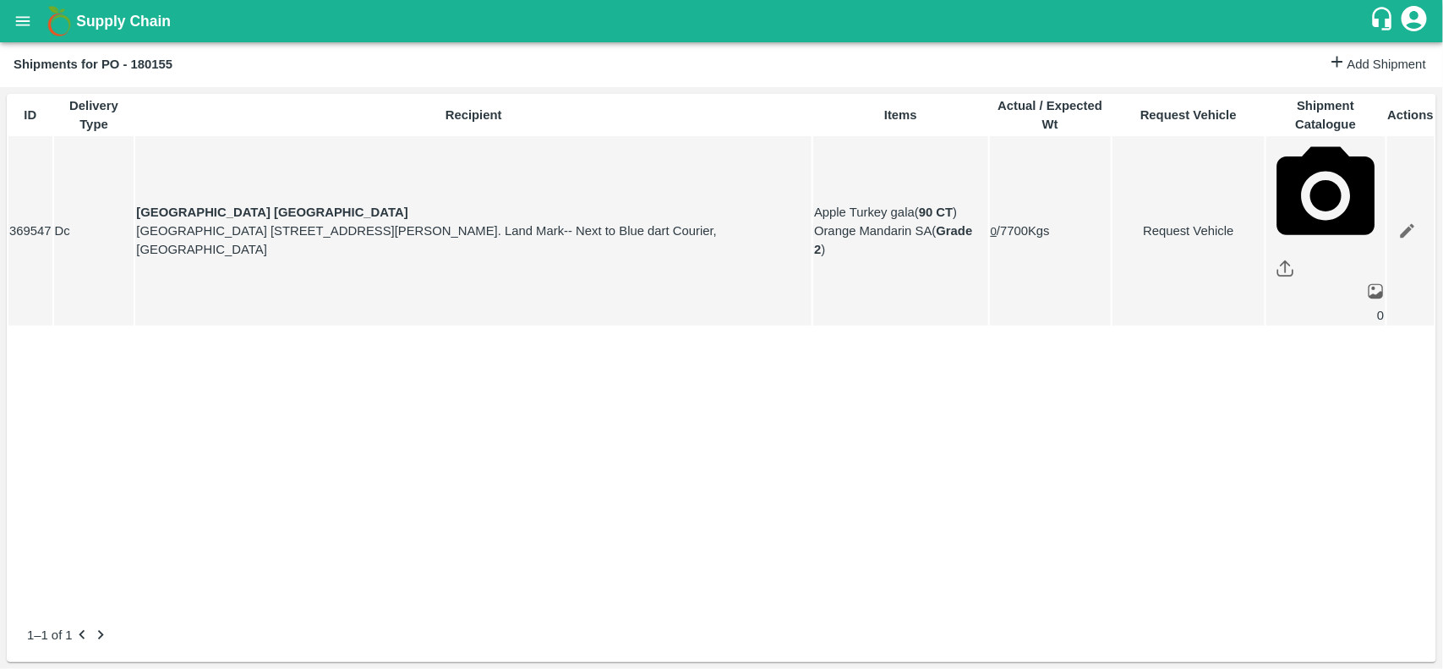
click at [141, 70] on b "Shipments for PO - 180155" at bounding box center [93, 64] width 159 height 14
copy b "180155"
click at [25, 21] on icon "open drawer" at bounding box center [23, 20] width 14 height 9
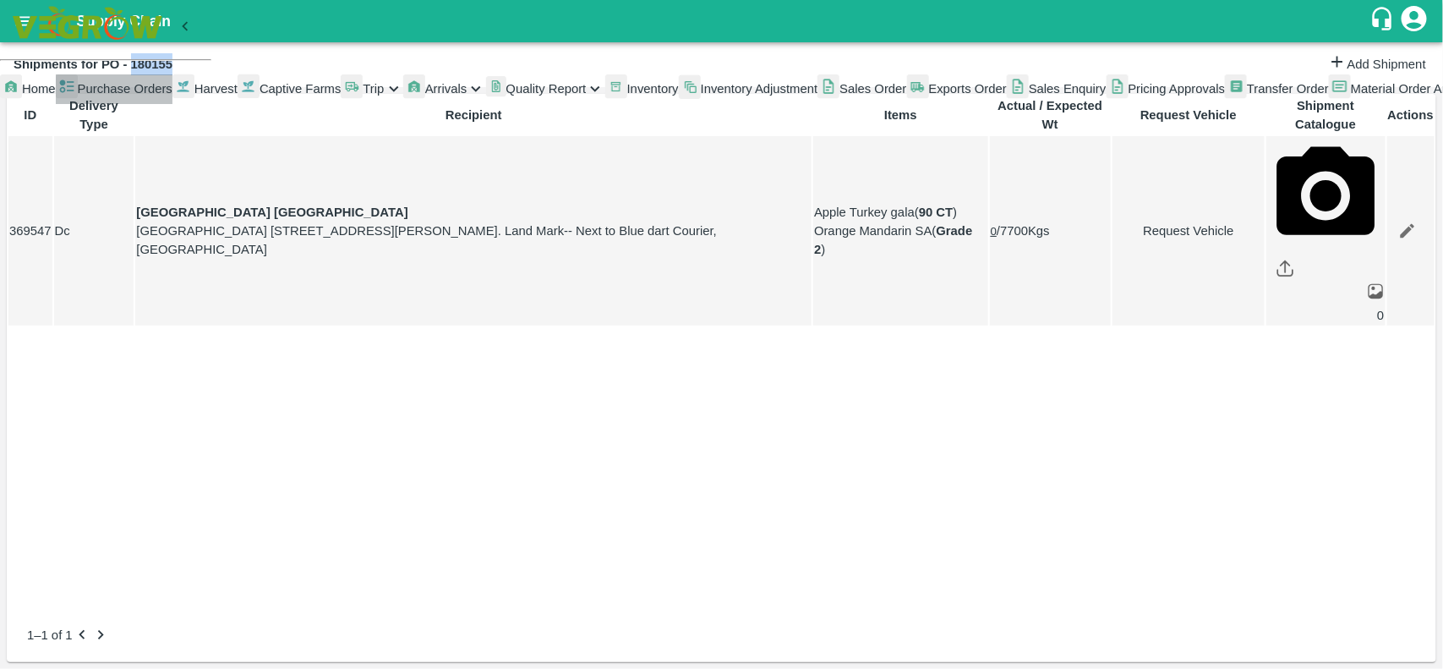
click at [85, 96] on span "Purchase Orders" at bounding box center [125, 89] width 95 height 14
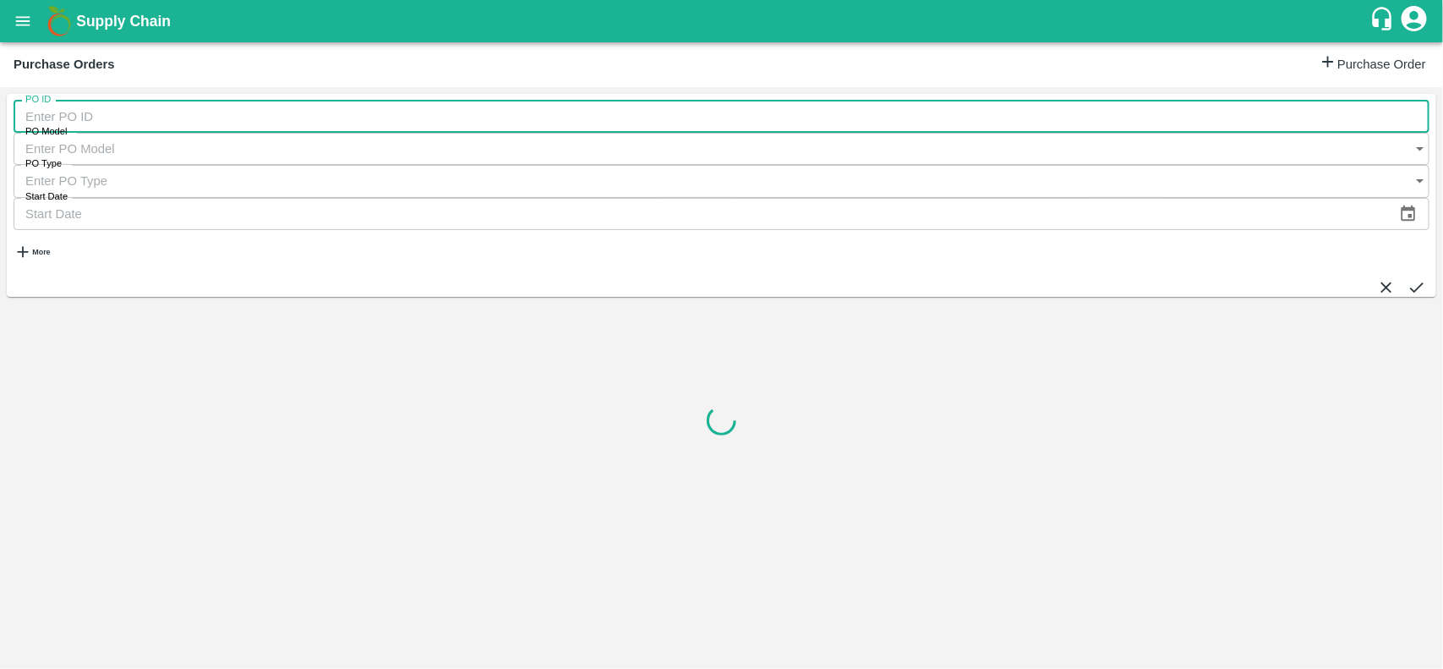
click at [81, 132] on input "PO ID" at bounding box center [722, 117] width 1416 height 32
paste input "180155"
type input "180155"
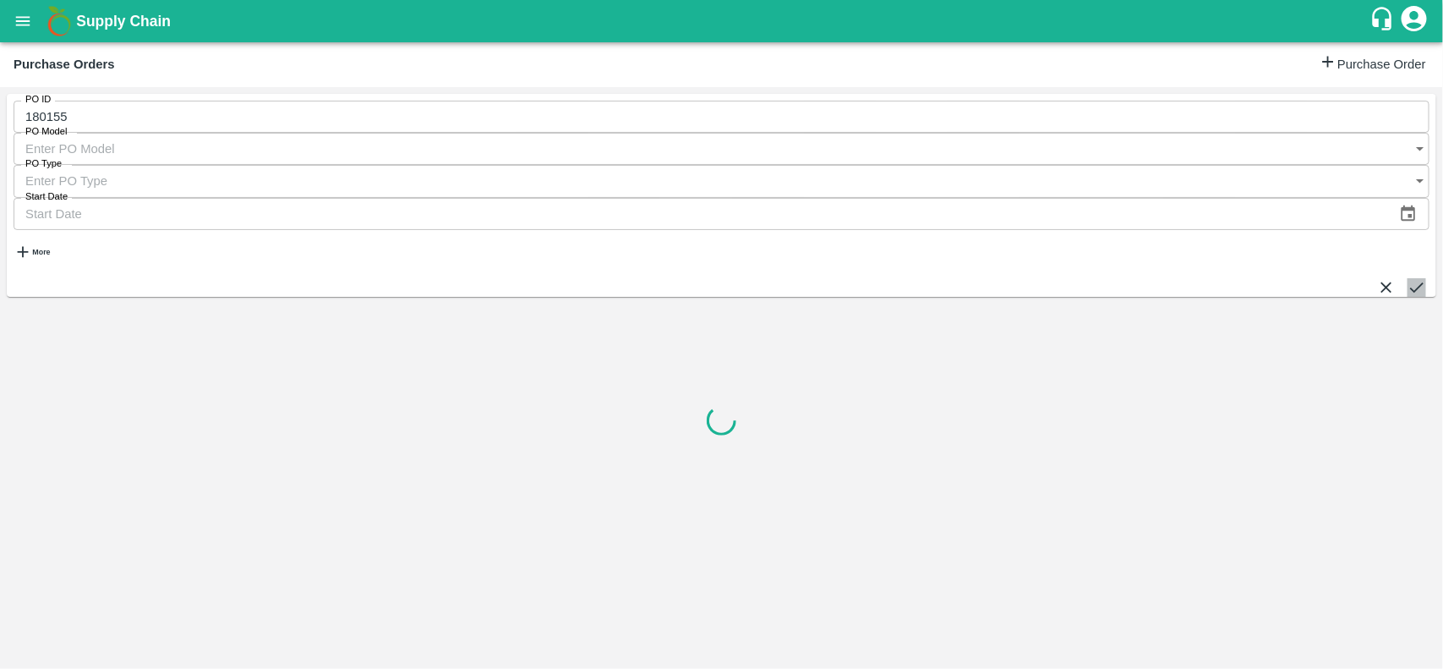
click at [1407, 278] on button "submit" at bounding box center [1416, 287] width 19 height 19
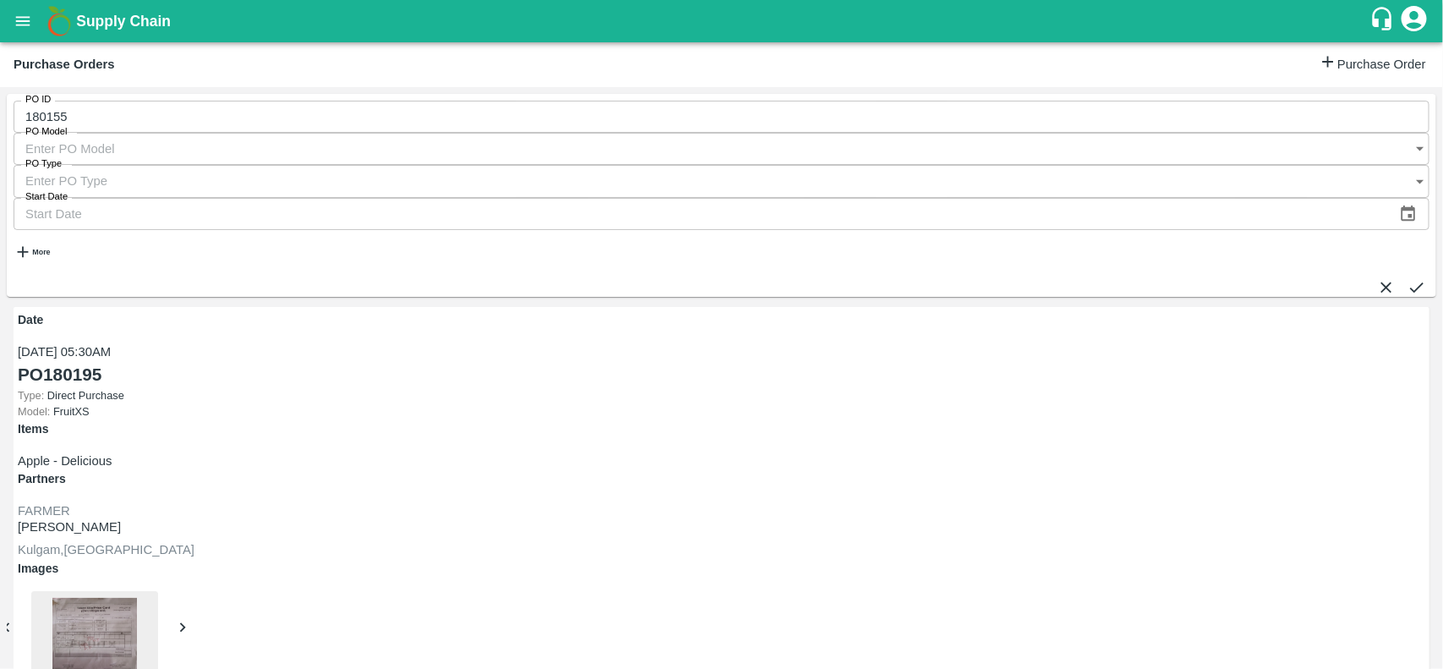
click at [1412, 278] on button "submit" at bounding box center [1416, 287] width 19 height 19
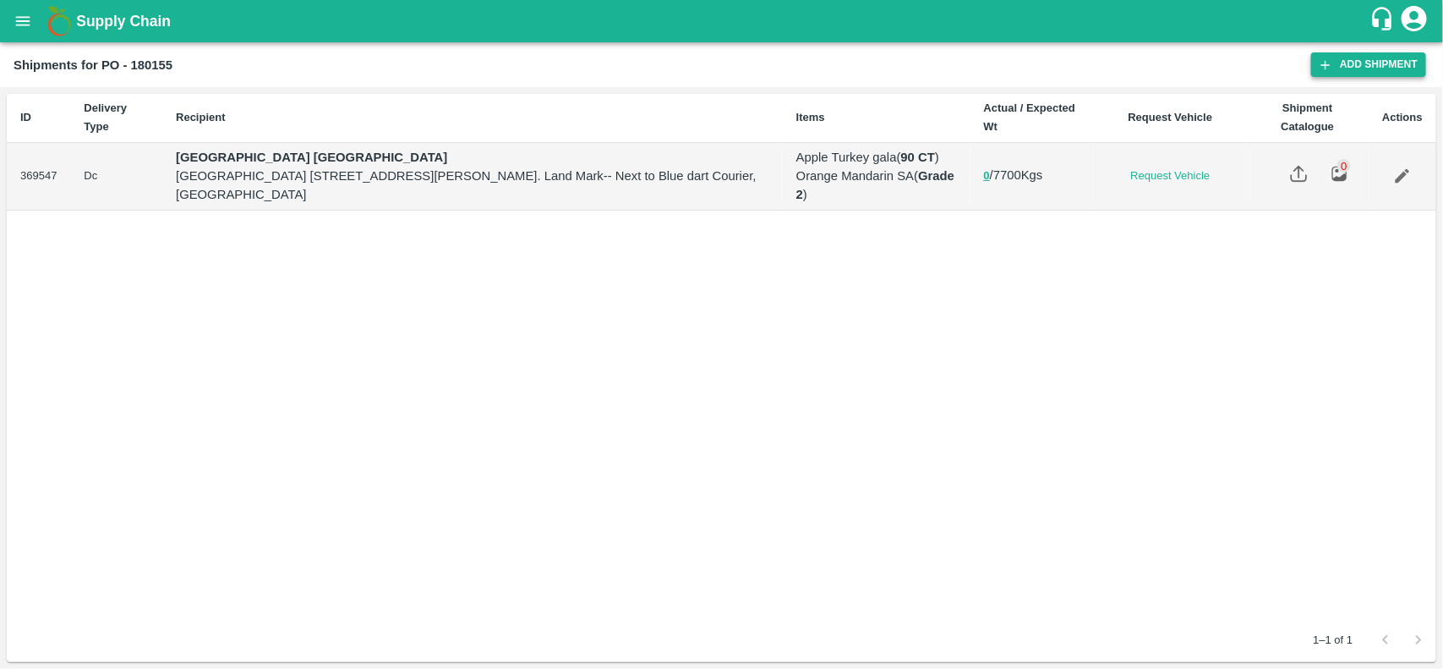
click at [1369, 70] on link "Add Shipment" at bounding box center [1368, 64] width 115 height 25
click at [1401, 178] on icon "Edit" at bounding box center [1402, 176] width 14 height 14
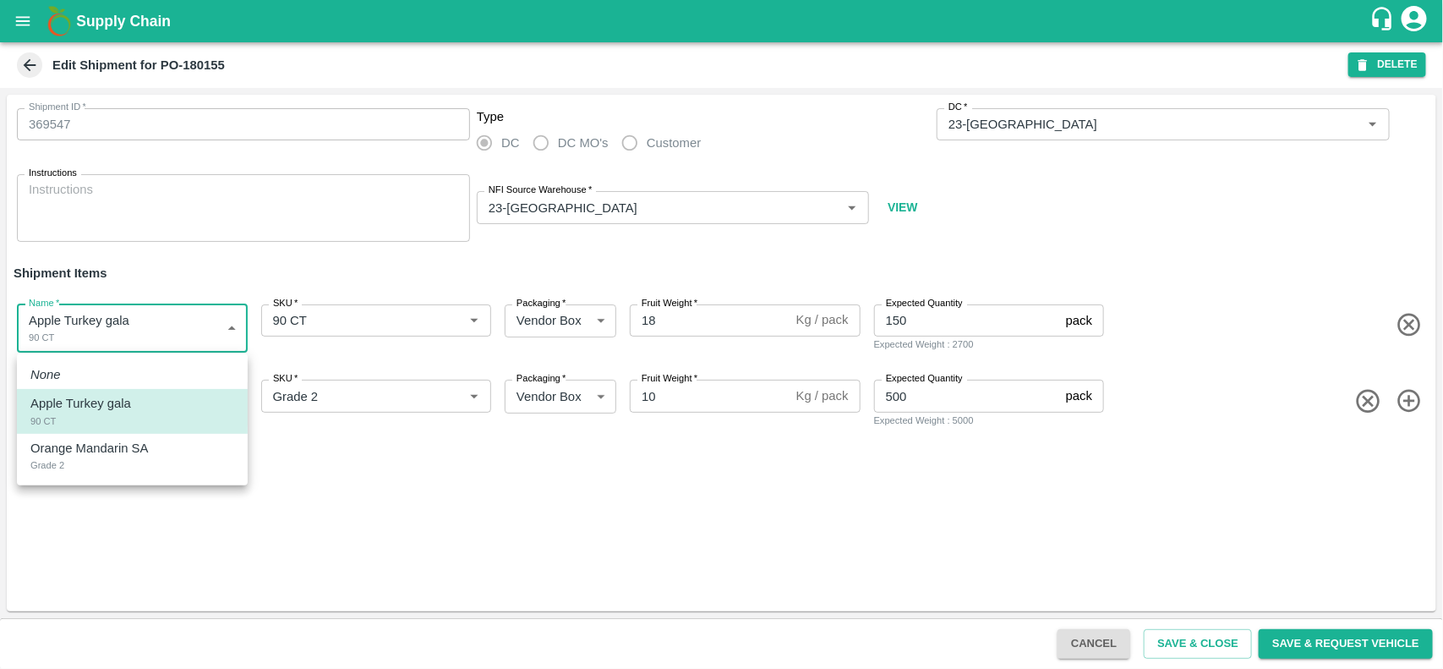
click at [128, 304] on body "Supply Chain Edit Shipment for PO-180155 DELETE Shipment ID   * 369547 Shipment…" at bounding box center [721, 334] width 1443 height 669
click at [394, 528] on div at bounding box center [721, 334] width 1443 height 669
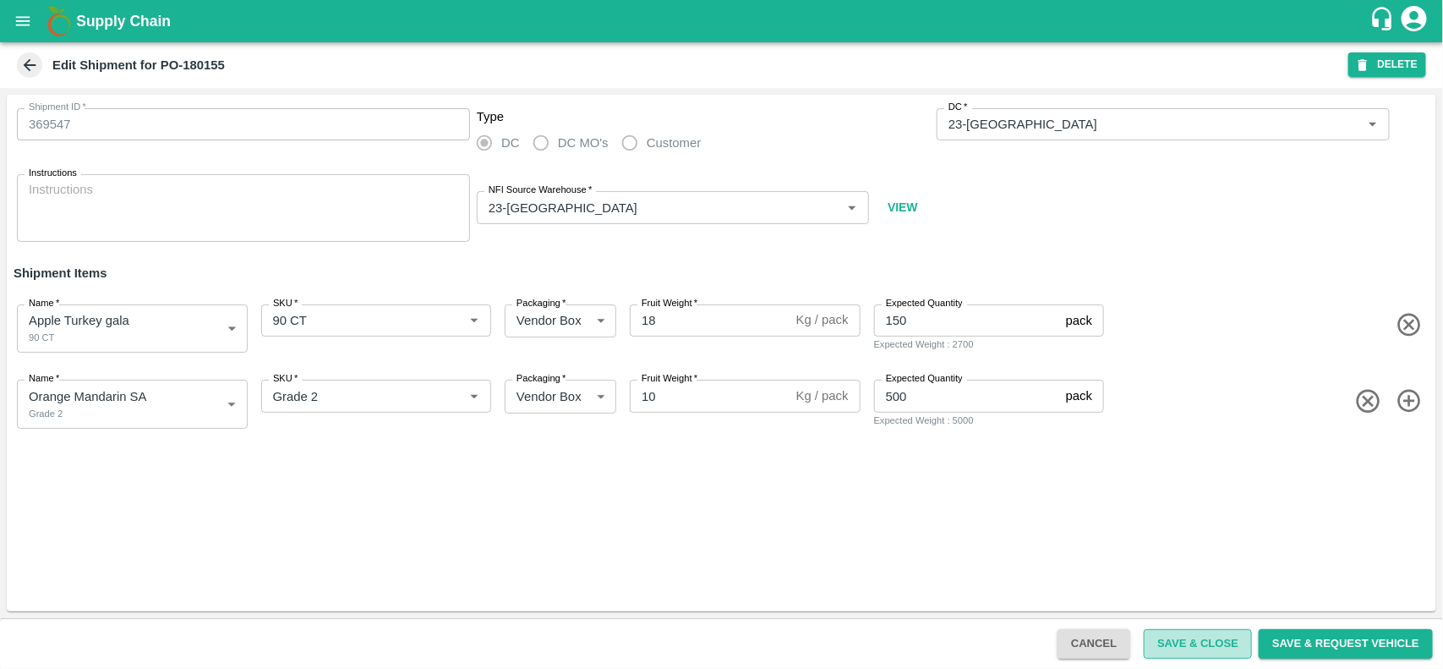
click at [1188, 643] on button "Save & Close" at bounding box center [1198, 644] width 108 height 30
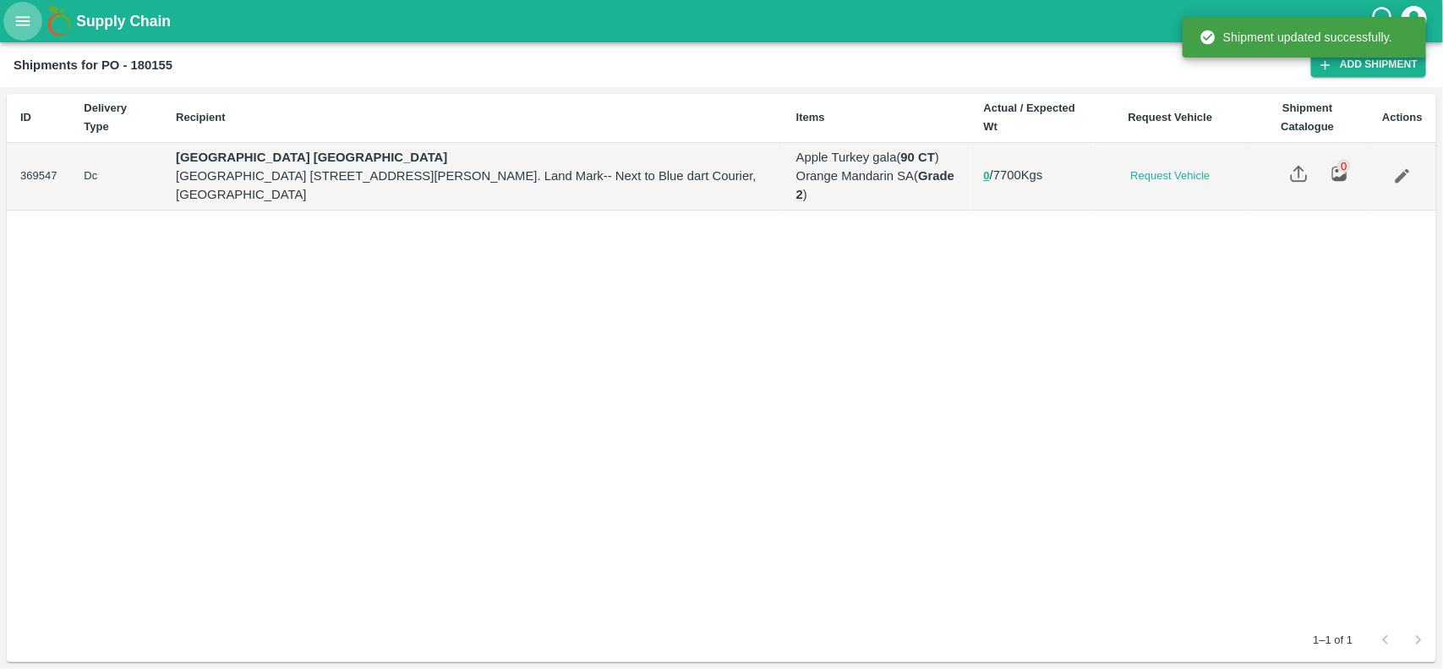
click at [30, 12] on icon "open drawer" at bounding box center [23, 21] width 19 height 19
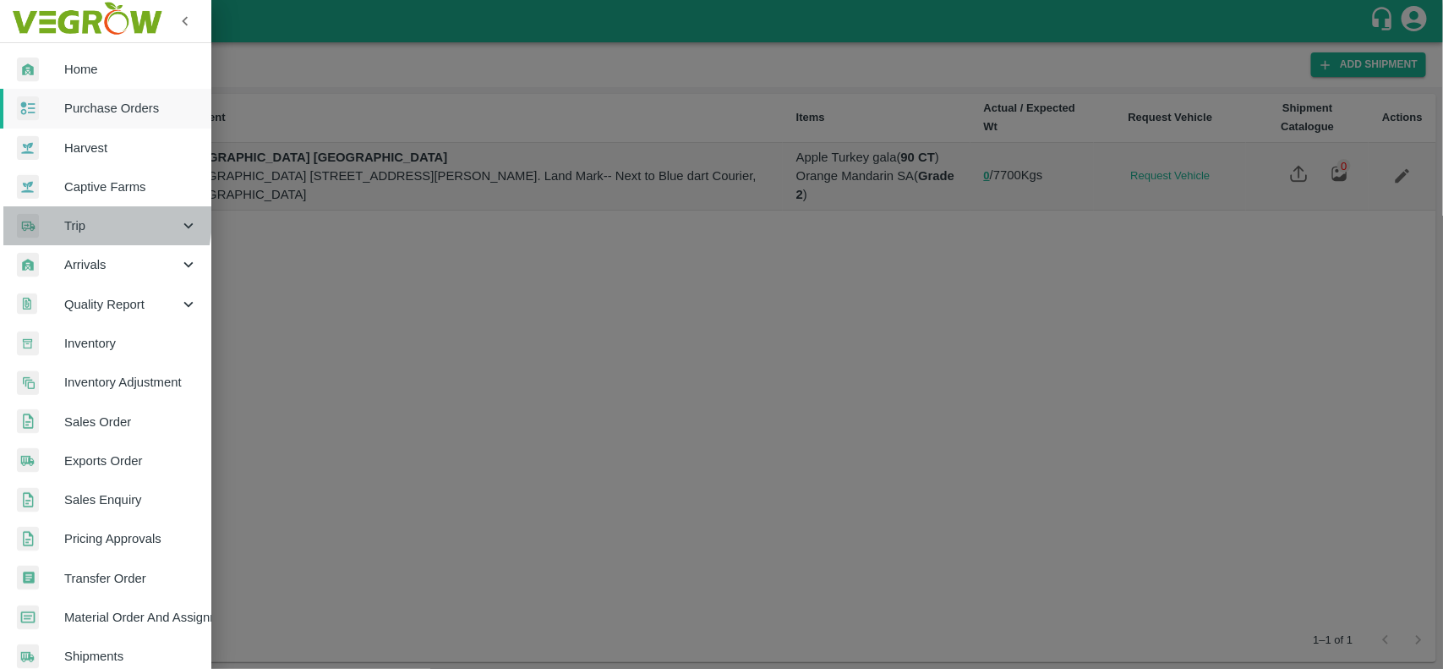
click at [62, 217] on div at bounding box center [40, 226] width 47 height 25
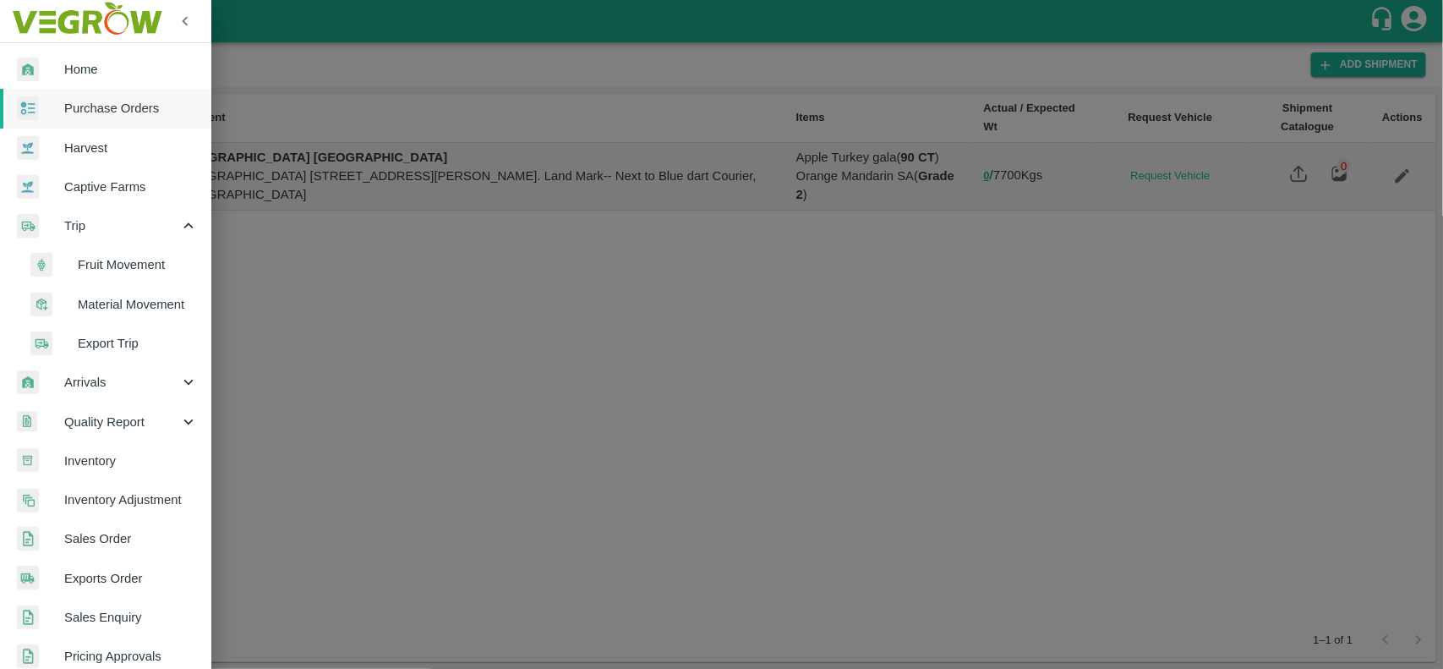
click at [89, 254] on li "Fruit Movement" at bounding box center [113, 264] width 198 height 39
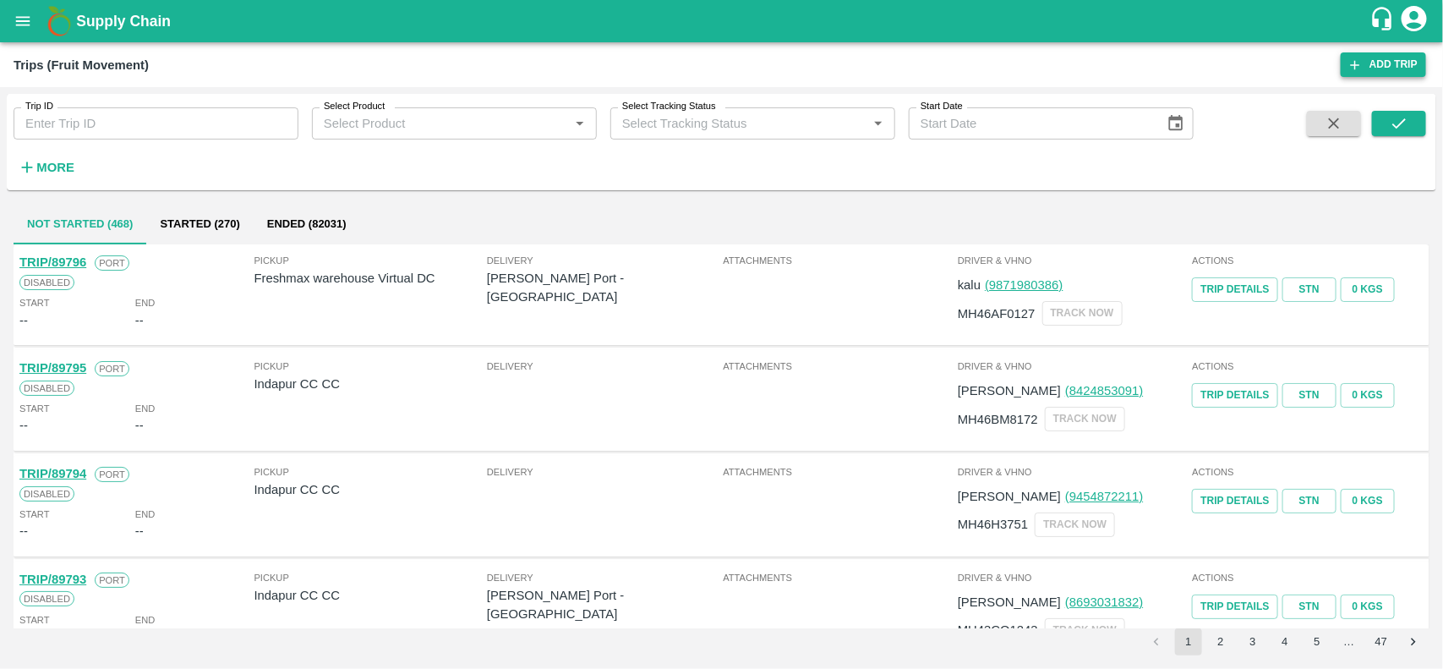
click at [1363, 73] on link "Add Trip" at bounding box center [1382, 64] width 85 height 25
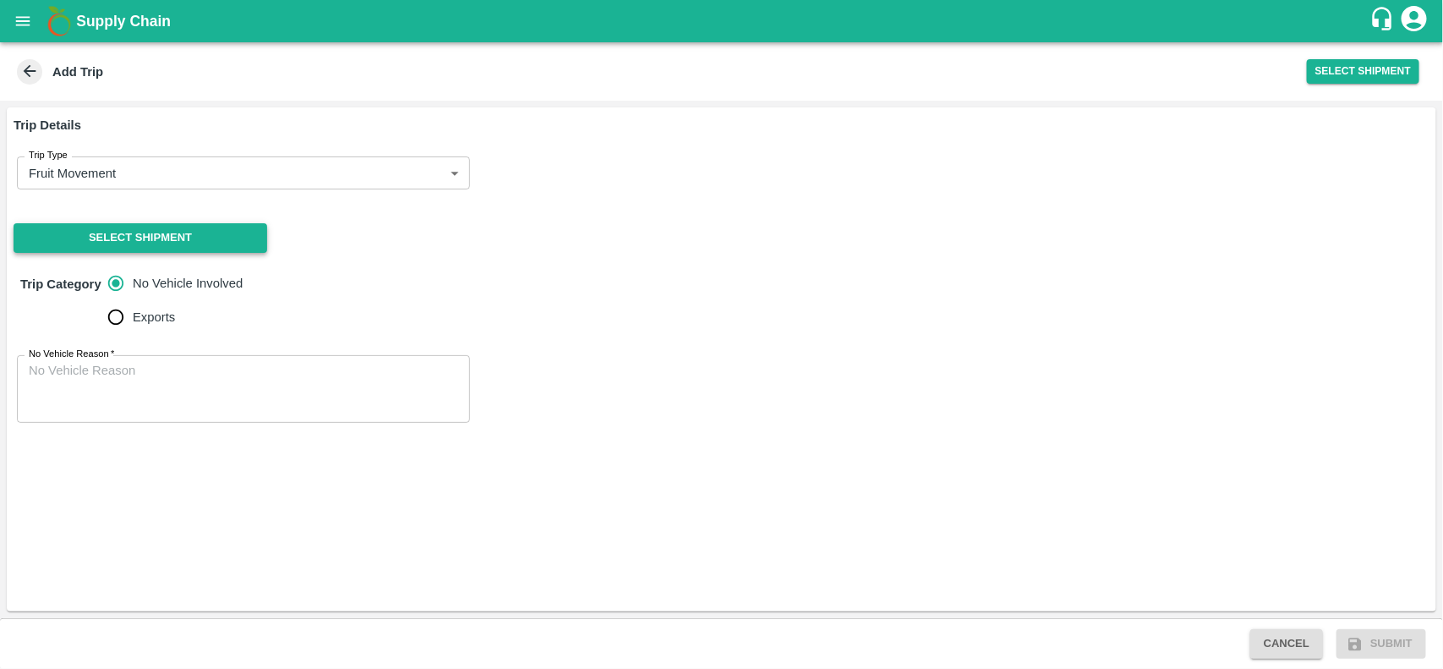
click at [161, 249] on button "Select Shipment" at bounding box center [141, 238] width 254 height 30
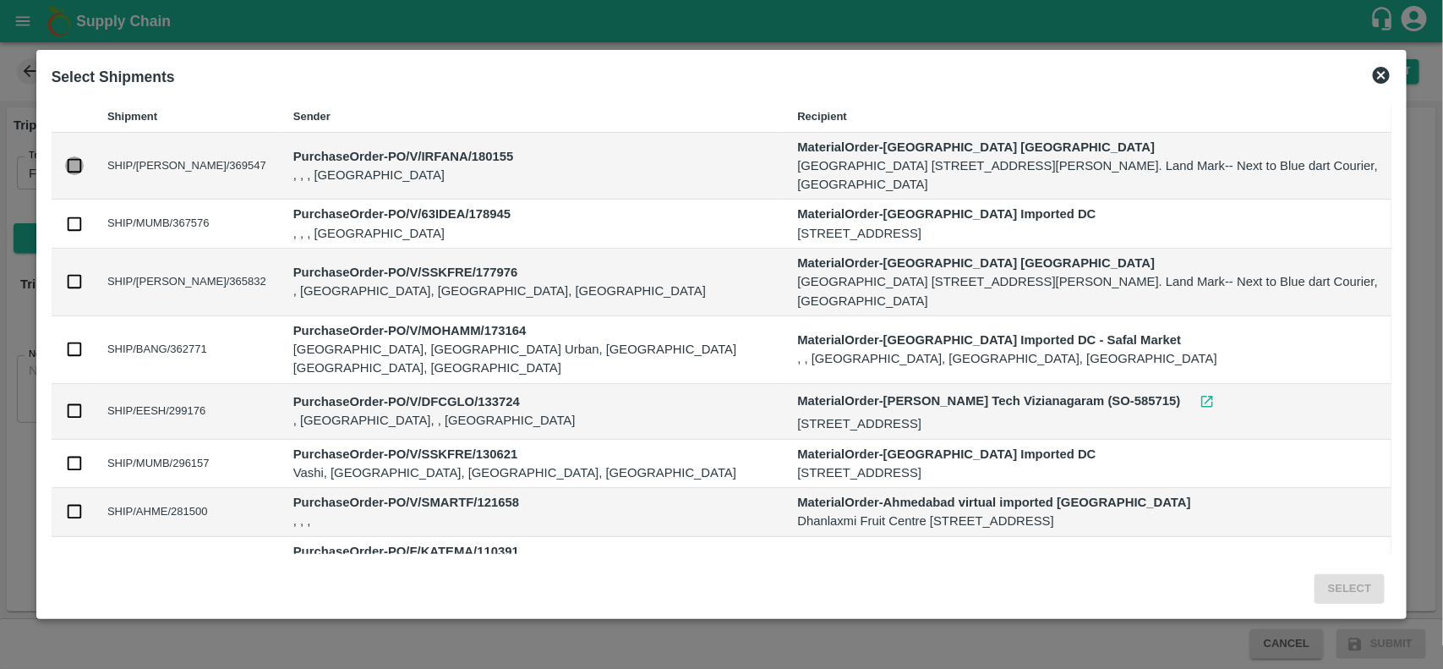
click at [80, 166] on input "checkbox" at bounding box center [74, 165] width 19 height 19
checkbox input "true"
click at [1352, 576] on button "Select" at bounding box center [1349, 589] width 70 height 30
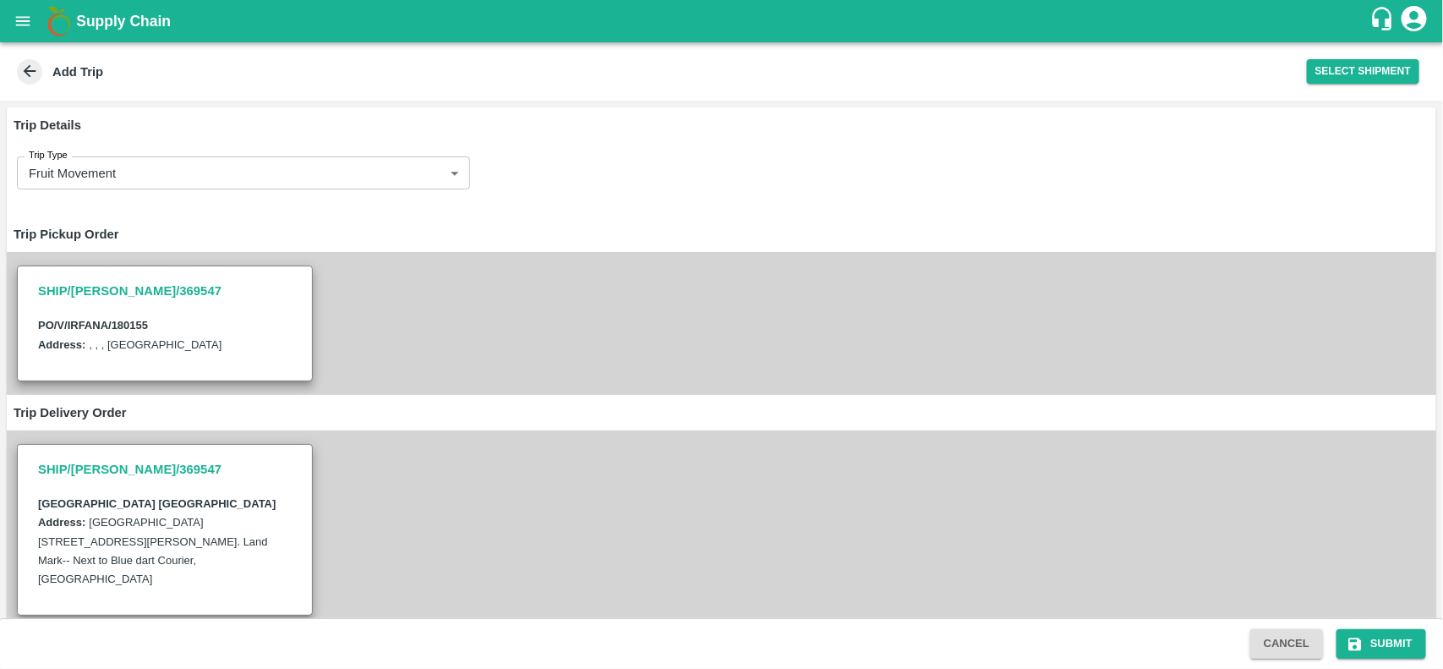
scroll to position [209, 0]
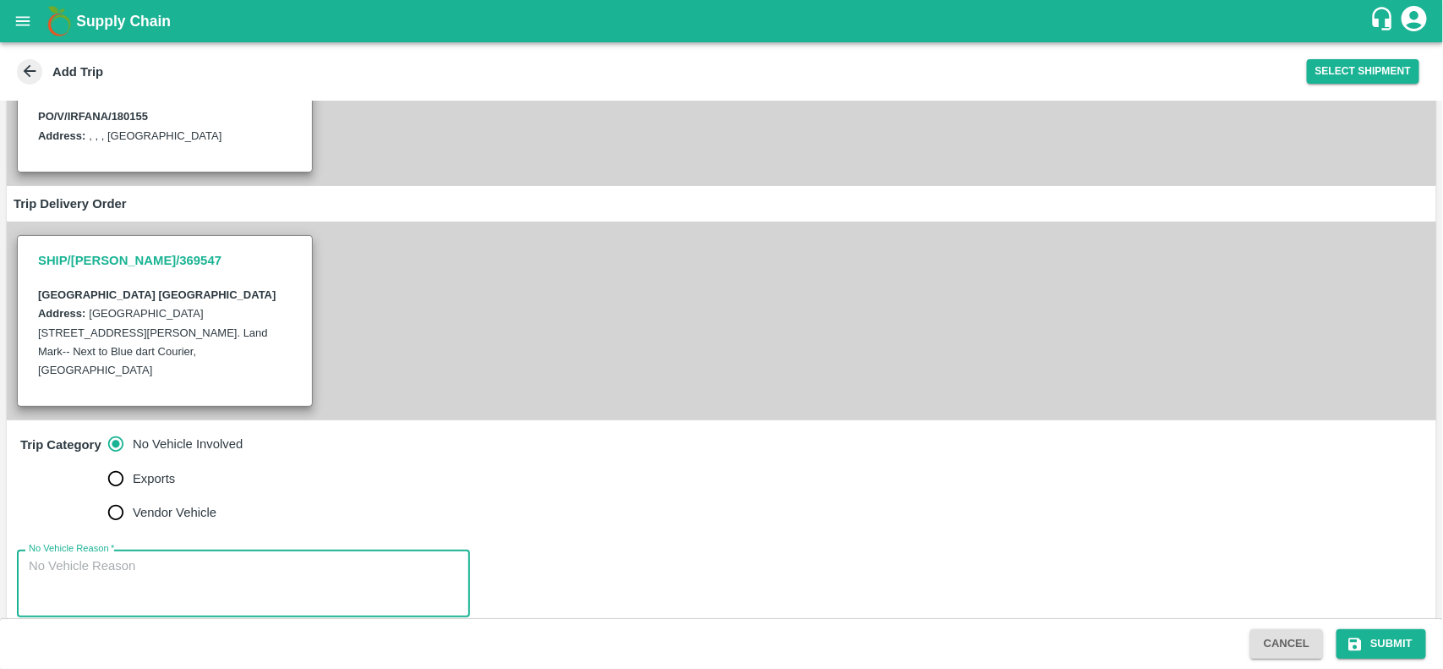
click at [233, 557] on textarea "No Vehicle Reason   *" at bounding box center [243, 583] width 429 height 53
type textarea "na"
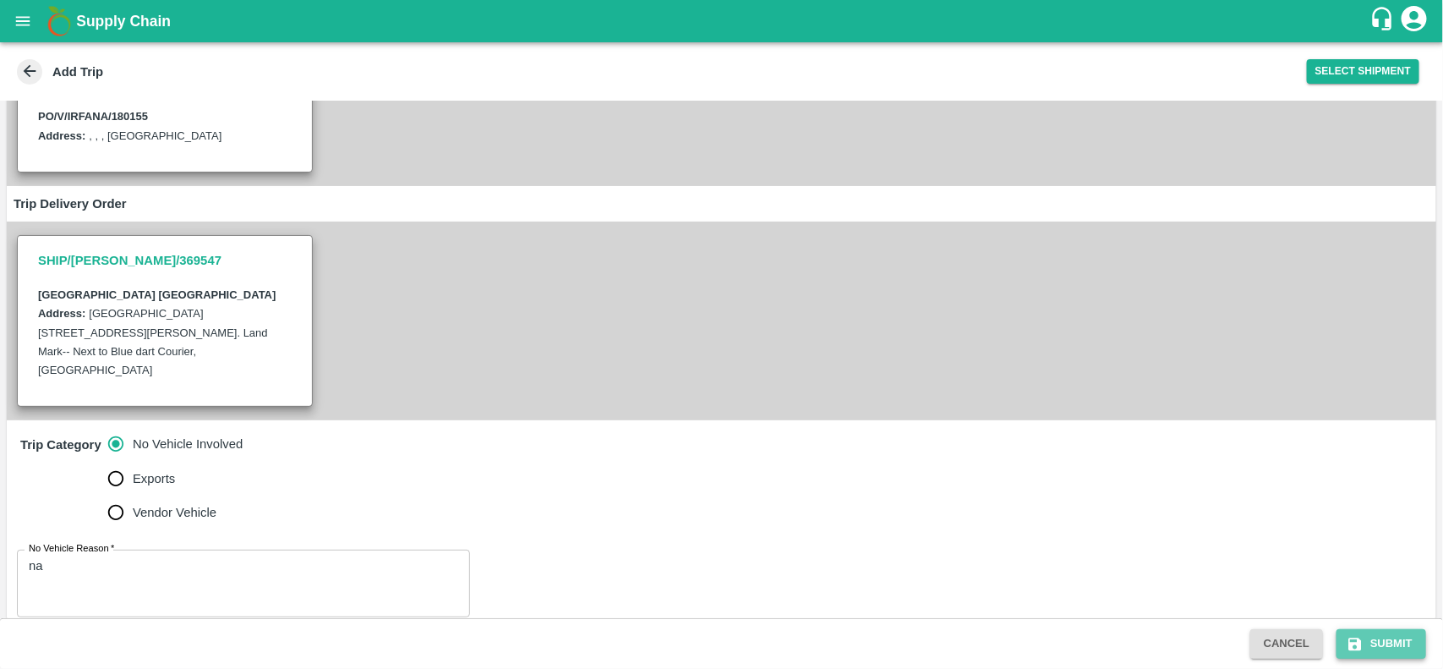
click at [1375, 643] on button "Submit" at bounding box center [1381, 644] width 90 height 30
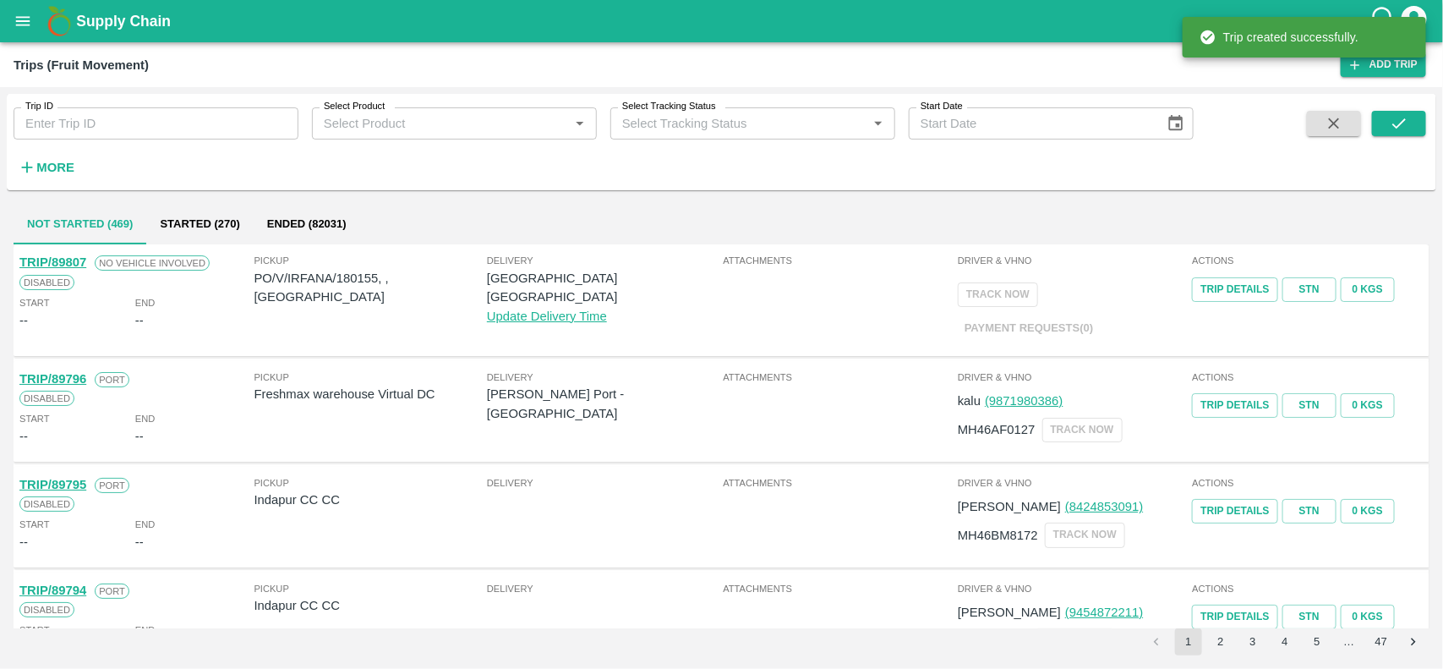
click at [357, 275] on p "PO/V/IRFANA/180155, , Telangana" at bounding box center [370, 288] width 232 height 38
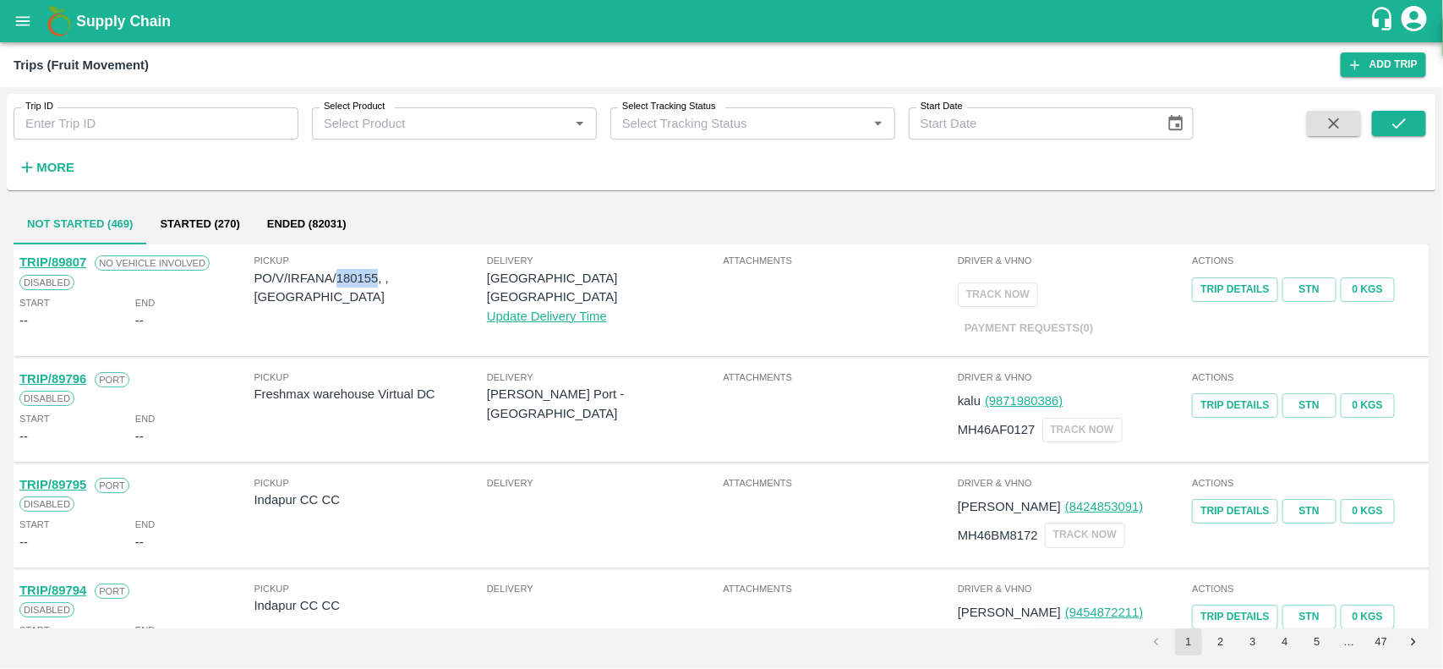
copy p "180155"
click at [28, 25] on icon "open drawer" at bounding box center [23, 20] width 14 height 9
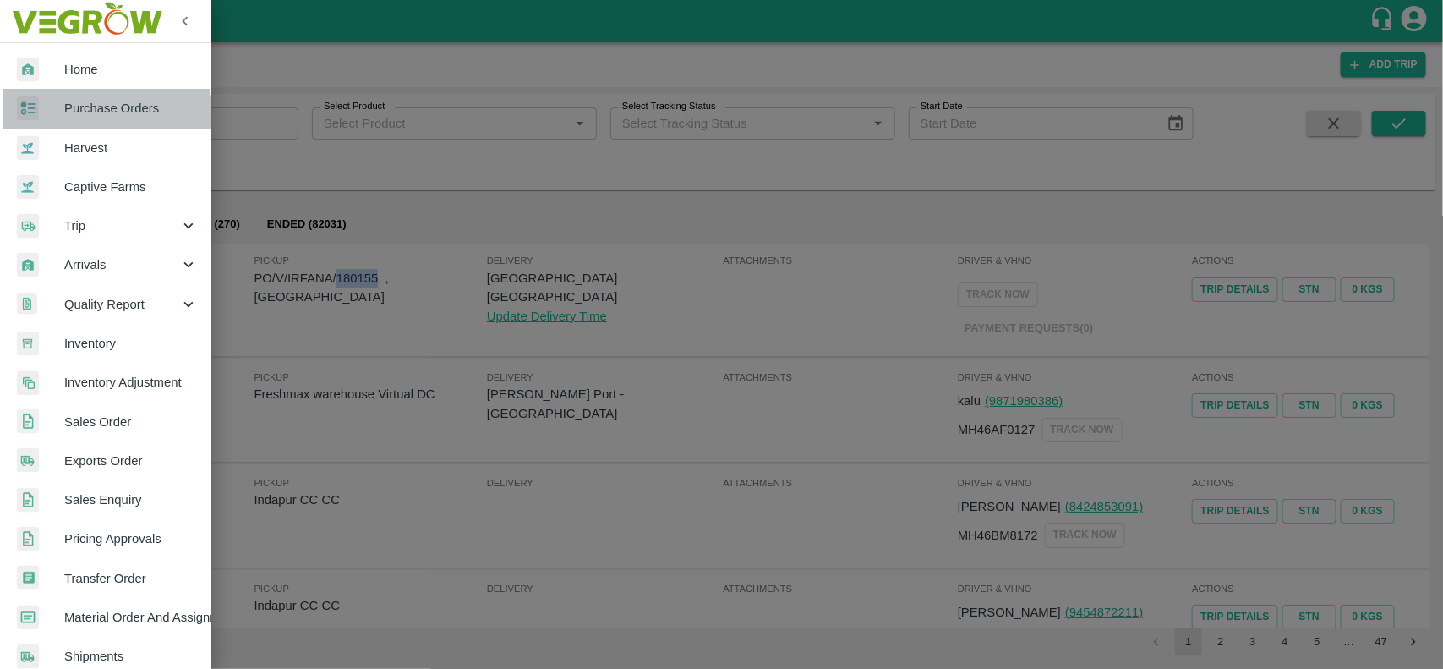
click at [80, 118] on link "Purchase Orders" at bounding box center [105, 108] width 211 height 39
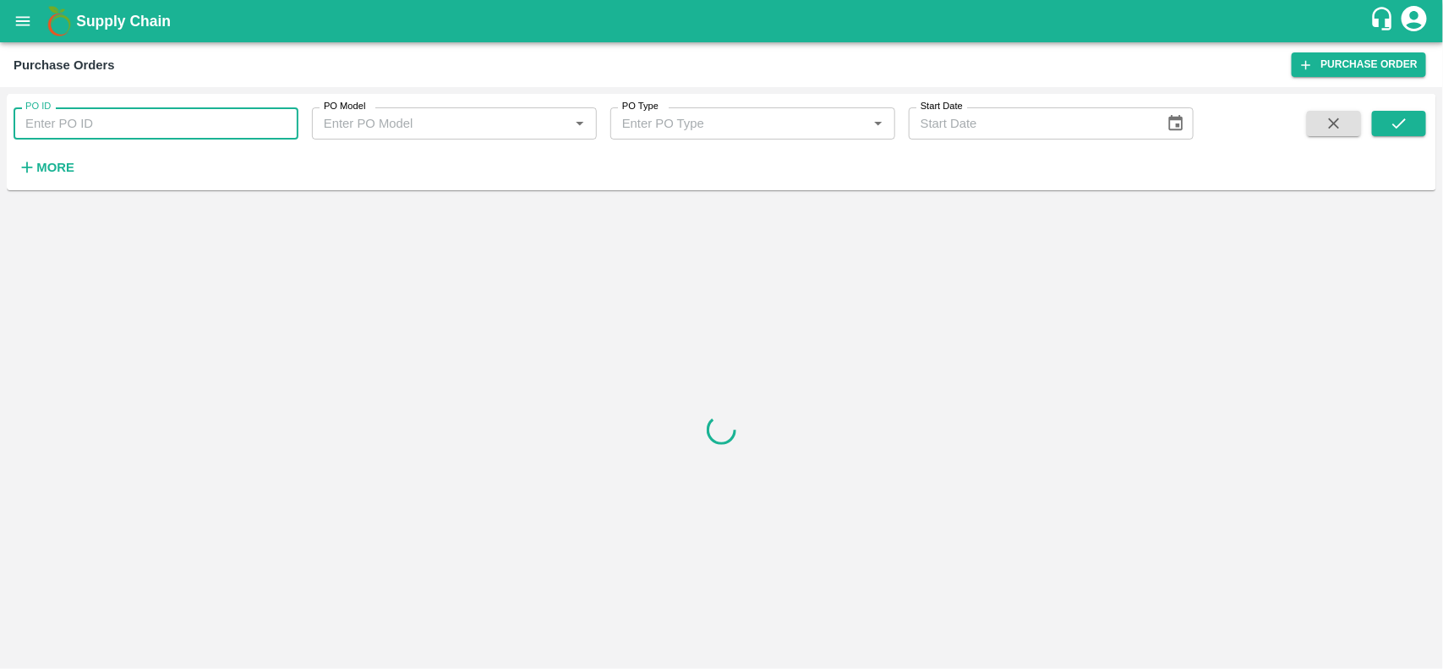
click at [96, 128] on input "PO ID" at bounding box center [156, 123] width 285 height 32
paste input "180155"
type input "180155"
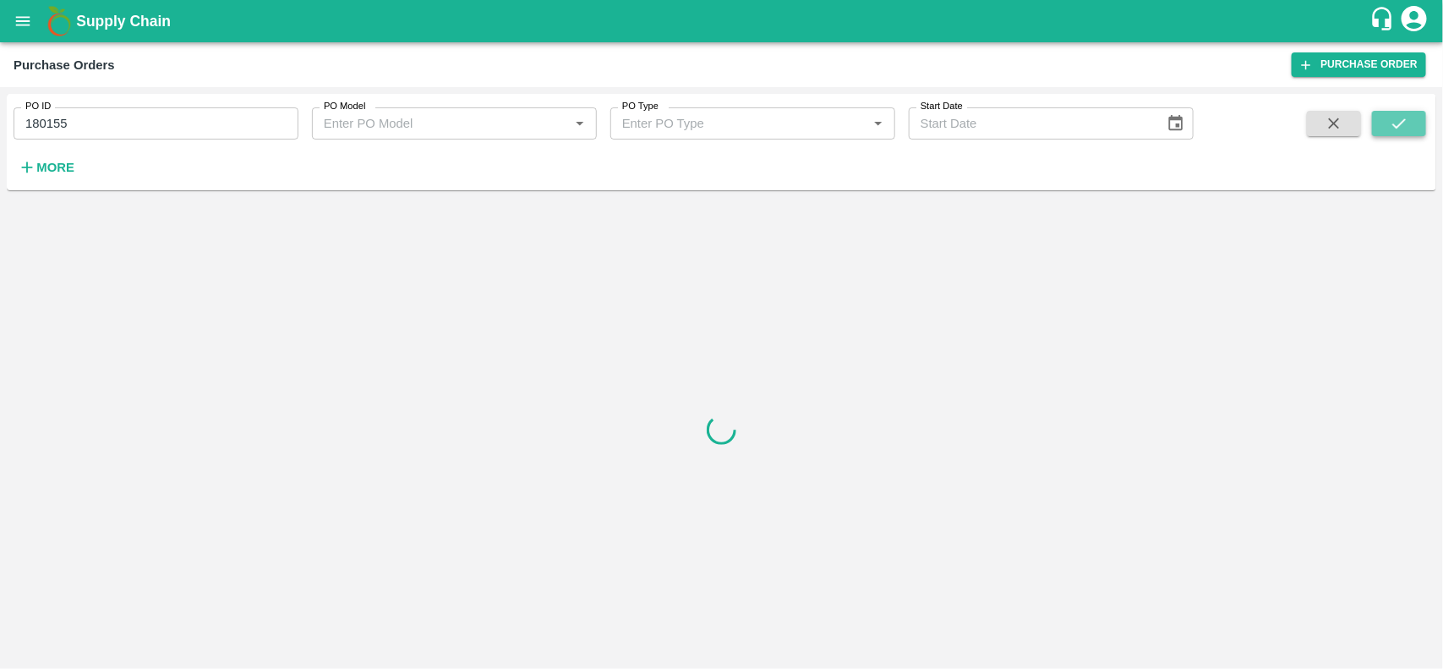
click at [1390, 112] on button "submit" at bounding box center [1399, 123] width 54 height 25
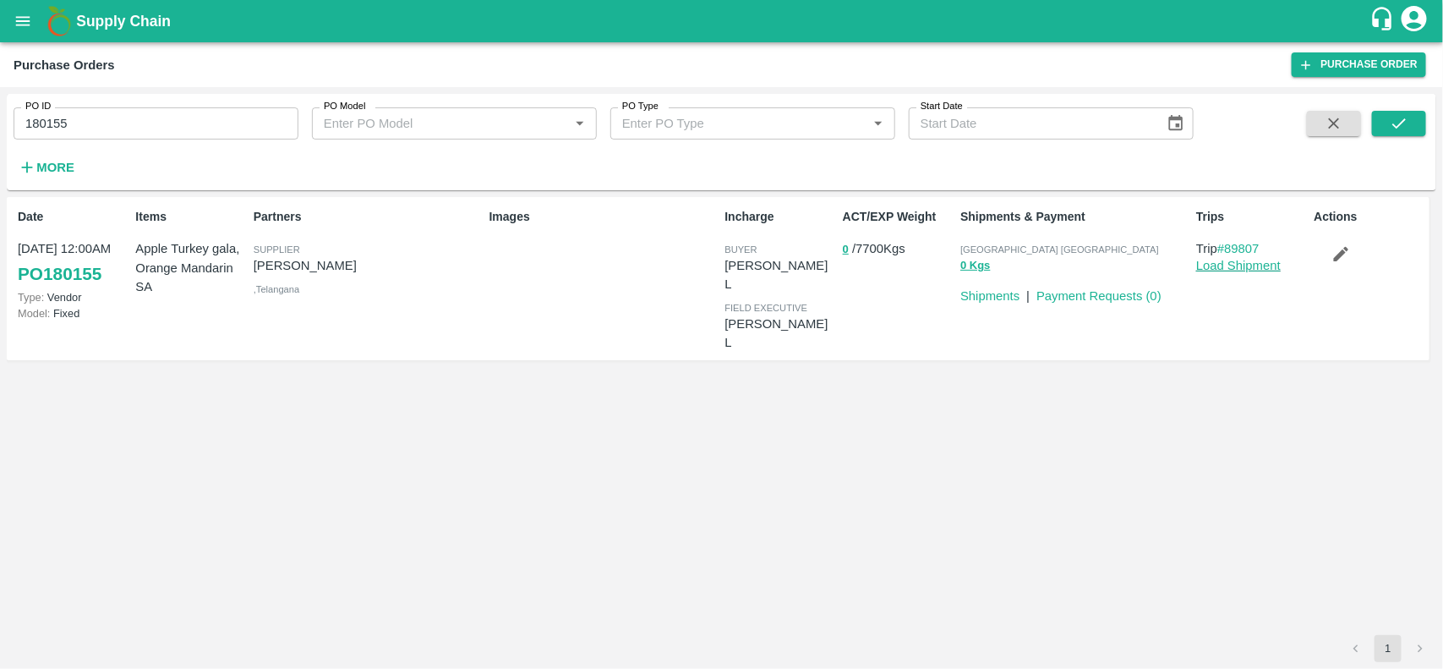
click at [1232, 264] on link "Load Shipment" at bounding box center [1238, 266] width 85 height 14
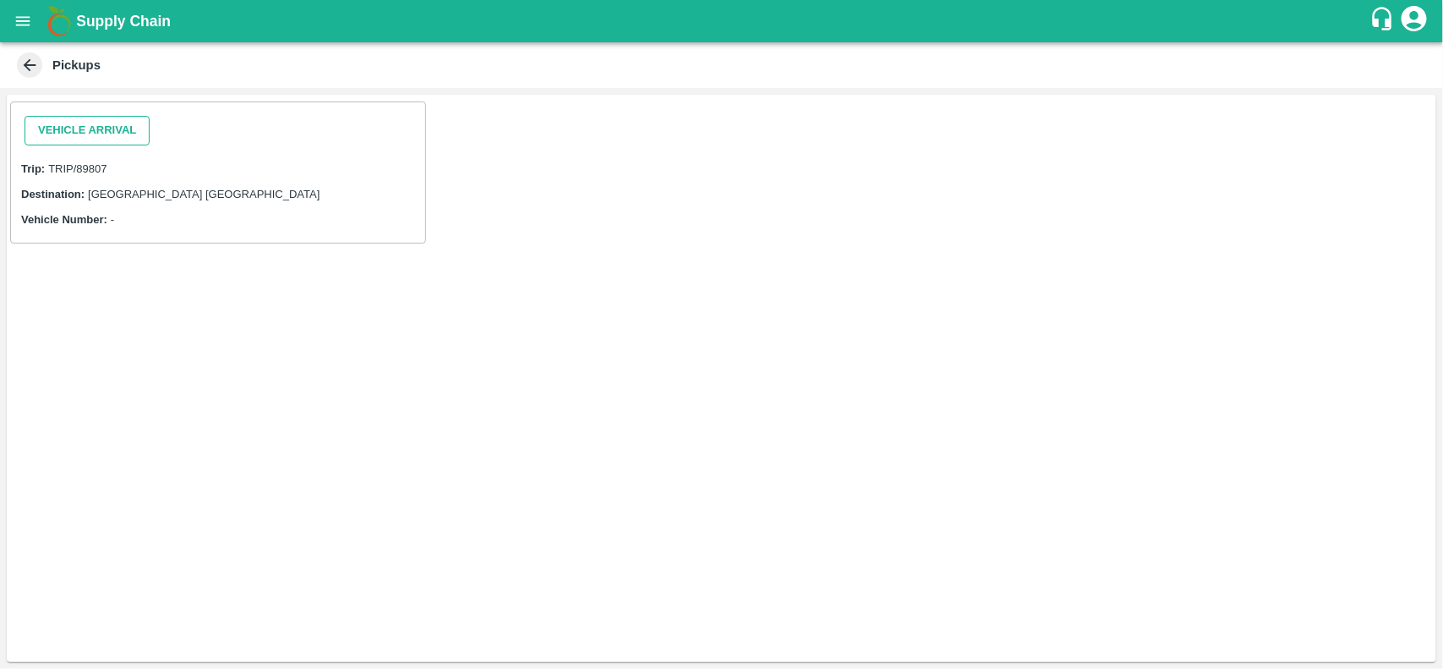
click at [76, 128] on button "Vehicle Arrival" at bounding box center [87, 131] width 125 height 30
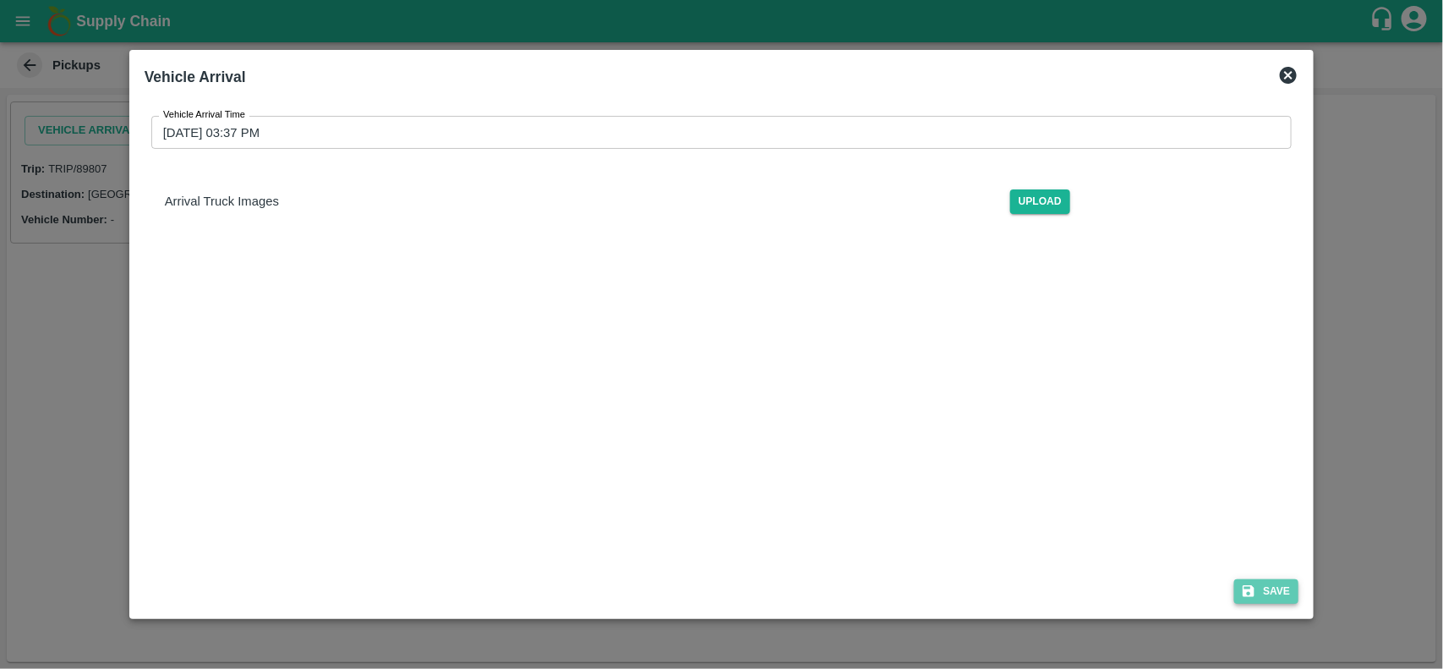
click at [1281, 601] on button "Save" at bounding box center [1266, 591] width 64 height 25
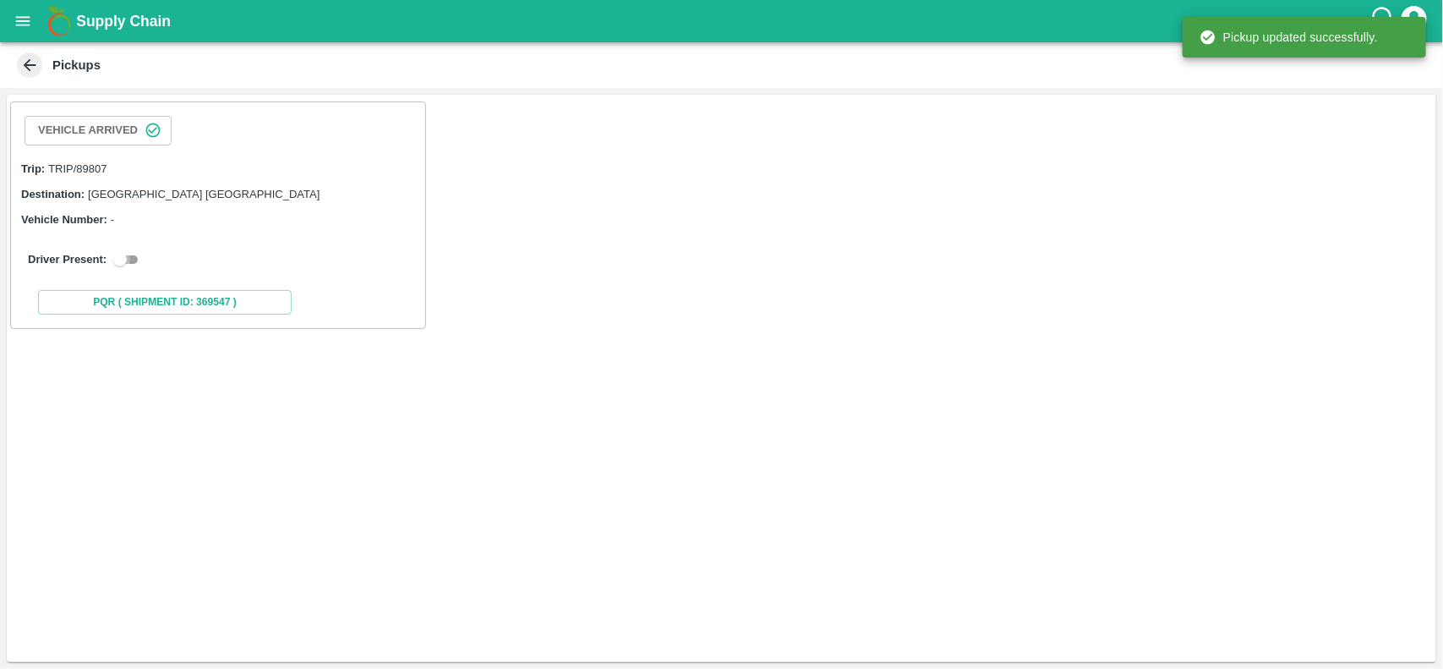
click at [115, 259] on input "checkbox" at bounding box center [120, 259] width 61 height 20
checkbox input "true"
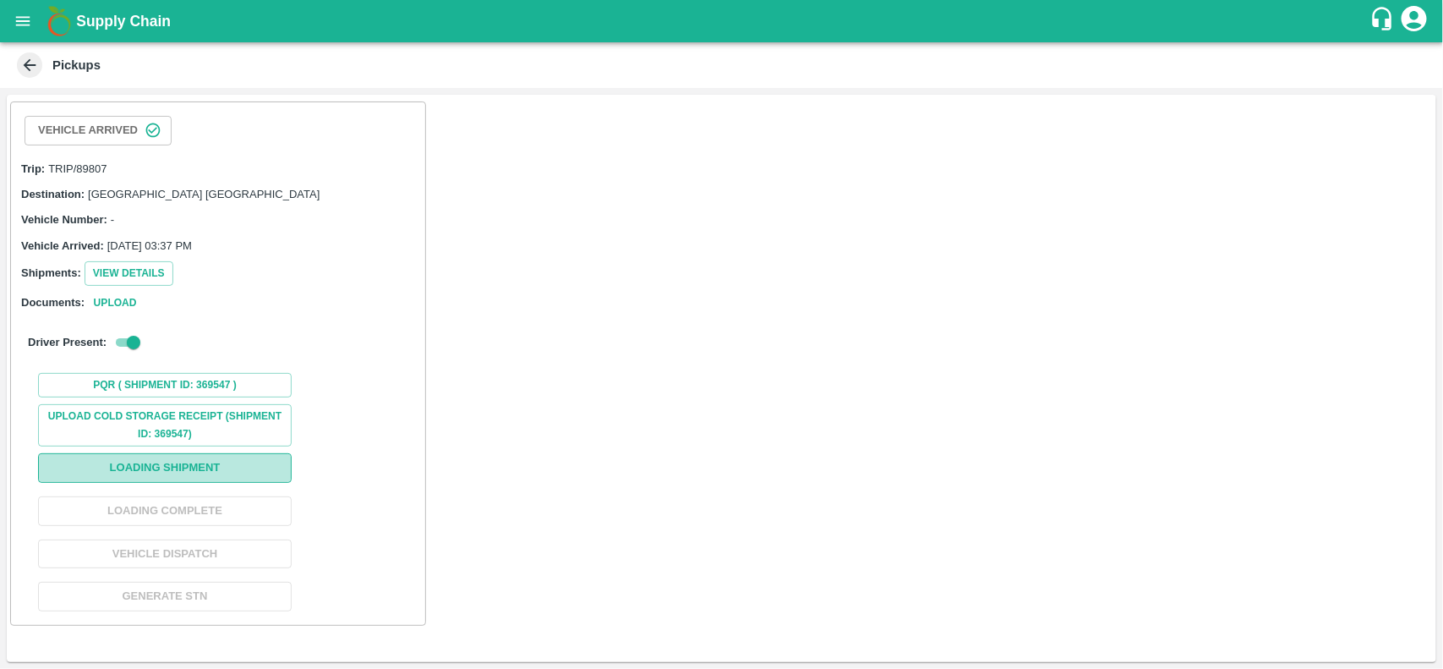
click at [229, 483] on button "Loading Shipment" at bounding box center [165, 468] width 254 height 30
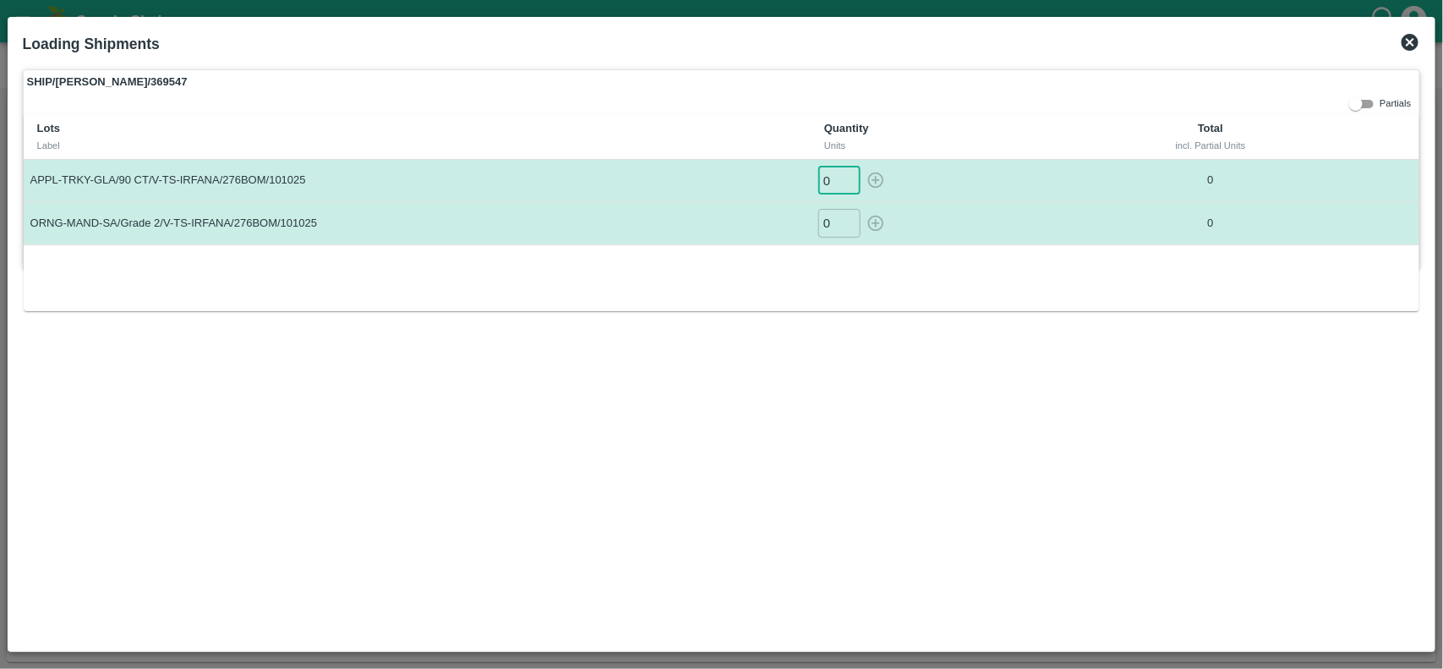
click at [822, 179] on input "0" at bounding box center [839, 180] width 42 height 28
type input "150"
click at [822, 221] on input "0" at bounding box center [839, 223] width 42 height 28
type input "500"
click at [877, 182] on icon "button" at bounding box center [875, 180] width 19 height 19
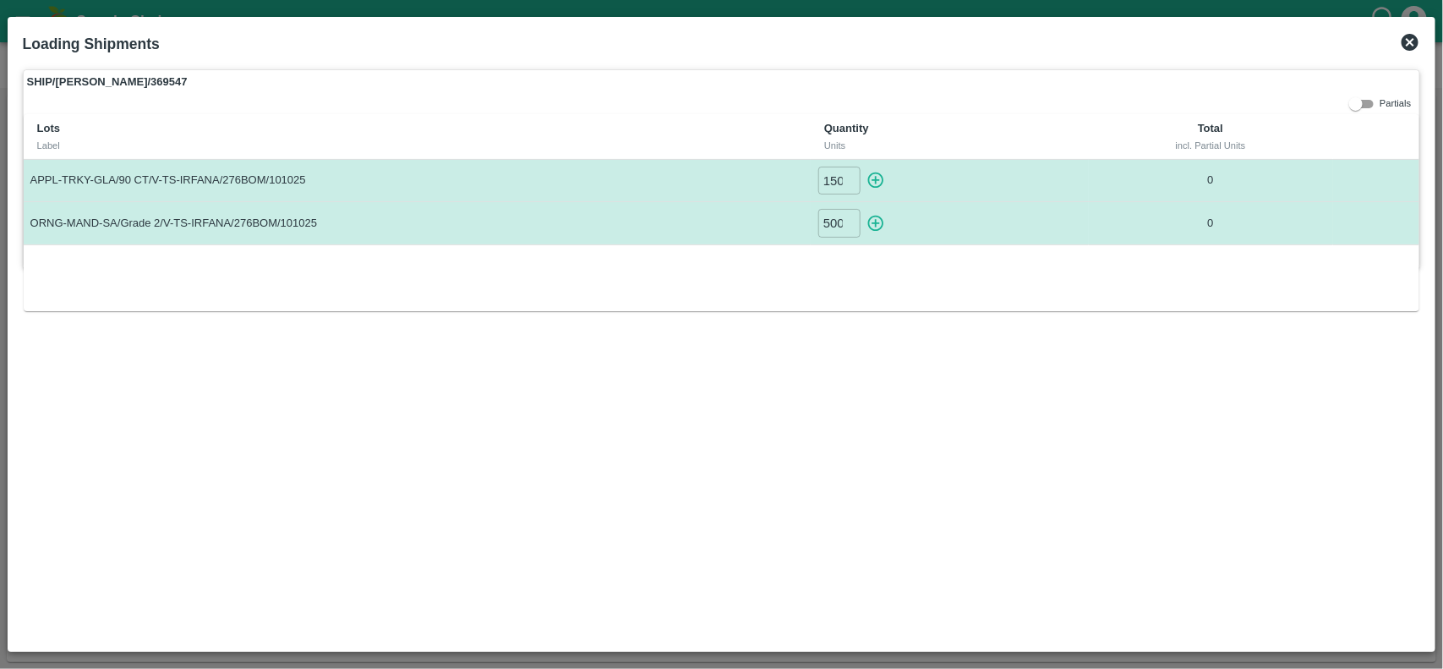
type input "0"
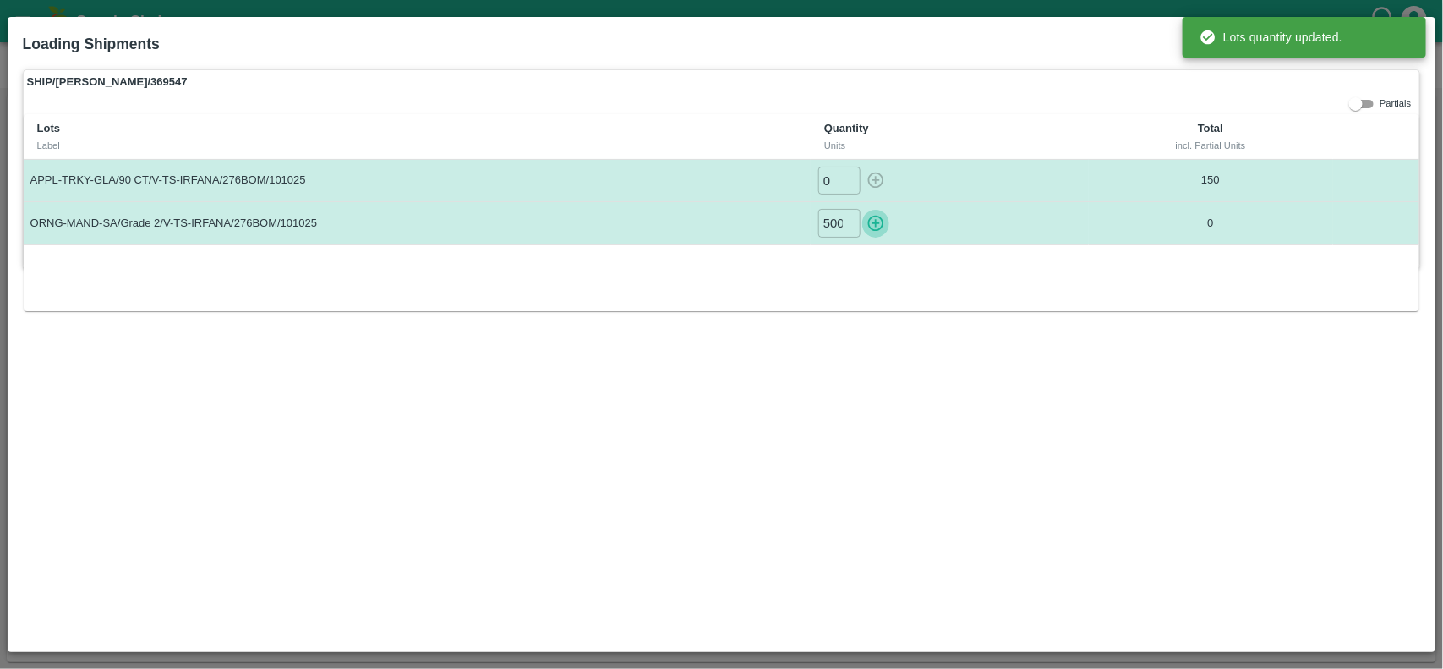
click at [873, 226] on icon "button" at bounding box center [875, 223] width 19 height 19
type input "0"
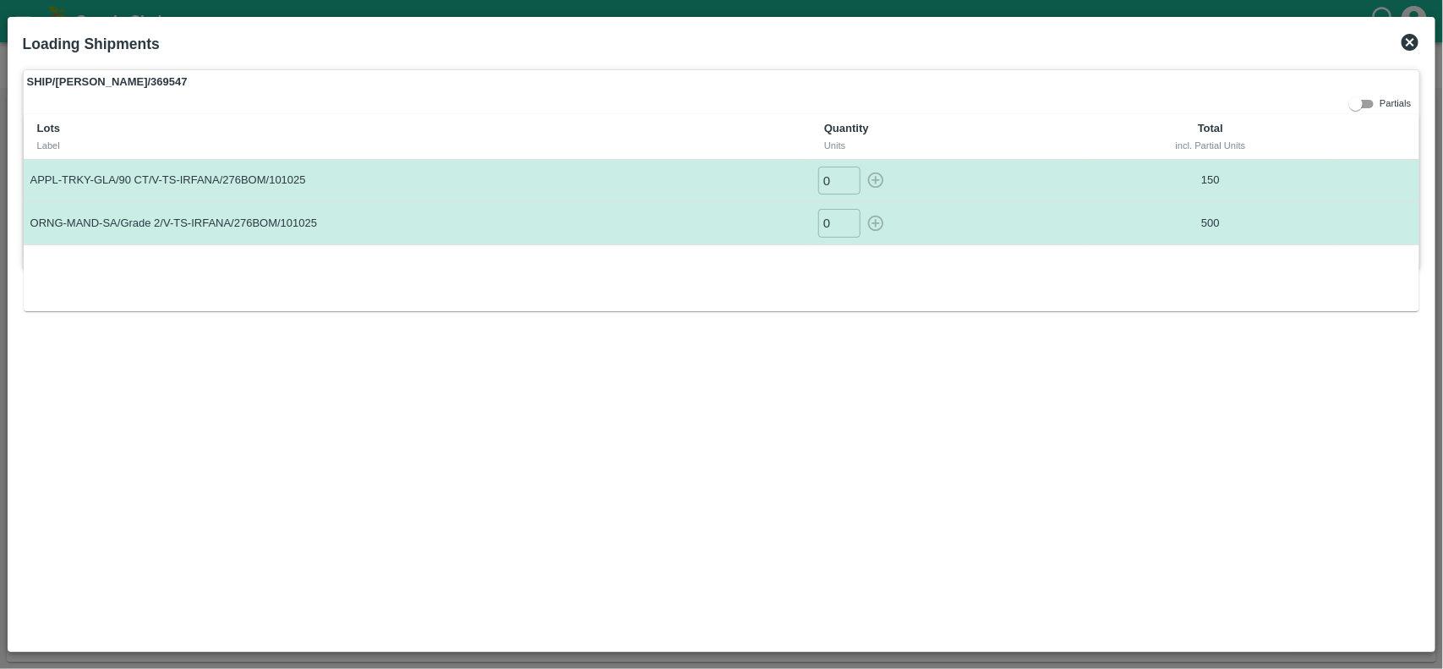
click at [1416, 41] on icon at bounding box center [1409, 42] width 17 height 17
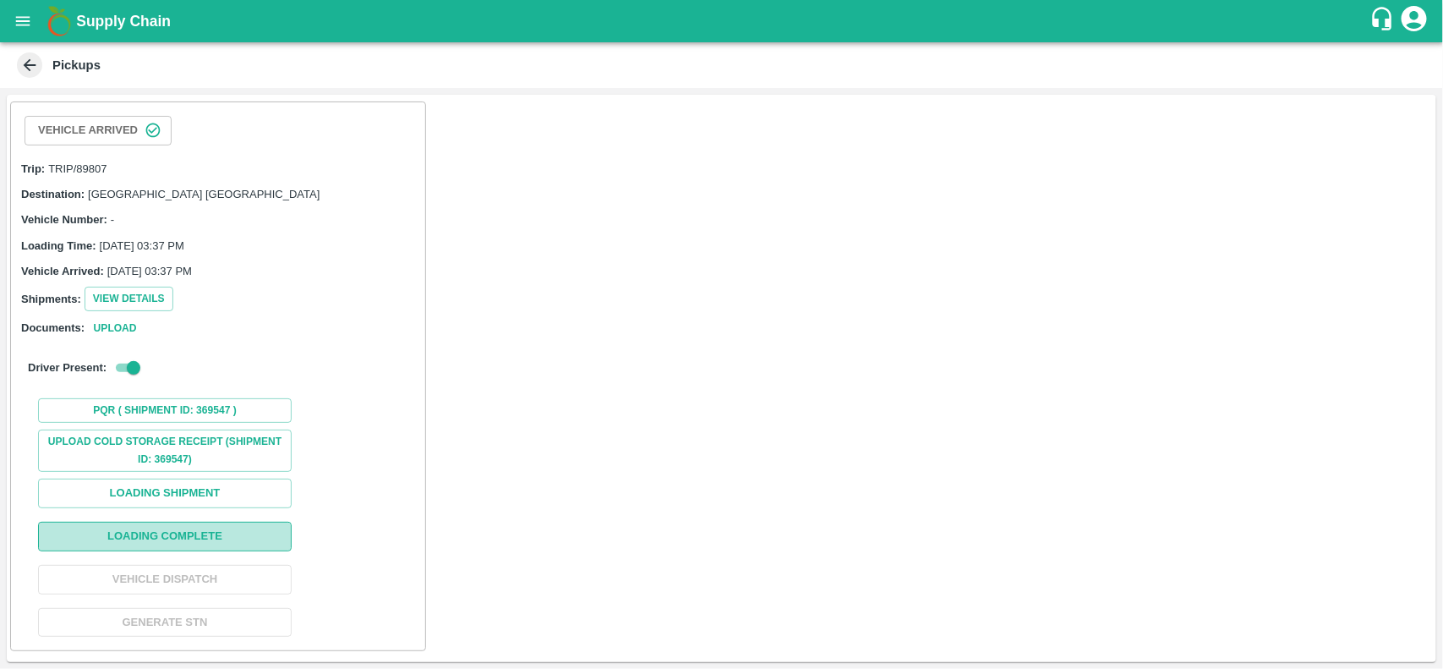
click at [161, 541] on button "Loading Complete" at bounding box center [165, 536] width 254 height 30
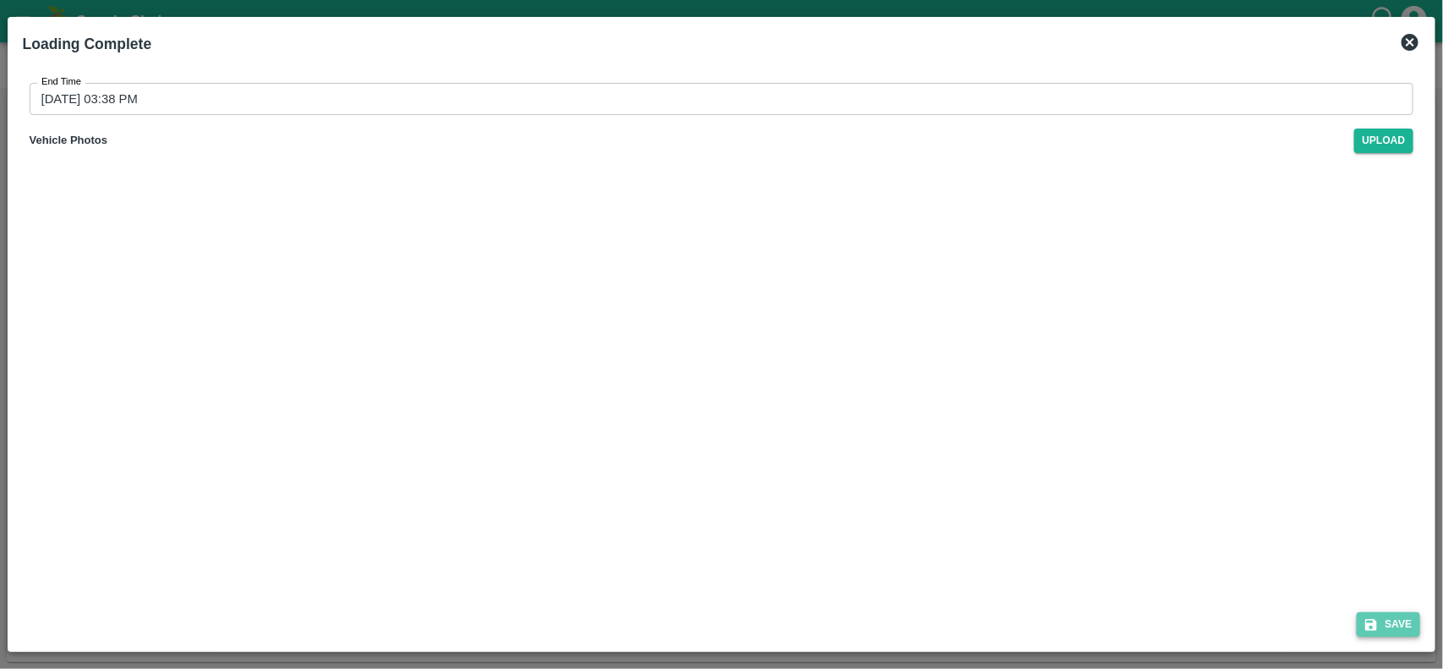
click at [1375, 626] on icon "submit" at bounding box center [1371, 625] width 12 height 12
type input "10/10/2025 03:39 PM"
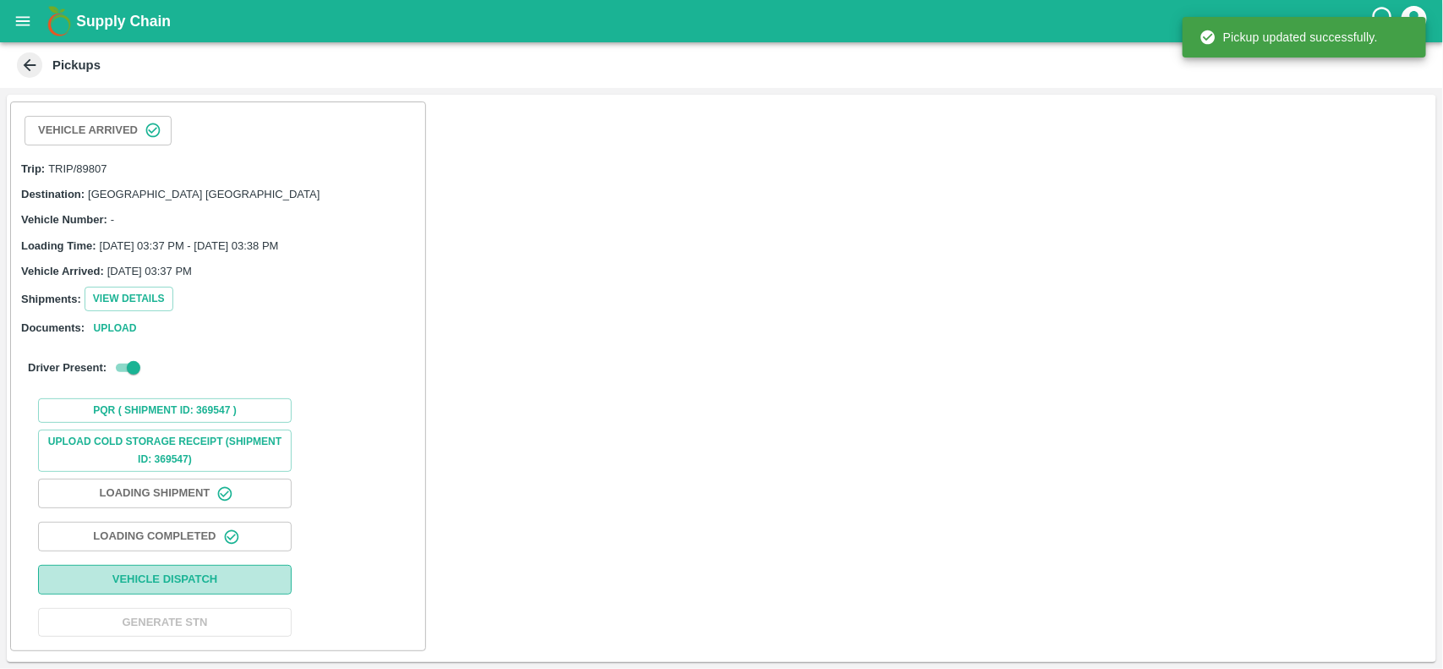
click at [121, 573] on button "Vehicle Dispatch" at bounding box center [165, 580] width 254 height 30
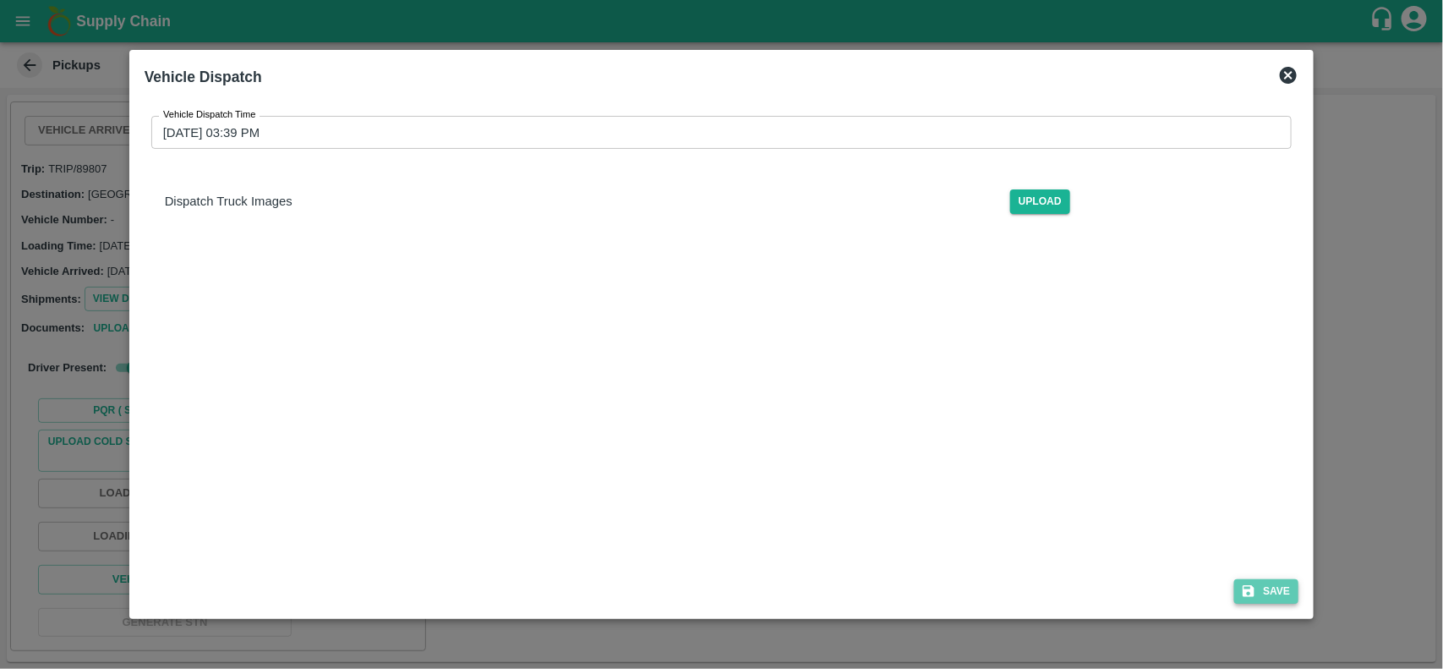
click at [1264, 587] on button "Save" at bounding box center [1266, 591] width 64 height 25
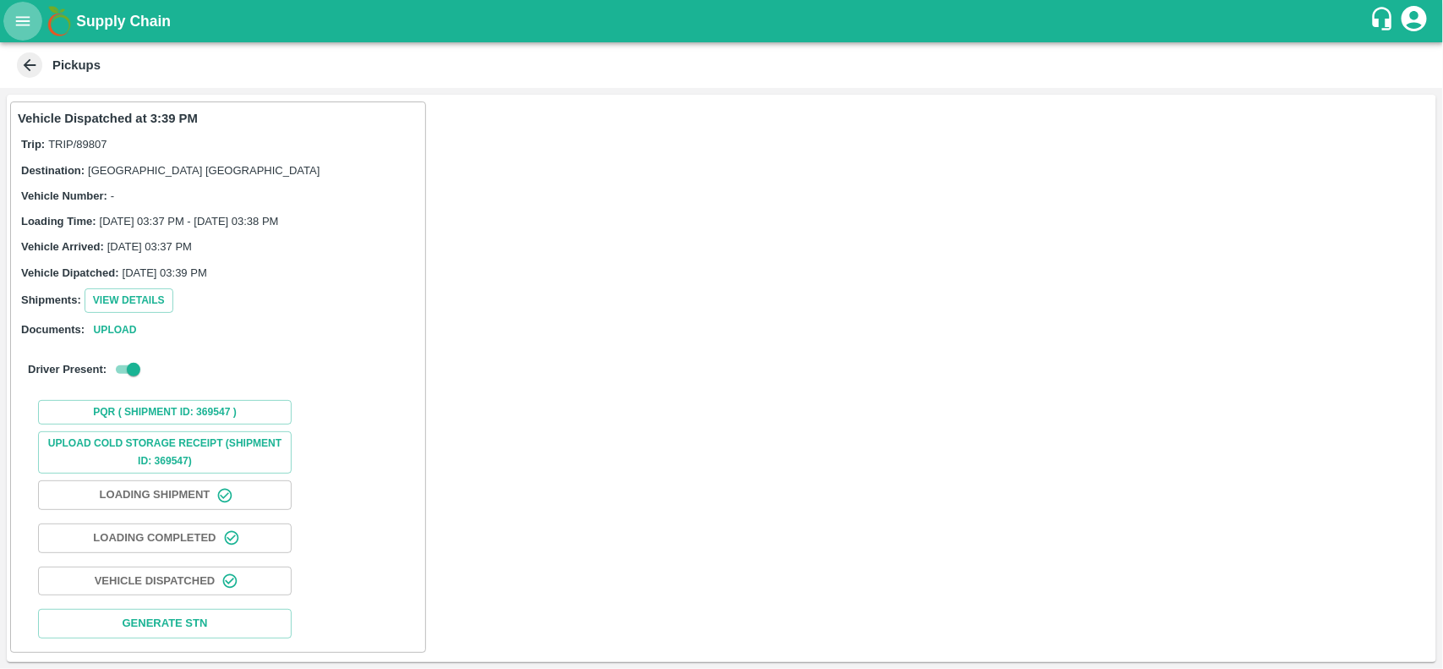
click at [14, 30] on button "open drawer" at bounding box center [22, 21] width 39 height 39
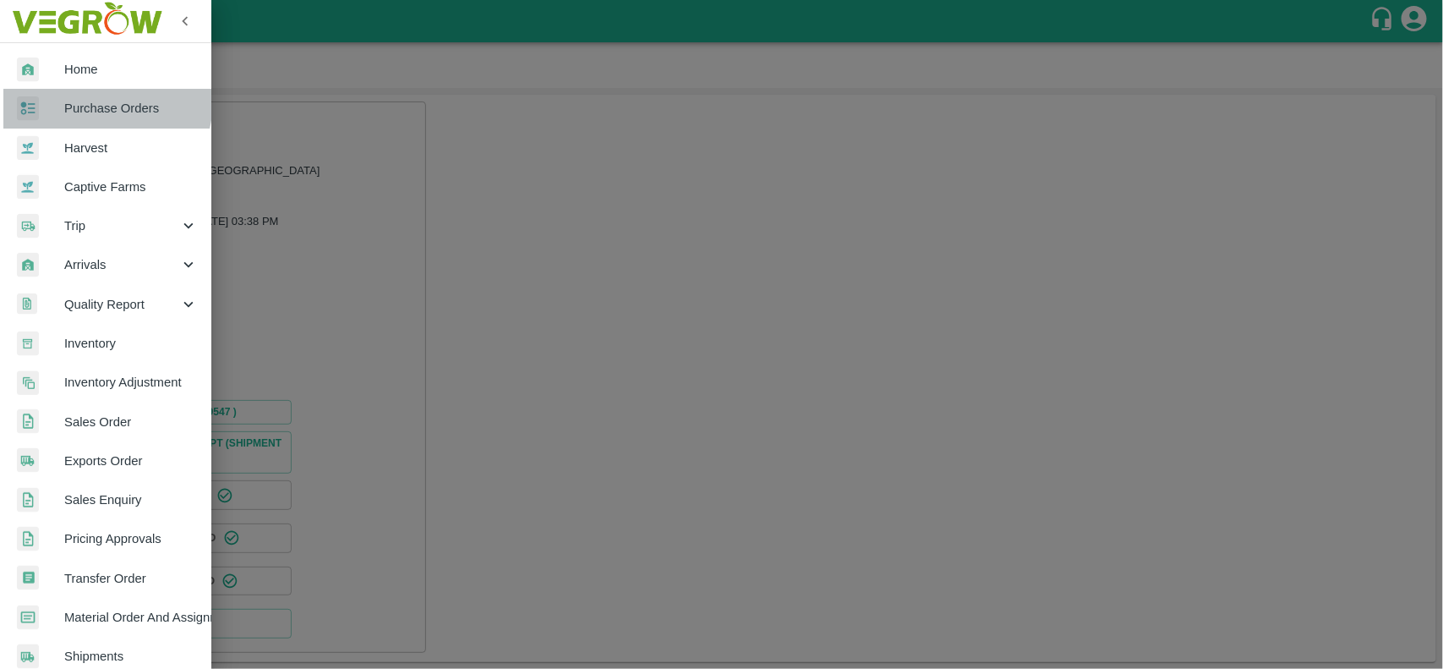
click at [102, 101] on span "Purchase Orders" at bounding box center [131, 108] width 134 height 19
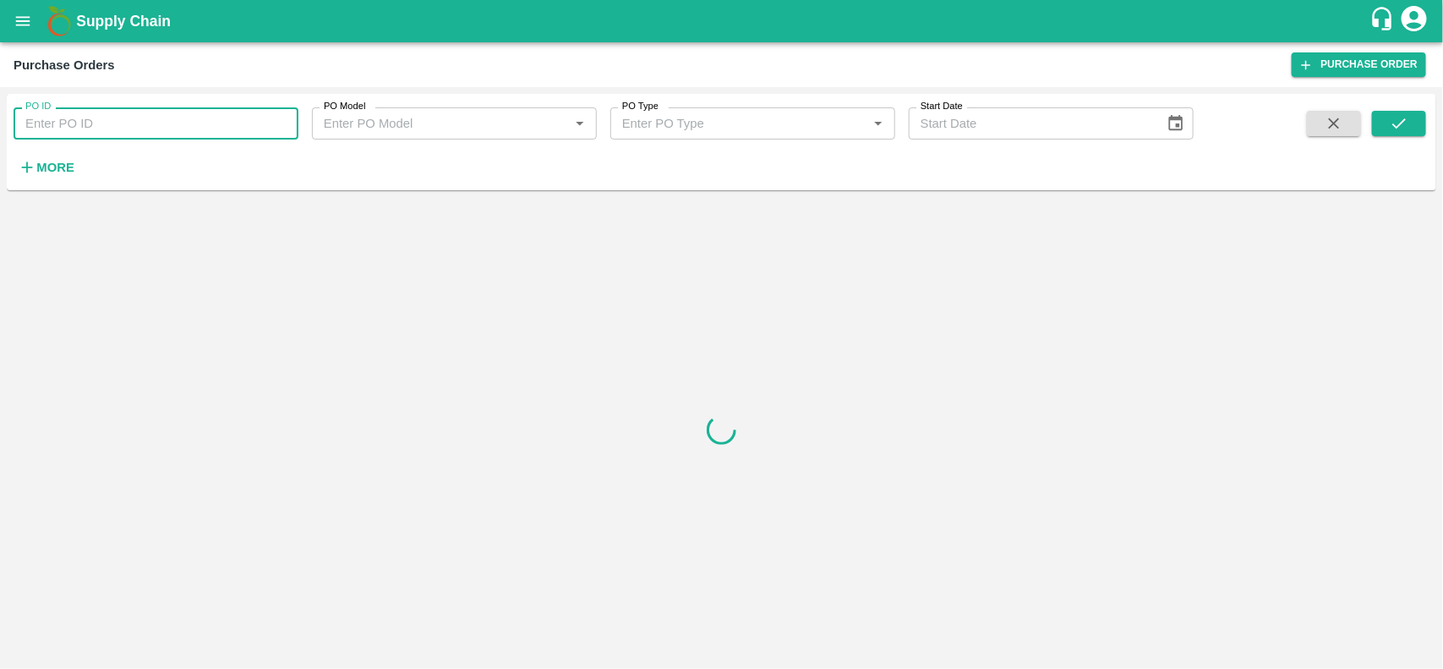
click at [107, 128] on input "PO ID" at bounding box center [156, 123] width 285 height 32
paste input "180155"
type input "180155"
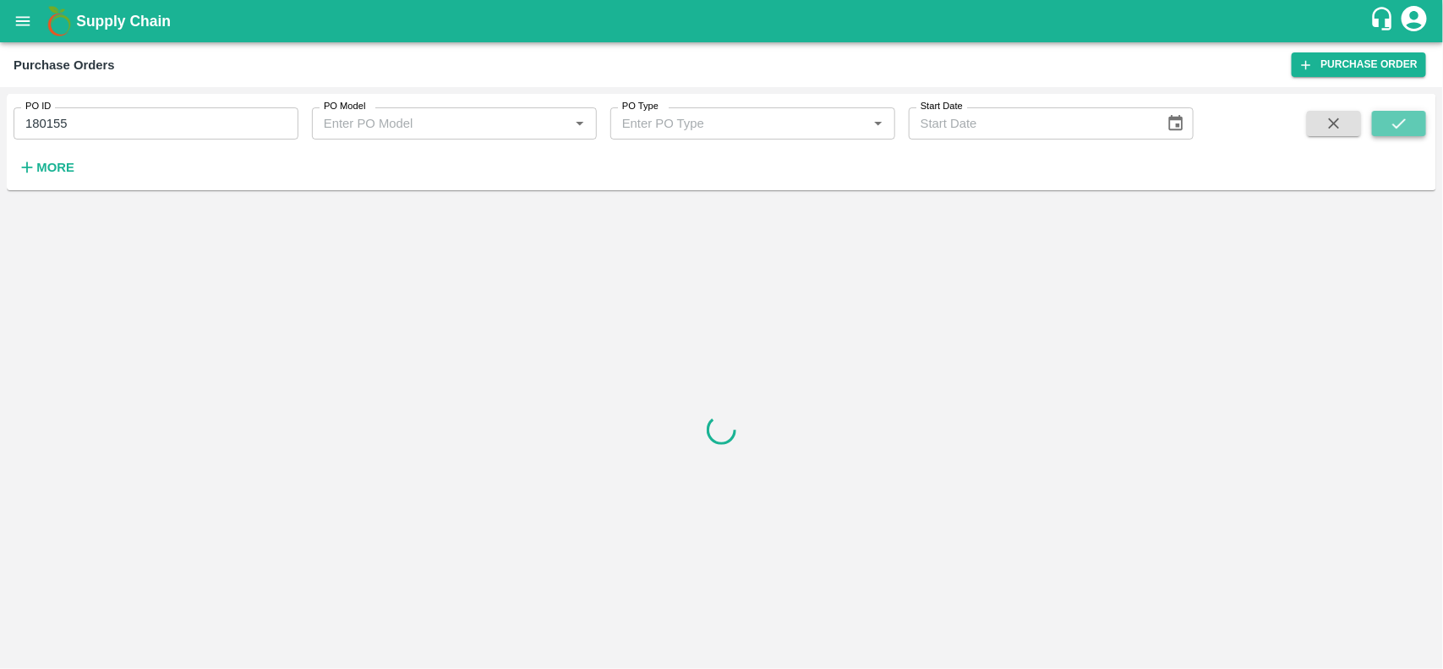
click at [1387, 132] on button "submit" at bounding box center [1399, 123] width 54 height 25
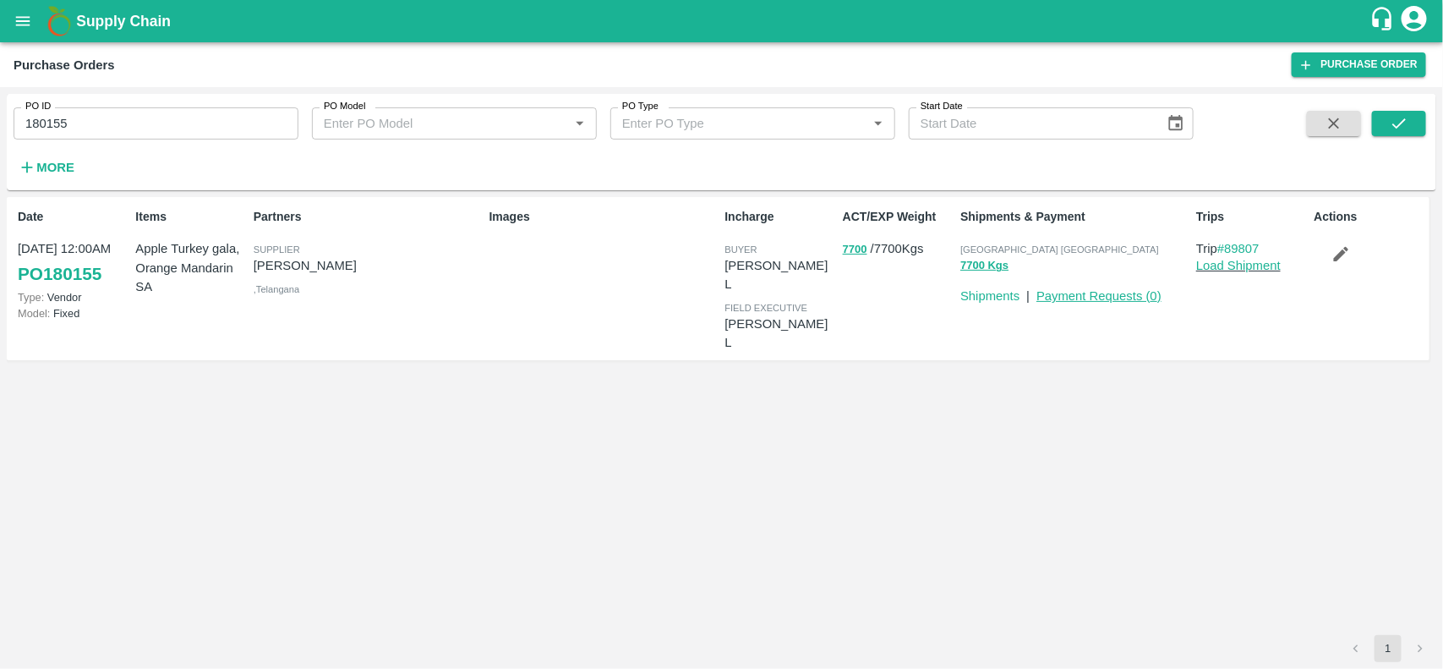
click at [1099, 293] on link "Payment Requests ( 0 )" at bounding box center [1098, 296] width 125 height 14
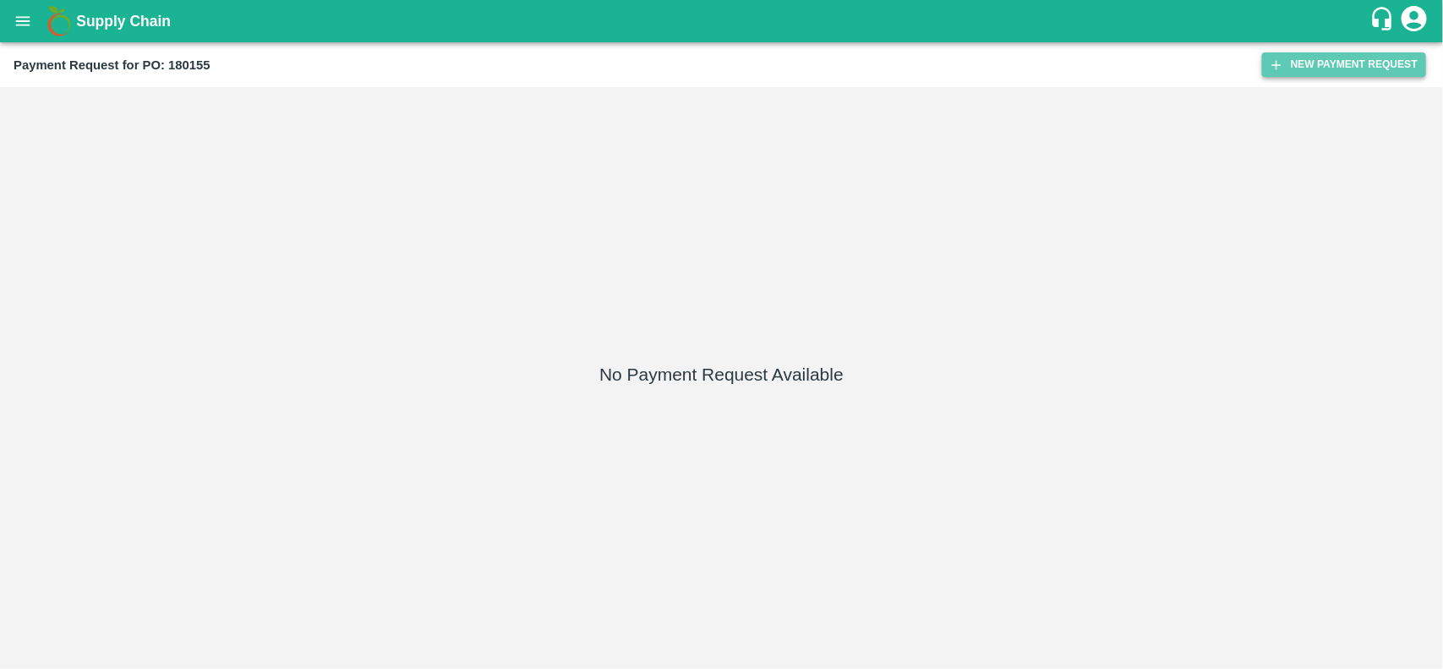
click at [1318, 70] on button "New Payment Request" at bounding box center [1344, 64] width 164 height 25
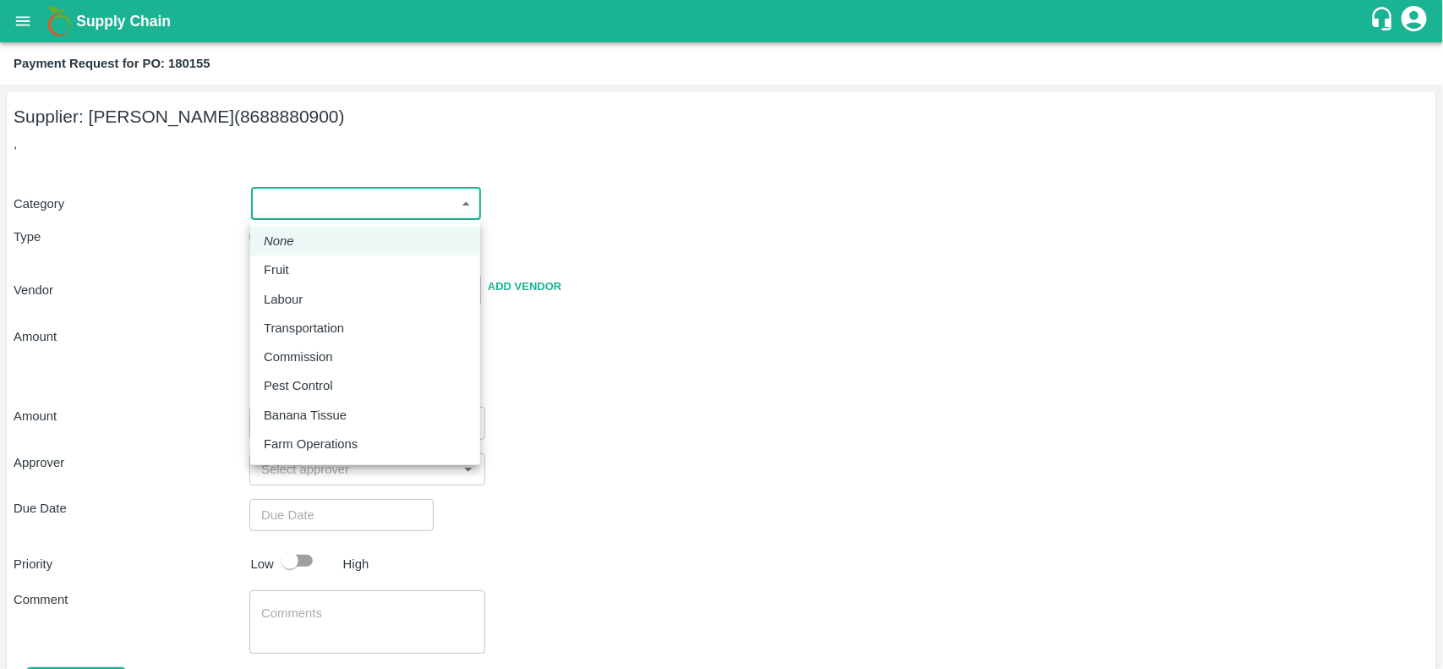
click at [280, 190] on body "Supply Chain Payment Request for PO: 180155 Supplier: [PERSON_NAME] (8688880900…" at bounding box center [721, 334] width 1443 height 669
click at [279, 271] on p "Fruit" at bounding box center [276, 269] width 25 height 19
type input "1"
type input "[PERSON_NAME] - 8688880900(Supplier)"
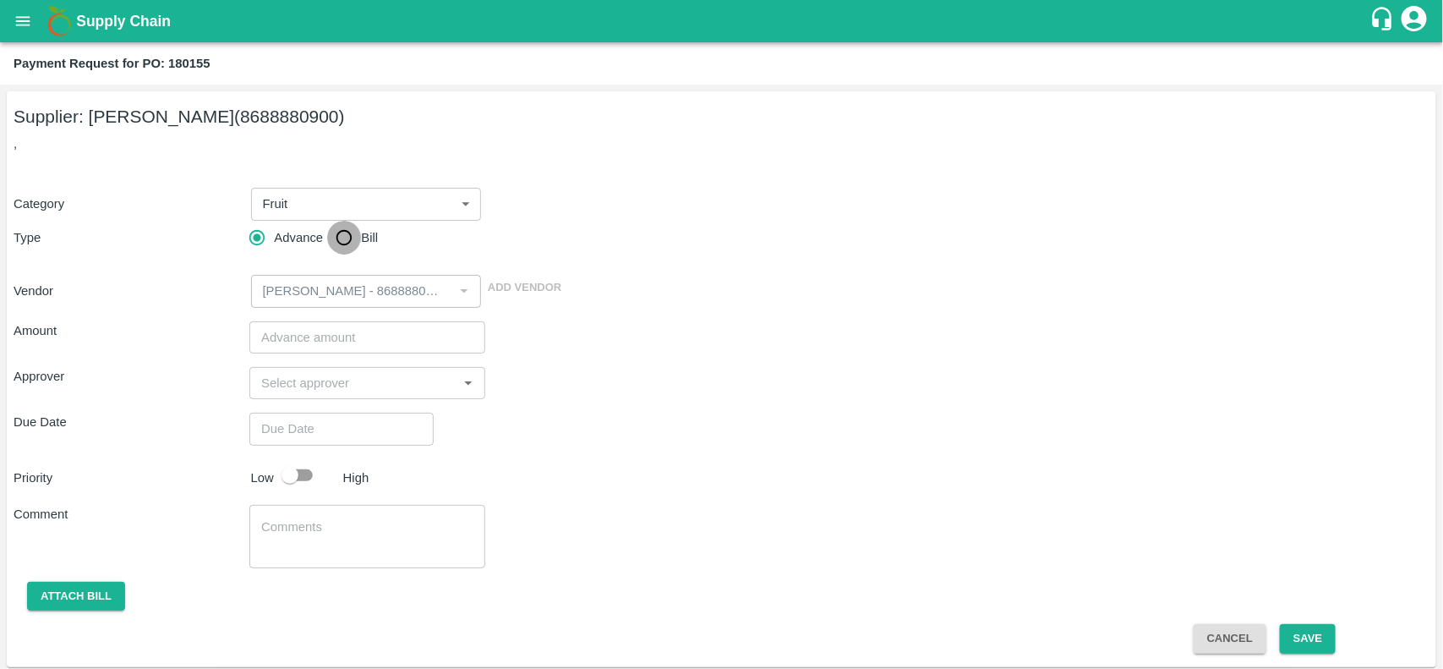
click at [341, 239] on input "Bill" at bounding box center [344, 238] width 34 height 34
radio input "true"
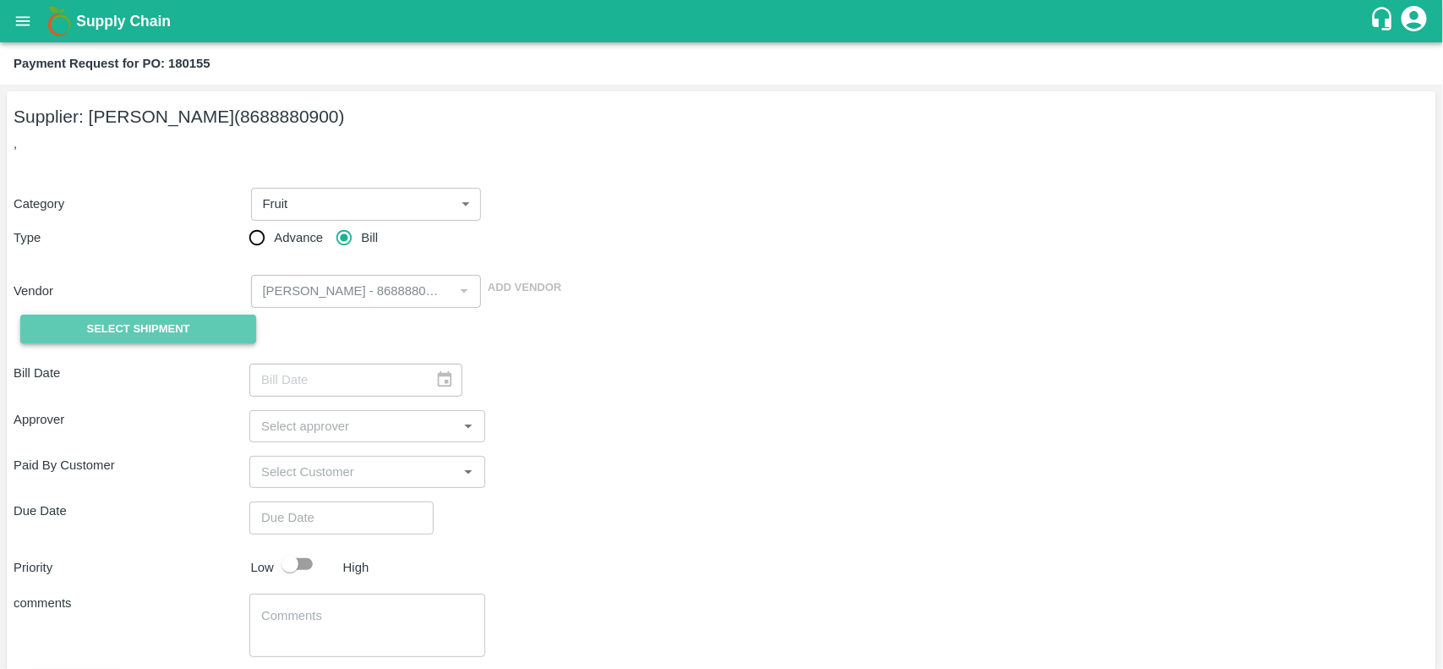
click at [46, 335] on button "Select Shipment" at bounding box center [138, 329] width 236 height 30
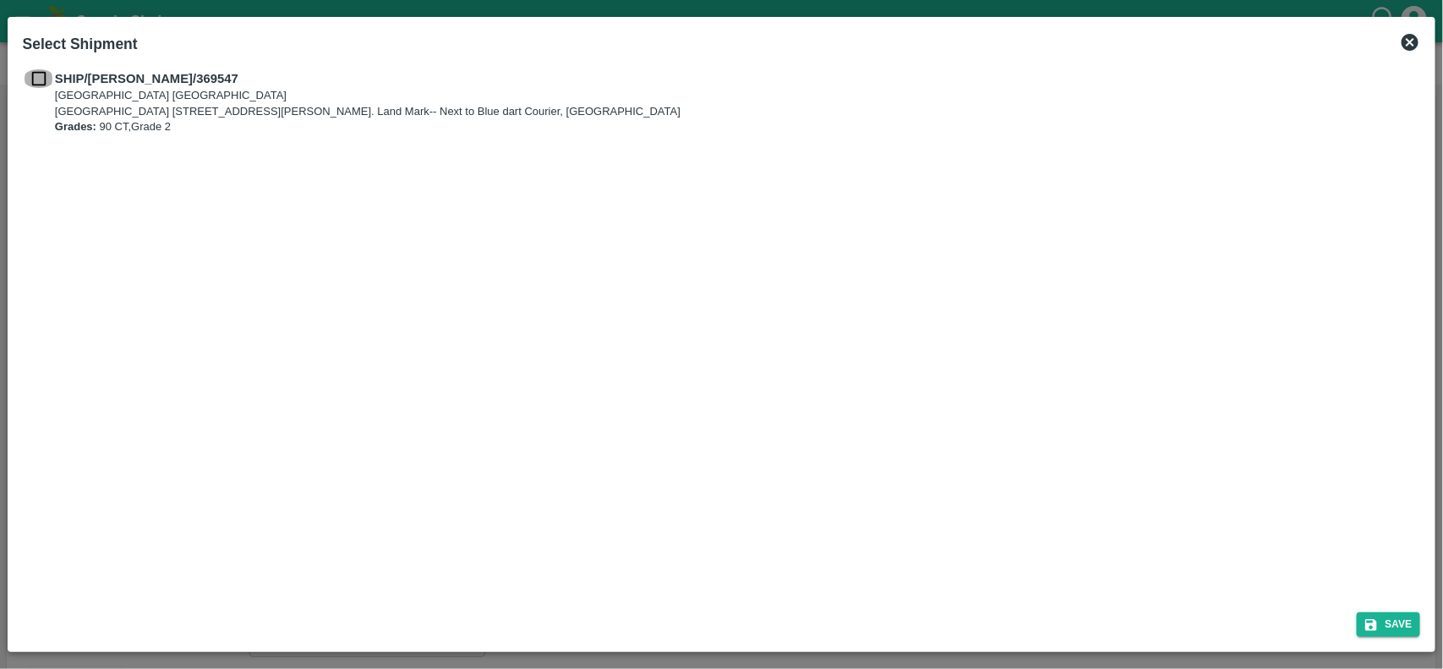
click at [52, 73] on input "checkbox" at bounding box center [39, 78] width 32 height 19
checkbox input "true"
click at [1389, 614] on button "Save" at bounding box center [1389, 624] width 64 height 25
type input "[DATE]"
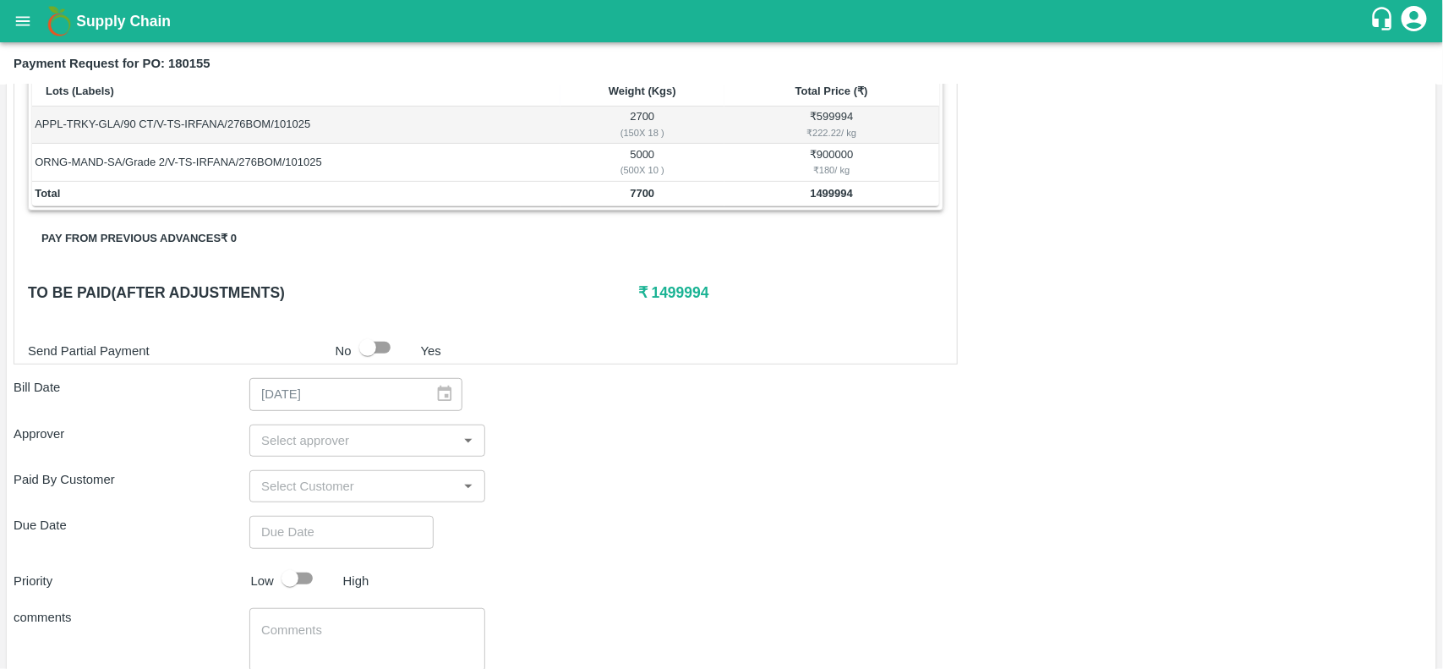
scroll to position [297, 0]
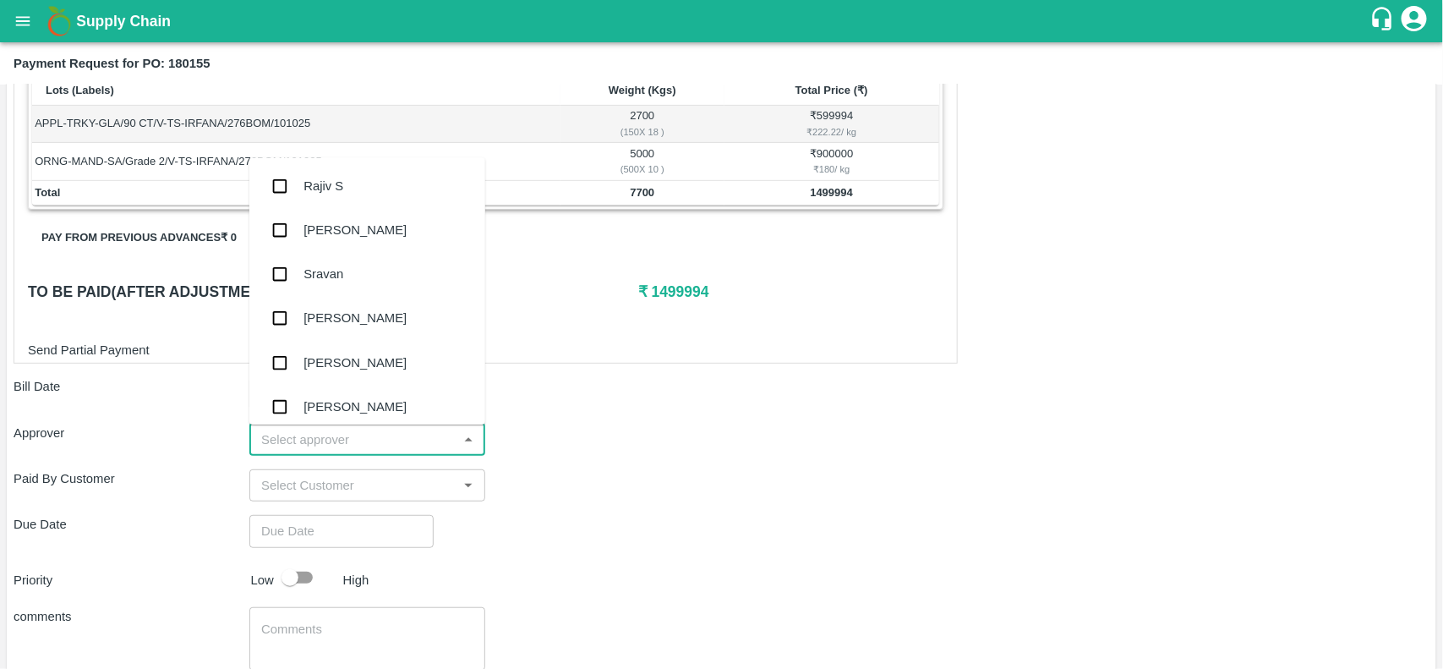
click at [319, 441] on input "input" at bounding box center [353, 440] width 198 height 22
type input "nee"
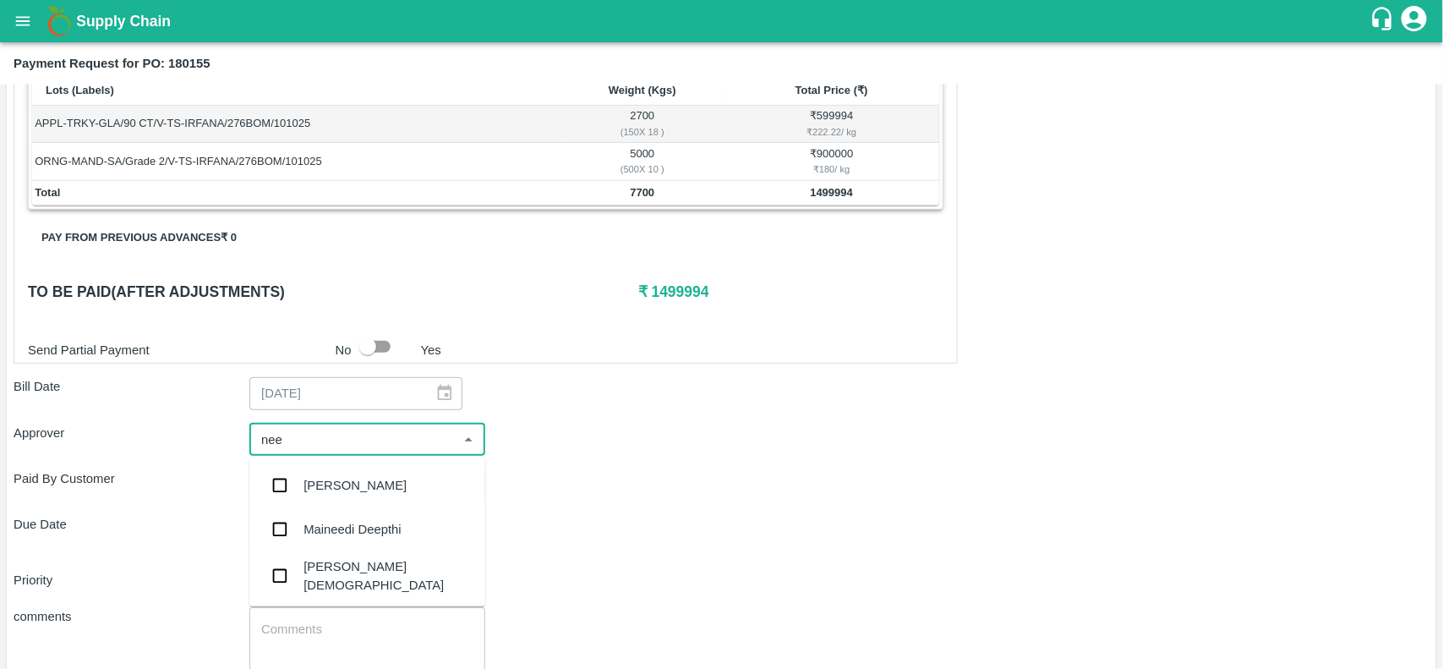
click at [352, 570] on div "[PERSON_NAME][DEMOGRAPHIC_DATA]" at bounding box center [387, 576] width 168 height 38
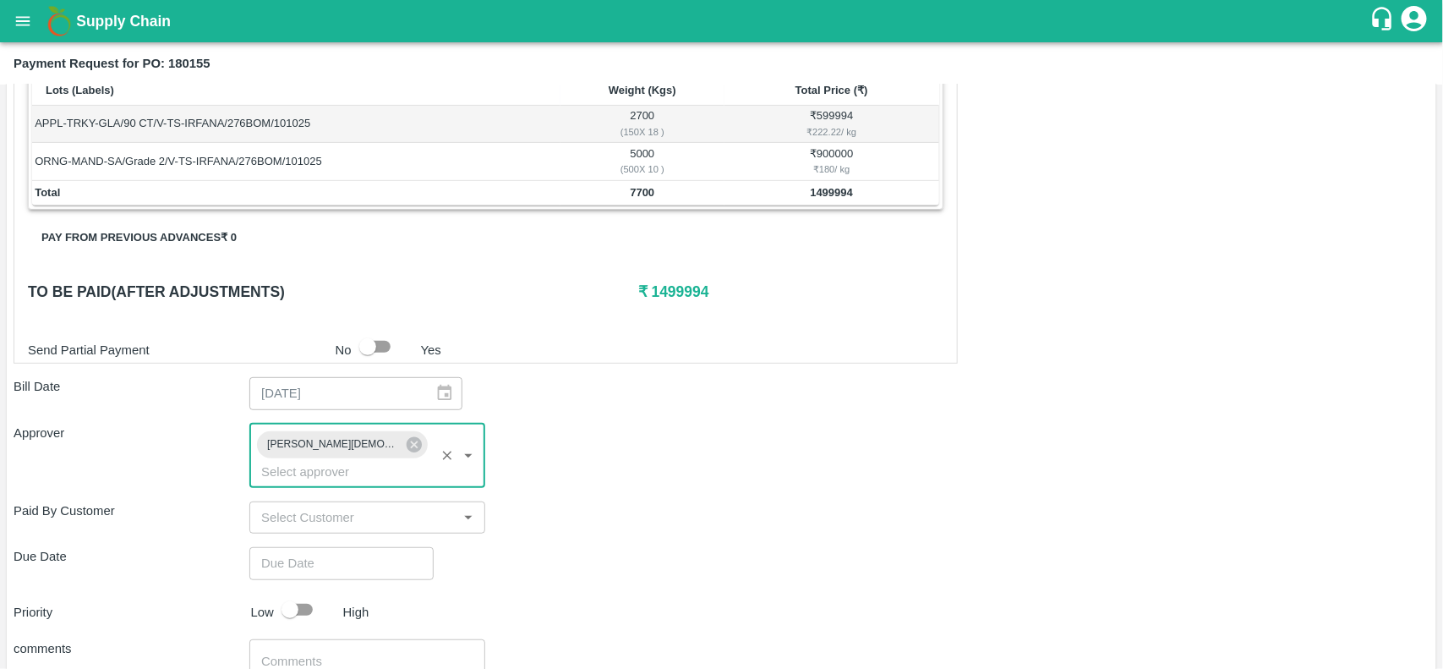
type input "DD/MM/YYYY hh:mm aa"
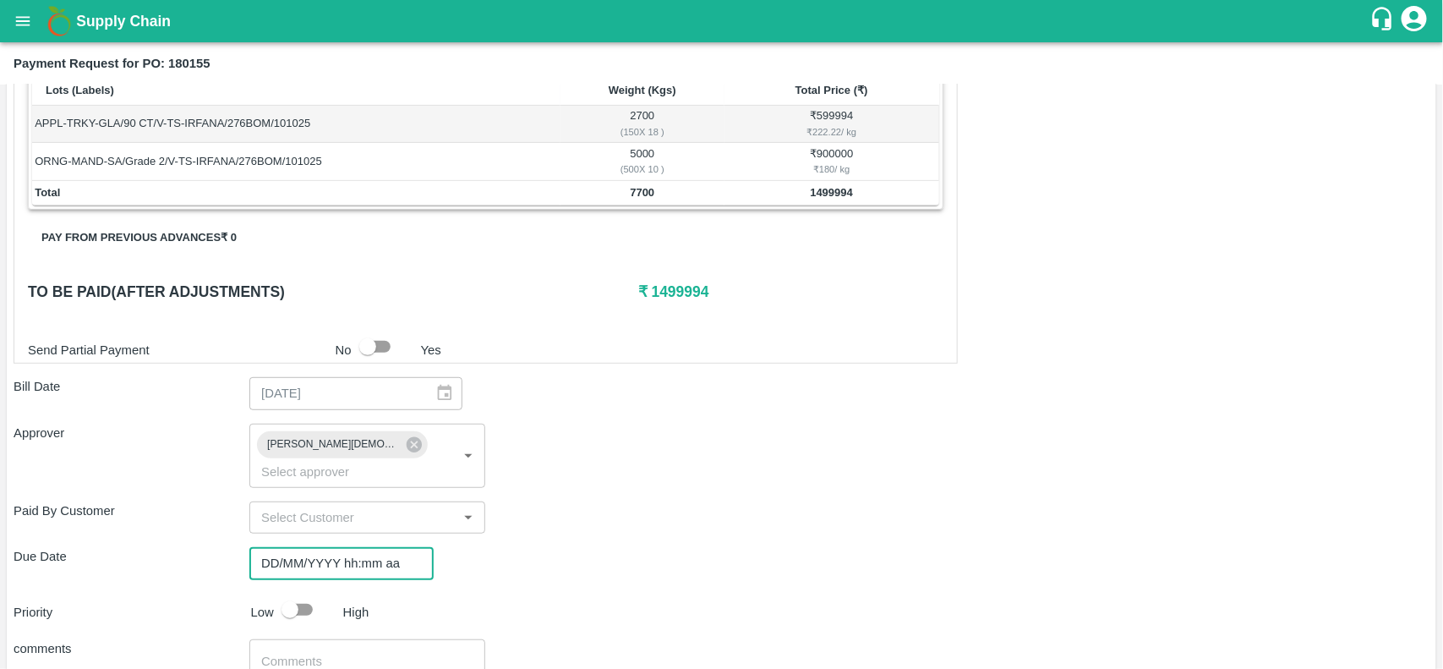
click at [341, 547] on input "DD/MM/YYYY hh:mm aa" at bounding box center [335, 563] width 172 height 32
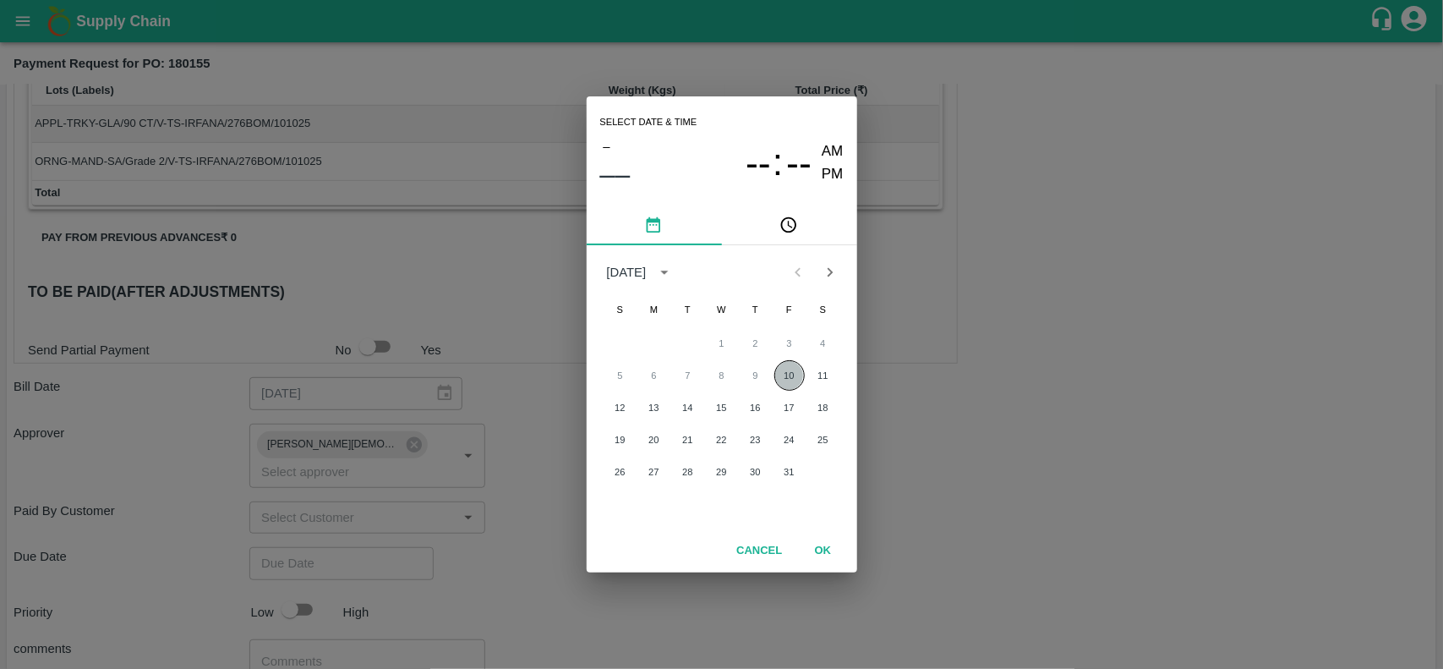
click at [783, 368] on button "10" at bounding box center [789, 375] width 30 height 30
type input "[DATE] 12:00 AM"
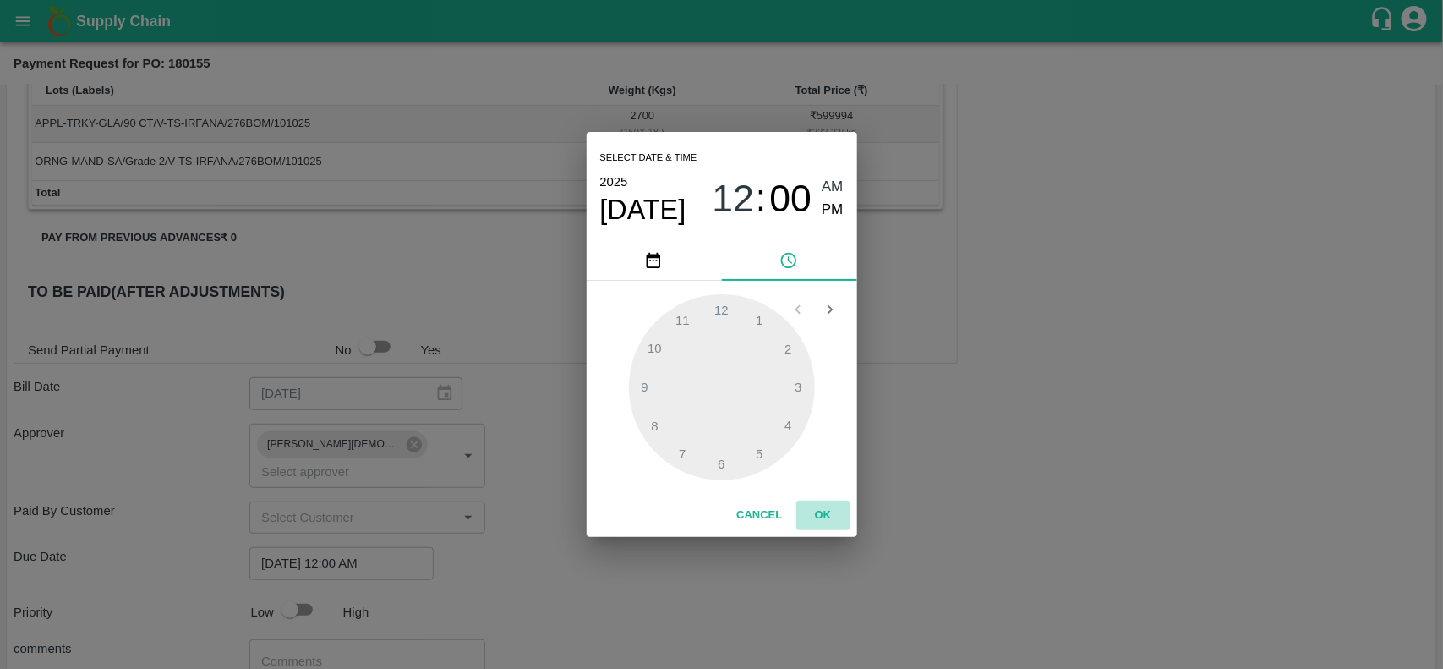
click at [831, 521] on button "OK" at bounding box center [823, 515] width 54 height 30
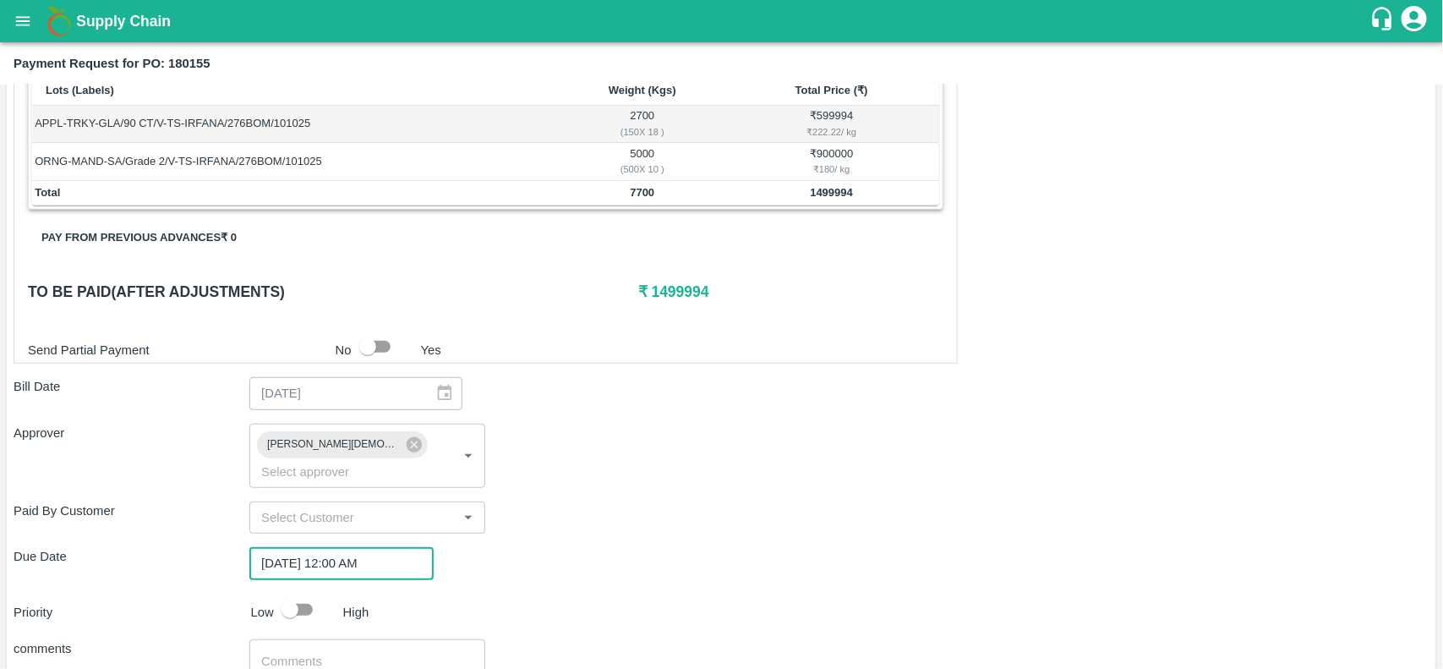
scroll to position [415, 0]
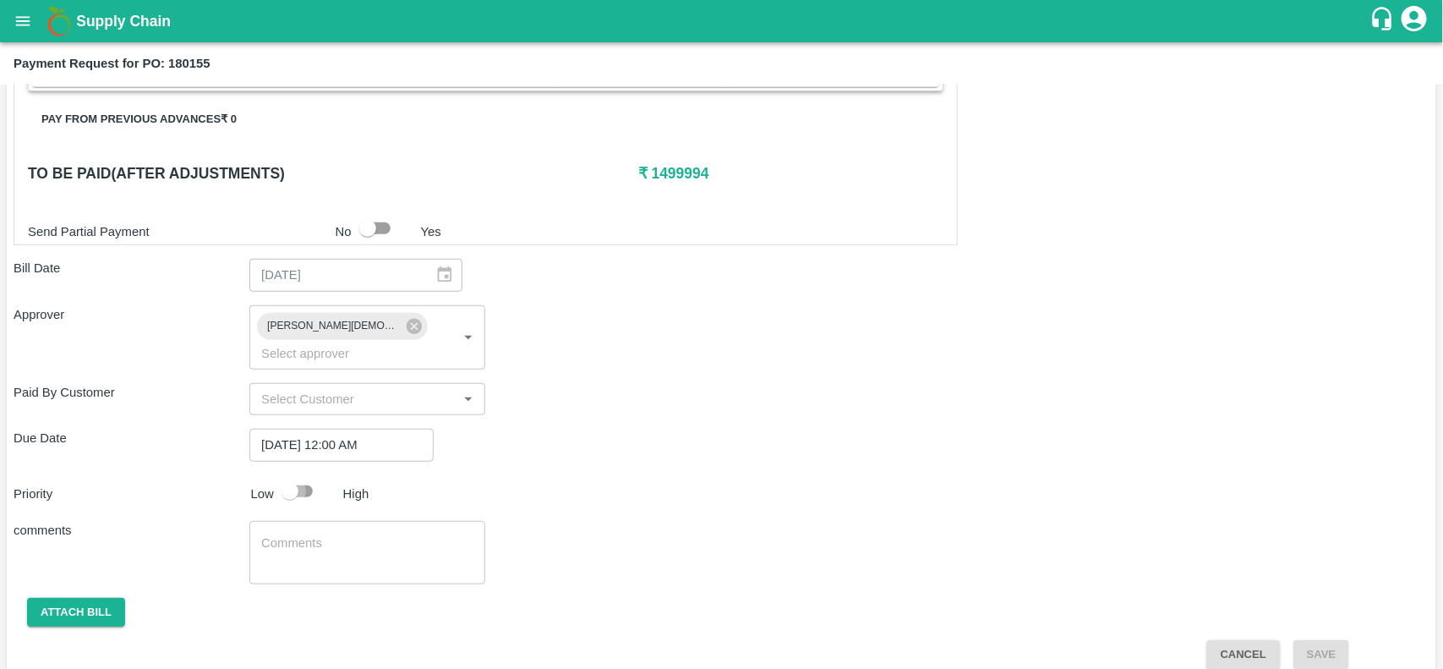
click at [307, 475] on input "checkbox" at bounding box center [290, 491] width 96 height 32
checkbox input "true"
click at [45, 598] on button "Attach bill" at bounding box center [76, 613] width 98 height 30
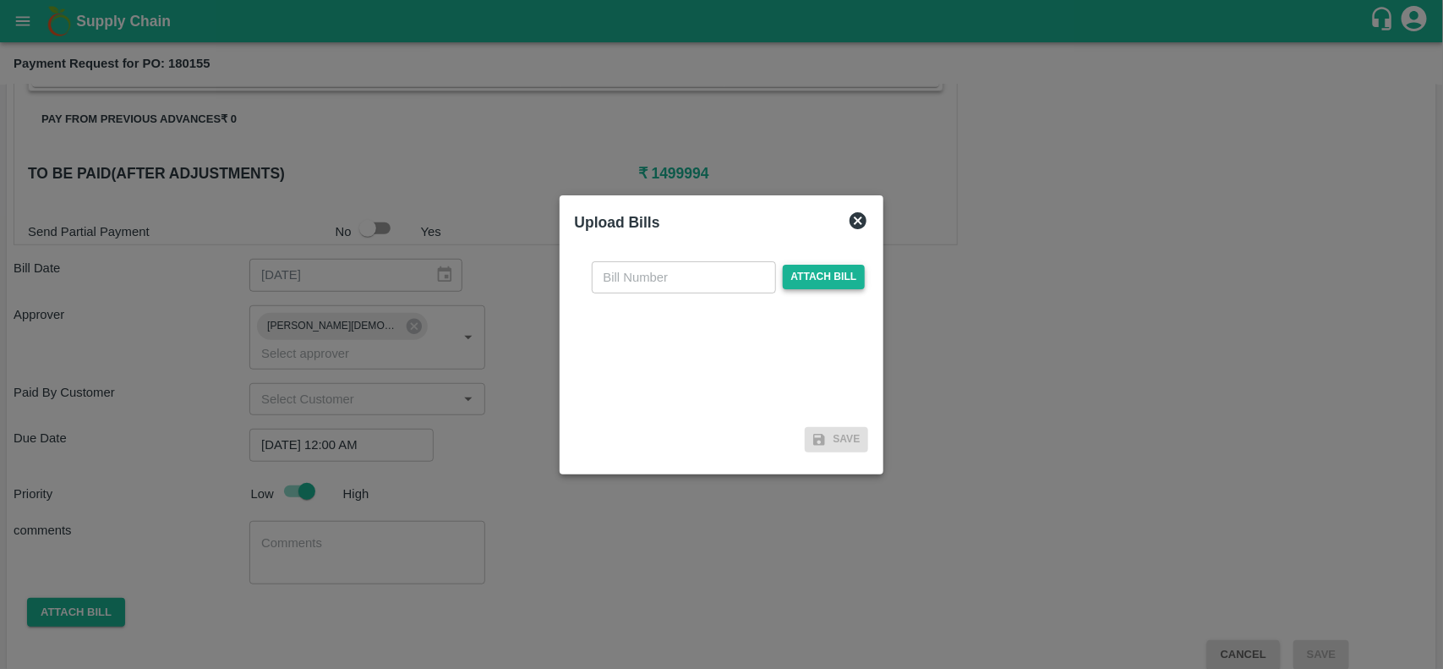
click at [786, 277] on span "Attach bill" at bounding box center [824, 277] width 83 height 25
click at [0, 0] on input "Attach bill" at bounding box center [0, 0] width 0 height 0
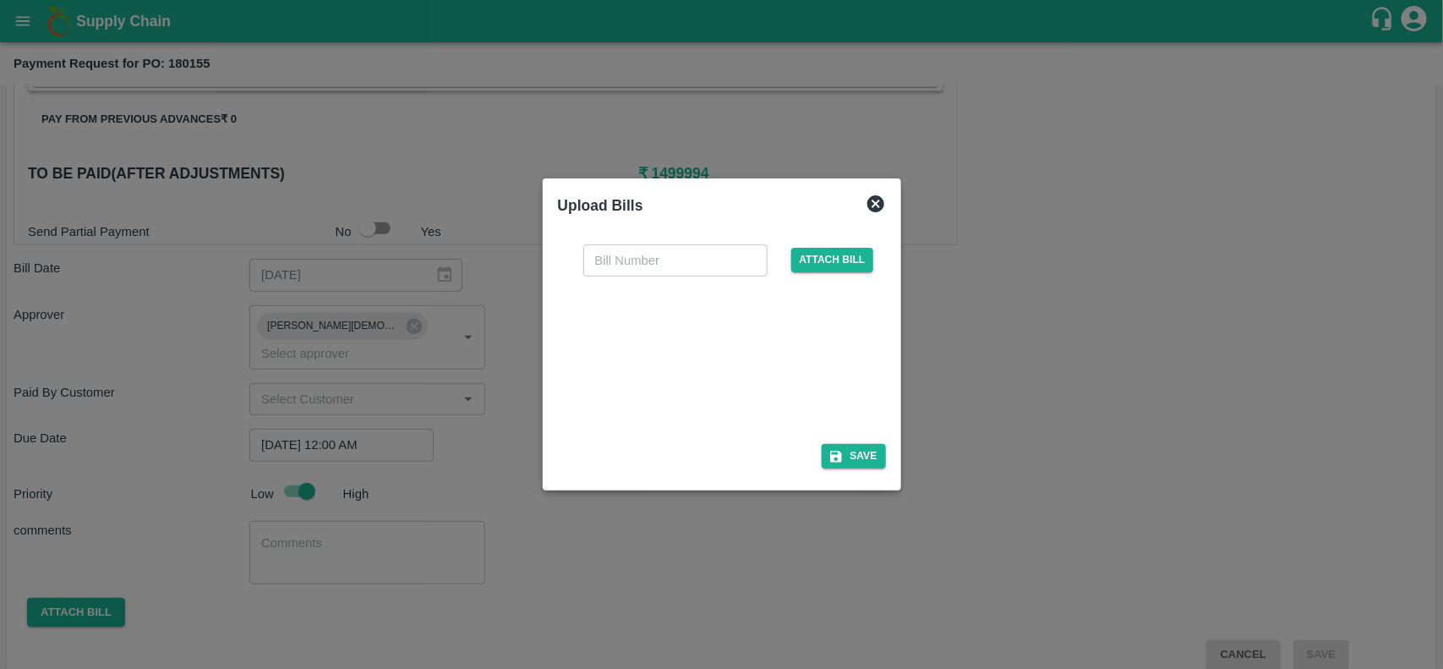
click at [681, 331] on div at bounding box center [719, 355] width 254 height 90
click at [624, 252] on input "text" at bounding box center [675, 260] width 184 height 32
paste input "ZZAFC/CApvtitd/HYD/25-26/10/0003"
type input "ZZAFC/CApvtitd/HYD/25-26/10/0003"
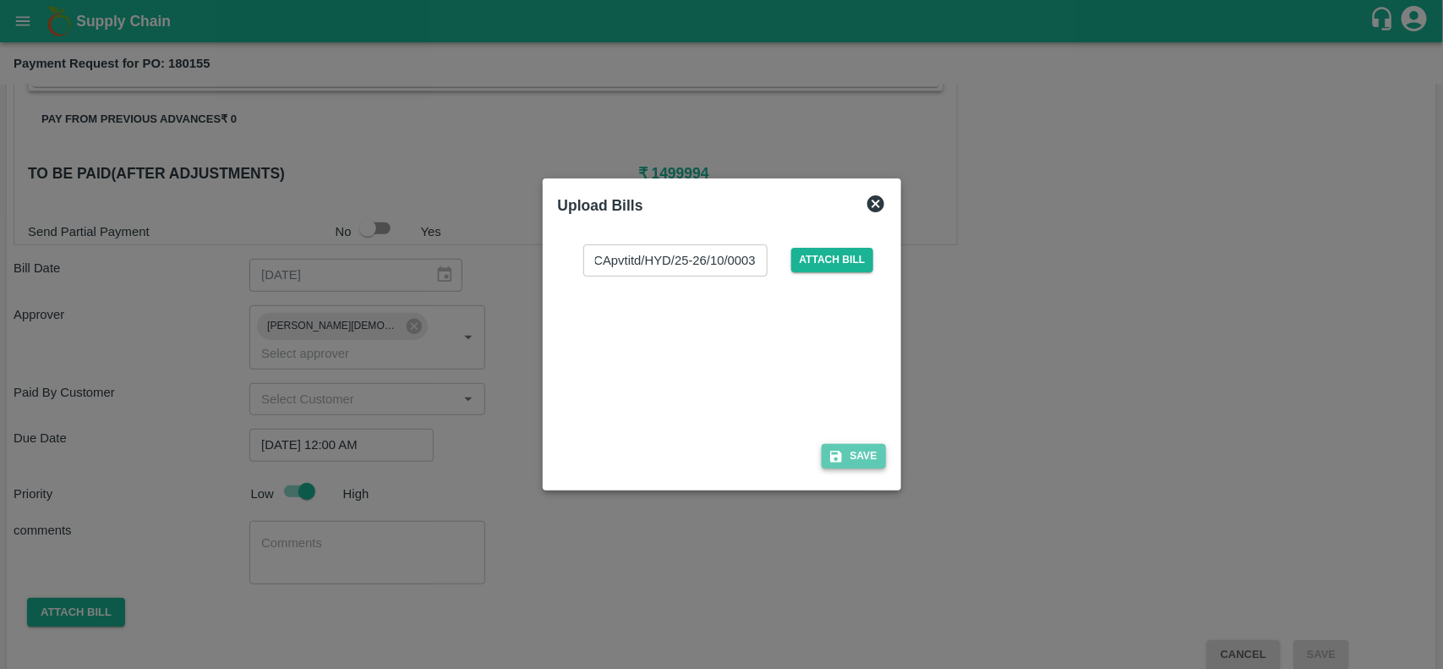
scroll to position [0, 0]
click at [852, 446] on button "Save" at bounding box center [854, 456] width 64 height 25
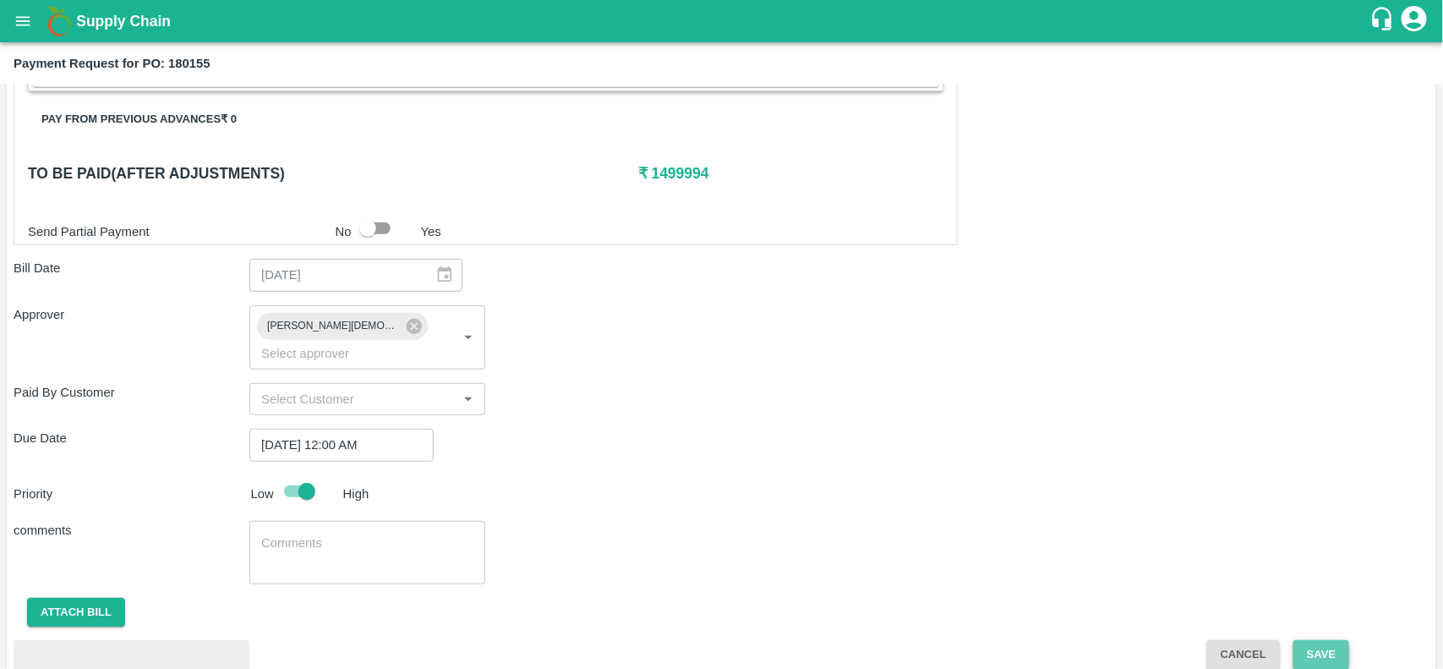
click at [1329, 647] on button "Save" at bounding box center [1321, 655] width 56 height 30
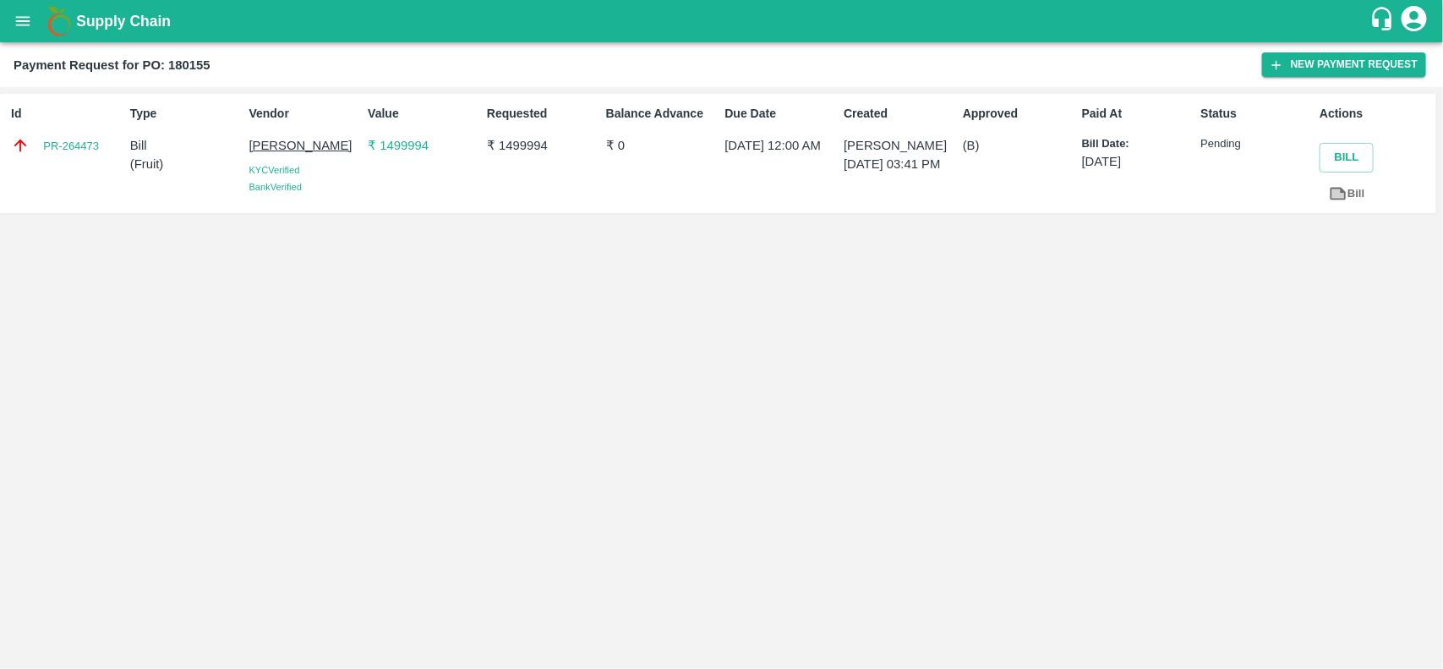
click at [11, 2] on div "Supply Chain" at bounding box center [721, 21] width 1443 height 42
click at [15, 8] on button "open drawer" at bounding box center [22, 21] width 39 height 39
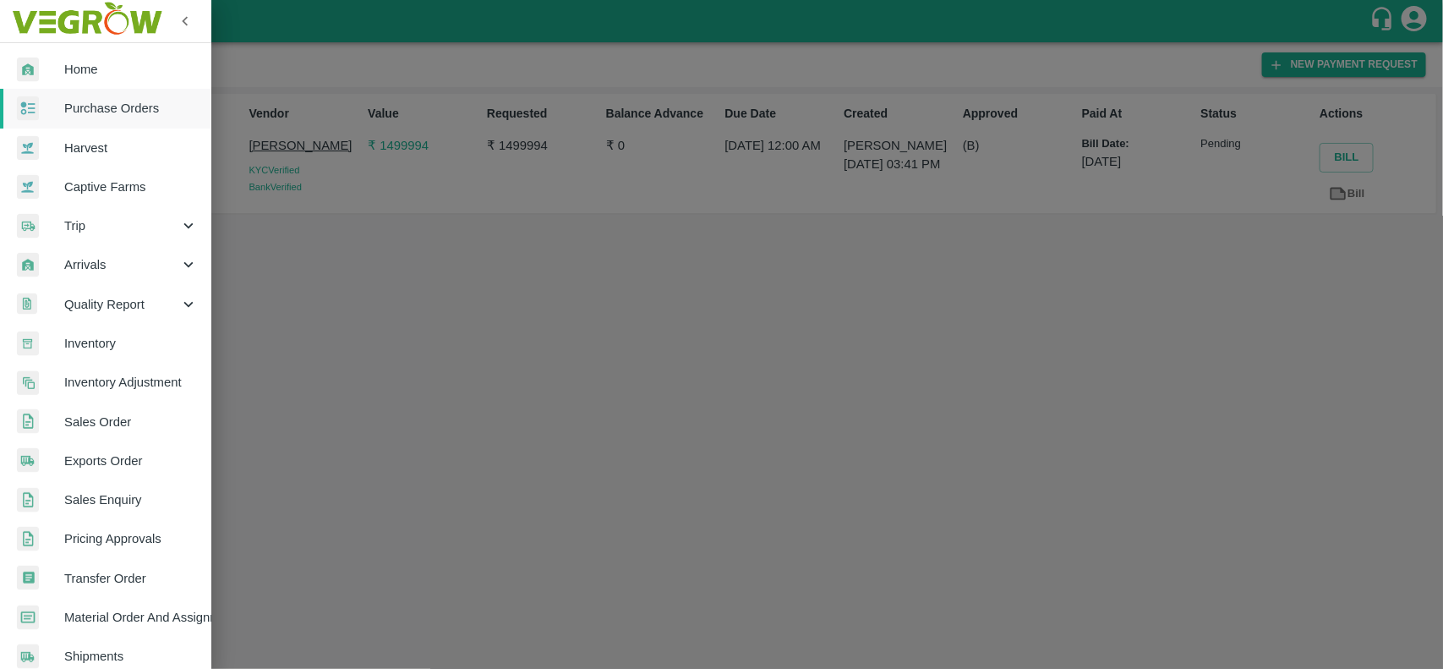
scroll to position [292, 0]
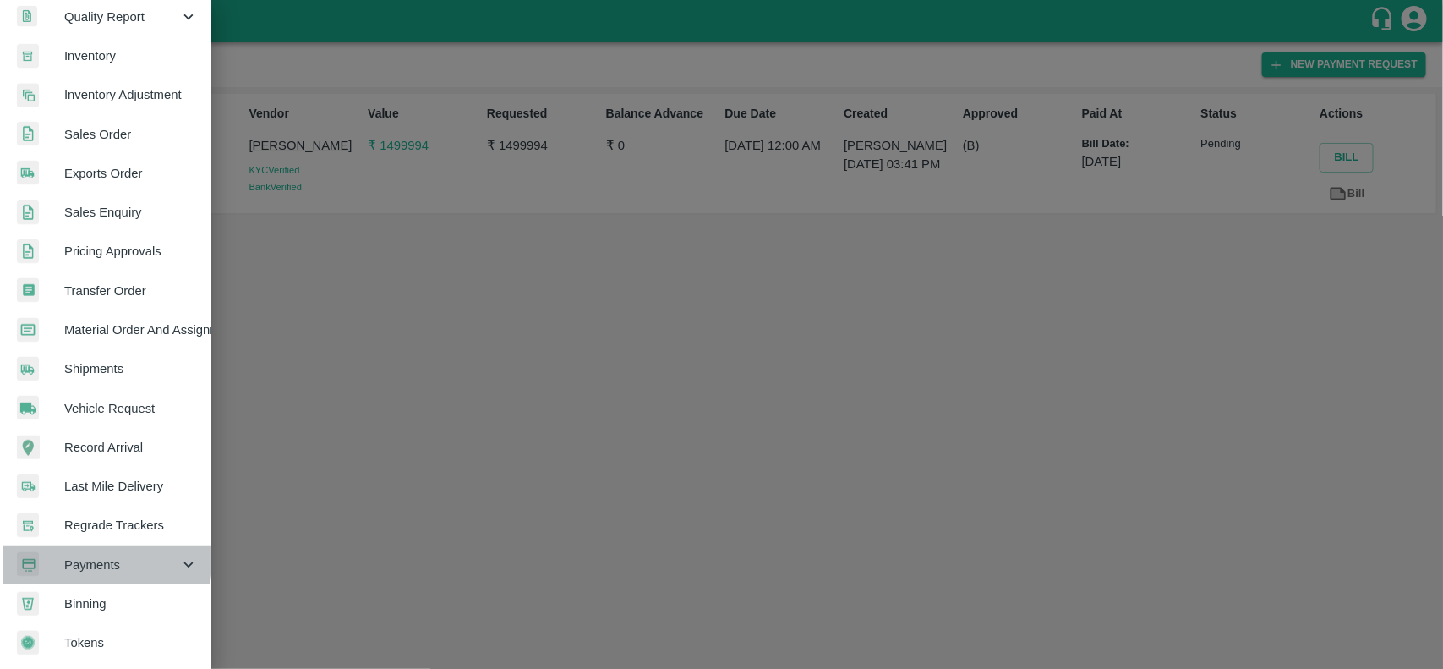
click at [76, 555] on span "Payments" at bounding box center [121, 564] width 115 height 19
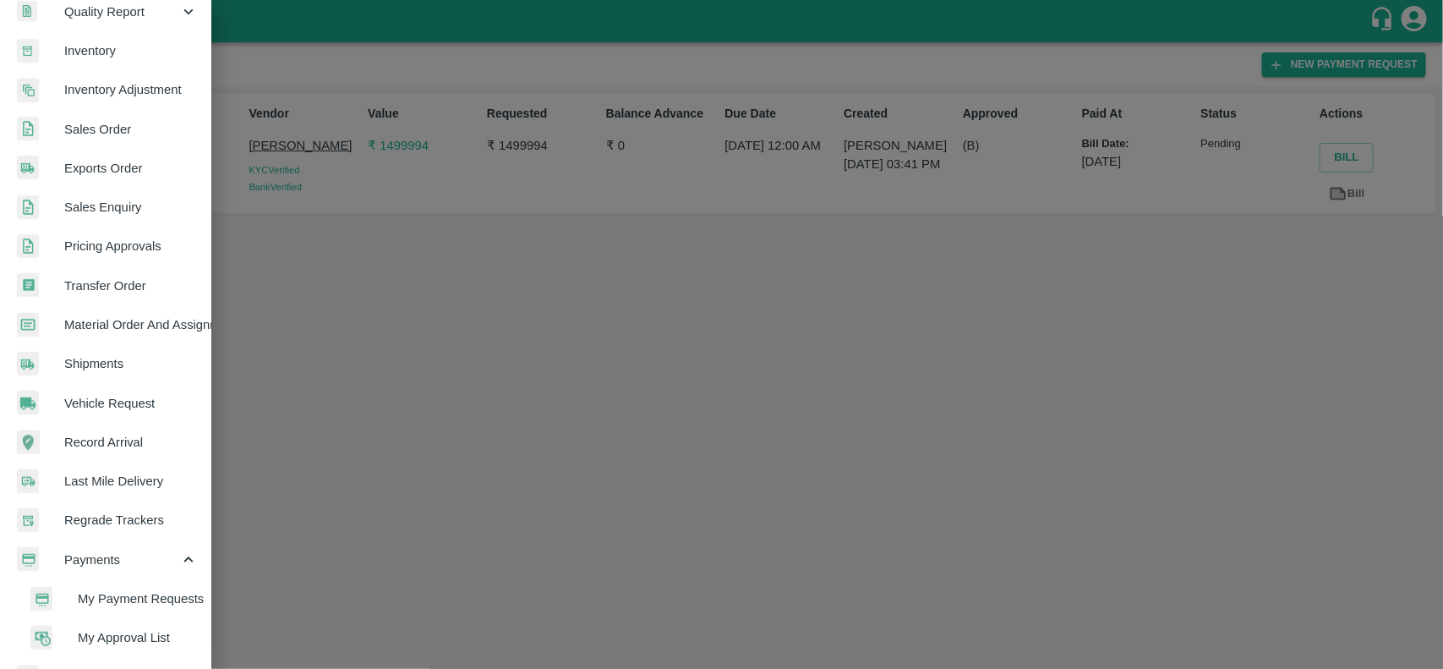
click at [129, 598] on span "My Payment Requests" at bounding box center [138, 598] width 120 height 19
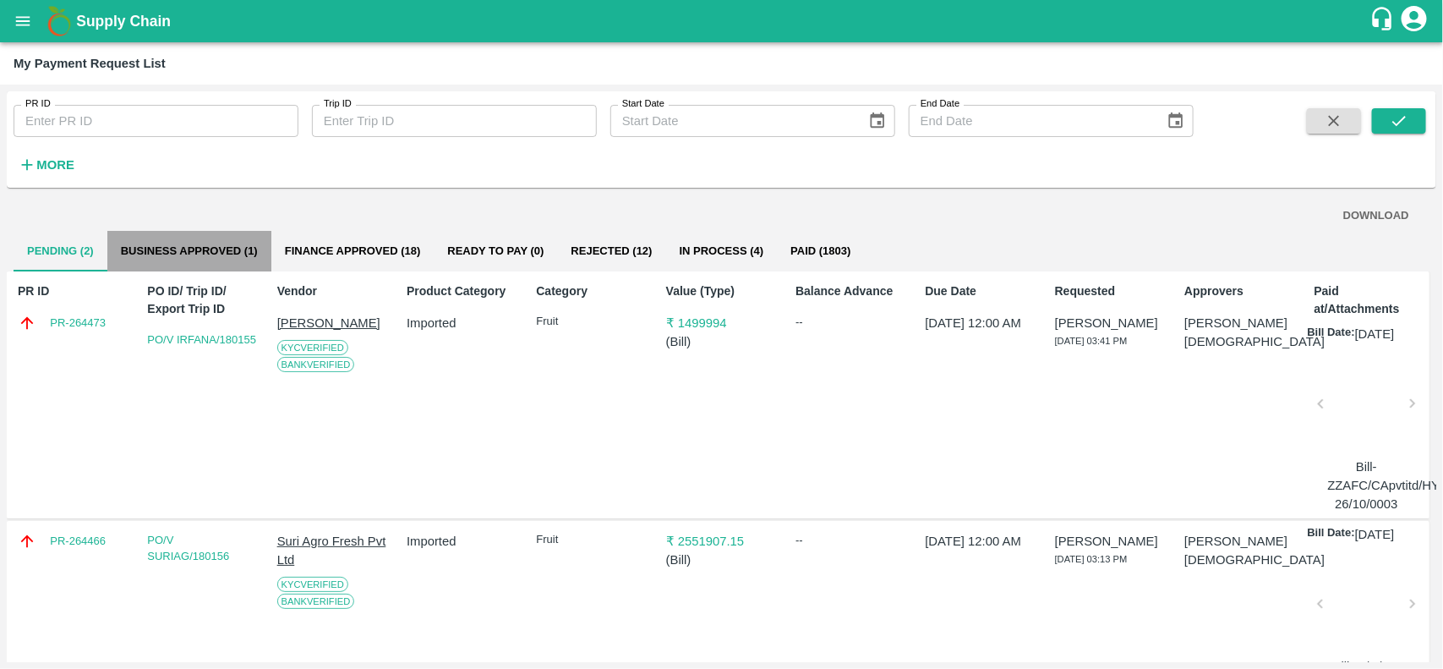
click at [222, 239] on button "Business Approved (1)" at bounding box center [189, 251] width 164 height 41
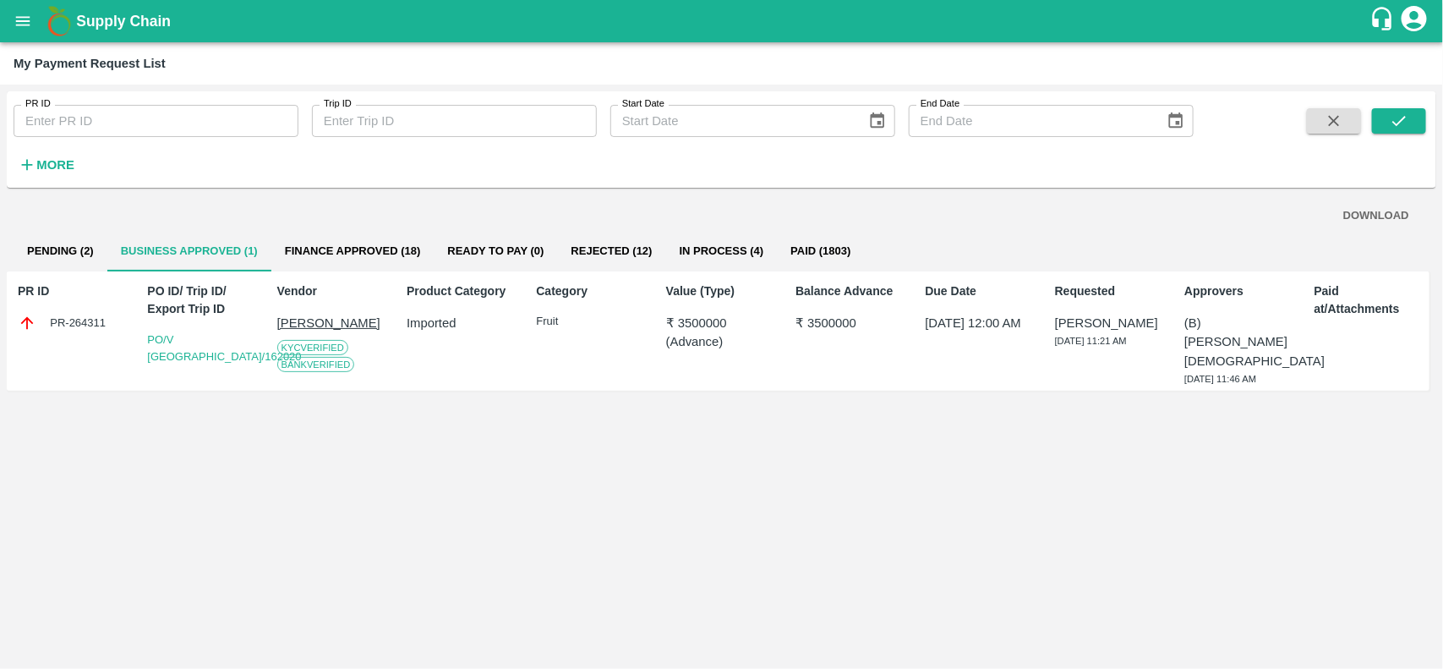
click at [69, 325] on div "PR-264311" at bounding box center [73, 323] width 111 height 19
copy div "PR-264311"
